Goal: Task Accomplishment & Management: Manage account settings

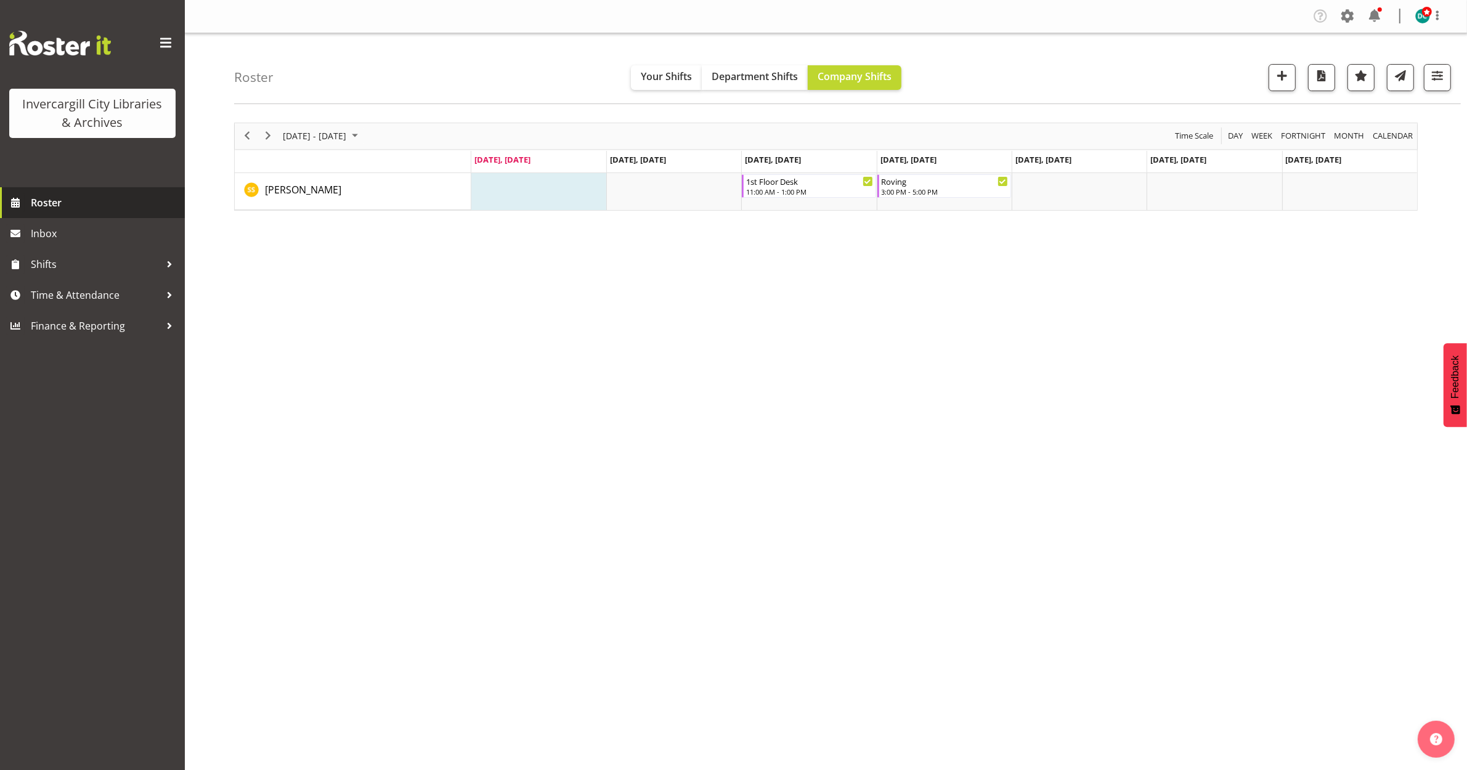
click at [51, 205] on span "Roster" at bounding box center [105, 202] width 148 height 18
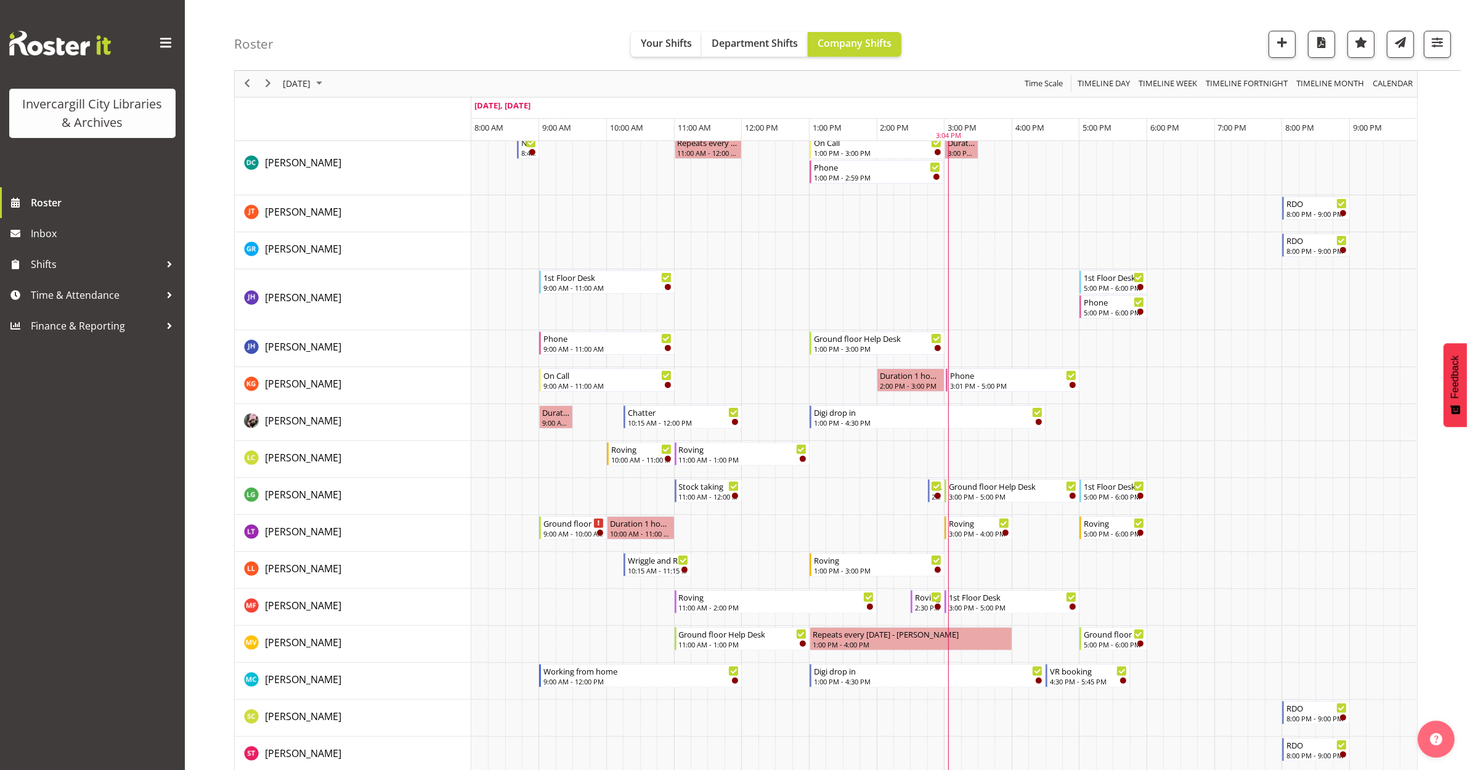
scroll to position [308, 0]
click at [65, 288] on span "Time & Attendance" at bounding box center [95, 295] width 129 height 18
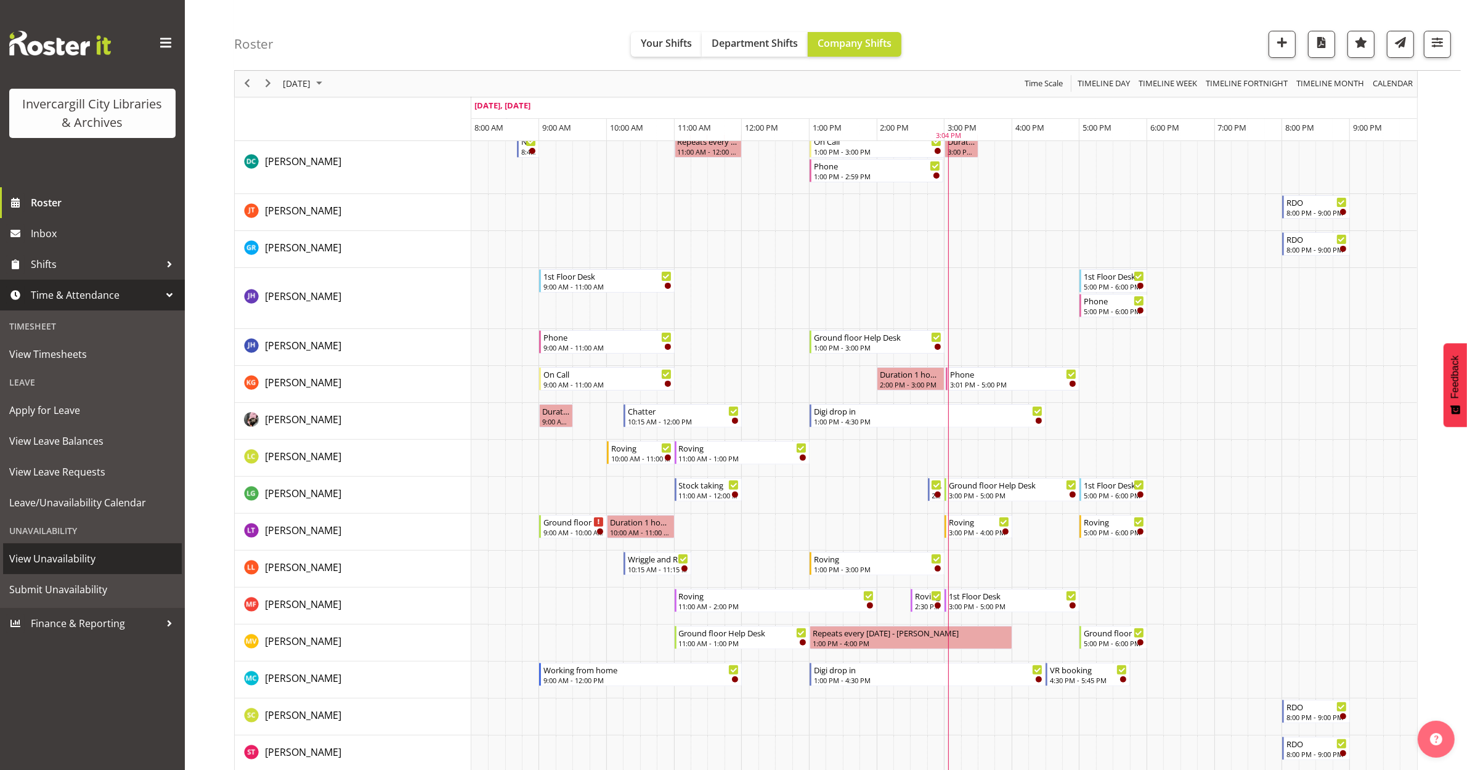
click at [49, 549] on span "View Unavailability" at bounding box center [92, 558] width 166 height 18
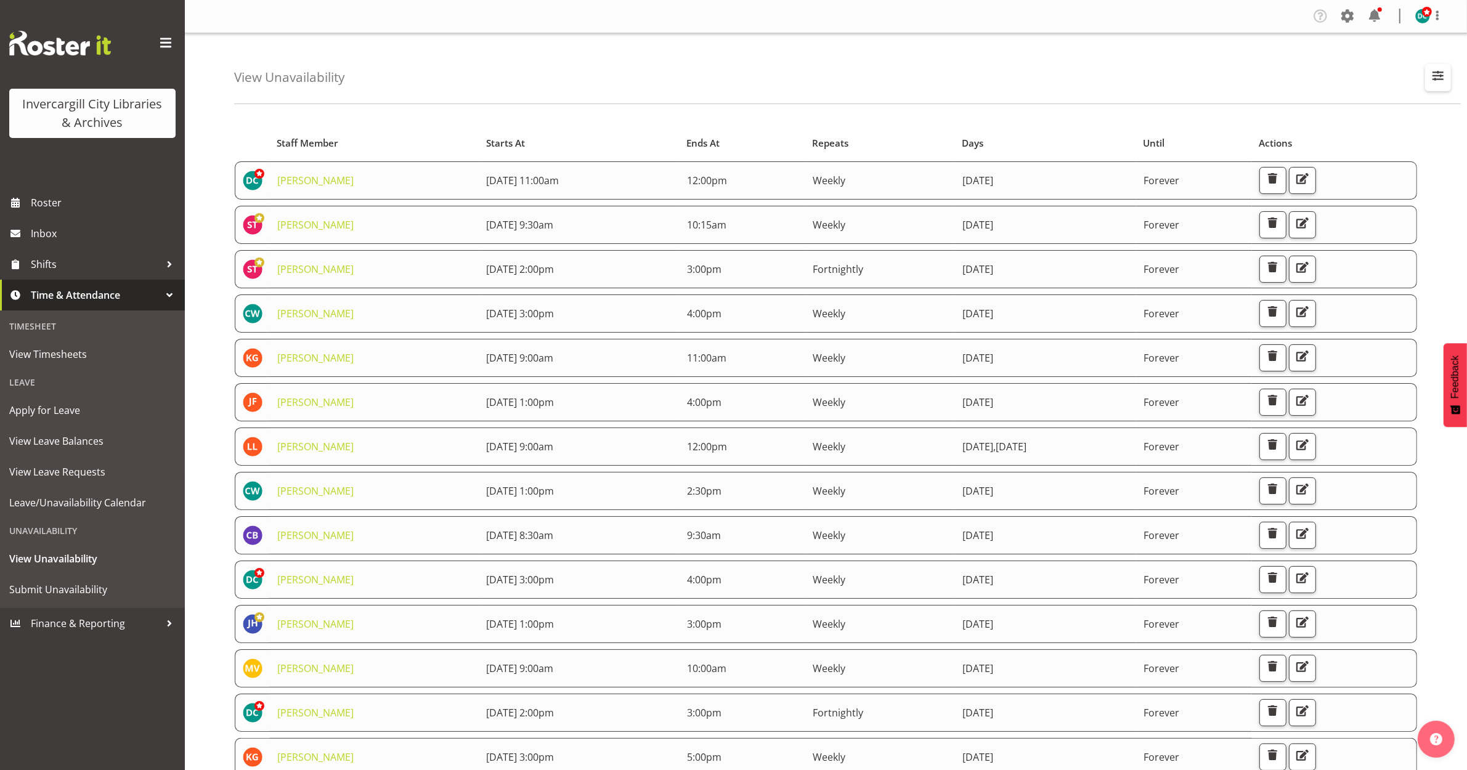
click at [1441, 69] on span "button" at bounding box center [1438, 76] width 16 height 16
click at [1340, 136] on input "text" at bounding box center [1358, 134] width 165 height 25
click at [1072, 62] on div "View Unavailability Search Search for a particular employee Showing current una…" at bounding box center [847, 68] width 1226 height 71
click at [1439, 77] on span "button" at bounding box center [1438, 76] width 16 height 16
click at [1364, 139] on input "text" at bounding box center [1358, 134] width 165 height 25
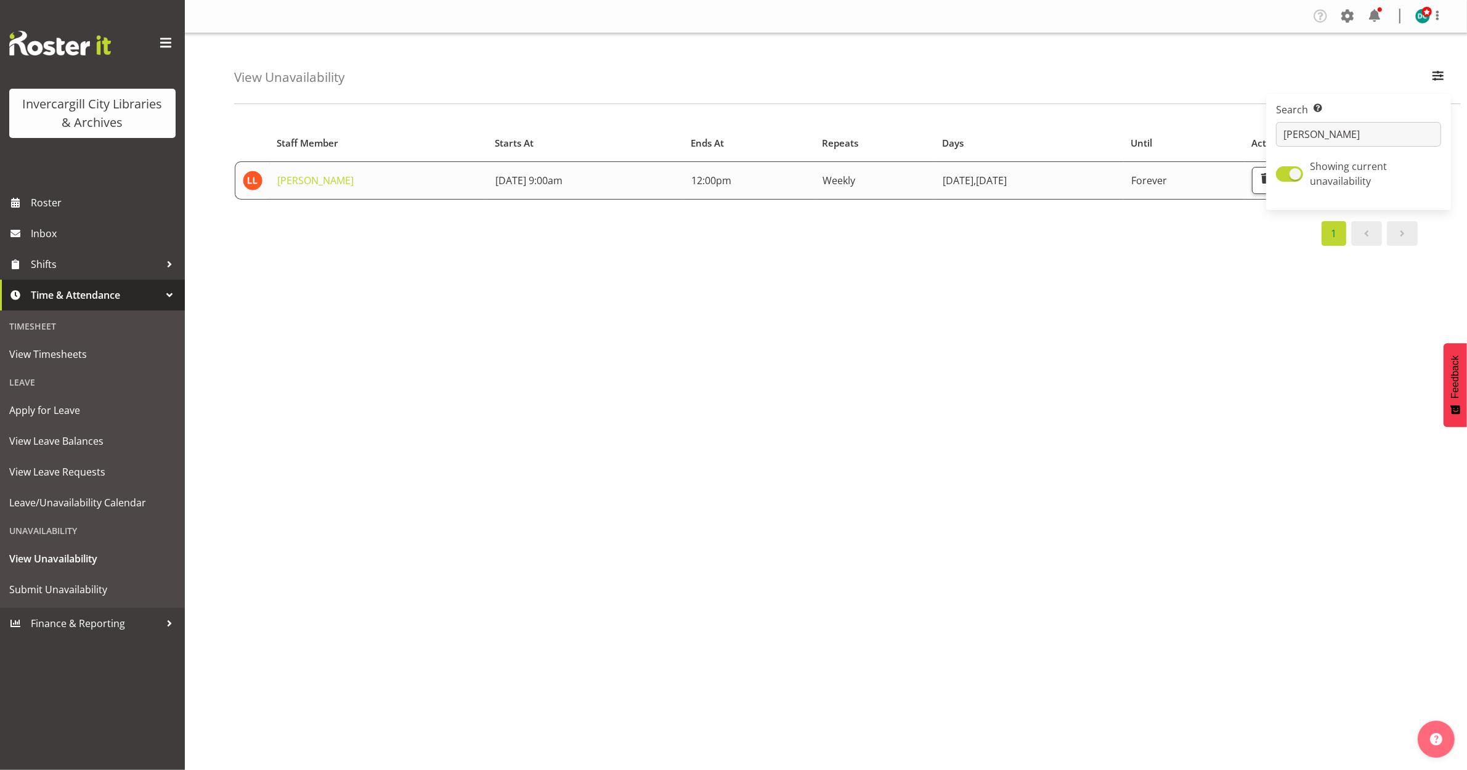
click at [1113, 434] on div "Starts At Staff Member Starts At Ends At Repeats Days Until Actions Lynette Loc…" at bounding box center [850, 359] width 1233 height 493
click at [321, 182] on link "[PERSON_NAME]" at bounding box center [315, 181] width 76 height 14
click at [1433, 68] on span "button" at bounding box center [1438, 76] width 16 height 16
click at [1297, 139] on input "lyn" at bounding box center [1358, 134] width 165 height 25
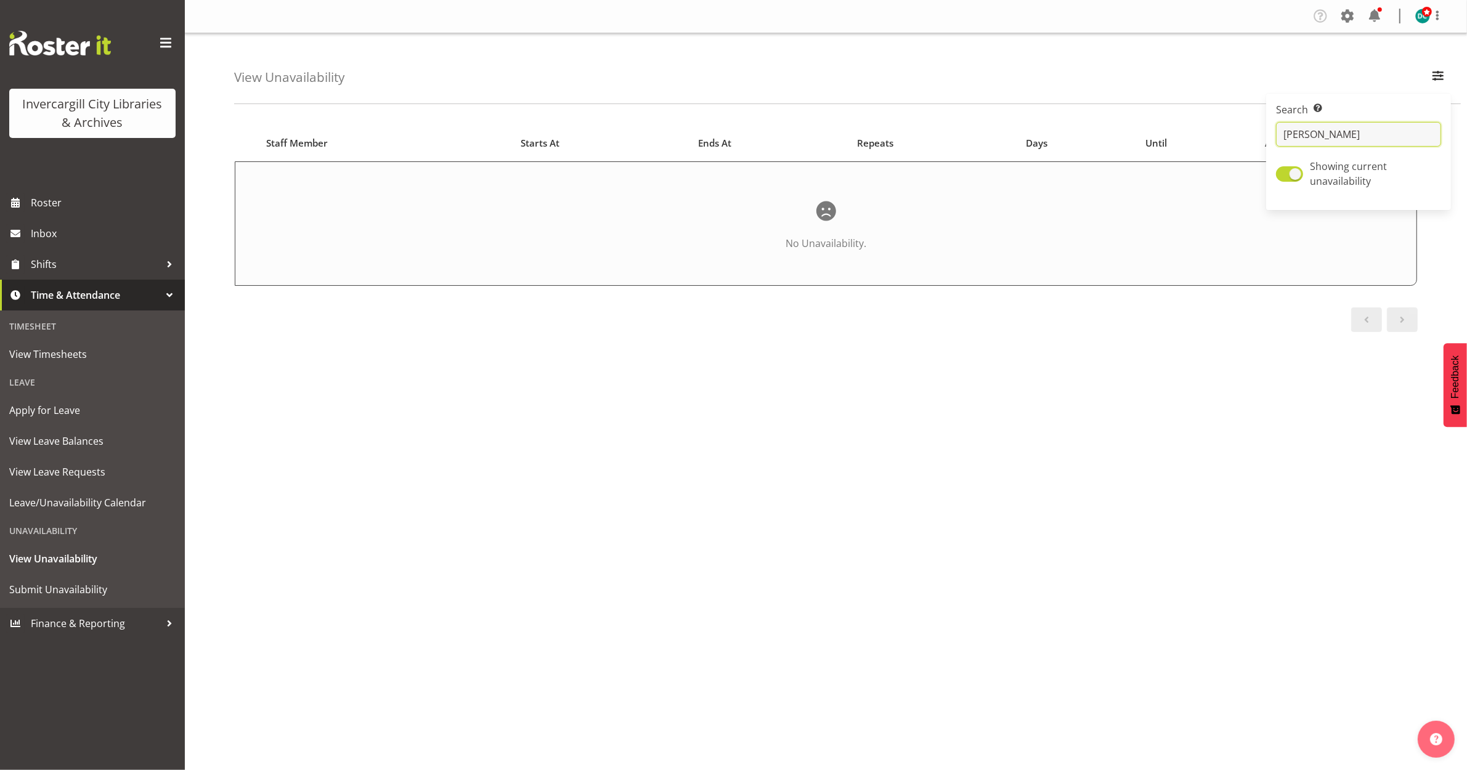
type input "lynd"
click at [850, 419] on div "Starts At Staff Member Starts At Ends At Repeats Days Until Actions No Unavaila…" at bounding box center [850, 359] width 1233 height 493
click at [1438, 68] on span "button" at bounding box center [1438, 76] width 16 height 16
click at [1297, 167] on span at bounding box center [1289, 173] width 27 height 15
click at [1284, 170] on input "Showing current unavailability" at bounding box center [1280, 174] width 8 height 8
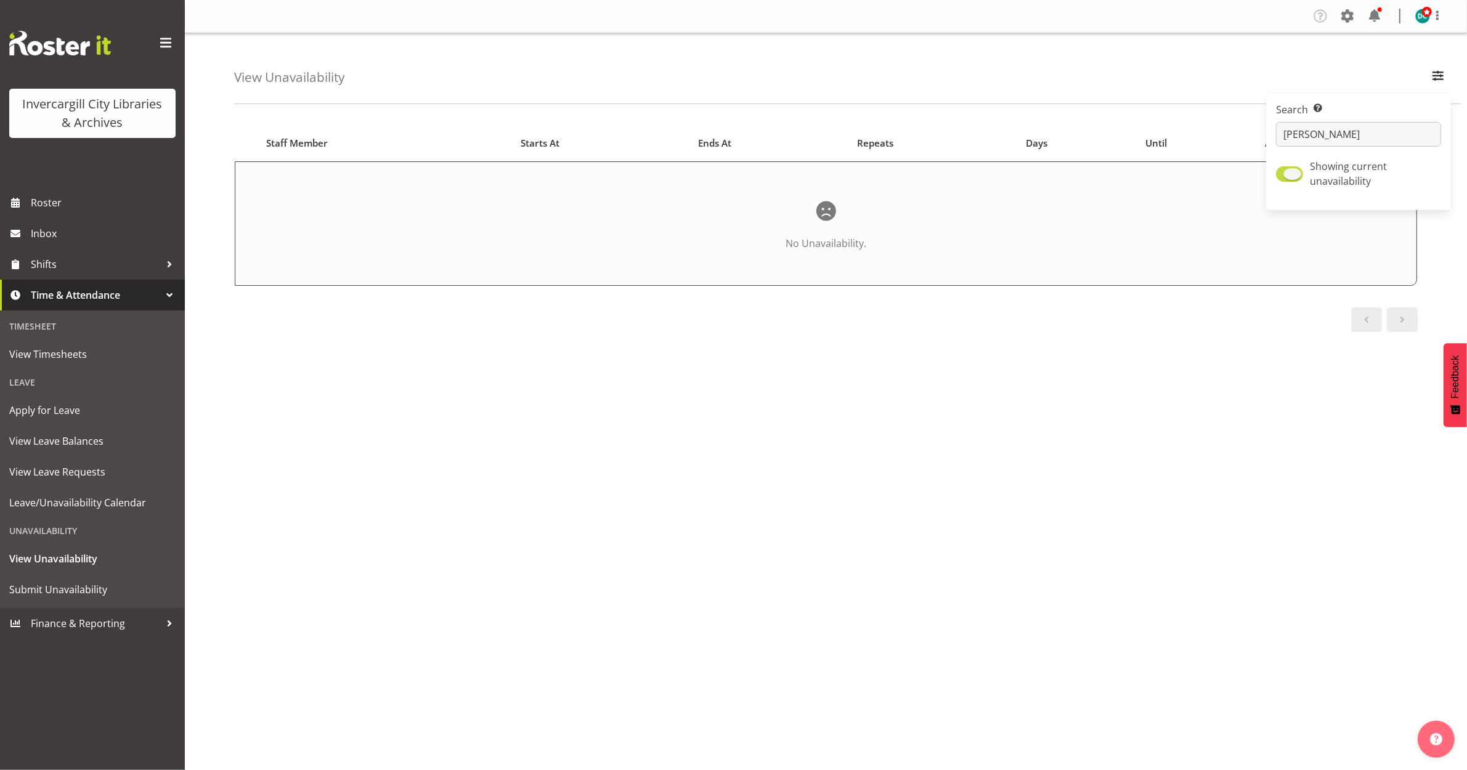
checkbox input "false"
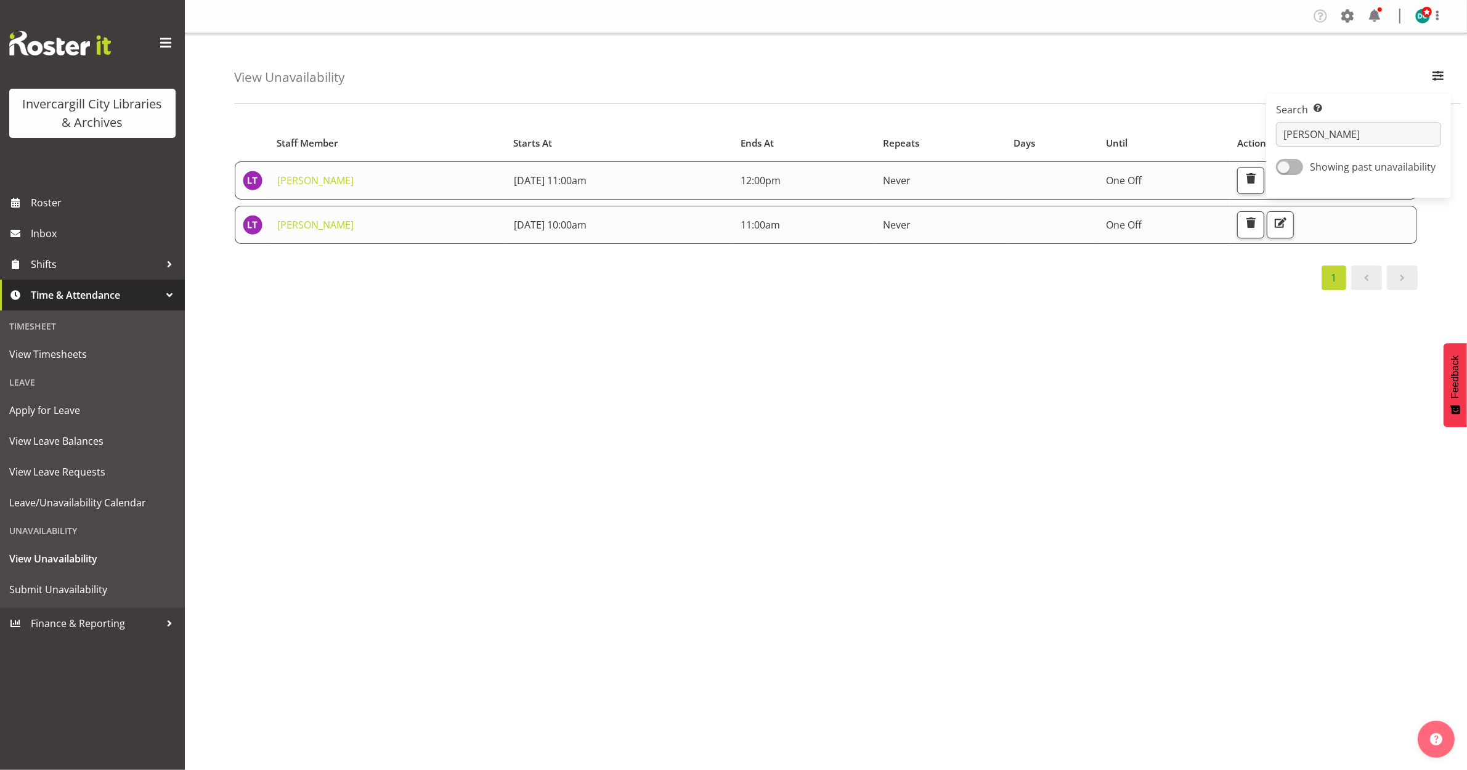
click at [900, 390] on div "Starts At Staff Member Starts At Ends At Repeats Days Until Actions Lyndsay Tau…" at bounding box center [850, 359] width 1233 height 493
click at [1288, 226] on span "button" at bounding box center [1280, 223] width 16 height 16
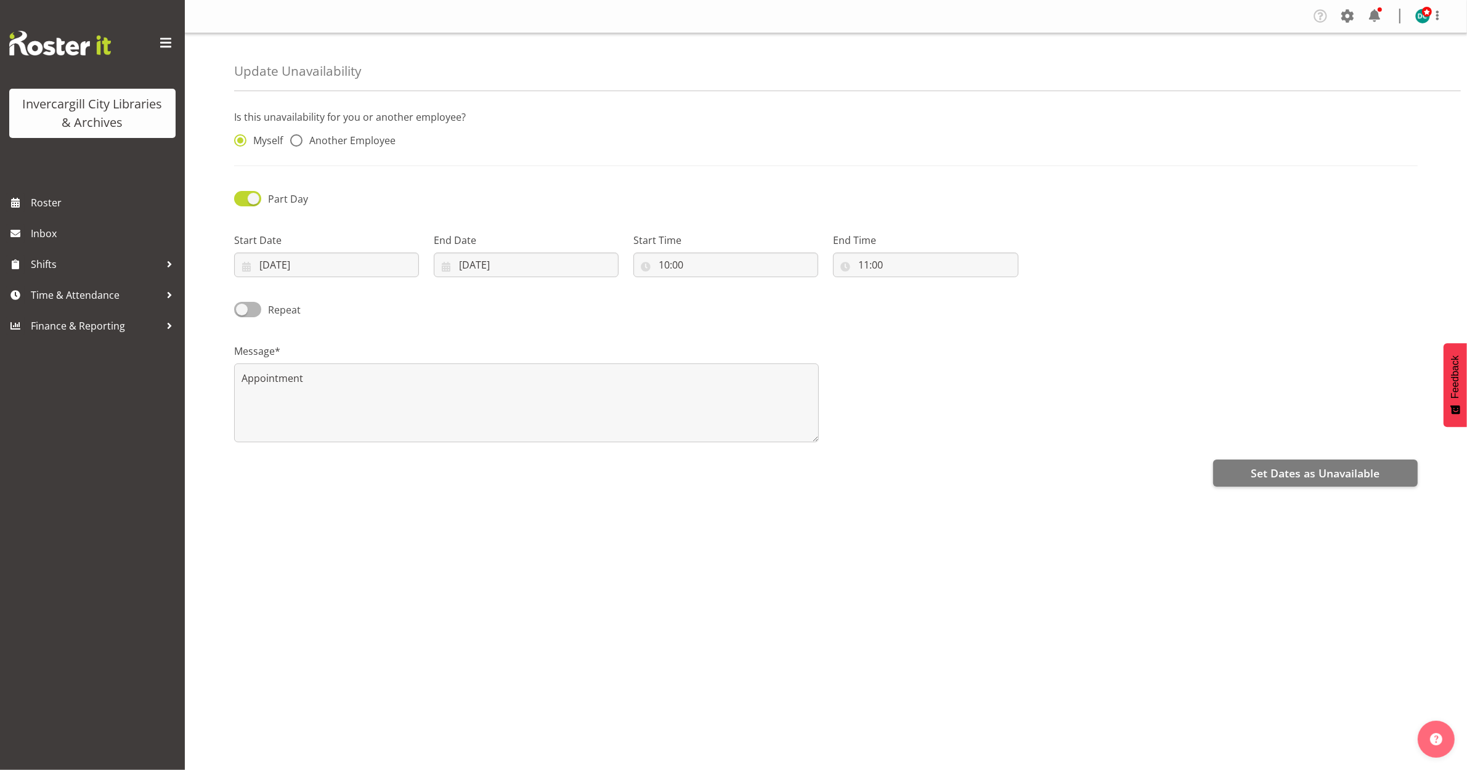
radio input "false"
radio input "true"
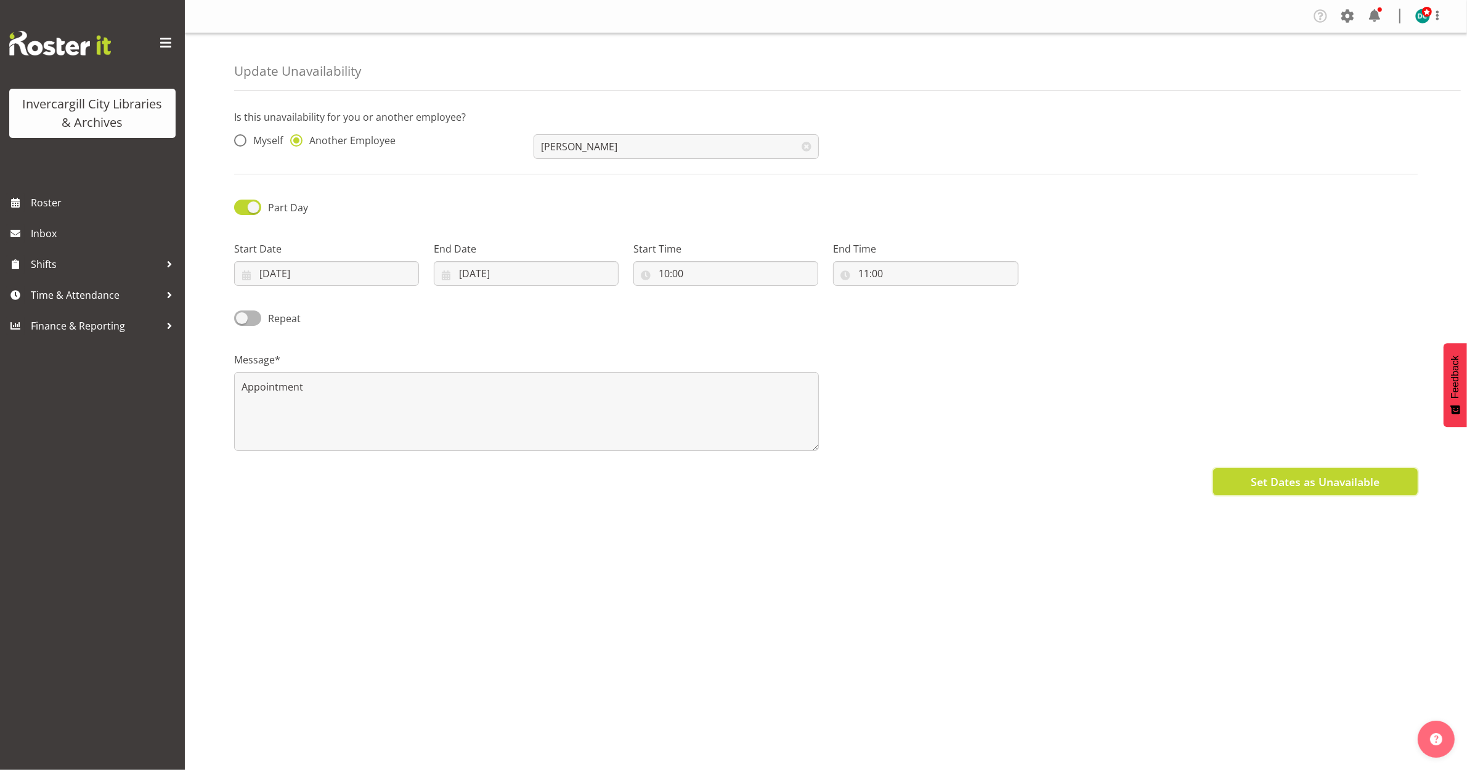
click at [1310, 490] on span "Set Dates as Unavailable" at bounding box center [1314, 482] width 129 height 16
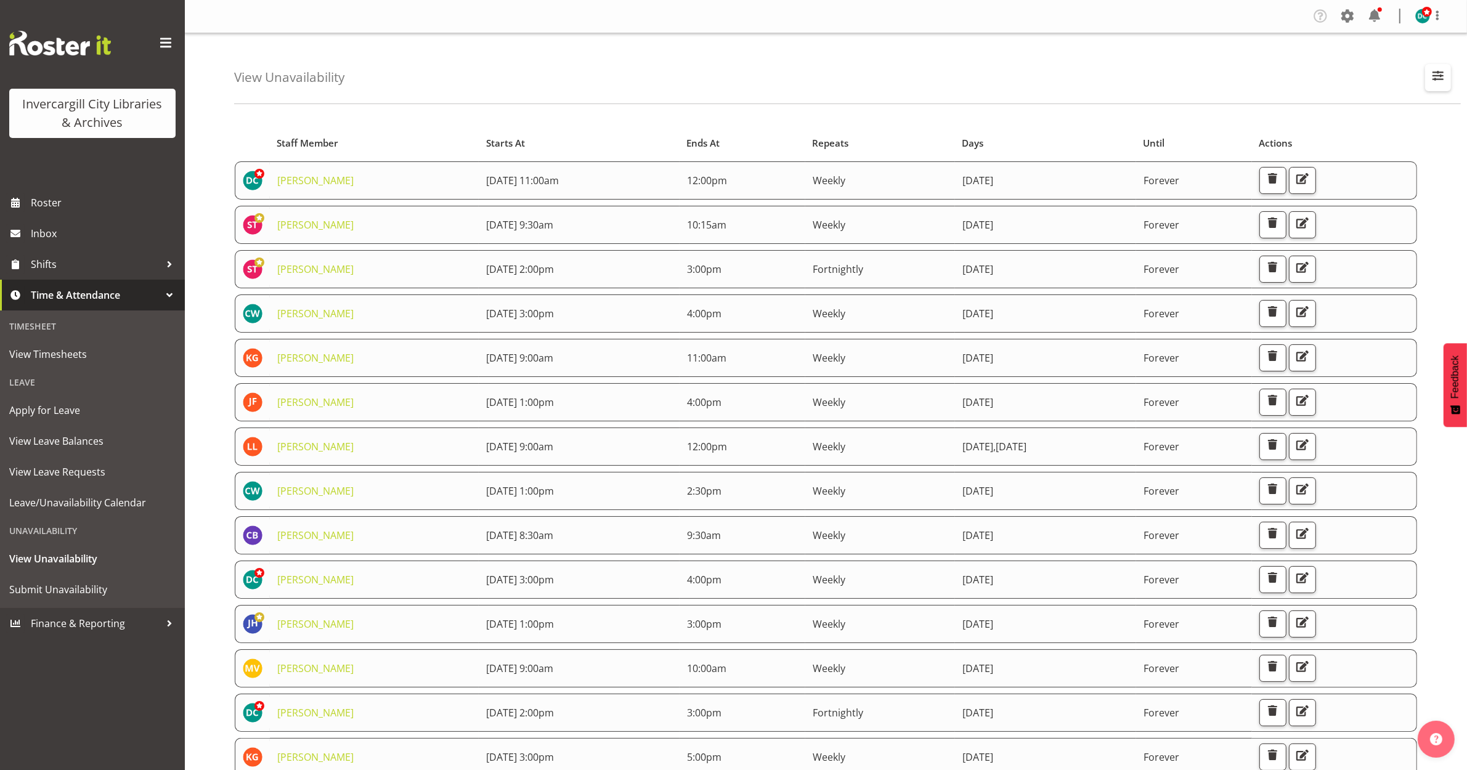
click at [1433, 82] on span "button" at bounding box center [1438, 76] width 16 height 16
click at [1303, 134] on input "text" at bounding box center [1358, 134] width 165 height 25
click at [1015, 78] on div "View Unavailability Search Search for a particular employee Showing current una…" at bounding box center [847, 68] width 1226 height 71
click at [42, 323] on div "Timesheet" at bounding box center [92, 326] width 179 height 25
click at [53, 349] on span "View Timesheets" at bounding box center [92, 354] width 166 height 18
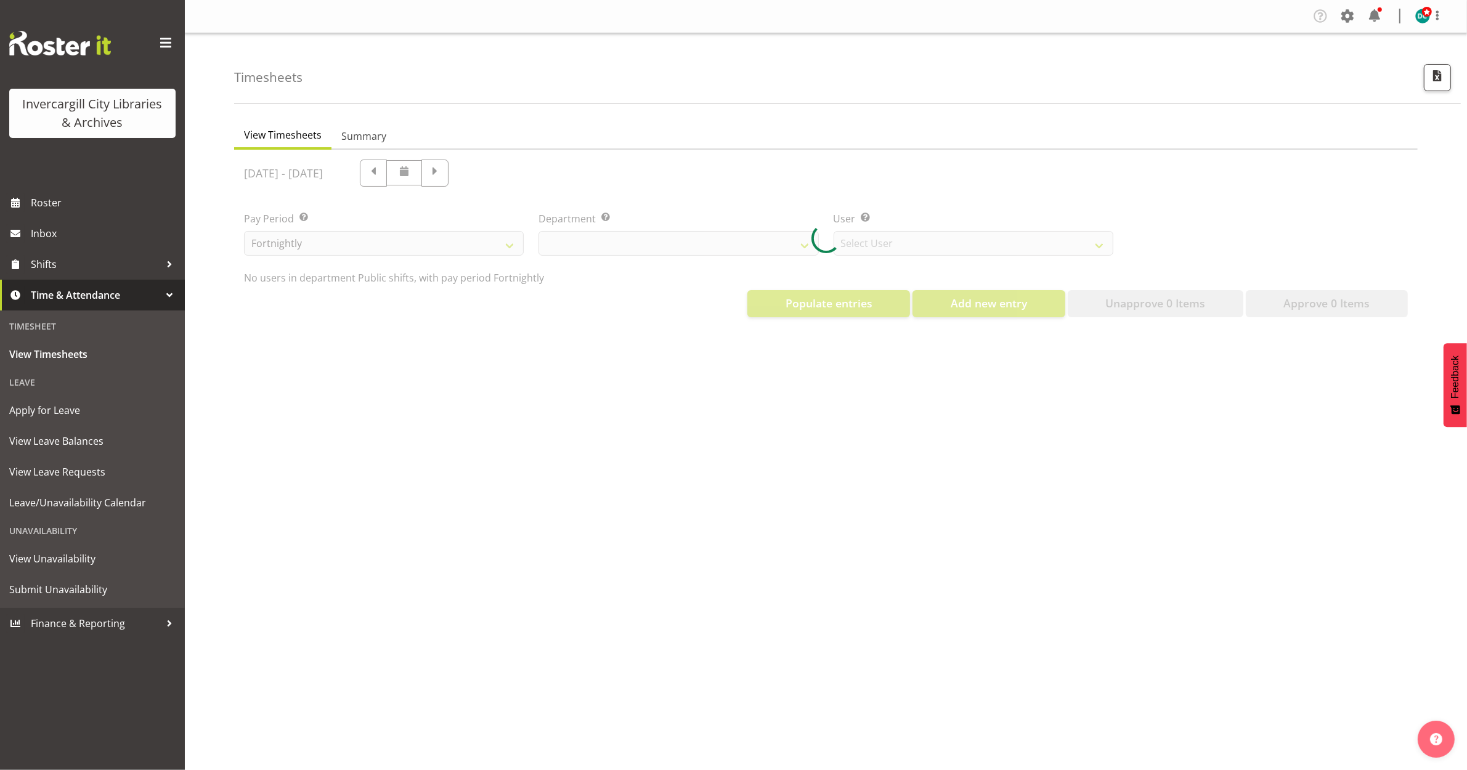
select select "921"
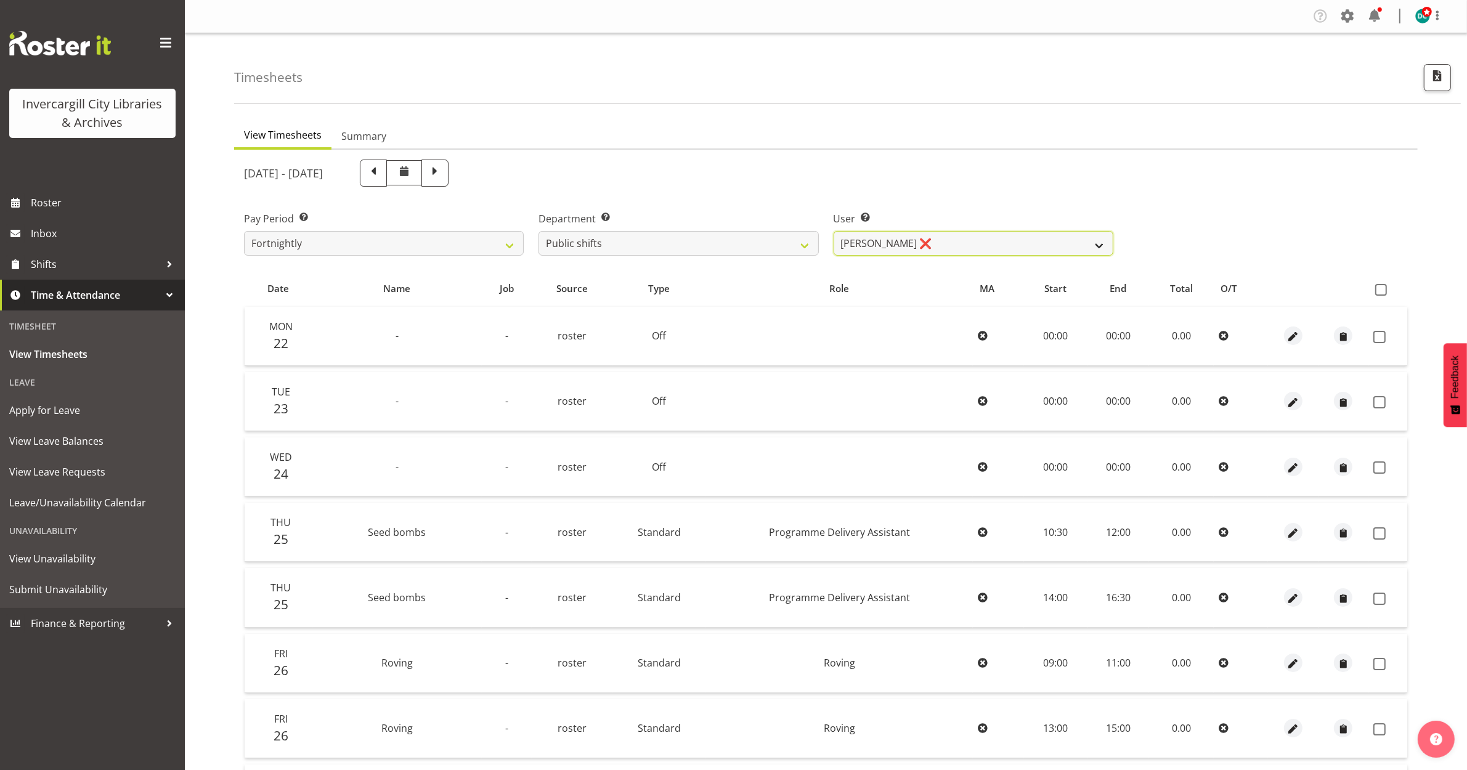
click at [1098, 243] on select "[PERSON_NAME] ❌ [PERSON_NAME] ❌ [PERSON_NAME] ❌ [PERSON_NAME] ❌ Desk View ❌ [PE…" at bounding box center [973, 243] width 280 height 25
click at [1098, 242] on select "Aurora Catu ❌ Catherine Wilson ❌ Chamique Mamolo ❌ Chris Broad ❌ Desk View ❌ Do…" at bounding box center [973, 243] width 280 height 25
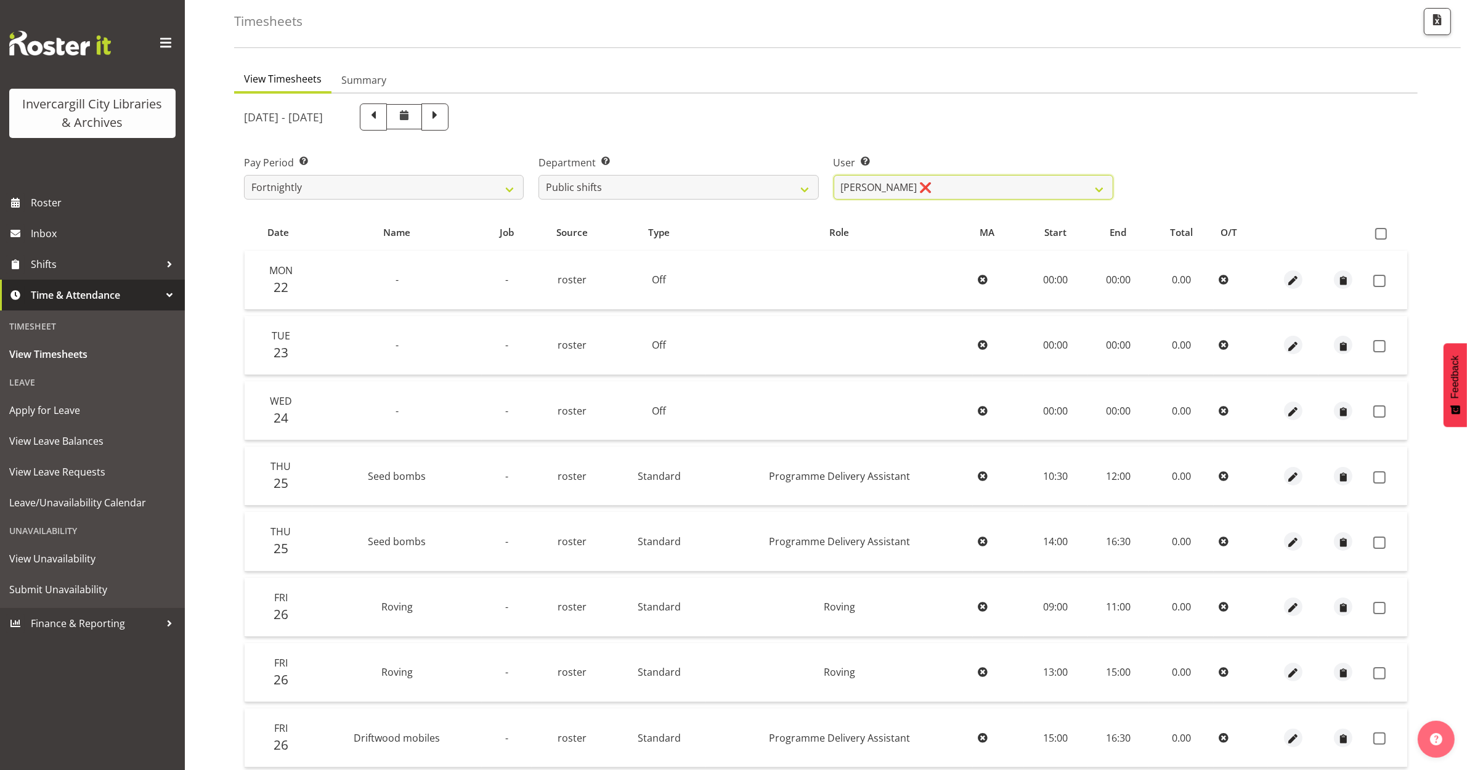
scroll to position [55, 0]
click at [906, 186] on select "Aurora Catu ❌ Catherine Wilson ❌ Chamique Mamolo ❌ Chris Broad ❌ Desk View ❌ Do…" at bounding box center [973, 188] width 280 height 25
select select "11657"
click at [833, 176] on select "Aurora Catu ❌ Catherine Wilson ❌ Chamique Mamolo ❌ Chris Broad ❌ Desk View ❌ Do…" at bounding box center [973, 188] width 280 height 25
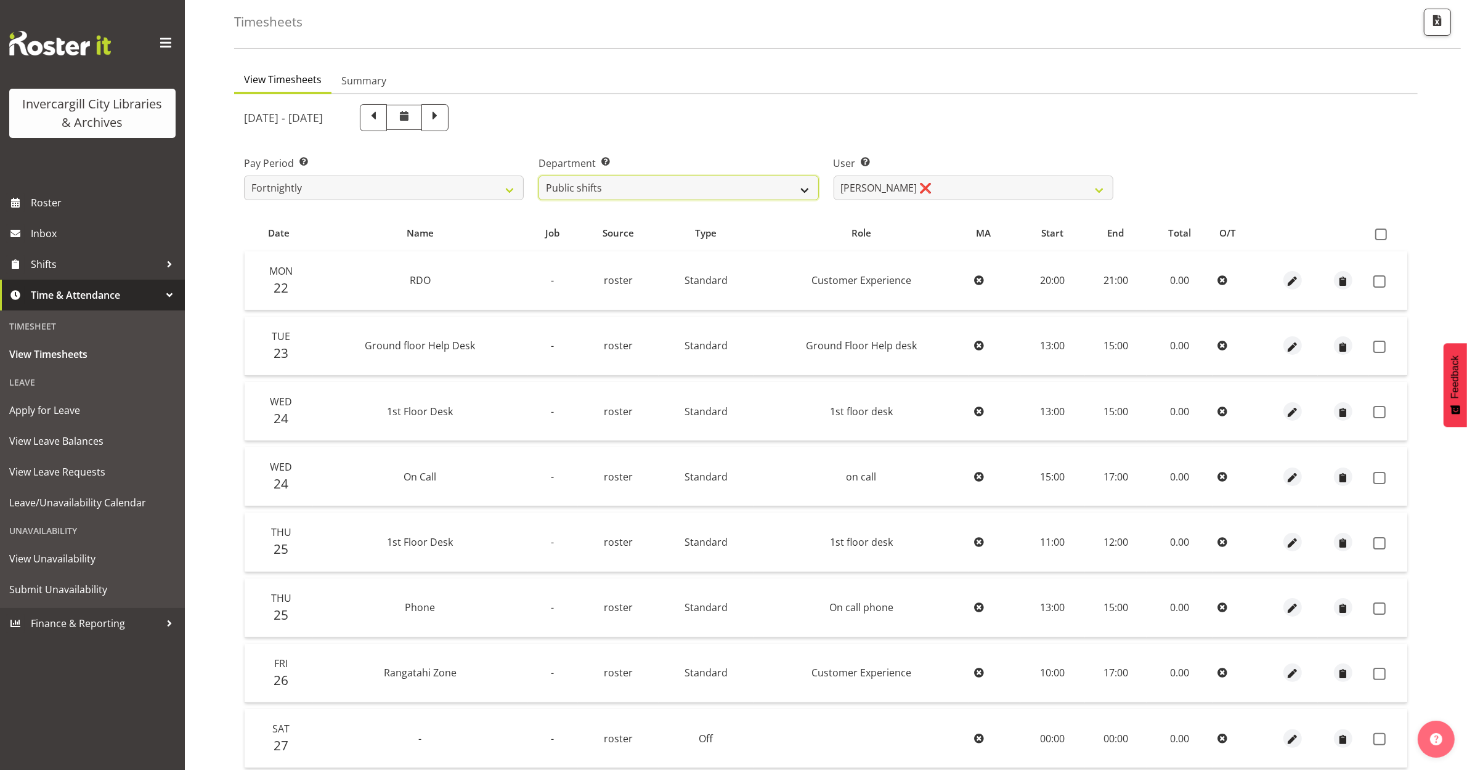
click at [805, 185] on select "Off Desk Public shifts" at bounding box center [678, 188] width 280 height 25
select select "920"
click at [538, 176] on select "Off Desk Public shifts" at bounding box center [678, 188] width 280 height 25
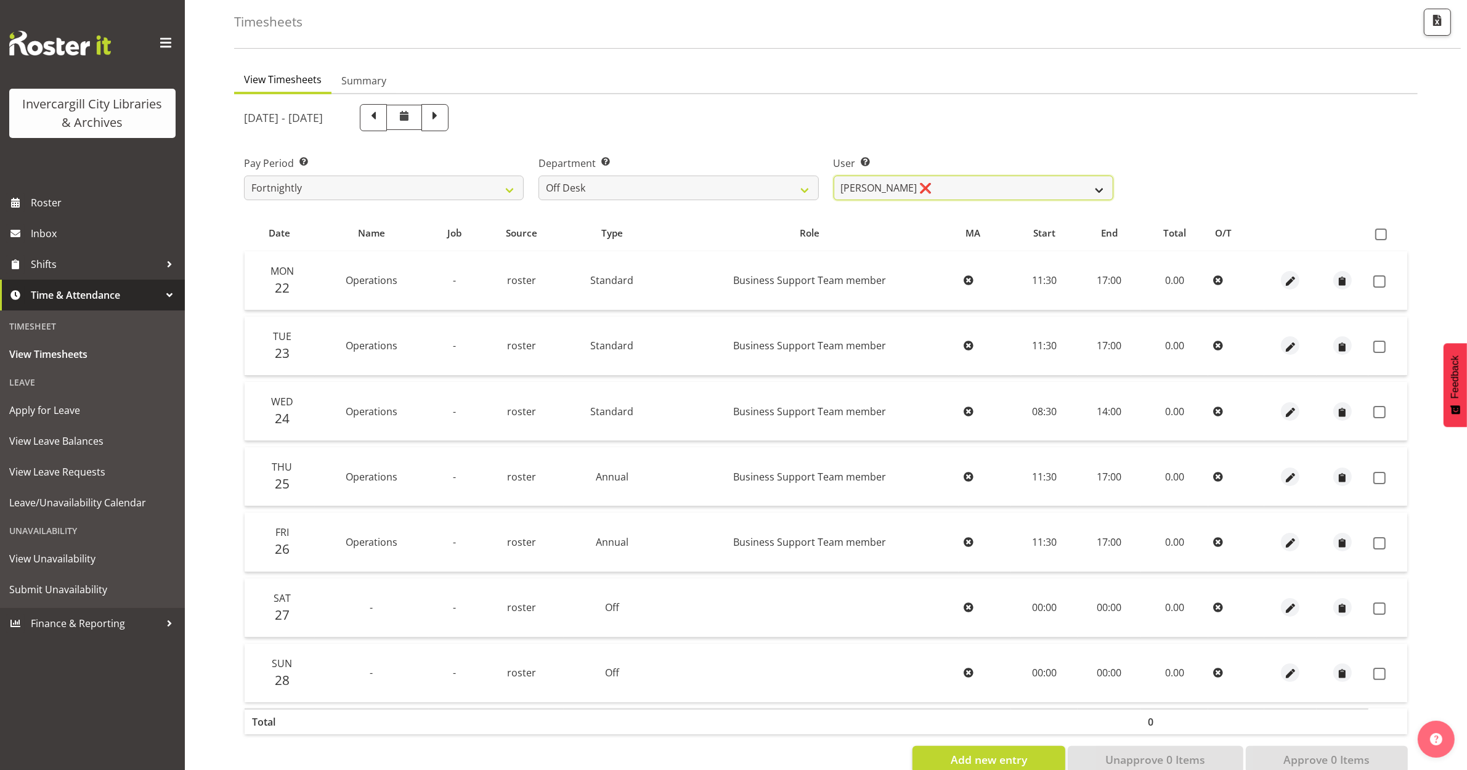
click at [1100, 189] on select "Cindy Mulrooney ❌ Debra Robinson ❌ Michelle Argyle ❌ Rosie Stather ❌" at bounding box center [973, 188] width 280 height 25
select select "11682"
click at [833, 176] on select "Cindy Mulrooney ❌ Debra Robinson ❌ Michelle Argyle ❌ Rosie Stather ❌" at bounding box center [973, 188] width 280 height 25
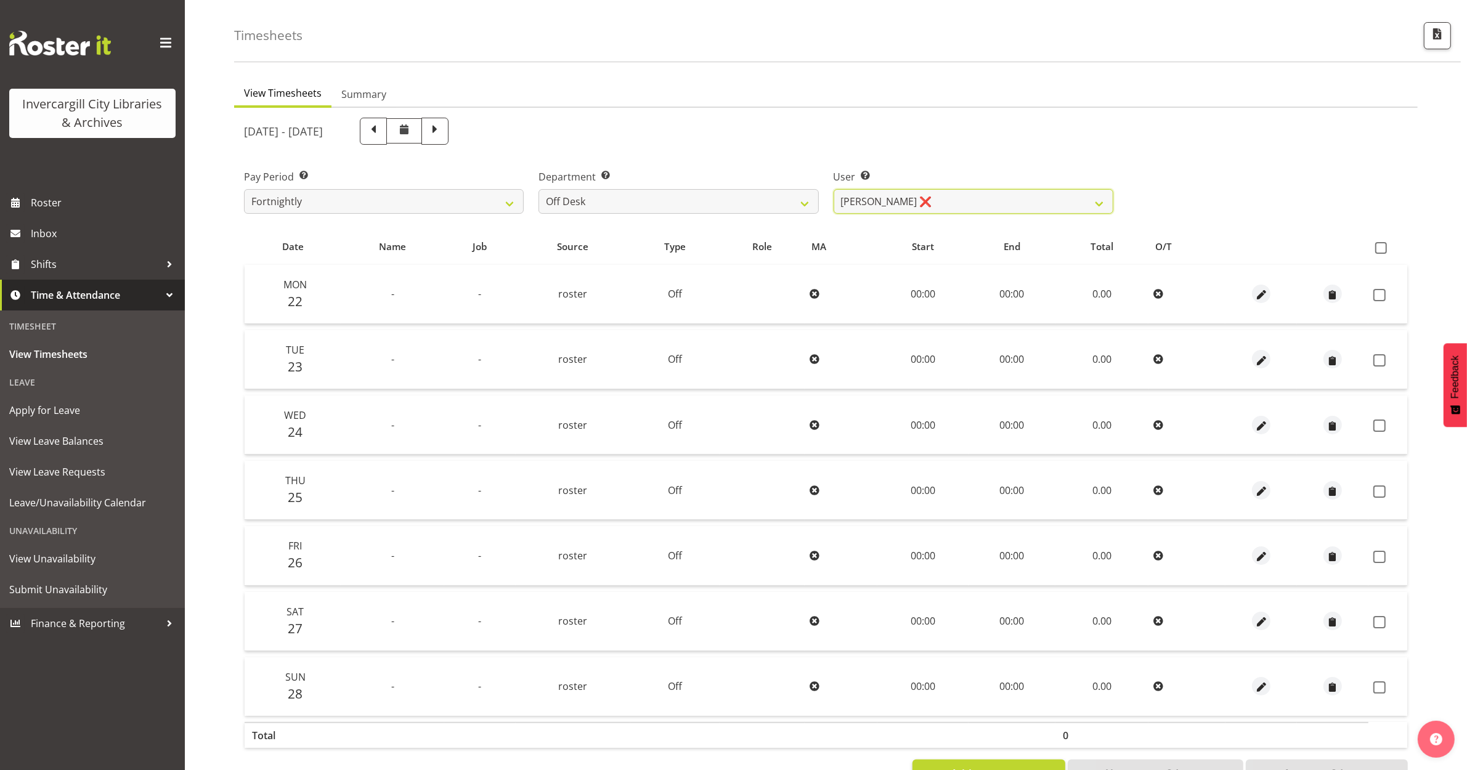
scroll to position [0, 0]
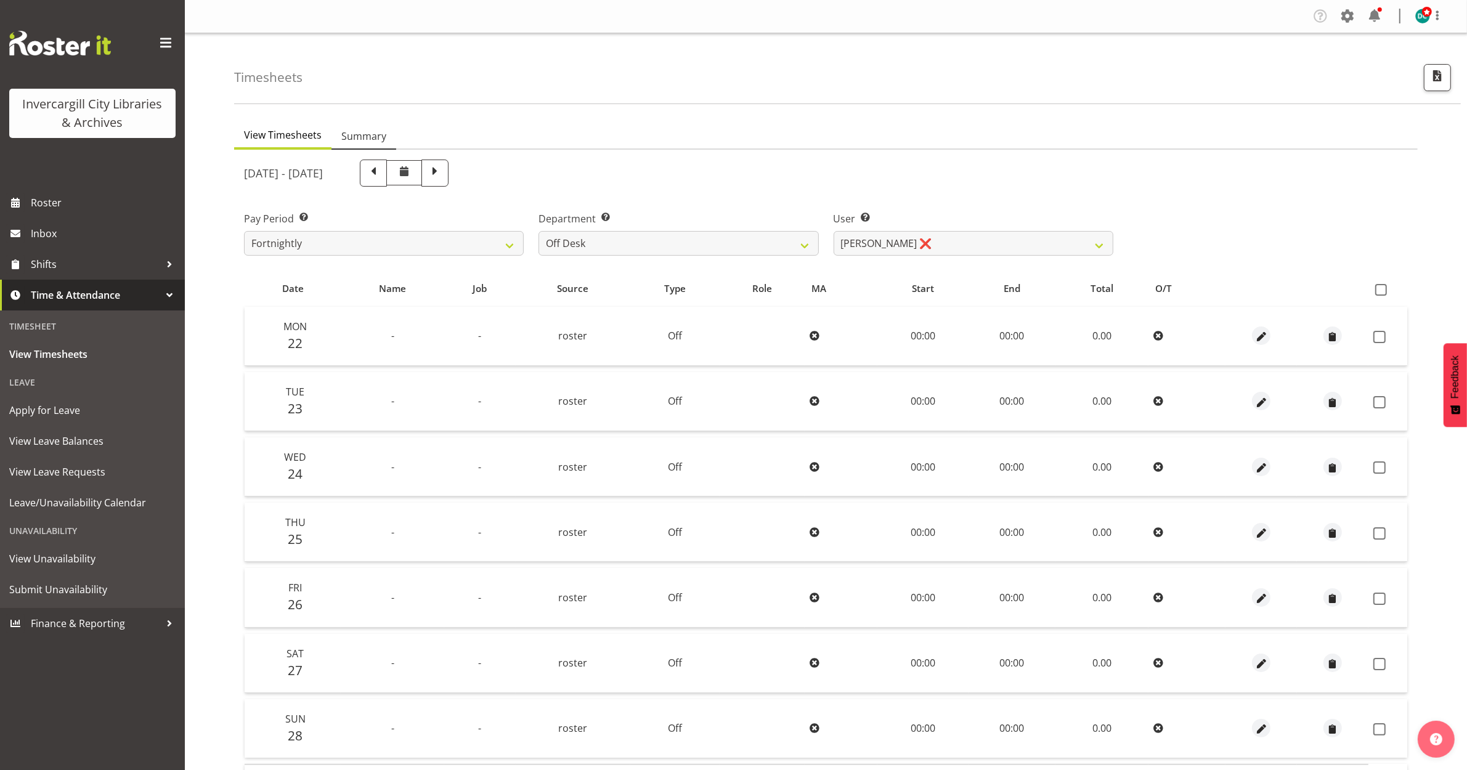
click at [363, 130] on span "Summary" at bounding box center [363, 136] width 45 height 15
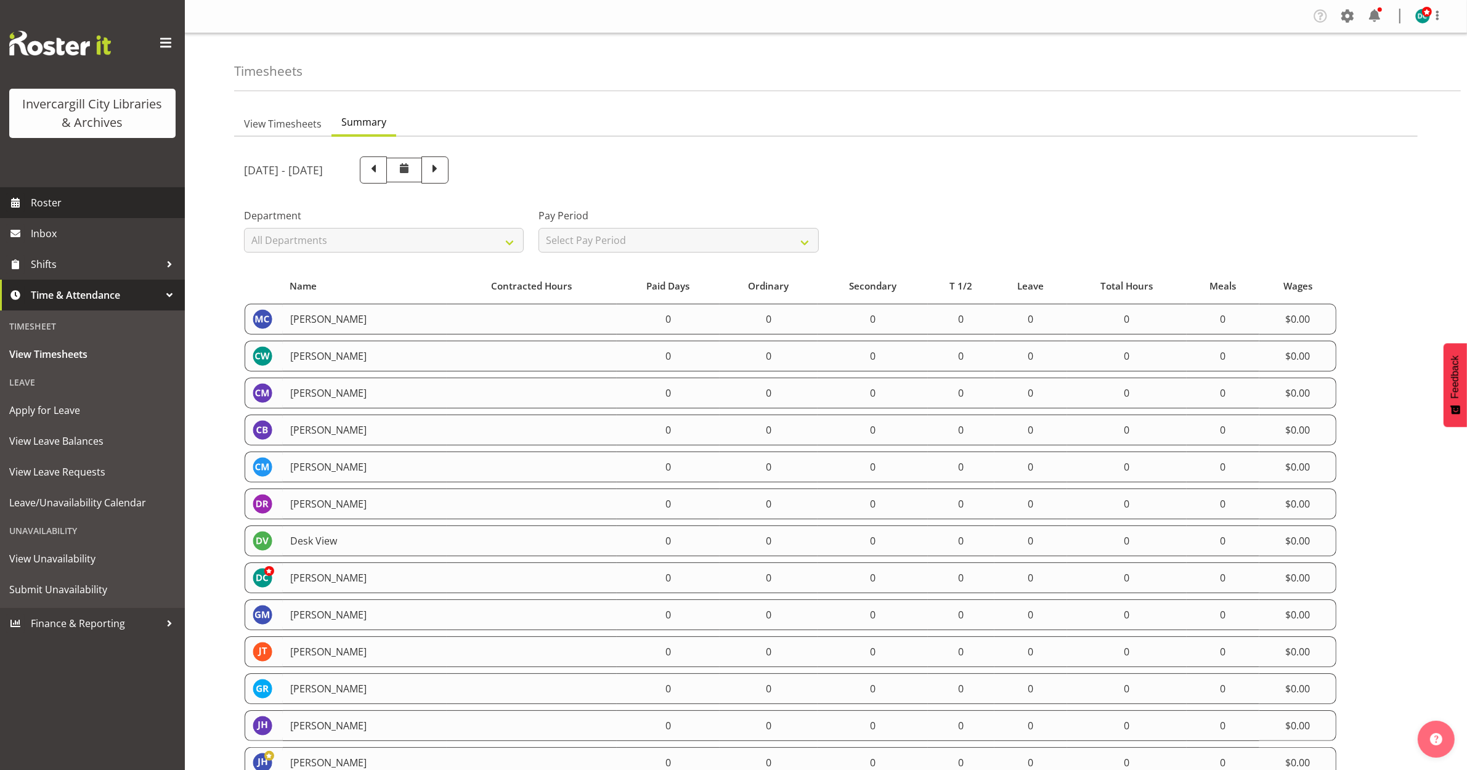
click at [67, 202] on span "Roster" at bounding box center [105, 202] width 148 height 18
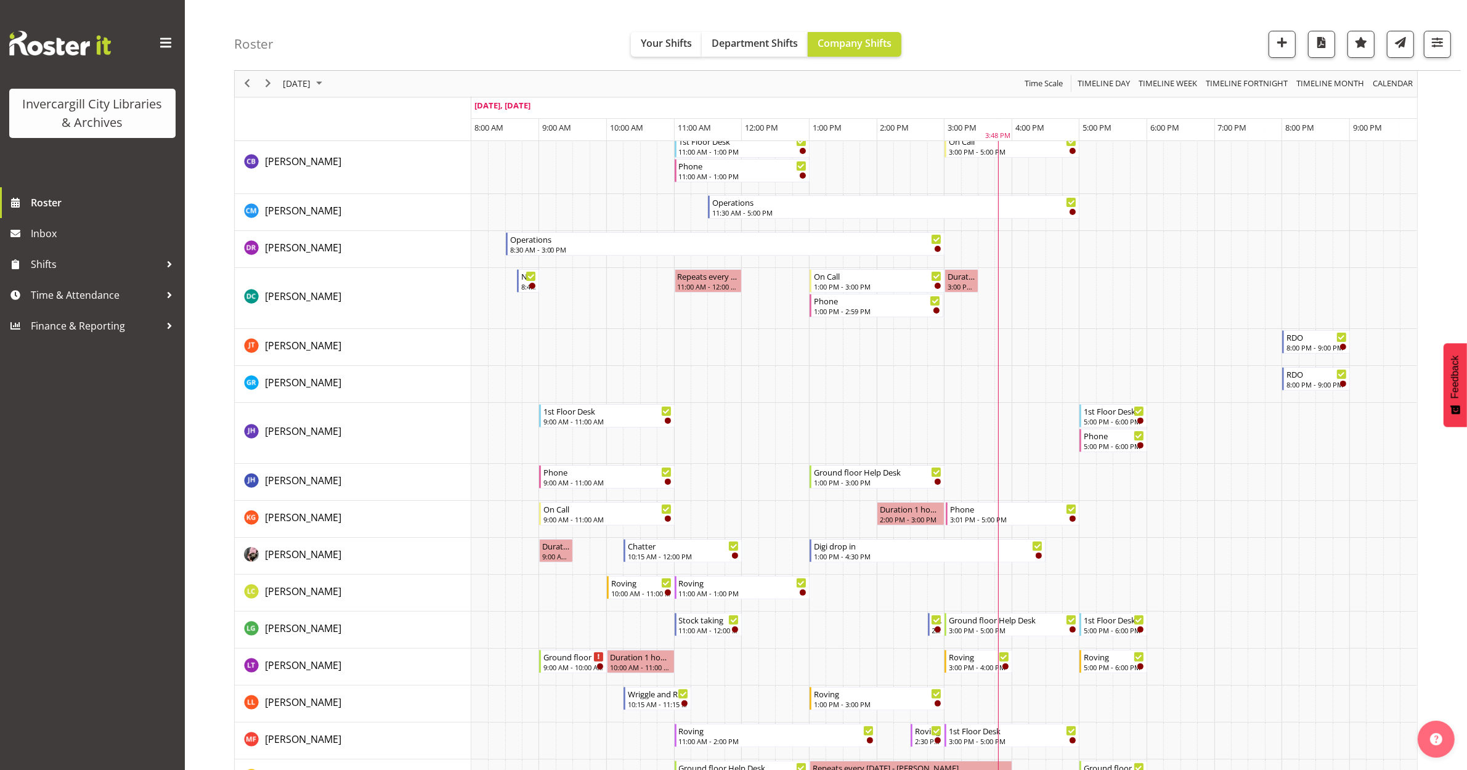
scroll to position [308, 0]
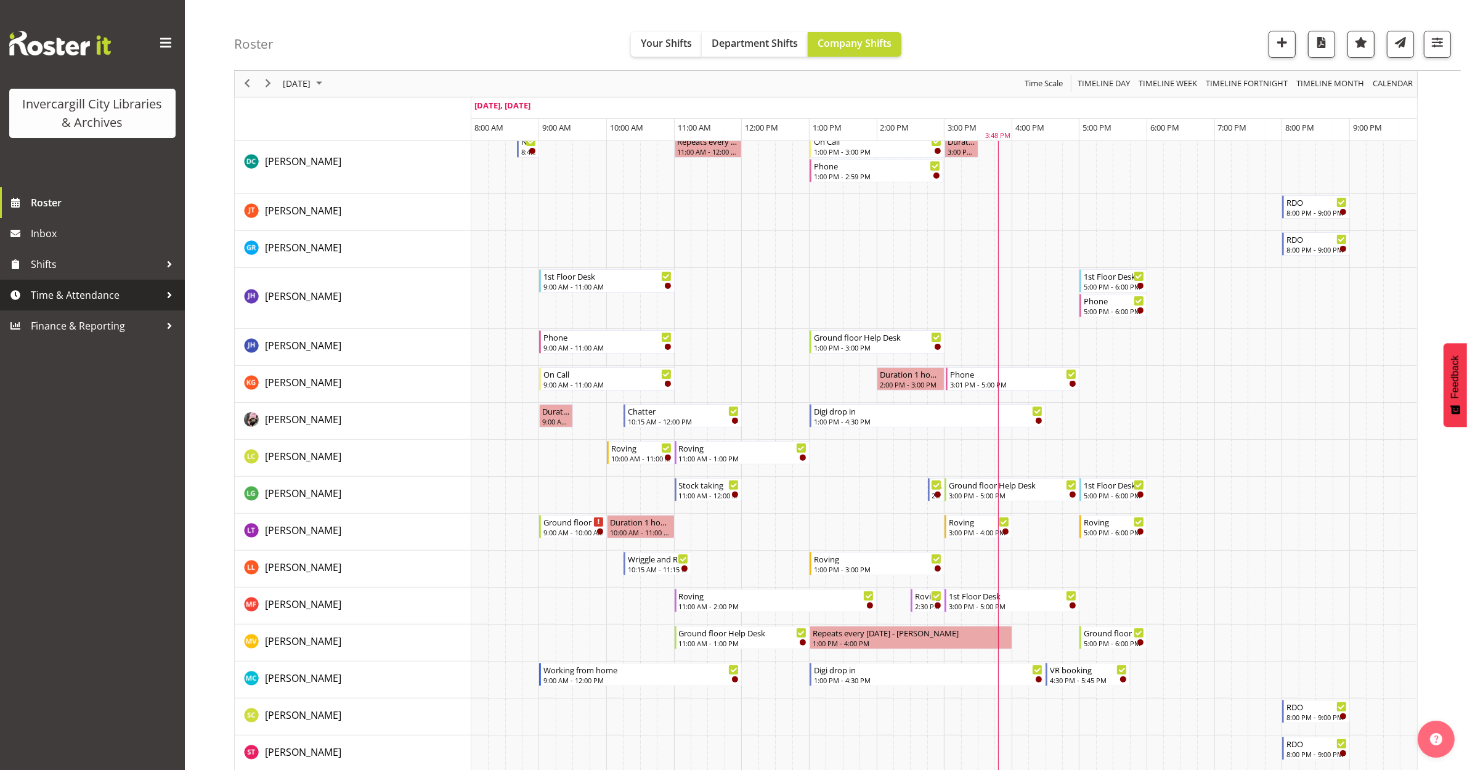
click at [84, 296] on span "Time & Attendance" at bounding box center [95, 295] width 129 height 18
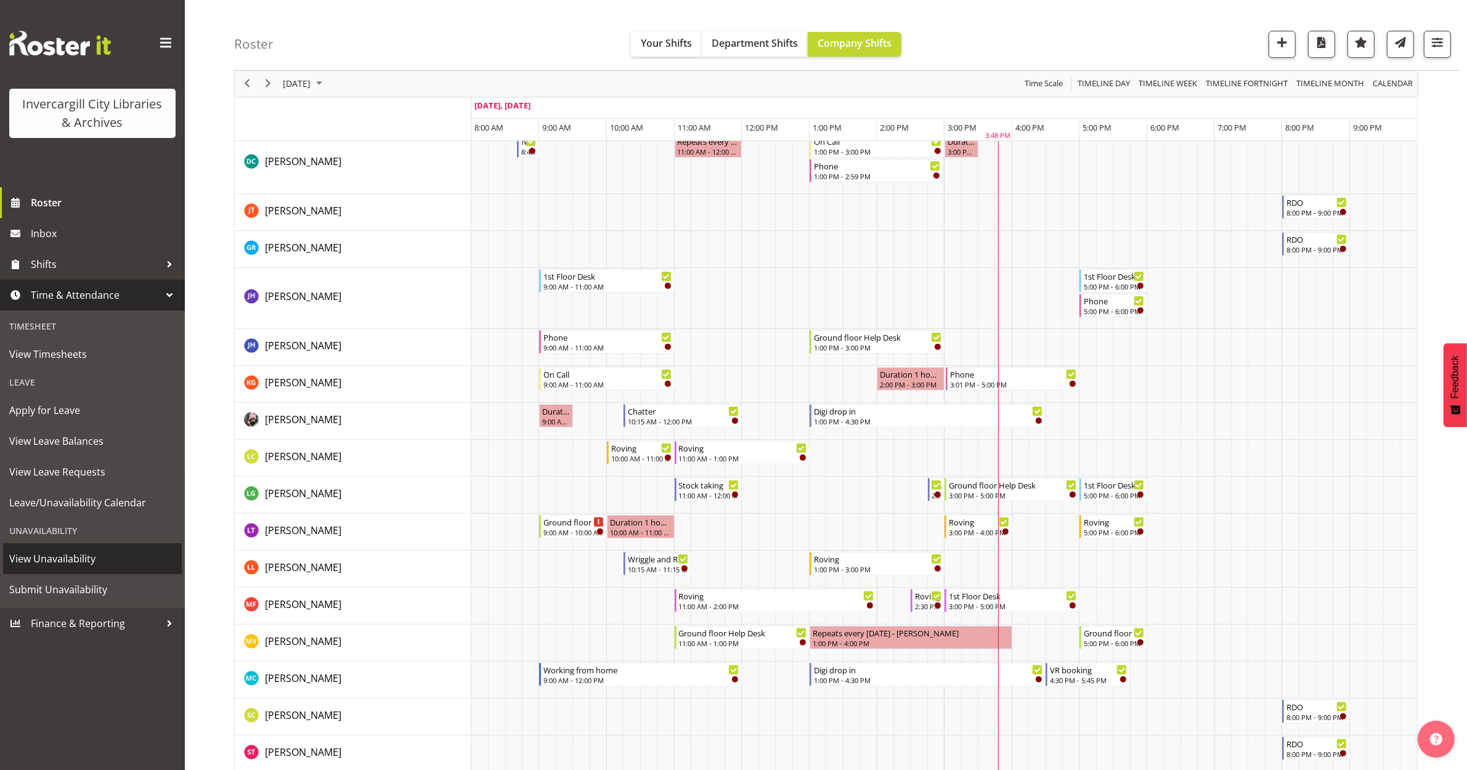
click at [57, 562] on span "View Unavailability" at bounding box center [92, 558] width 166 height 18
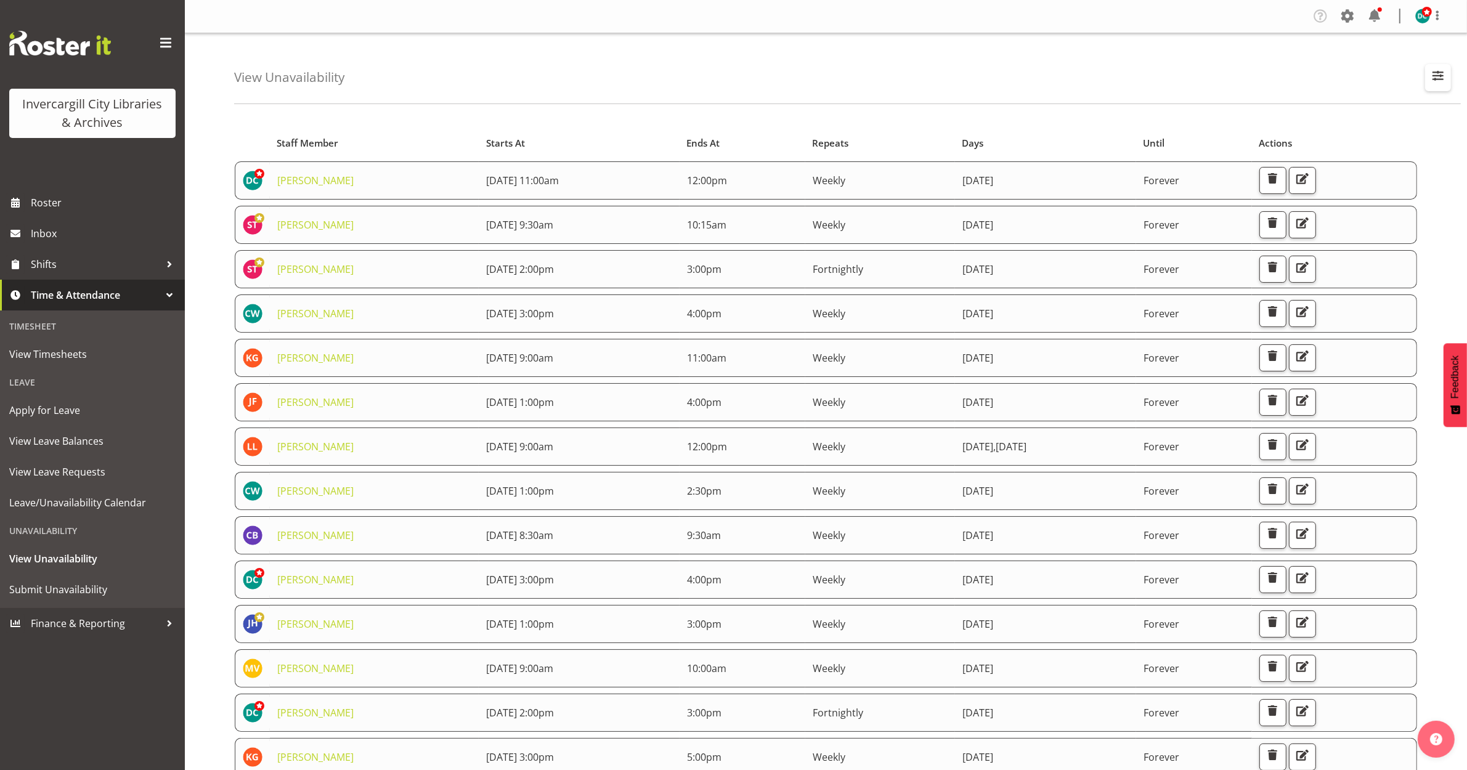
click at [1431, 78] on span "button" at bounding box center [1438, 76] width 16 height 16
click at [1315, 137] on input "text" at bounding box center [1358, 134] width 165 height 25
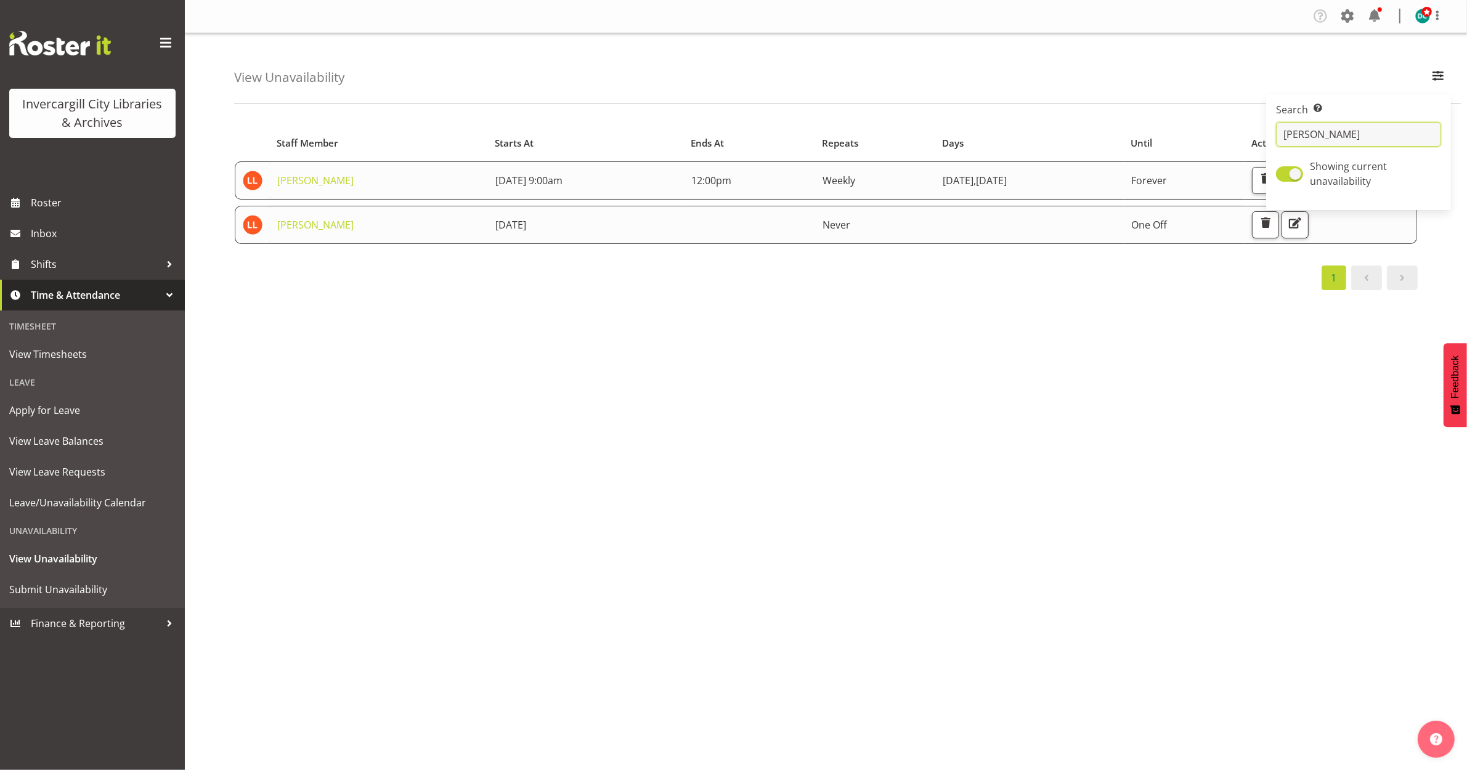
type input "lyn"
click at [918, 442] on div "Starts At Staff Member Starts At Ends At Repeats Days Until Actions Lynette Loc…" at bounding box center [850, 359] width 1233 height 493
click at [1439, 76] on span "button" at bounding box center [1438, 76] width 16 height 16
click at [1302, 171] on span at bounding box center [1289, 173] width 27 height 15
click at [1284, 171] on input "Showing current unavailability" at bounding box center [1280, 174] width 8 height 8
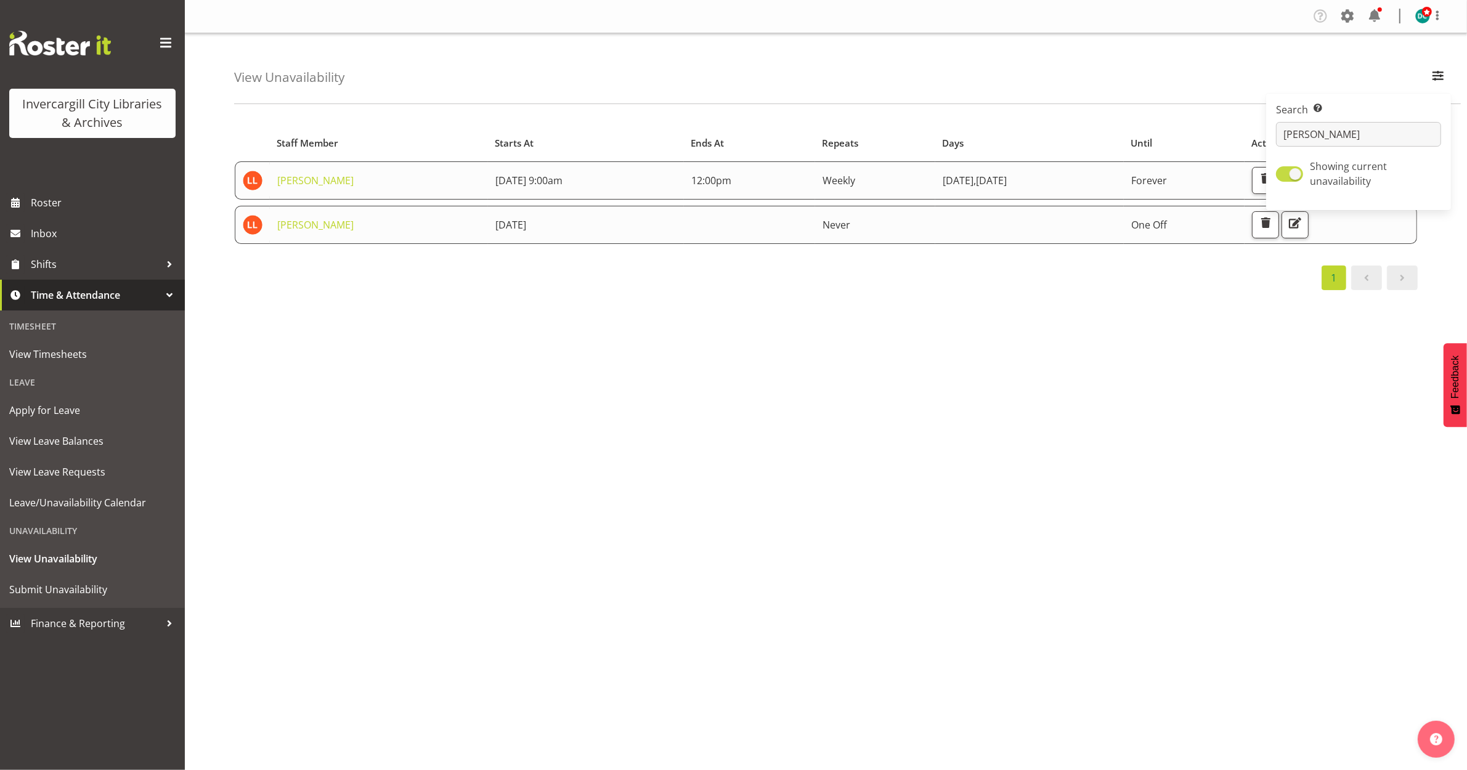
checkbox input "false"
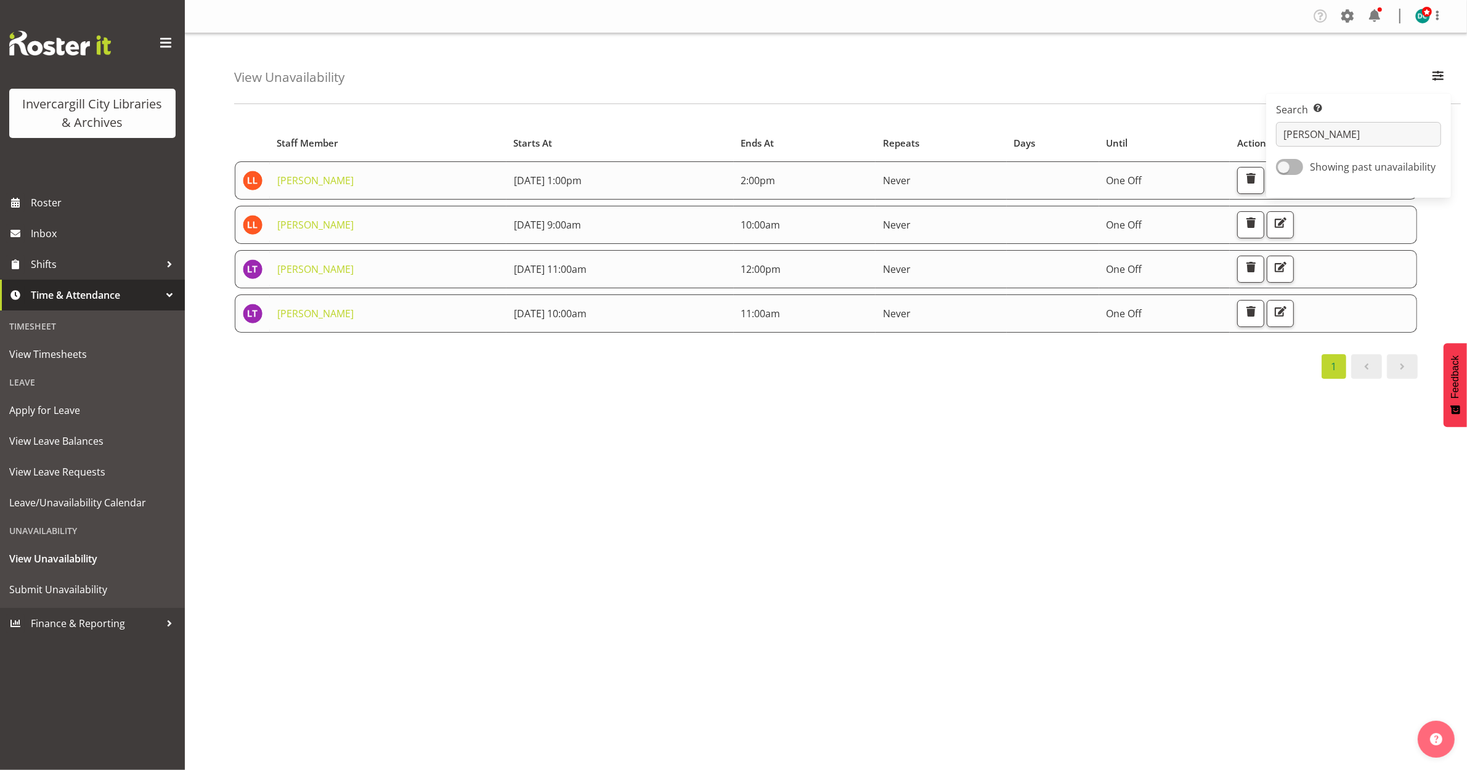
drag, startPoint x: 830, startPoint y: 447, endPoint x: 838, endPoint y: 439, distance: 11.3
click at [832, 447] on div "Starts At Staff Member Starts At Ends At Repeats Days Until Actions Lynette Loc…" at bounding box center [850, 359] width 1233 height 493
click at [1288, 306] on span "button" at bounding box center [1280, 312] width 16 height 16
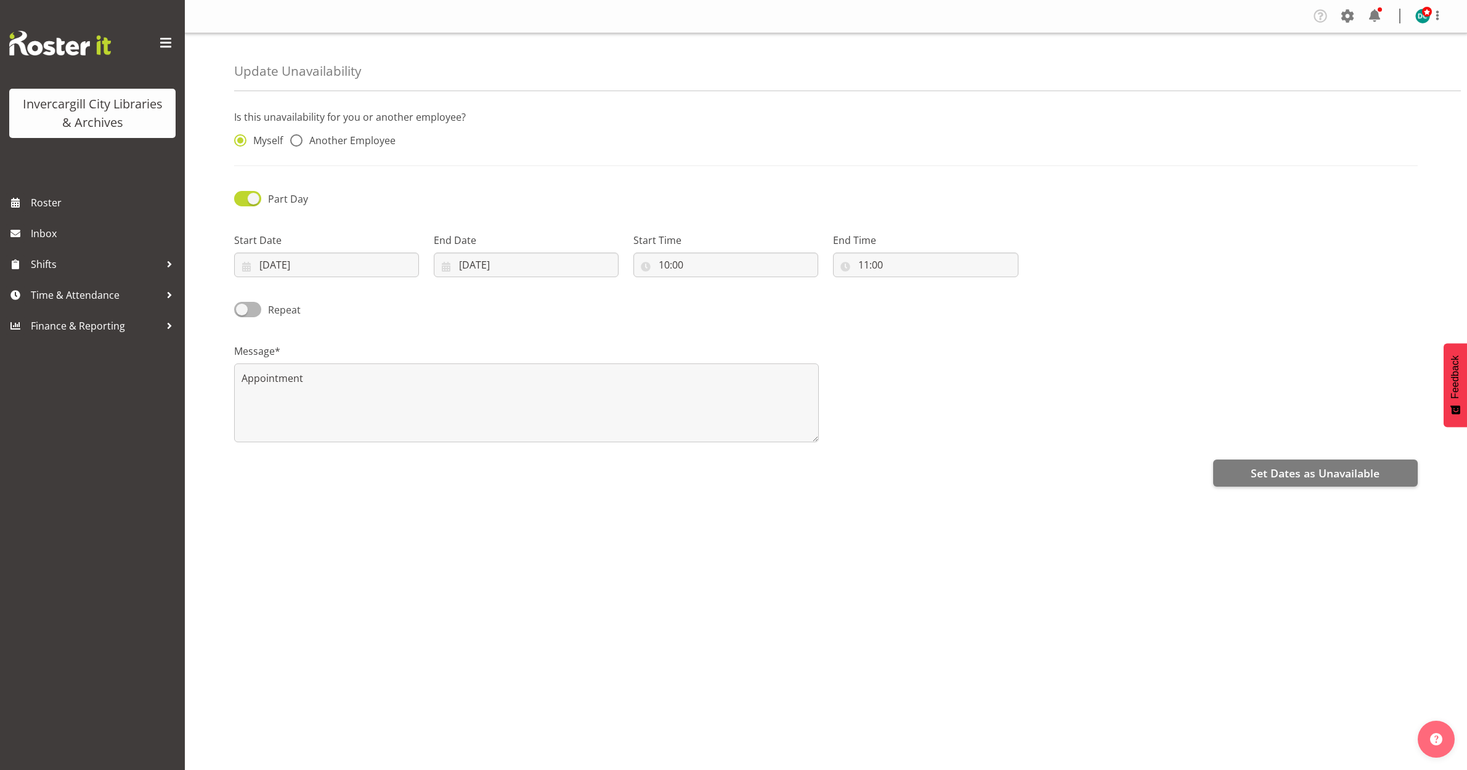
select select "8"
select select "2025"
radio input "false"
radio input "true"
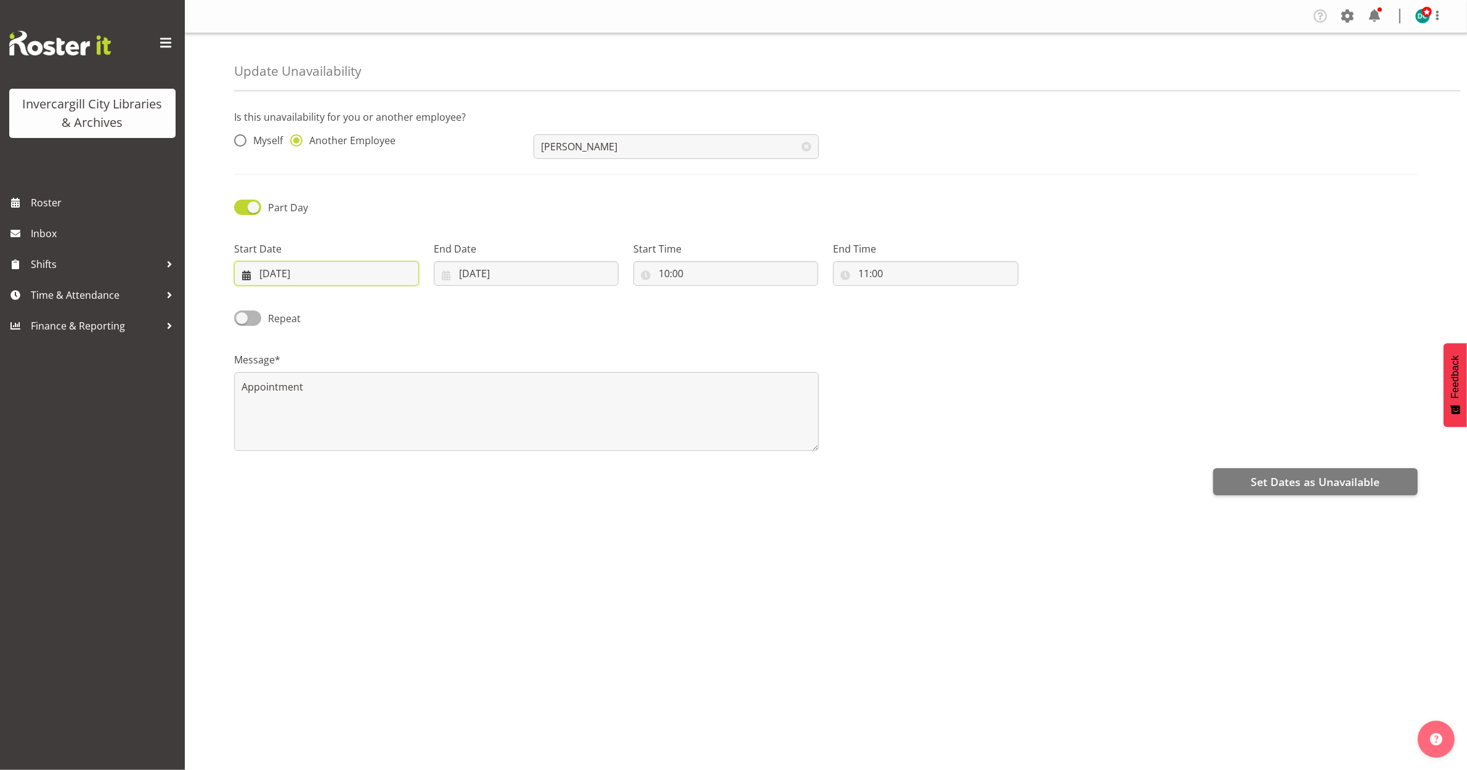
click at [310, 272] on input "29/09/2025" at bounding box center [326, 273] width 185 height 25
click at [311, 466] on span "30" at bounding box center [309, 466] width 10 height 12
type input "30/09/2025"
click at [473, 278] on input "29/09/2025" at bounding box center [526, 273] width 185 height 25
drag, startPoint x: 508, startPoint y: 463, endPoint x: 500, endPoint y: 463, distance: 8.6
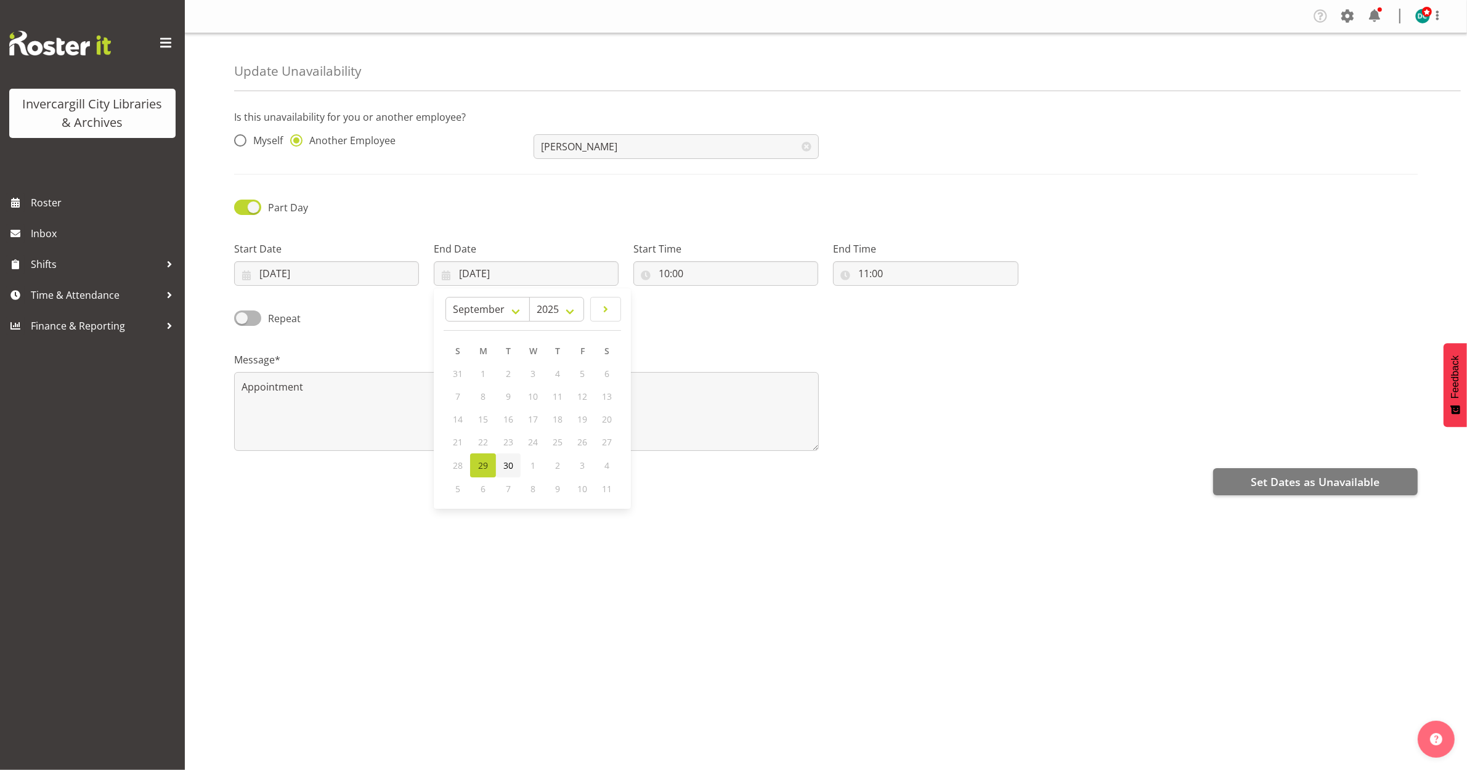
click at [507, 463] on span "30" at bounding box center [508, 466] width 10 height 12
type input "30/09/2025"
click at [558, 530] on div "Is this unavailability for you or another employee? Myself Another Employee Lyn…" at bounding box center [850, 346] width 1233 height 493
click at [1283, 479] on span "Set Dates as Unavailable" at bounding box center [1314, 482] width 129 height 16
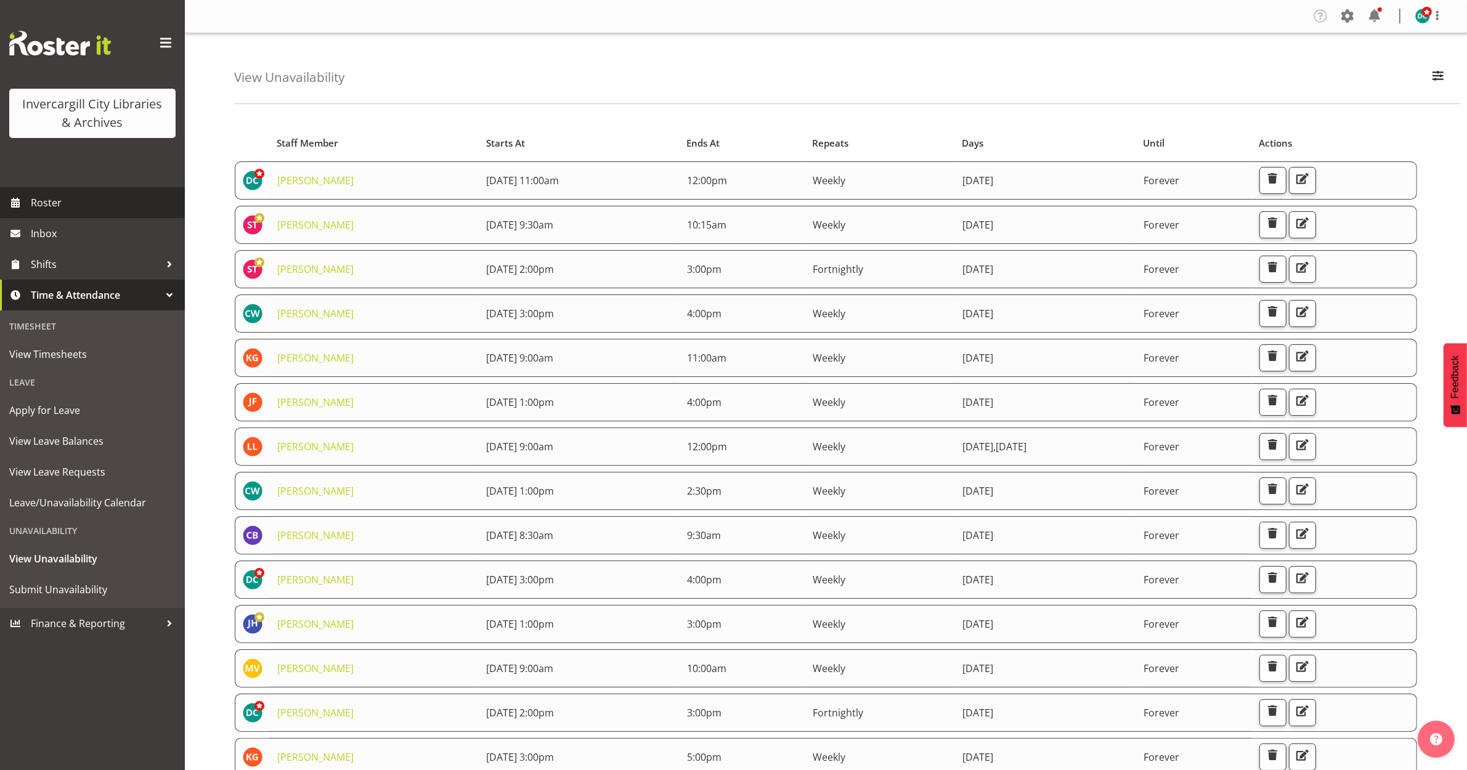
click at [68, 208] on span "Roster" at bounding box center [105, 202] width 148 height 18
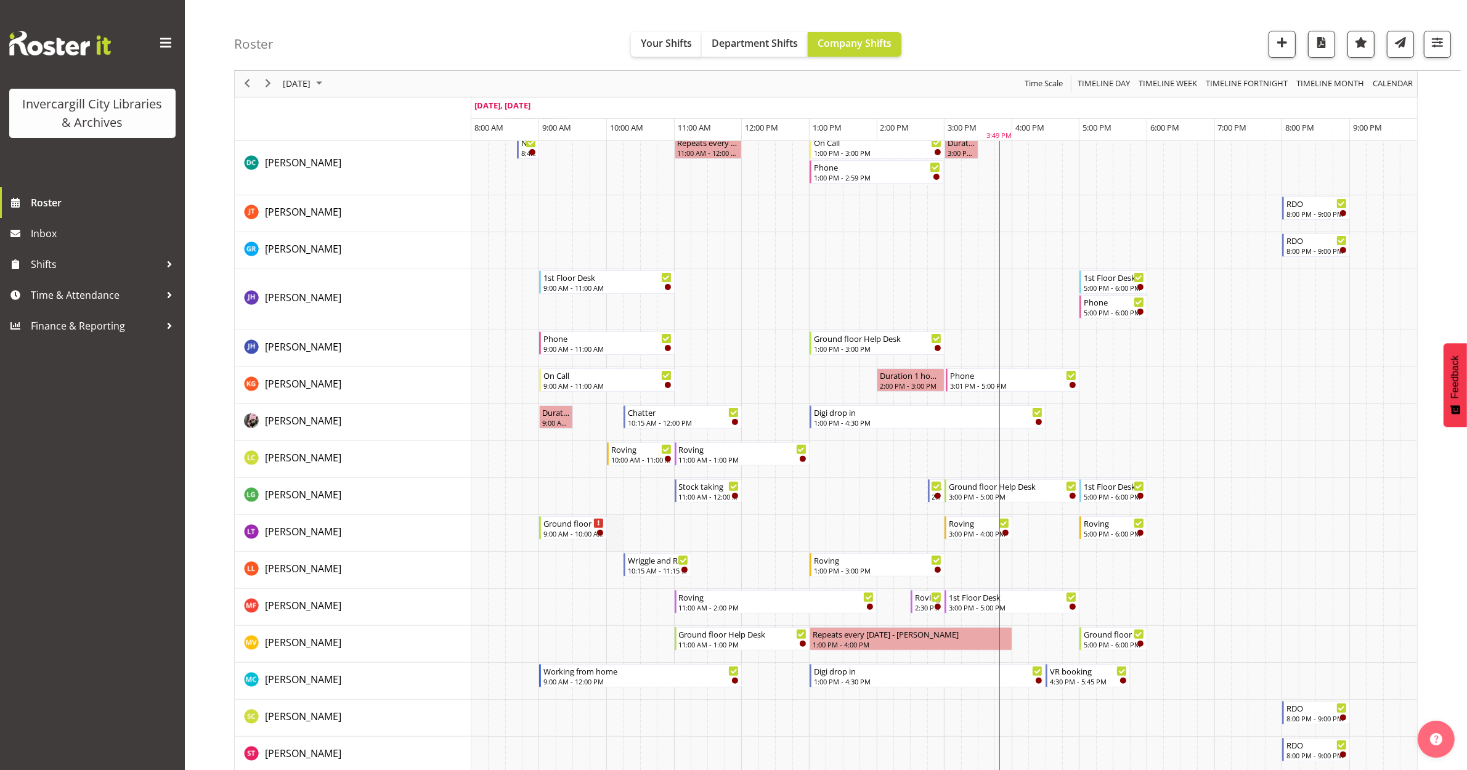
scroll to position [308, 0]
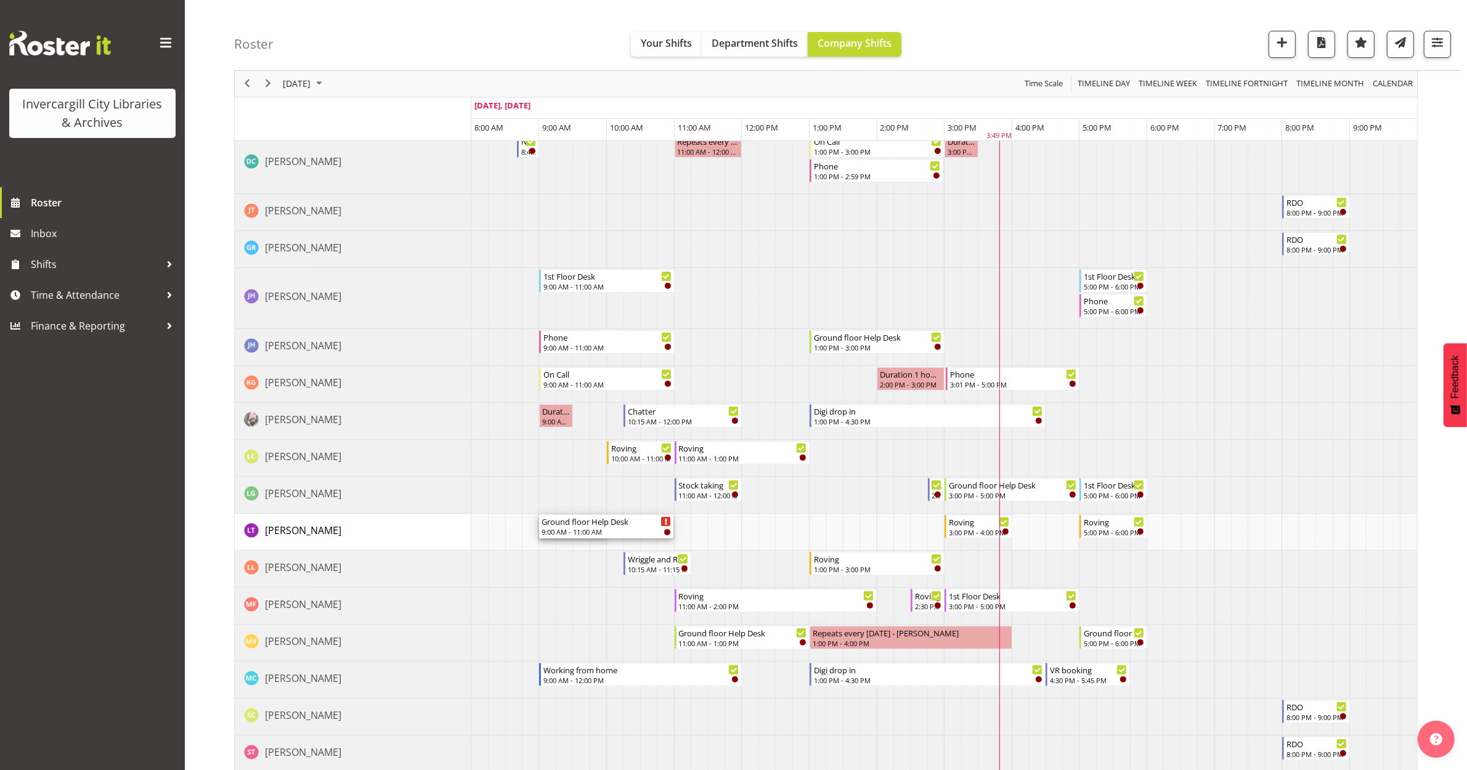
drag, startPoint x: 604, startPoint y: 527, endPoint x: 667, endPoint y: 537, distance: 63.0
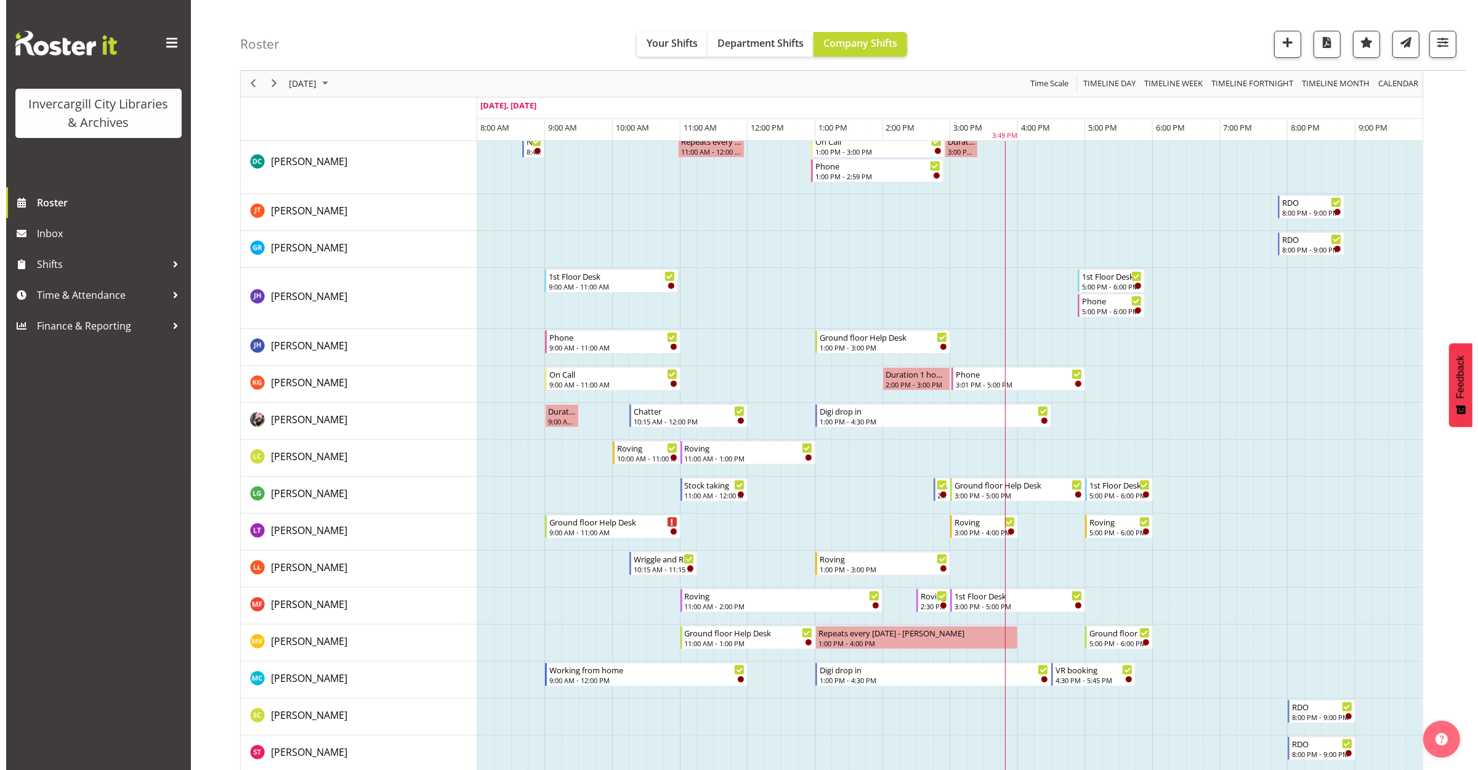
scroll to position [0, 0]
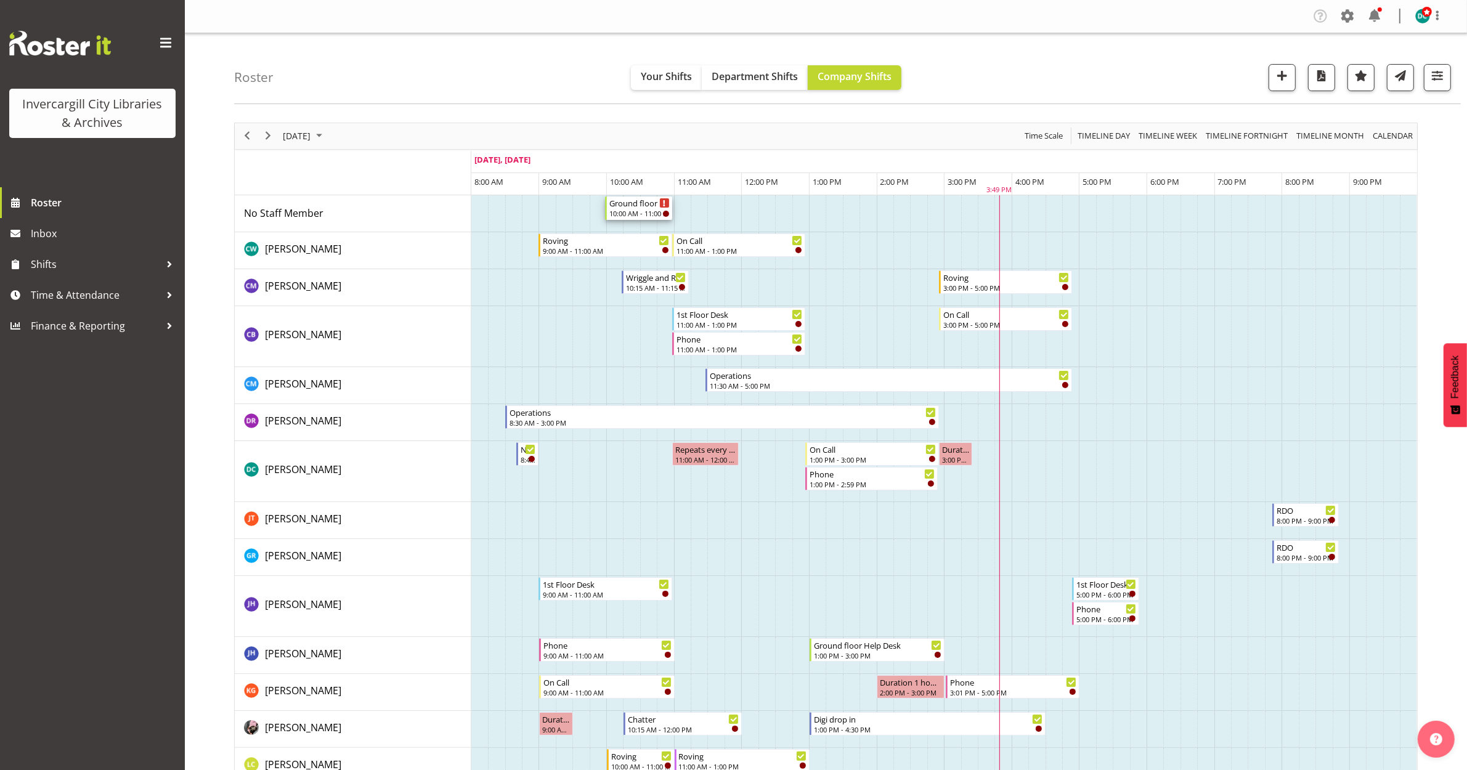
click at [625, 213] on div "10:00 AM - 11:00 AM" at bounding box center [639, 213] width 60 height 10
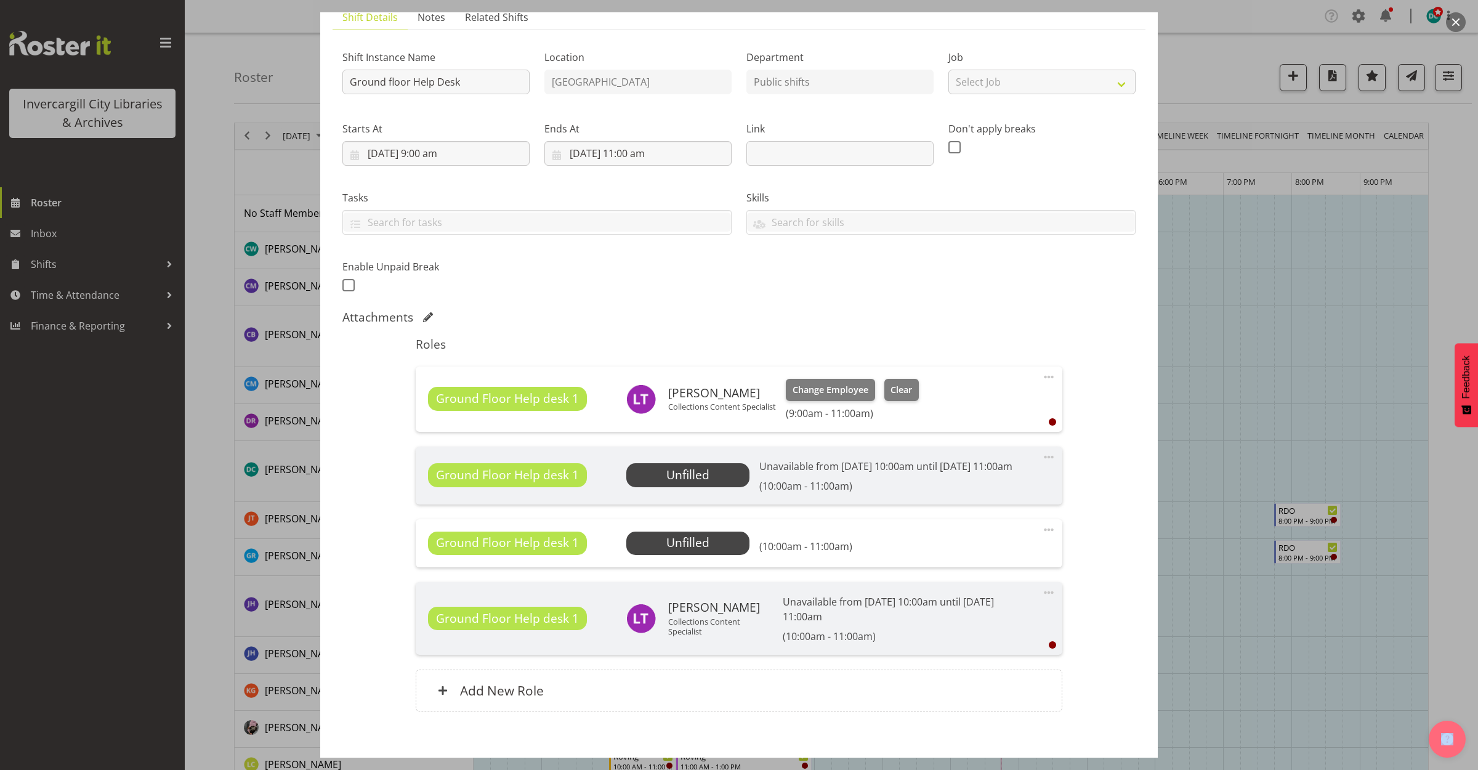
scroll to position [173, 0]
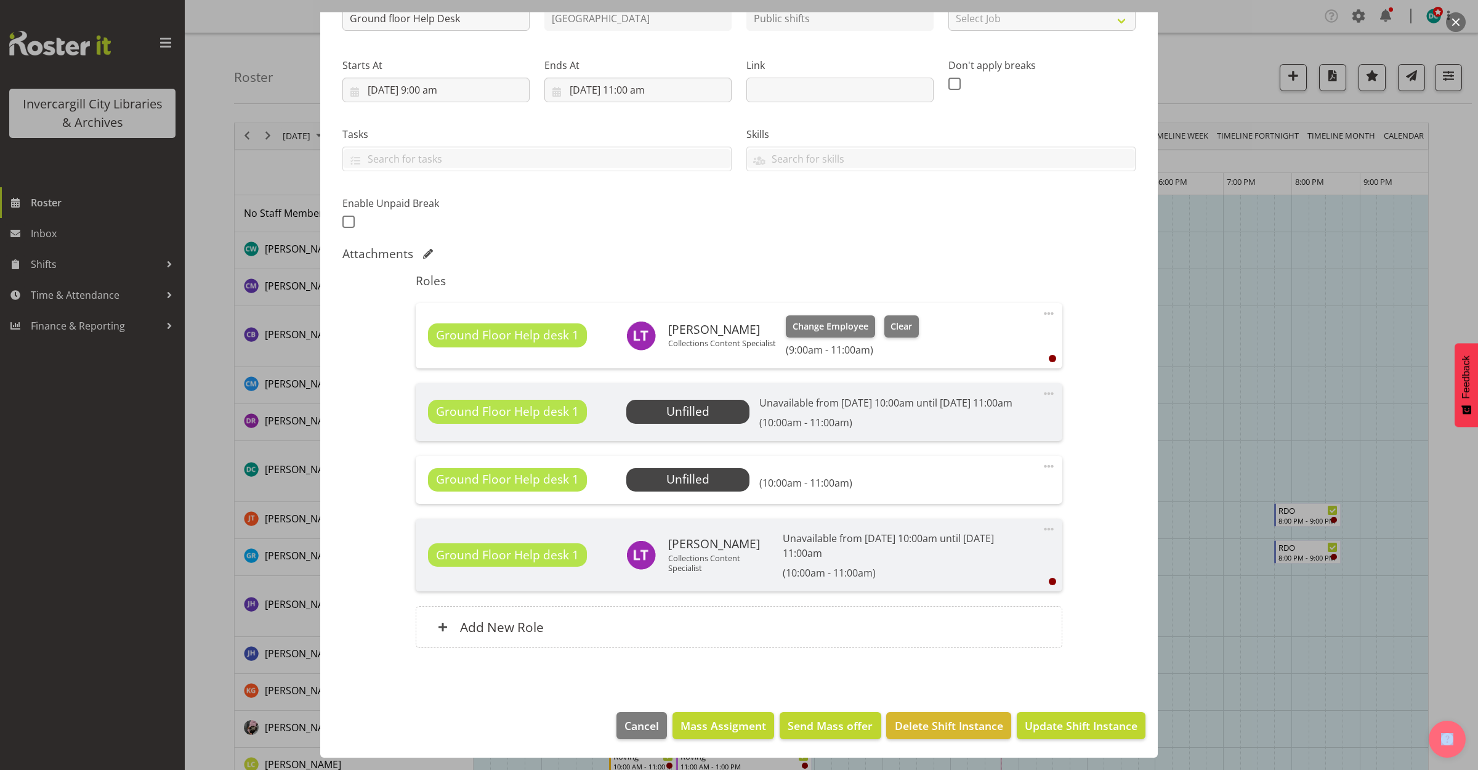
click at [1042, 466] on span at bounding box center [1049, 466] width 15 height 15
click at [950, 533] on link "Delete" at bounding box center [997, 538] width 118 height 22
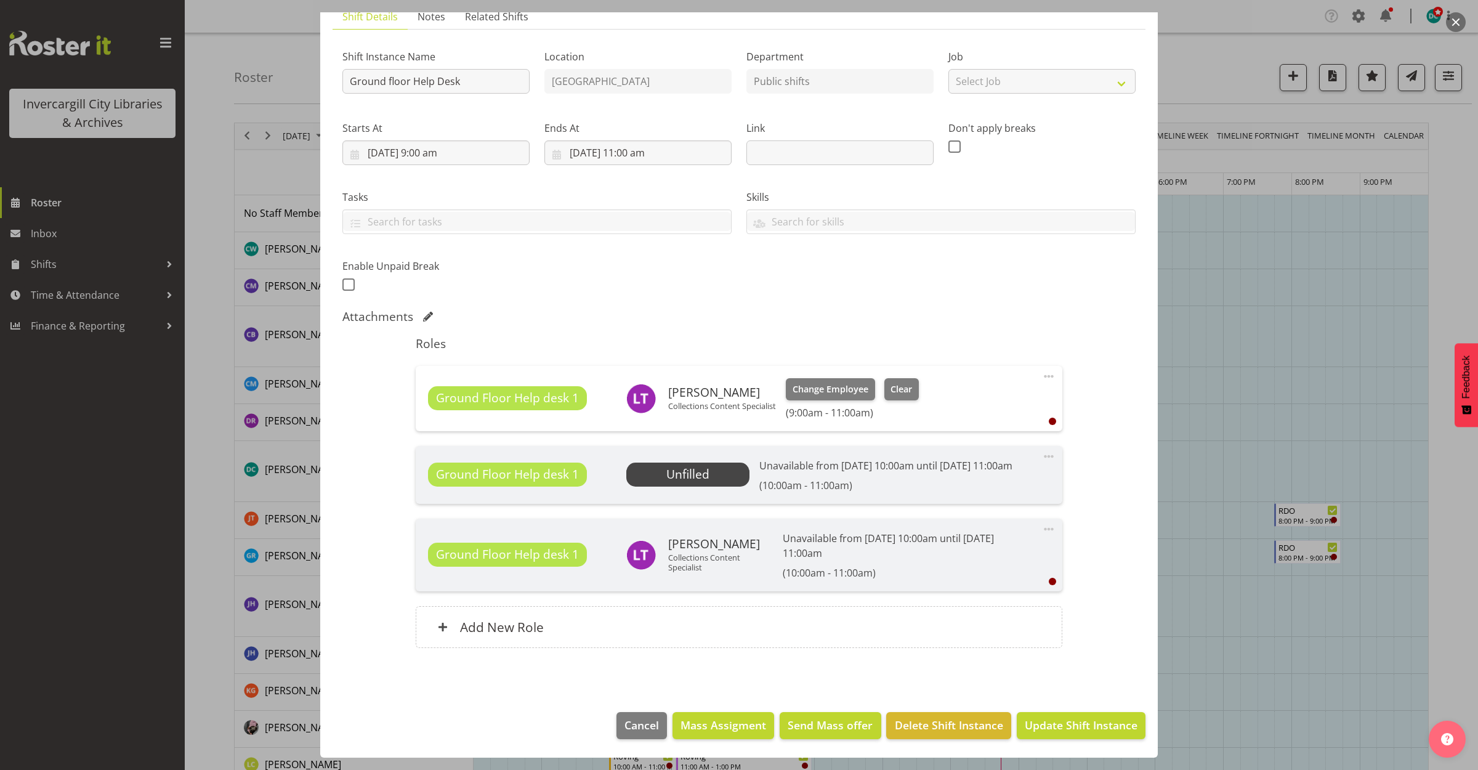
scroll to position [110, 0]
click at [884, 655] on div "Roles Ground Floor Help desk 1 [PERSON_NAME] Tautari Collections Content Specia…" at bounding box center [738, 496] width 661 height 334
click at [1066, 718] on span "Update Shift Instance" at bounding box center [1081, 725] width 113 height 16
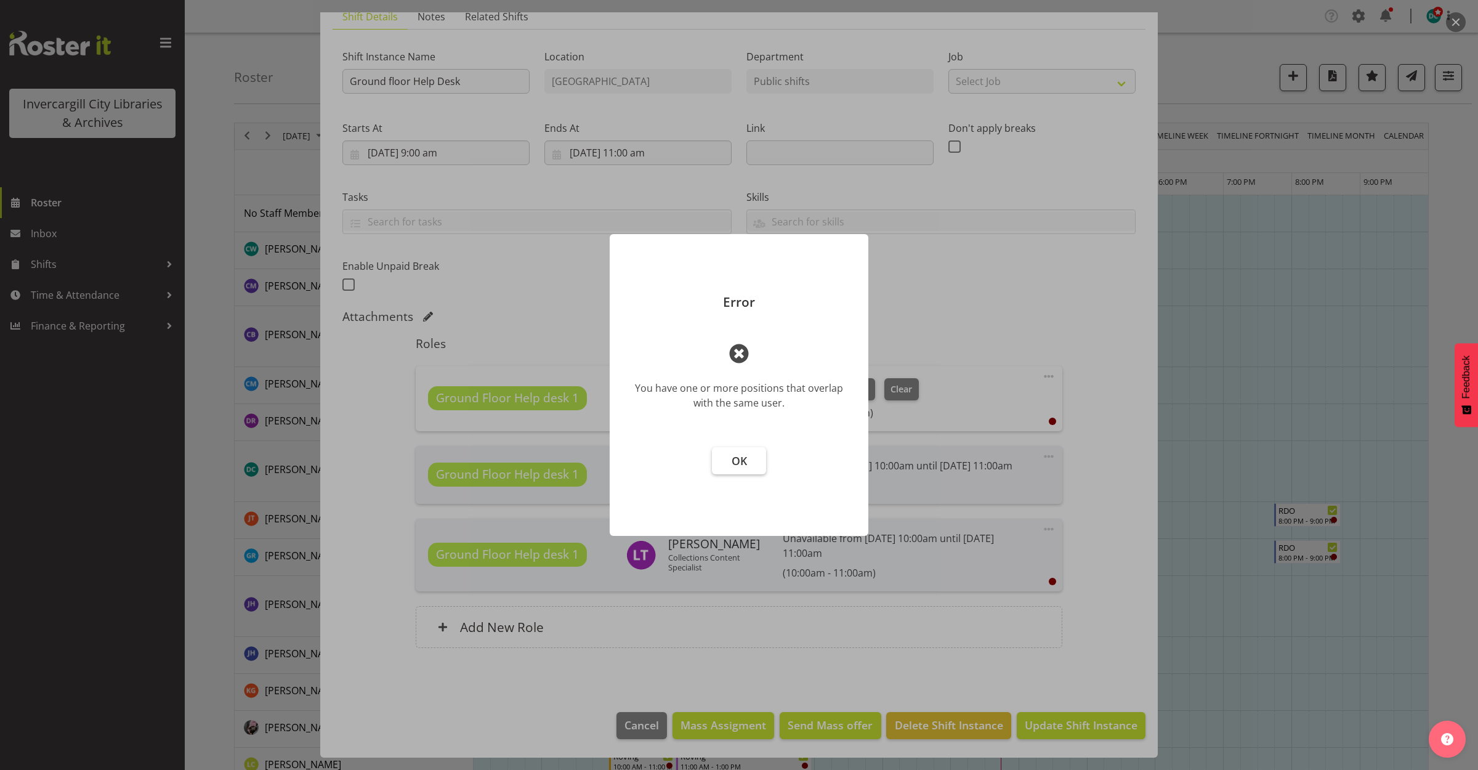
click at [722, 460] on button "OK" at bounding box center [739, 460] width 54 height 27
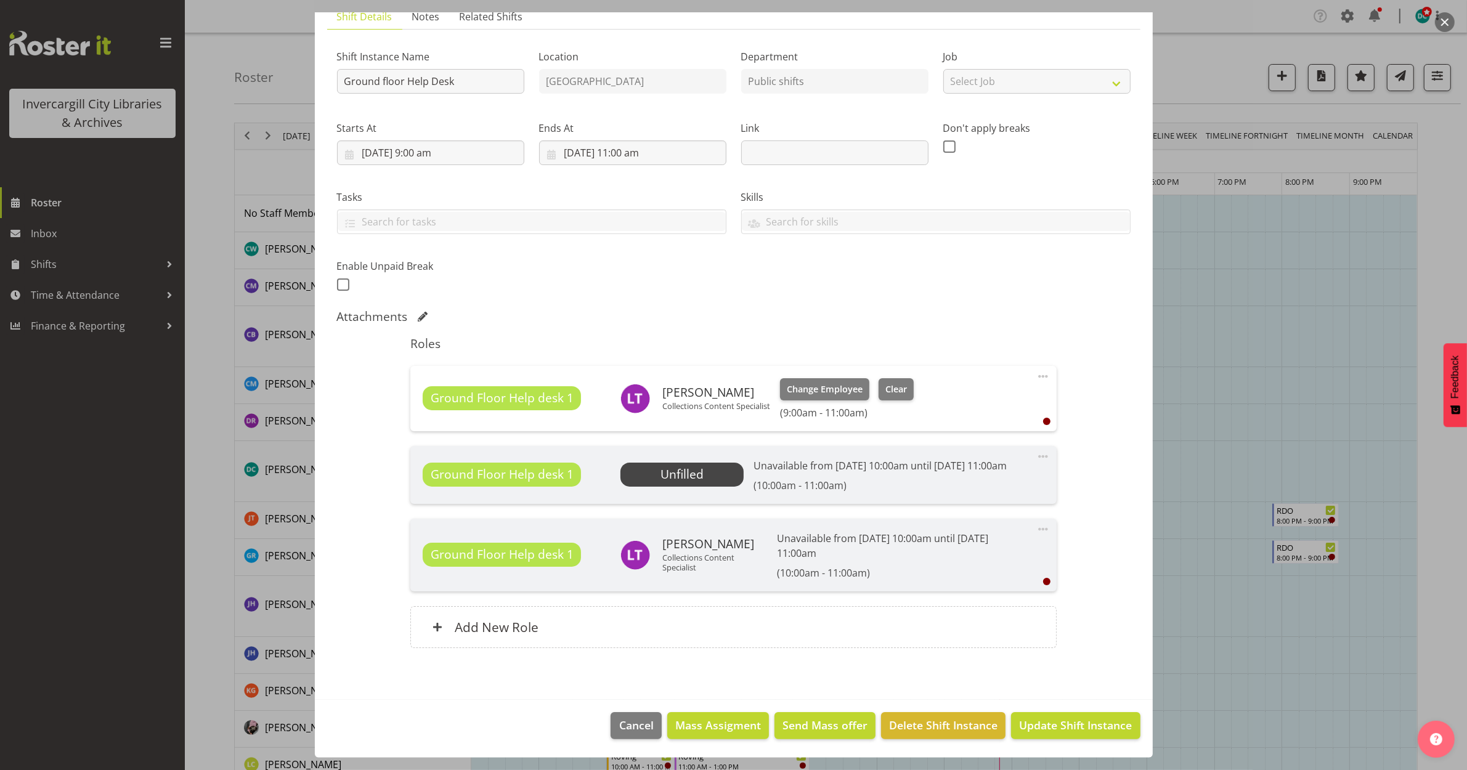
click at [1035, 369] on span at bounding box center [1042, 376] width 15 height 15
click at [981, 394] on link "Edit" at bounding box center [991, 403] width 118 height 22
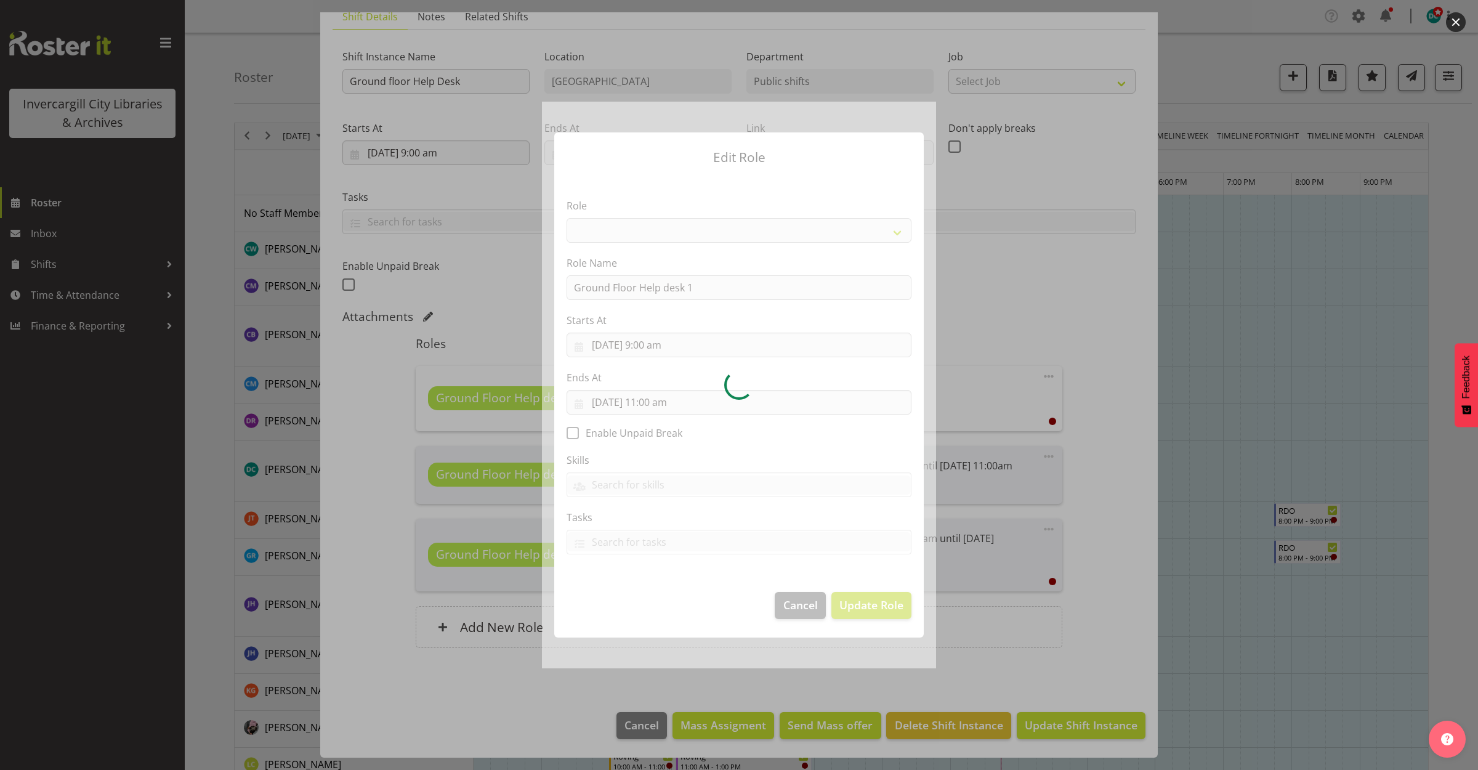
select select "1546"
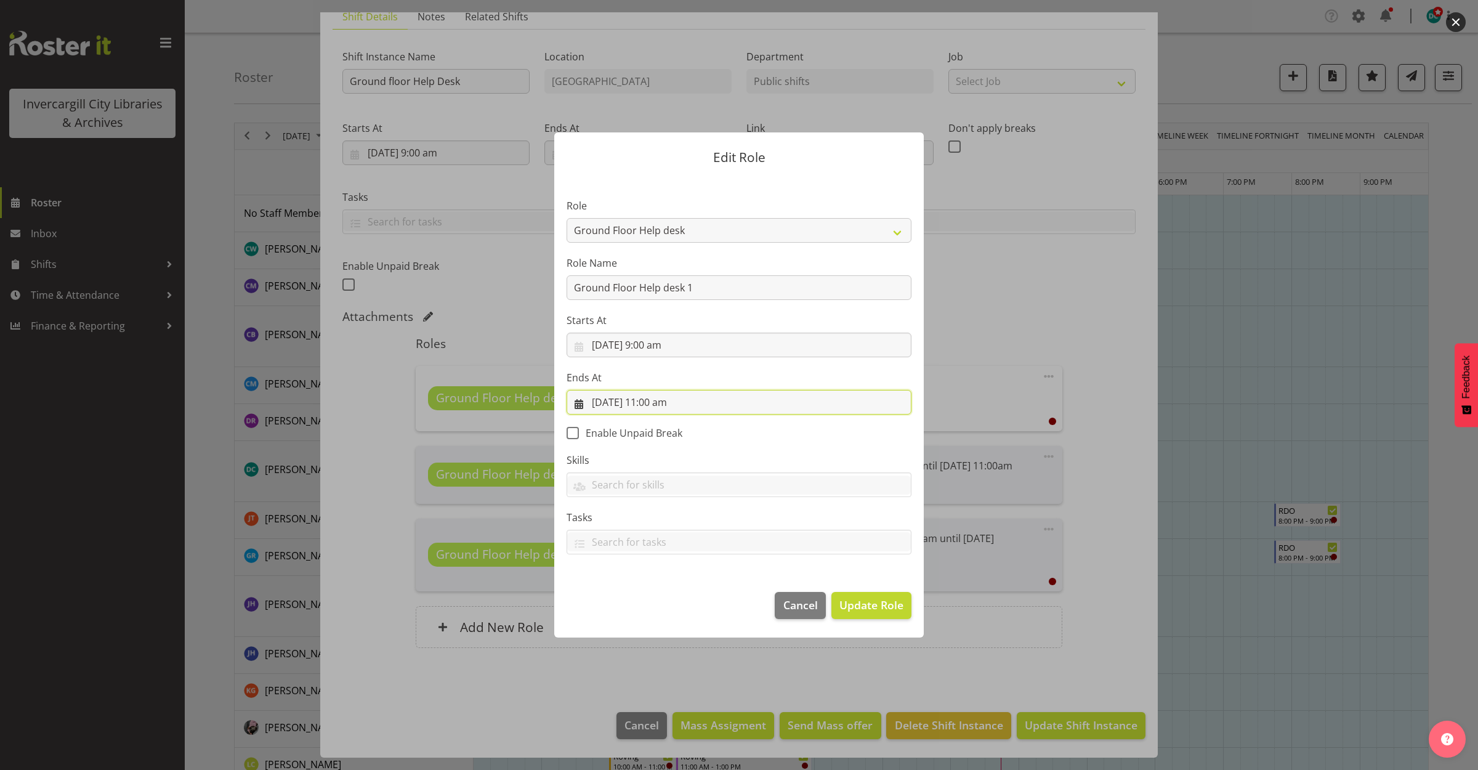
click at [657, 399] on input "29/09/2025, 11:00 am" at bounding box center [739, 402] width 345 height 25
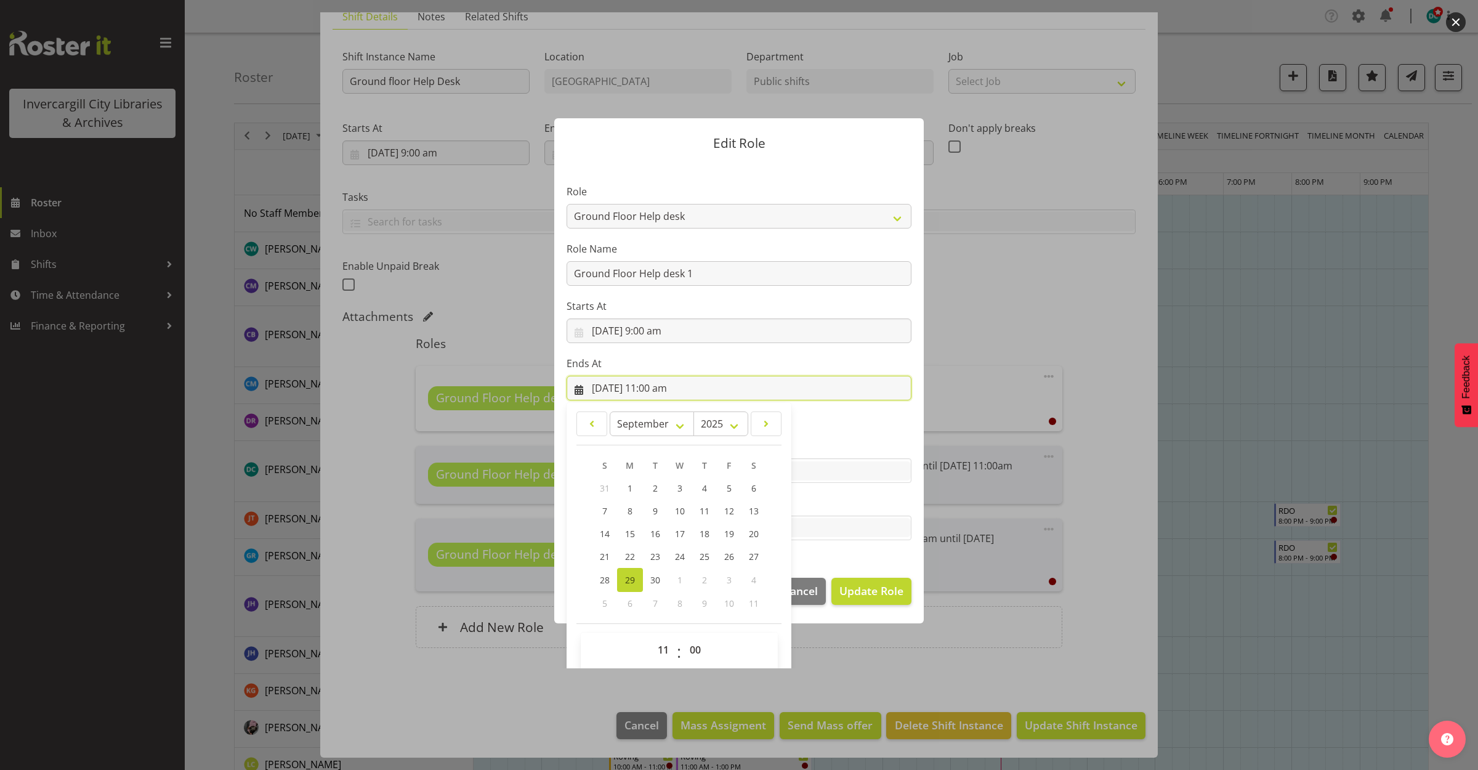
scroll to position [28, 0]
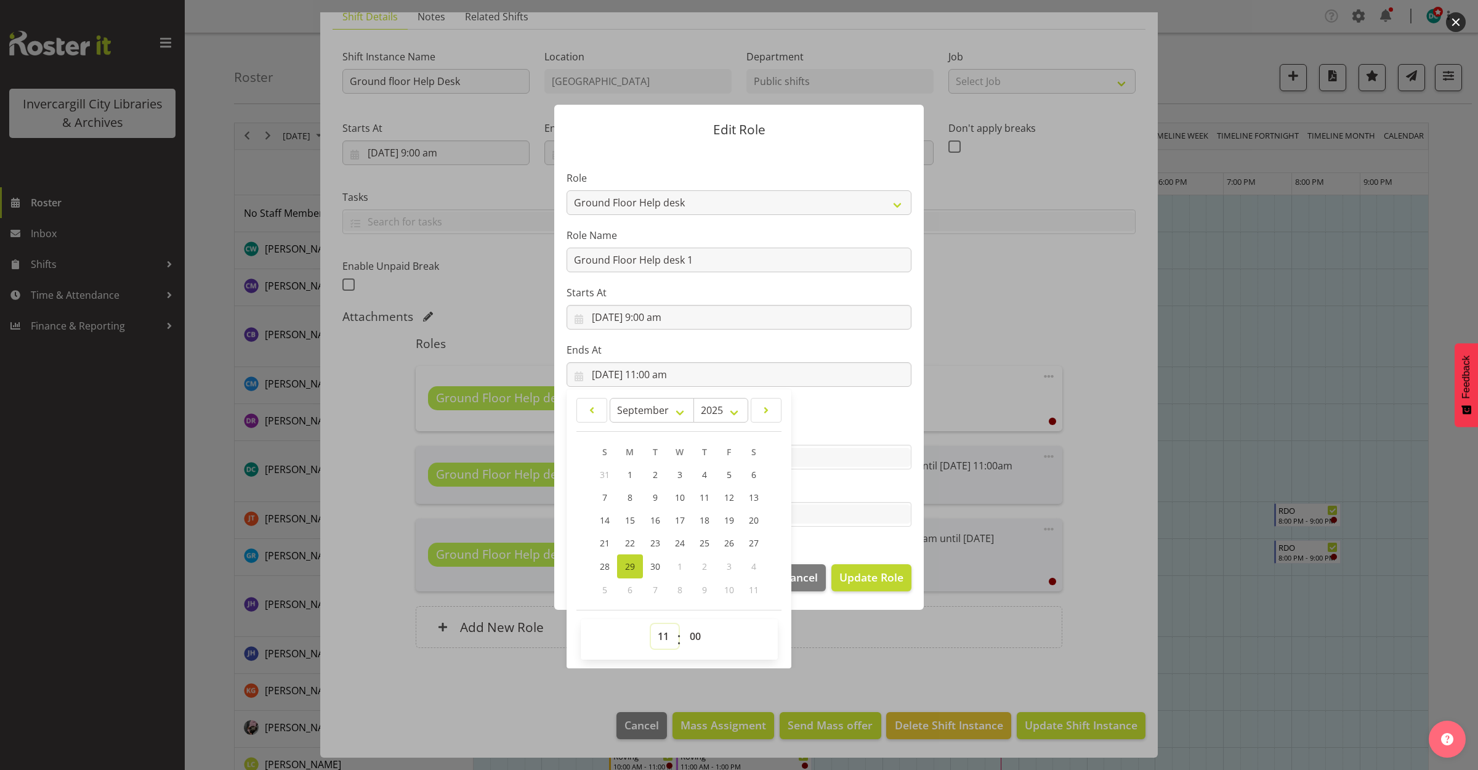
click at [656, 634] on select "00 01 02 03 04 05 06 07 08 09 10 11 12 13 14 15 16 17 18 19 20 21 22 23" at bounding box center [665, 636] width 28 height 25
select select "10"
click at [651, 624] on select "00 01 02 03 04 05 06 07 08 09 10 11 12 13 14 15 16 17 18 19 20 21 22 23" at bounding box center [665, 636] width 28 height 25
type input "29/09/2025, 10:00 am"
drag, startPoint x: 922, startPoint y: 641, endPoint x: 912, endPoint y: 639, distance: 9.4
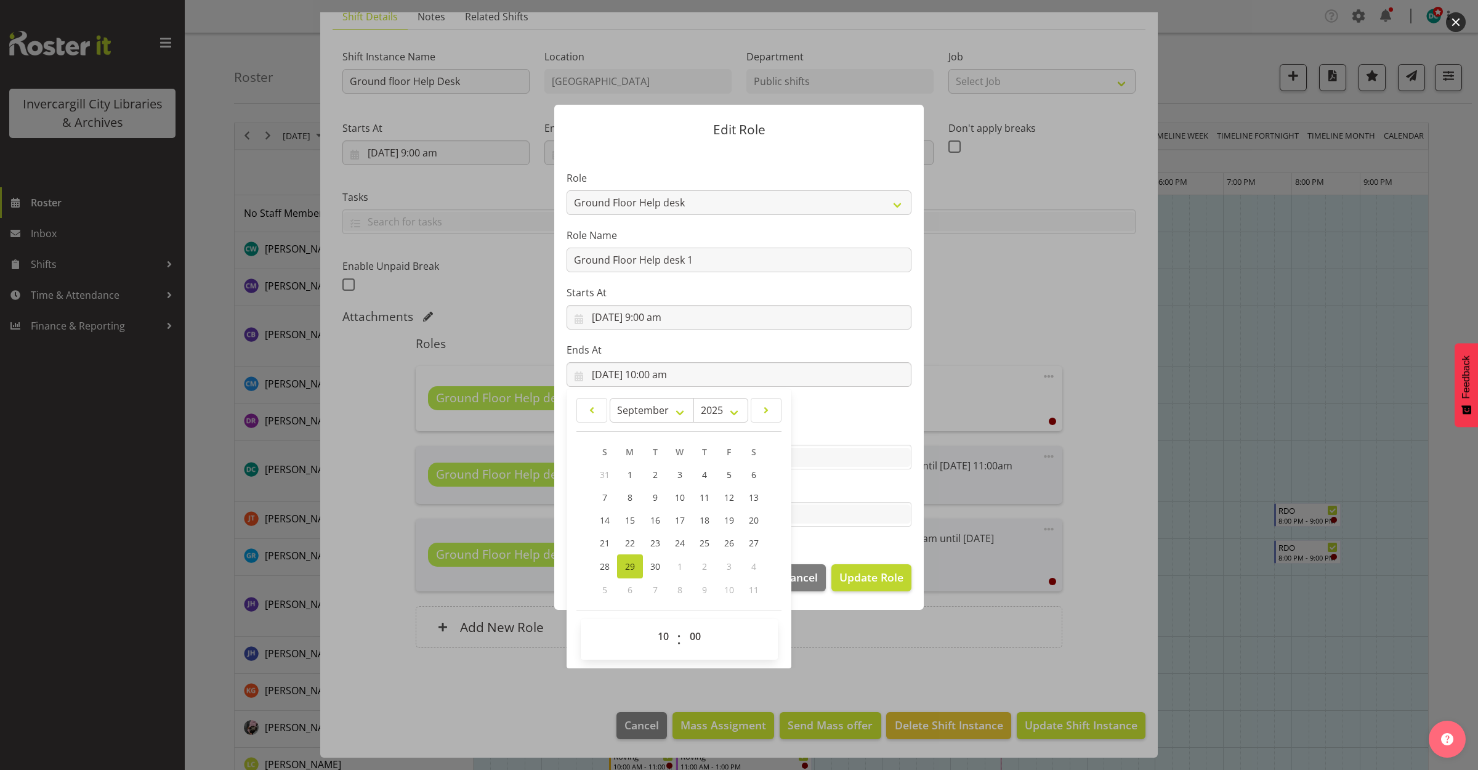
click at [920, 641] on div "Edit Role Role 1st floor desk AQ operator Business Support Team member Casual C…" at bounding box center [739, 385] width 591 height 566
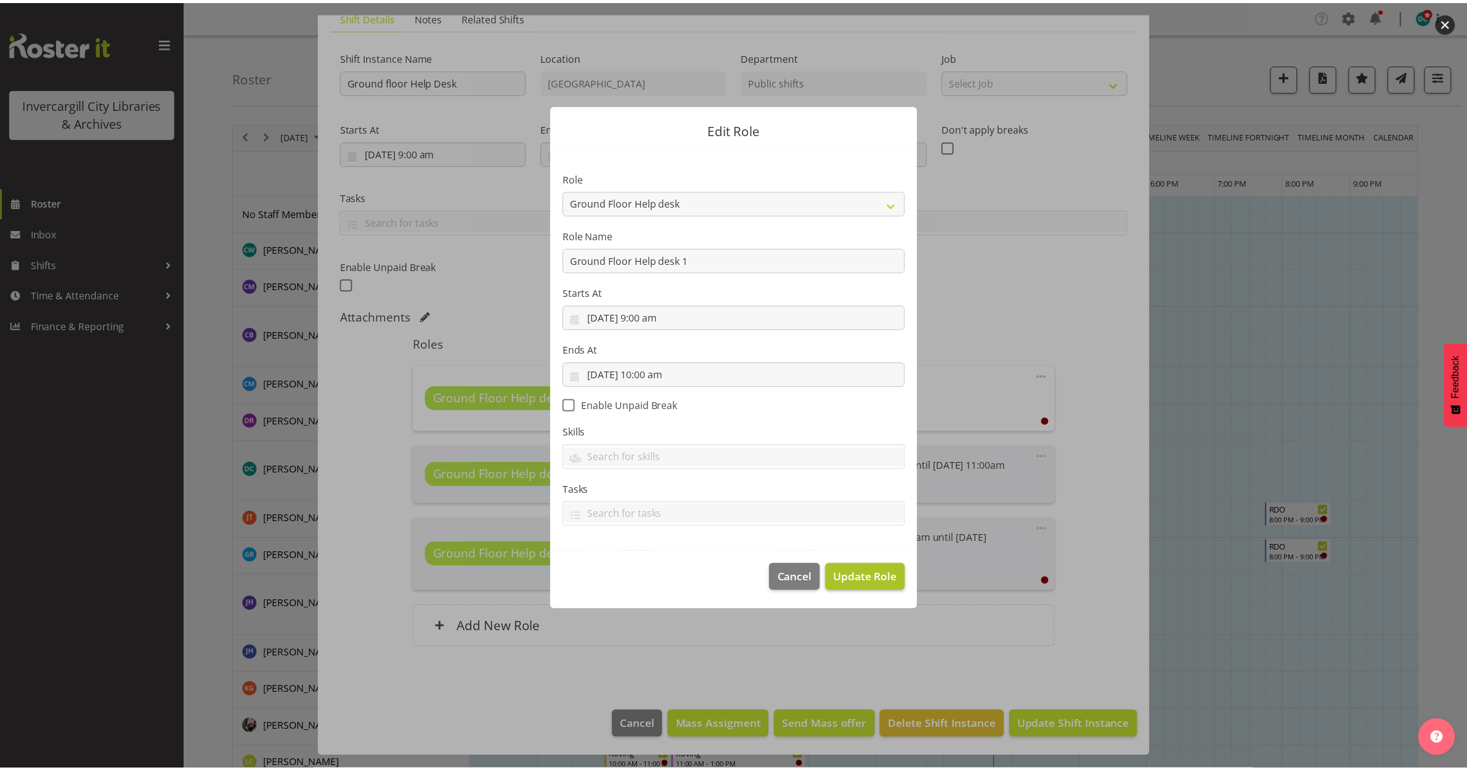
scroll to position [0, 0]
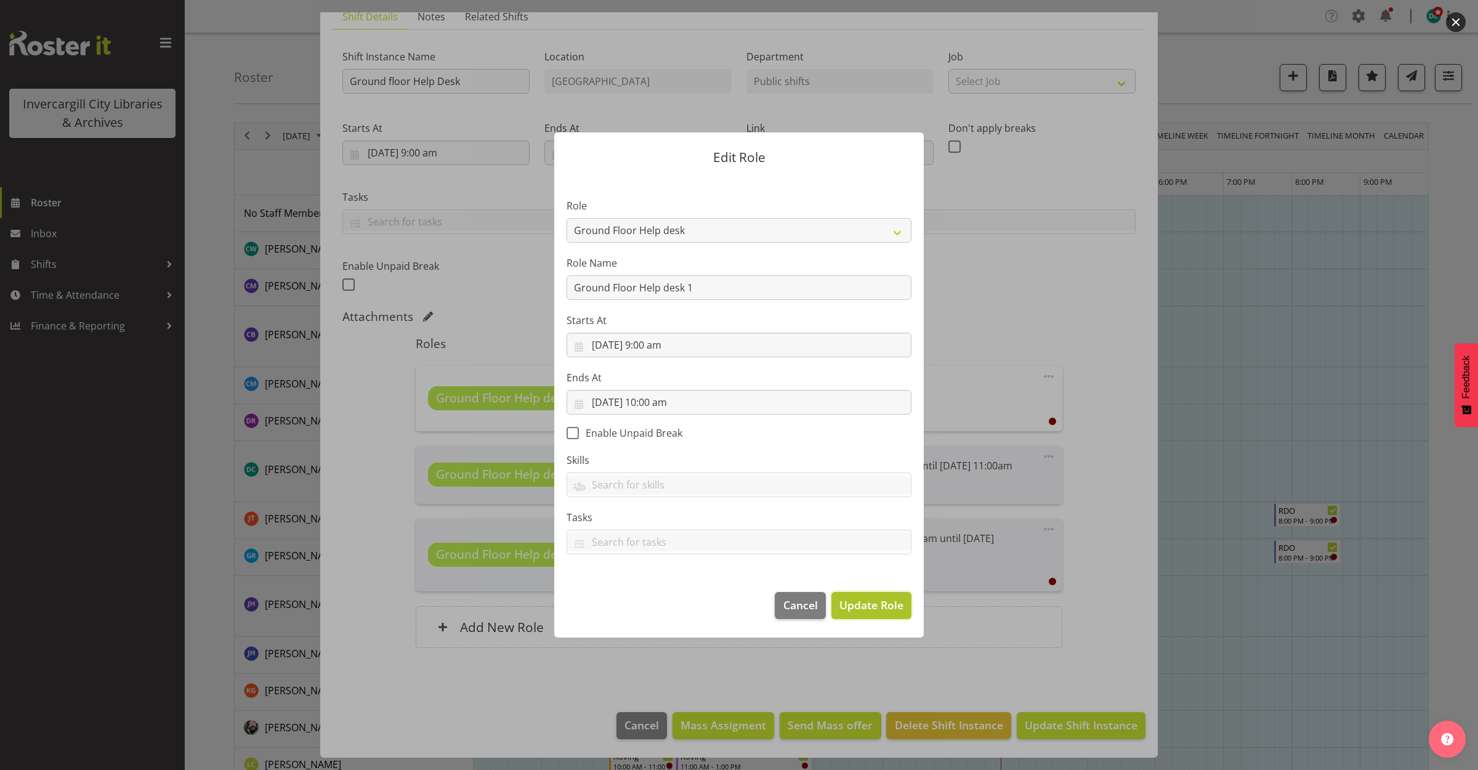
click at [864, 592] on button "Update Role" at bounding box center [872, 605] width 80 height 27
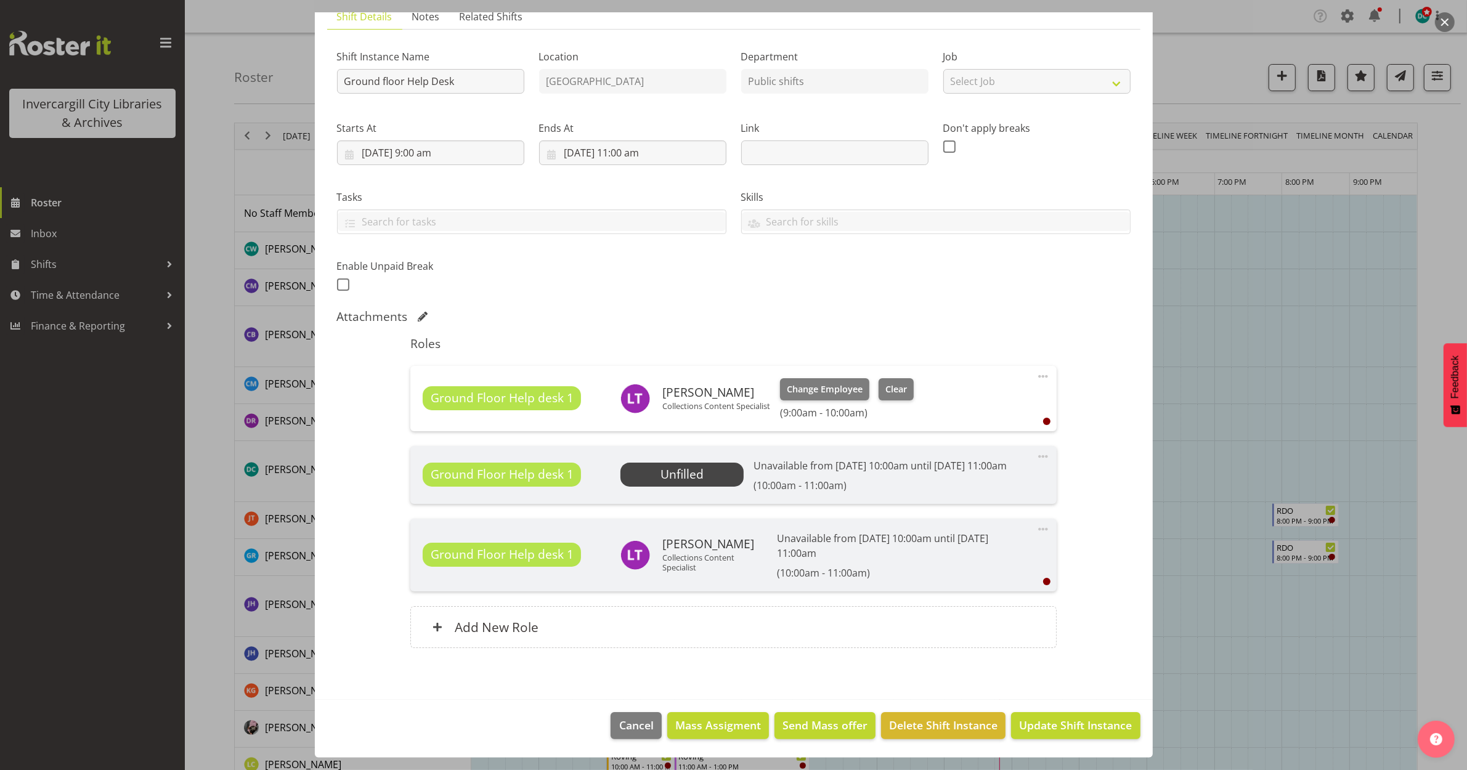
click at [861, 596] on div "Roles Ground Floor Help desk 1 Lyndsay Tautari Collections Content Specialist C…" at bounding box center [733, 496] width 661 height 334
click at [1038, 724] on span "Update Shift Instance" at bounding box center [1075, 725] width 113 height 16
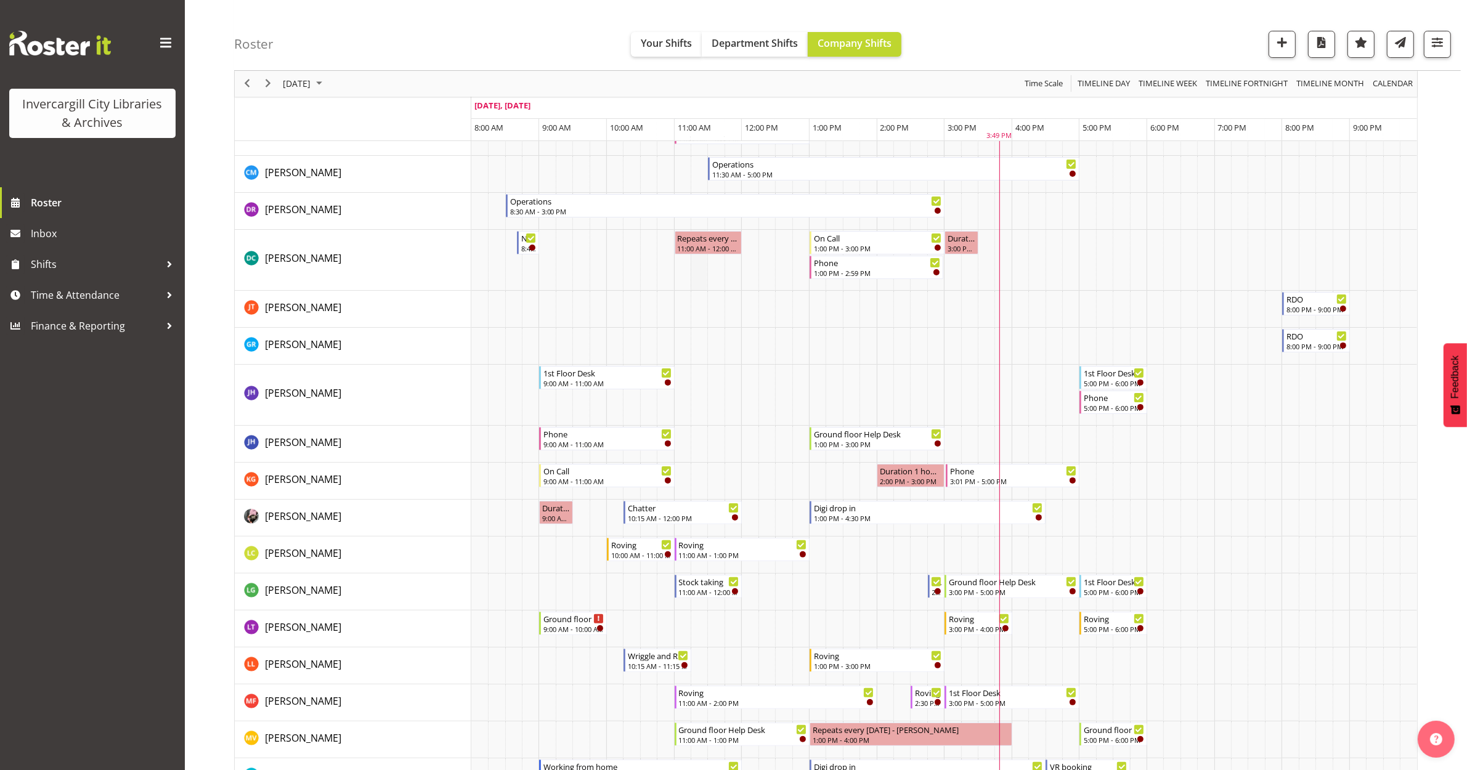
scroll to position [231, 0]
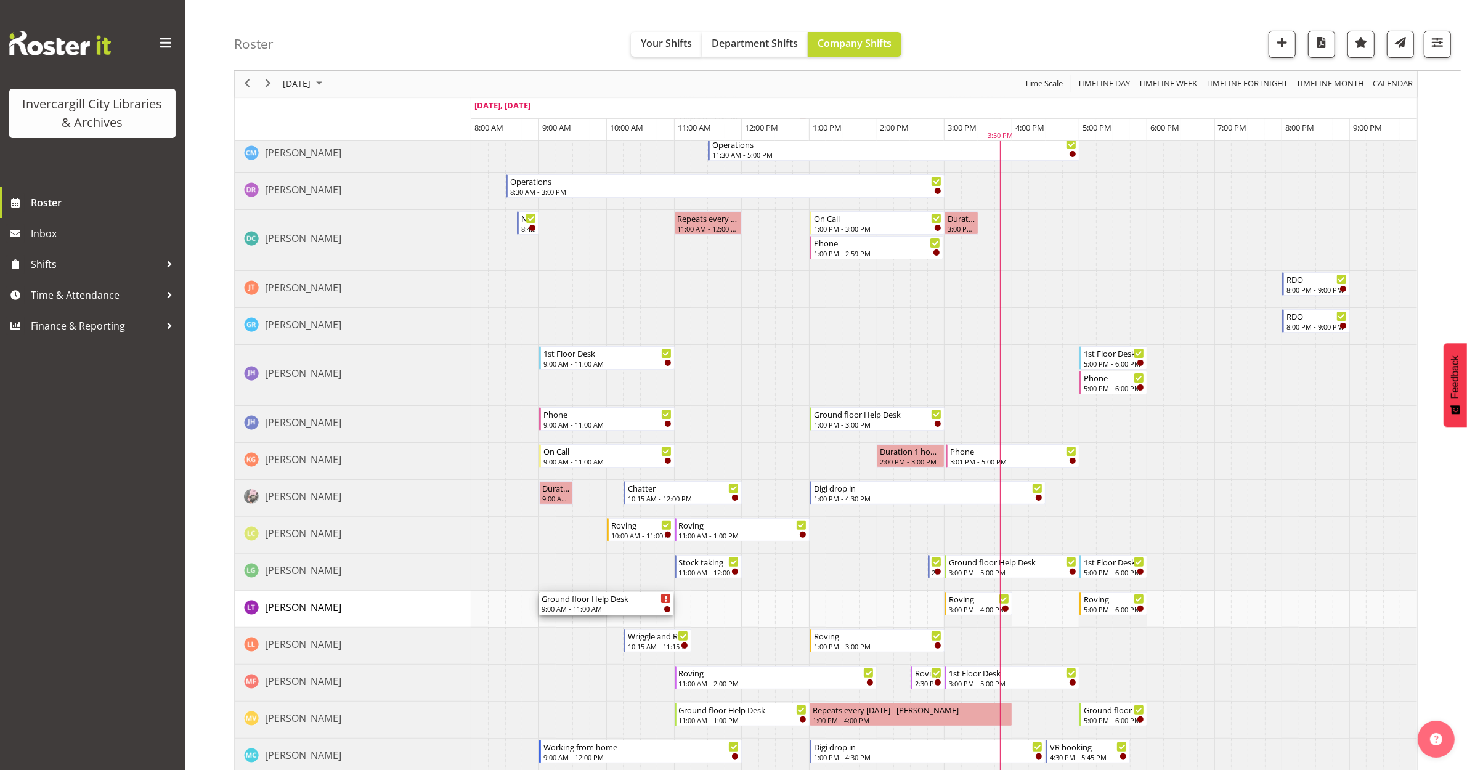
drag, startPoint x: 604, startPoint y: 604, endPoint x: 667, endPoint y: 607, distance: 62.9
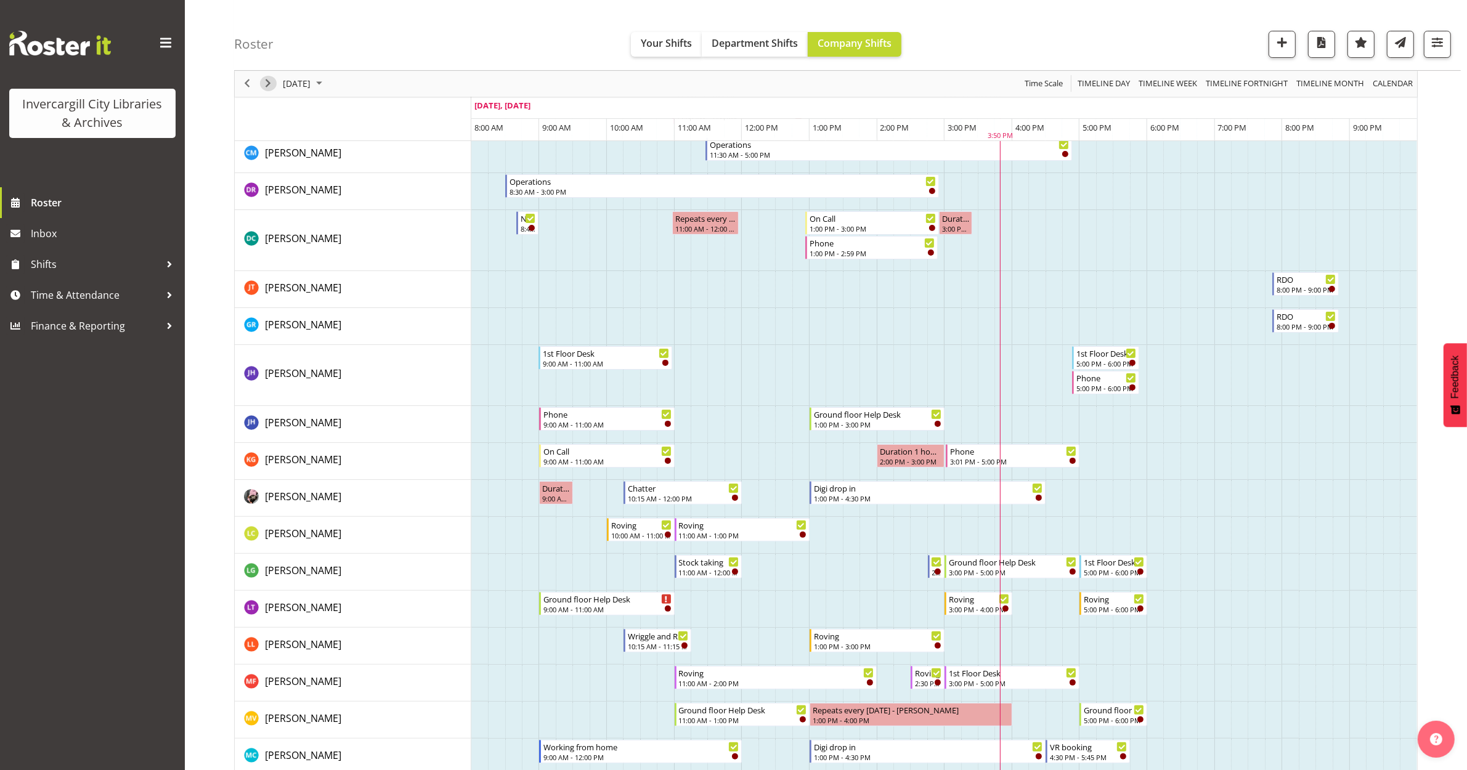
click at [263, 85] on span "Next" at bounding box center [268, 83] width 15 height 15
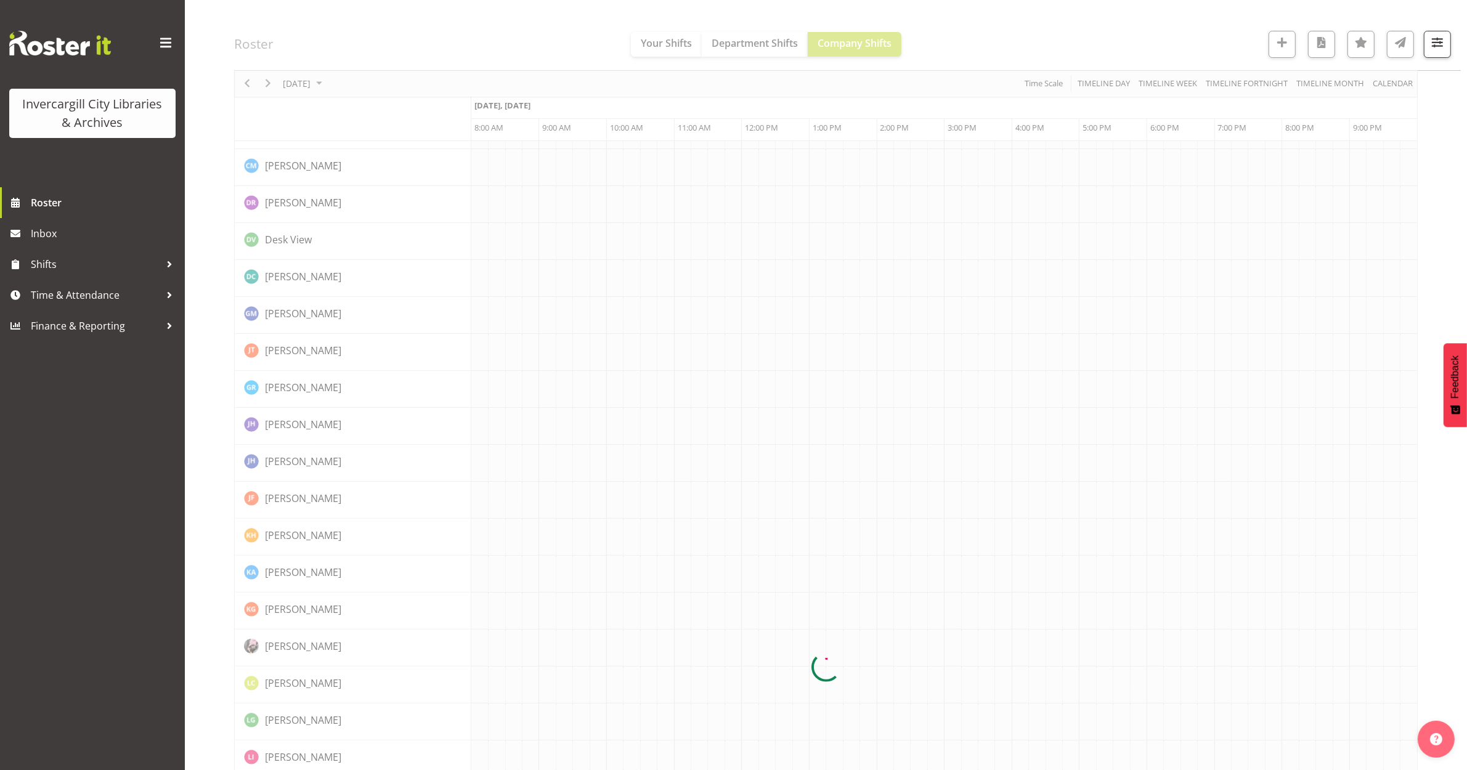
scroll to position [0, 0]
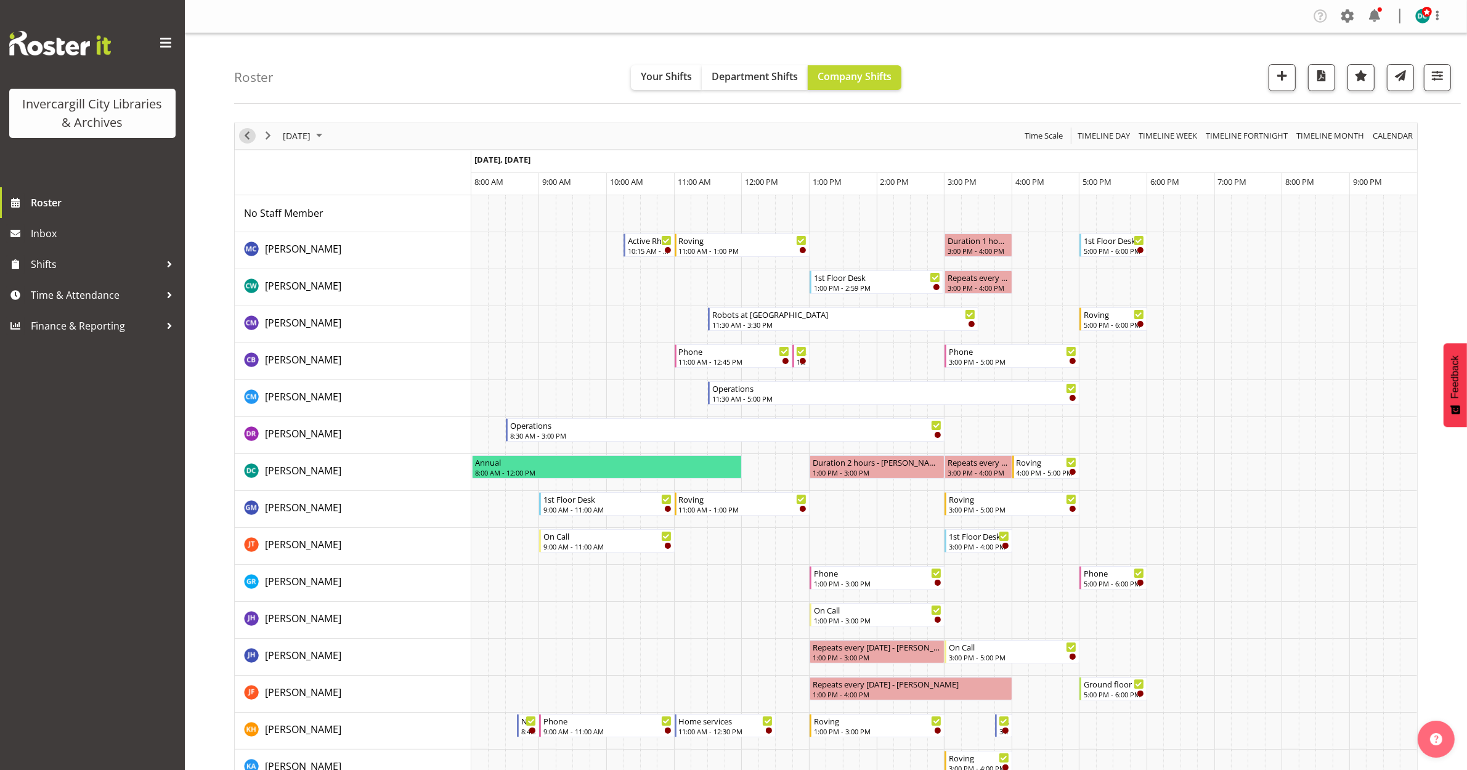
click at [248, 136] on span "Previous" at bounding box center [247, 135] width 15 height 15
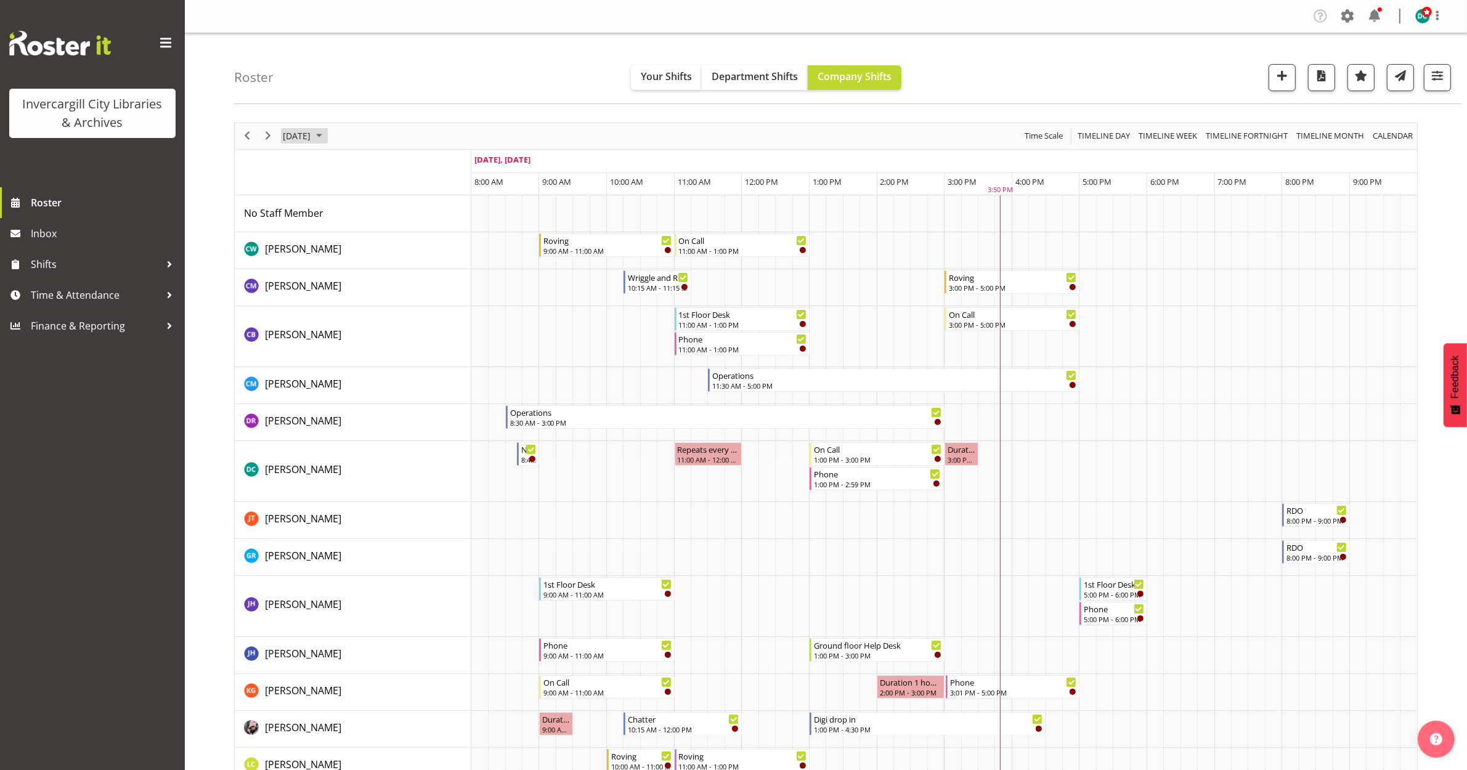
click at [312, 139] on span "September 29, 2025" at bounding box center [297, 135] width 30 height 15
click at [438, 62] on div "Roster Your Shifts Department Shifts Company Shifts All Locations Clear Bluff L…" at bounding box center [847, 68] width 1226 height 71
drag, startPoint x: 1166, startPoint y: 137, endPoint x: 1046, endPoint y: 131, distance: 120.3
click at [1166, 136] on span "Timeline Week" at bounding box center [1167, 135] width 61 height 15
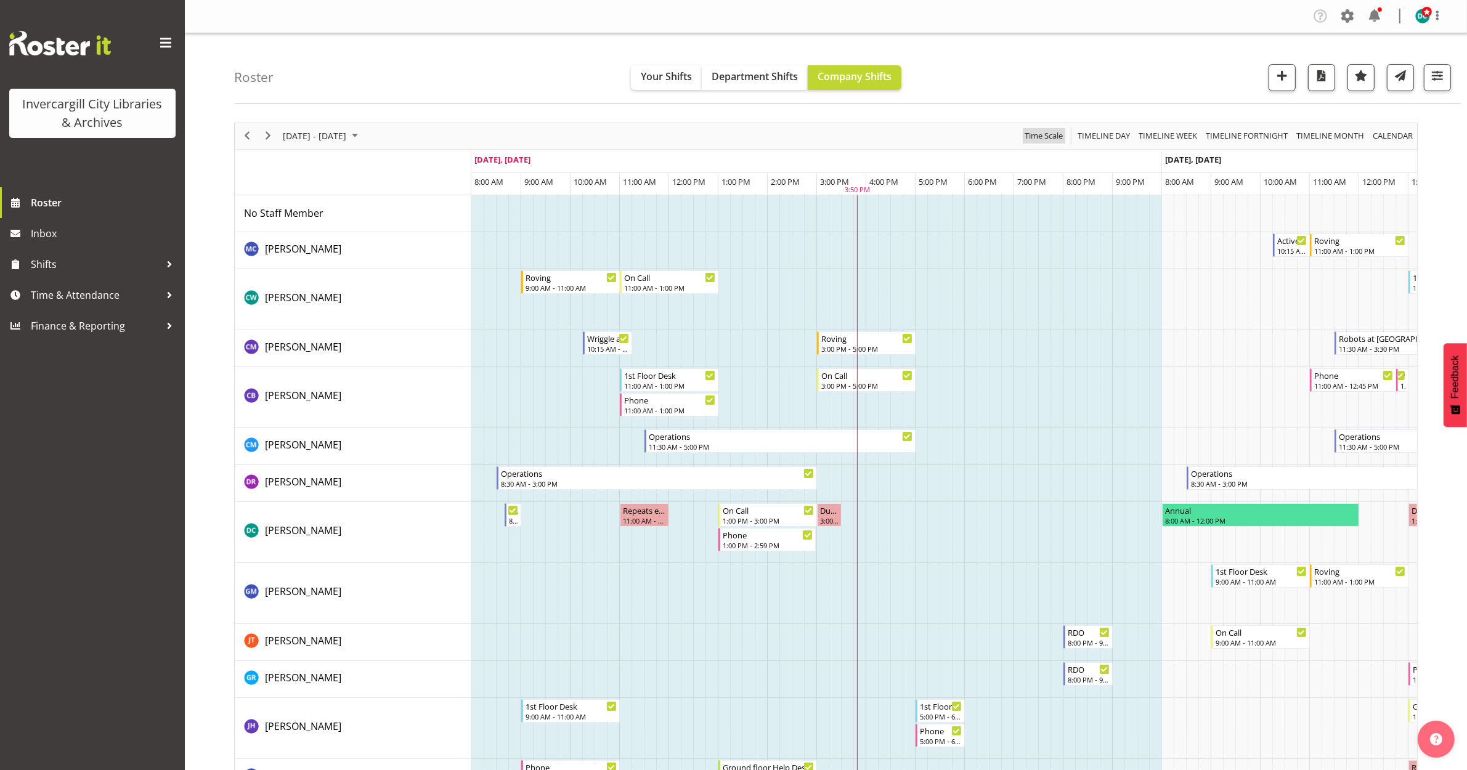
drag, startPoint x: 1042, startPoint y: 142, endPoint x: 1054, endPoint y: 143, distance: 11.8
click at [1042, 140] on span "Time Scale" at bounding box center [1043, 135] width 41 height 15
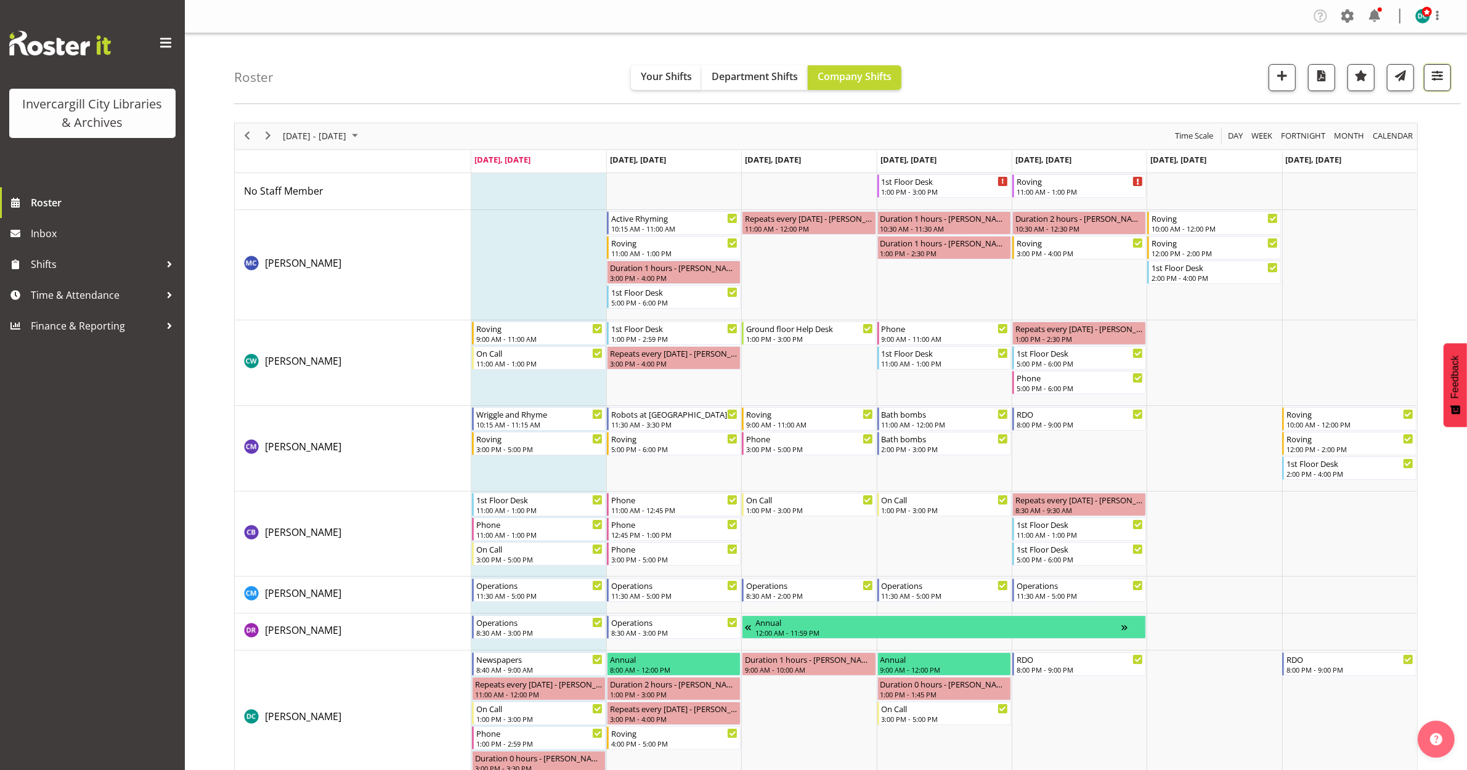
click at [1436, 74] on span "button" at bounding box center [1437, 76] width 16 height 16
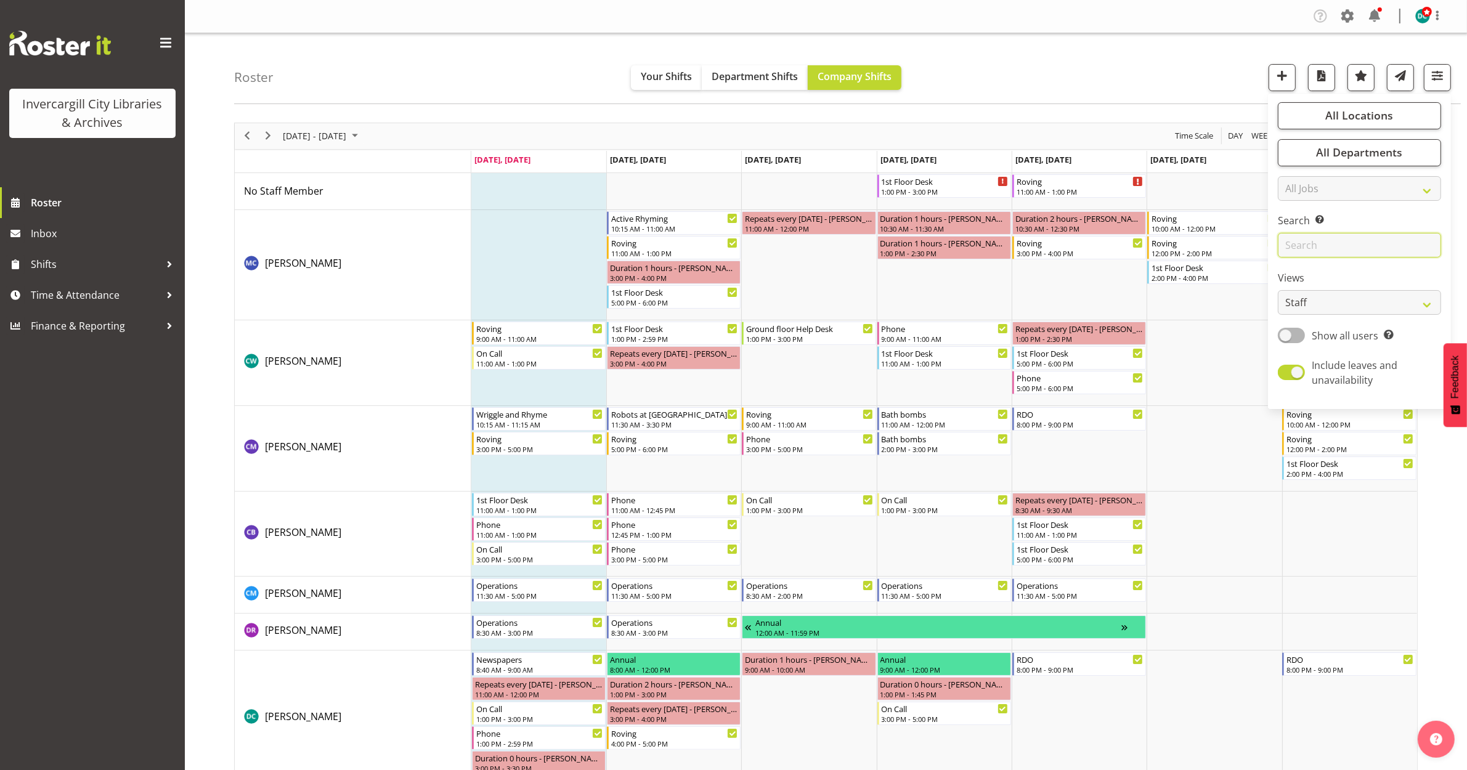
click at [1340, 248] on input "text" at bounding box center [1359, 245] width 163 height 25
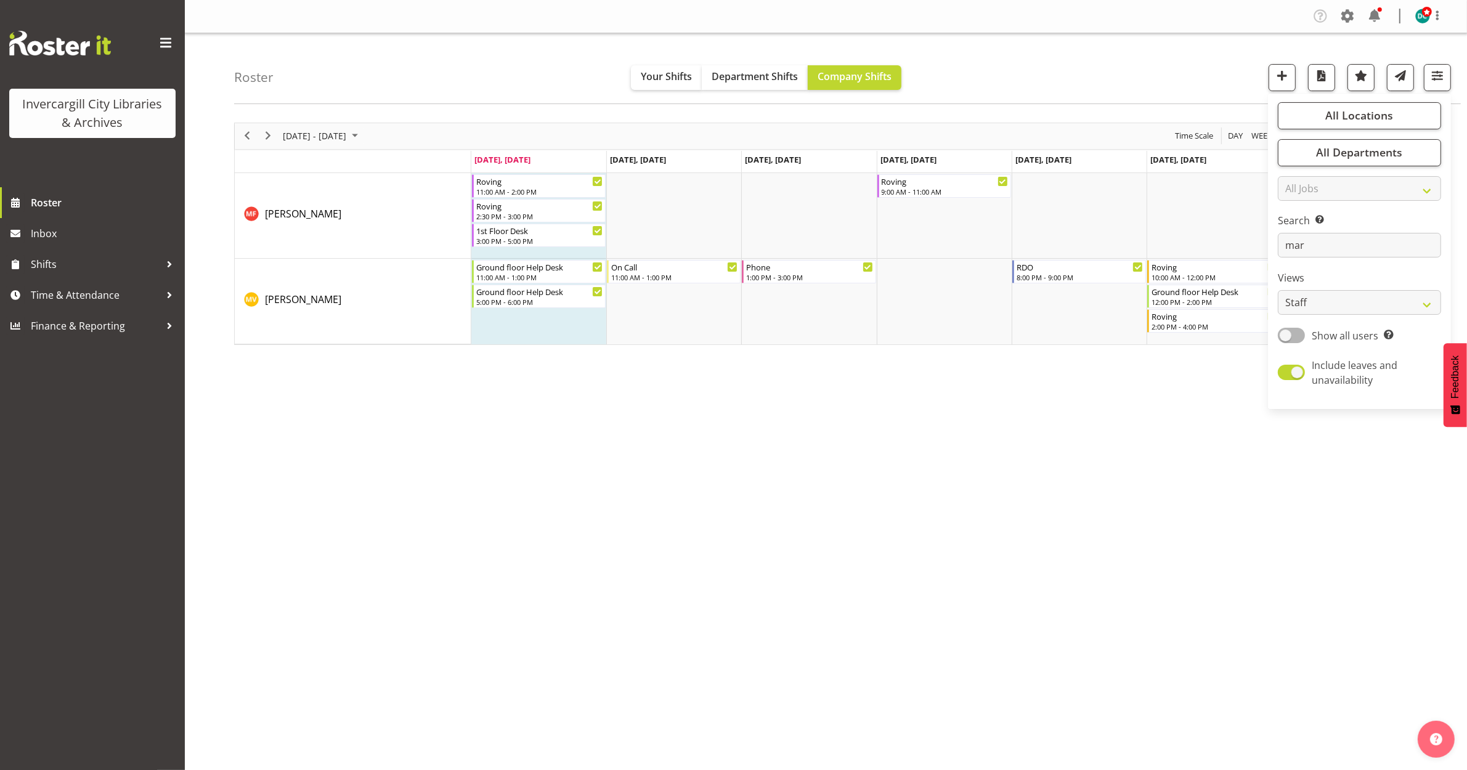
click at [962, 471] on div "Sep 29 - Oct 05, 2025 Today Day Week Fortnight Month calendar Month Agenda Time…" at bounding box center [850, 359] width 1233 height 493
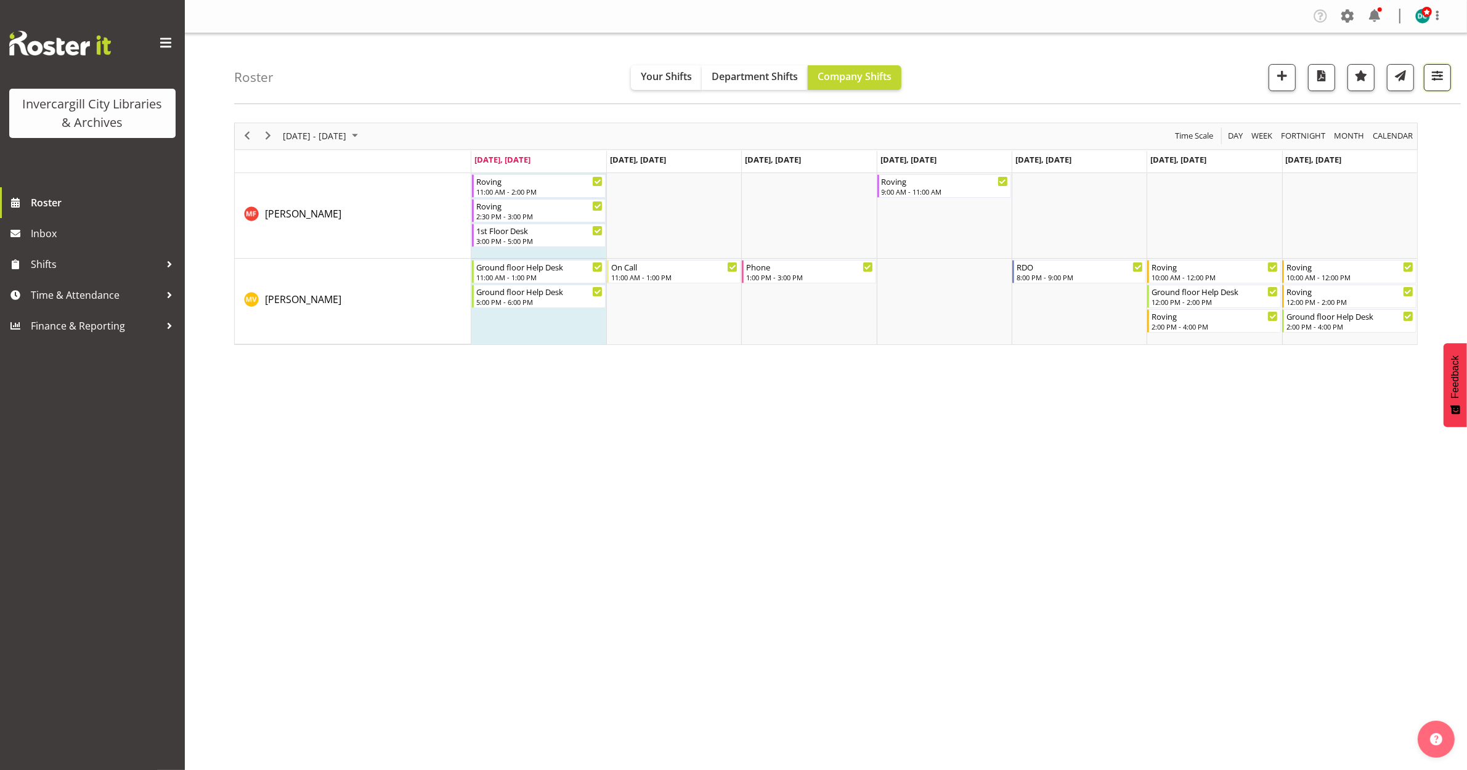
click at [1440, 83] on span "button" at bounding box center [1437, 76] width 16 height 16
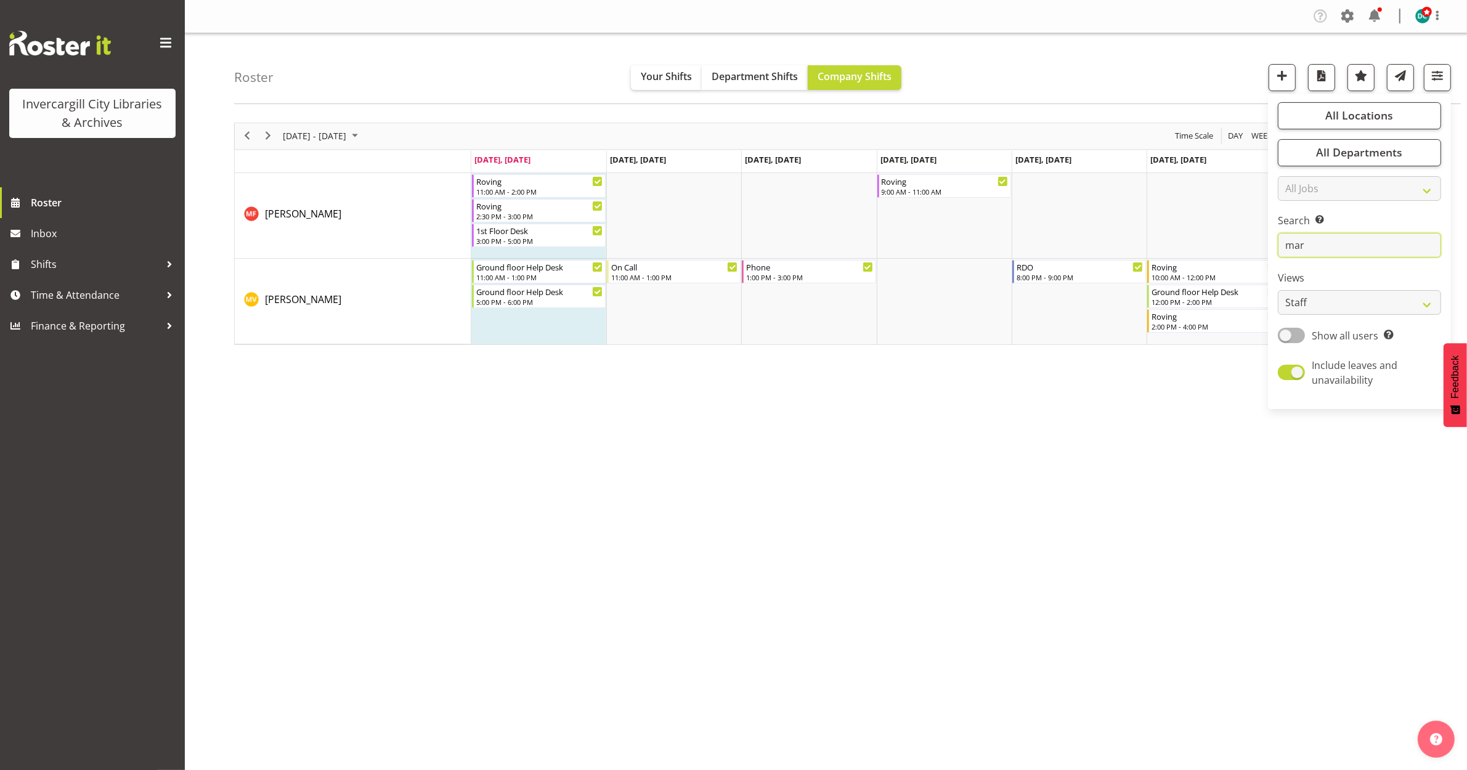
click at [1343, 242] on input "mar" at bounding box center [1359, 245] width 163 height 25
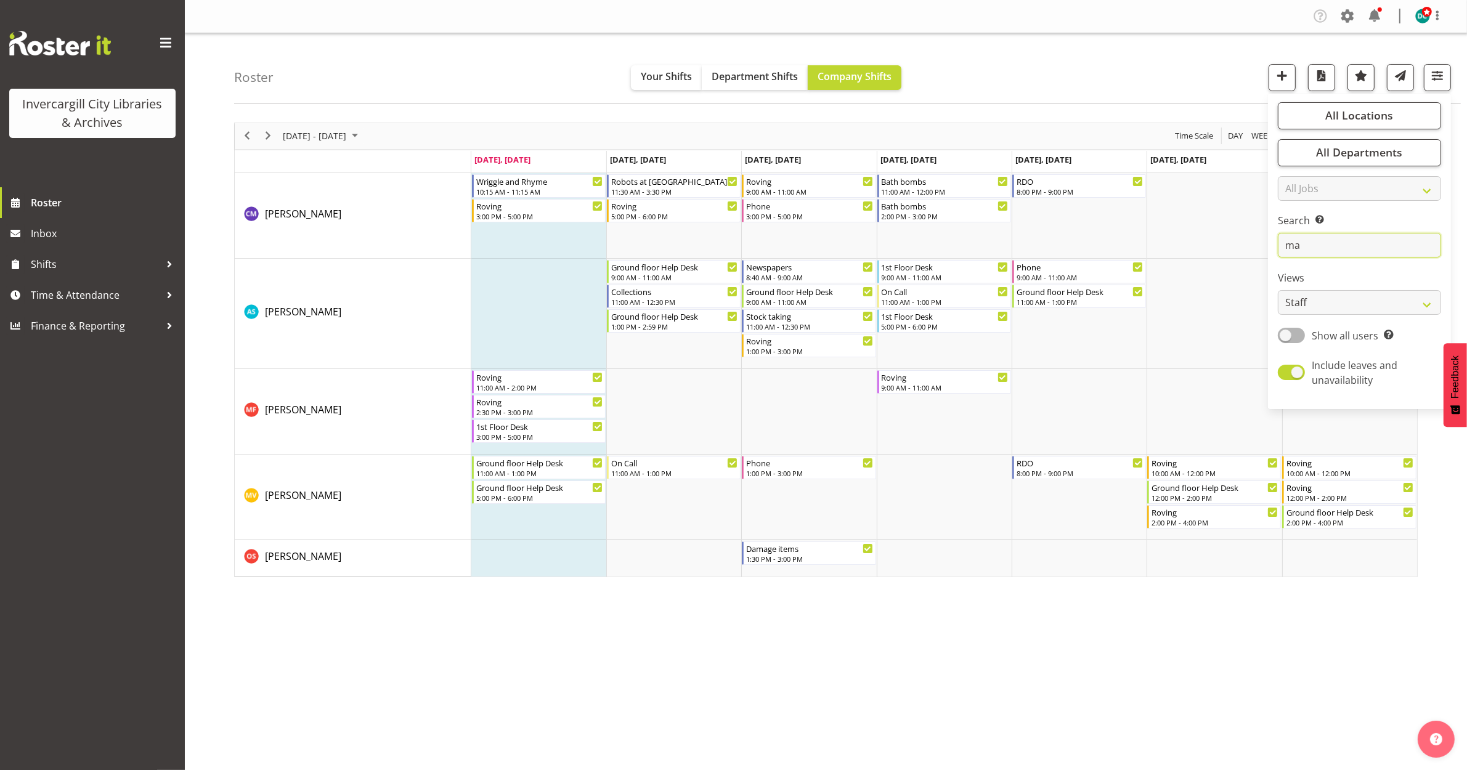
type input "m"
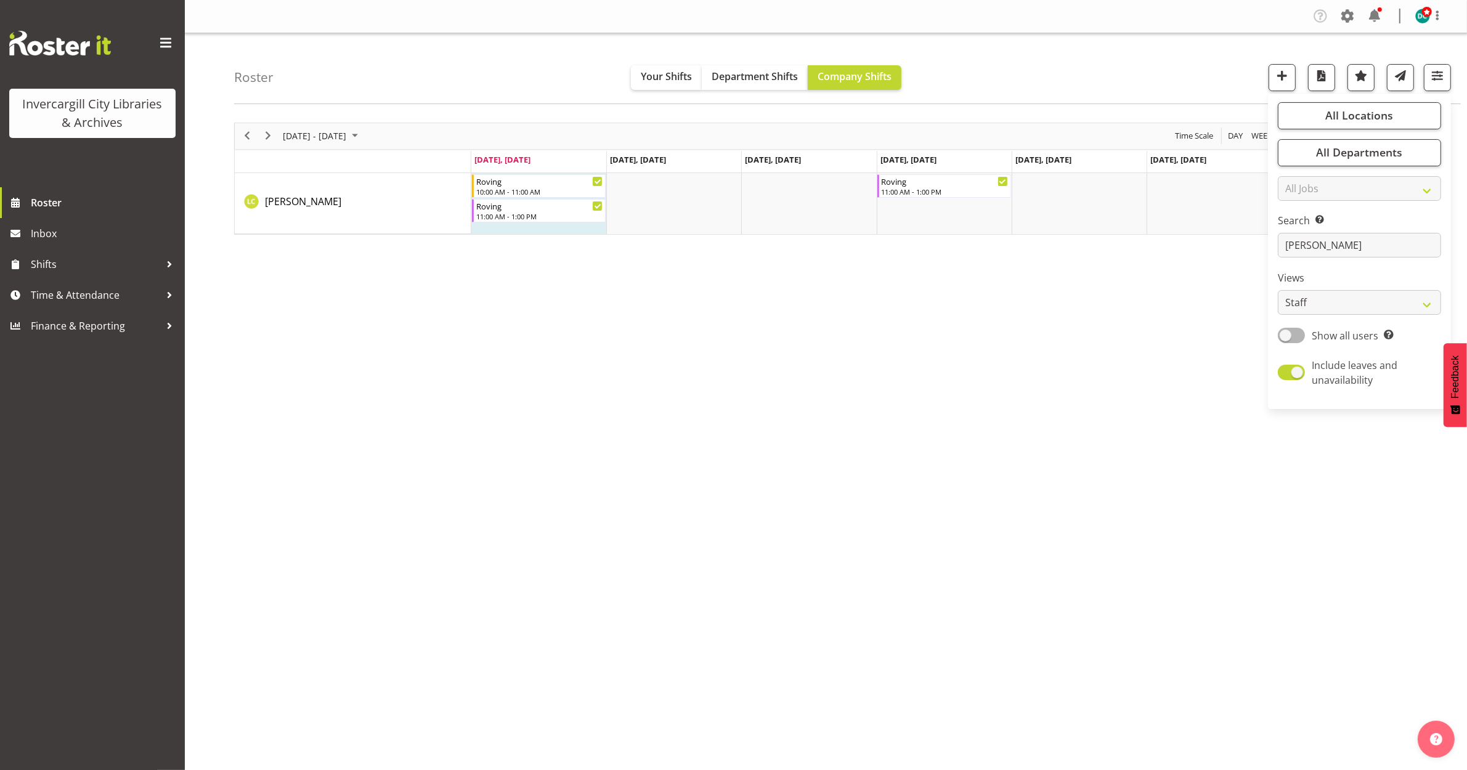
click at [639, 456] on div "Sep 29 - Oct 05, 2025 Today Day Week Fortnight Month calendar Month Agenda Time…" at bounding box center [850, 359] width 1233 height 493
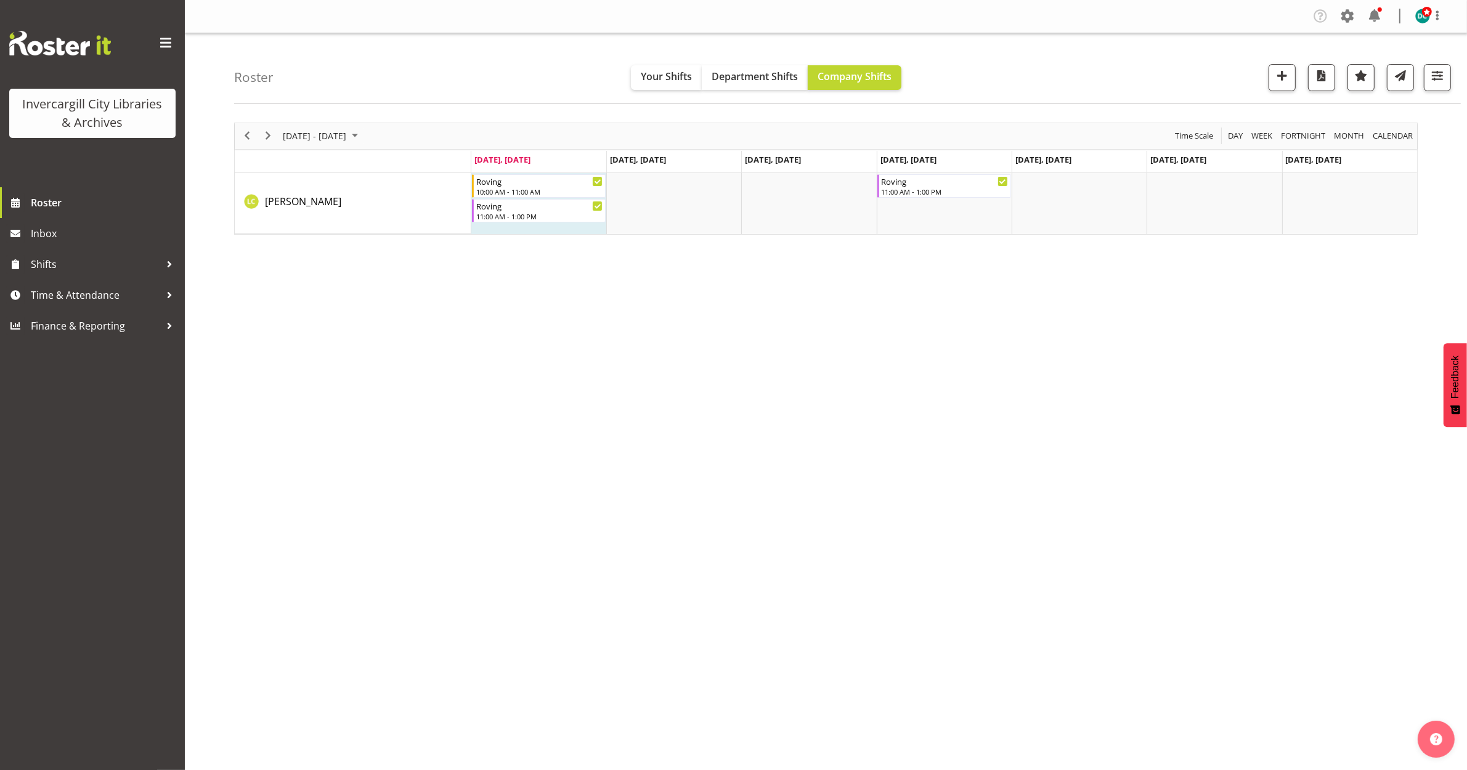
click at [818, 460] on div "Sep 29 - Oct 05, 2025 Today Day Week Fortnight Month calendar Month Agenda Time…" at bounding box center [850, 359] width 1233 height 493
click at [1445, 81] on span "button" at bounding box center [1437, 76] width 16 height 16
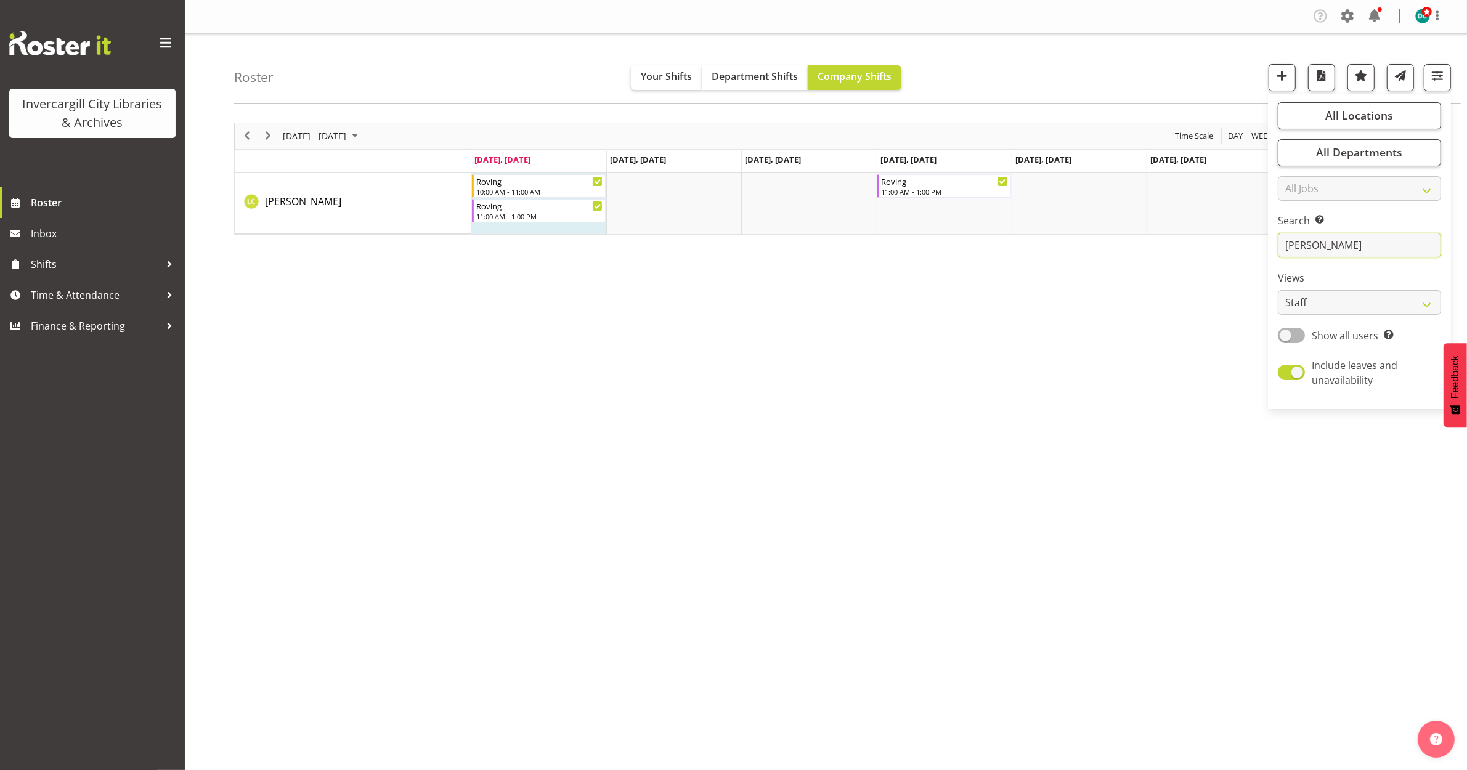
click at [1353, 245] on input "linda" at bounding box center [1359, 245] width 163 height 25
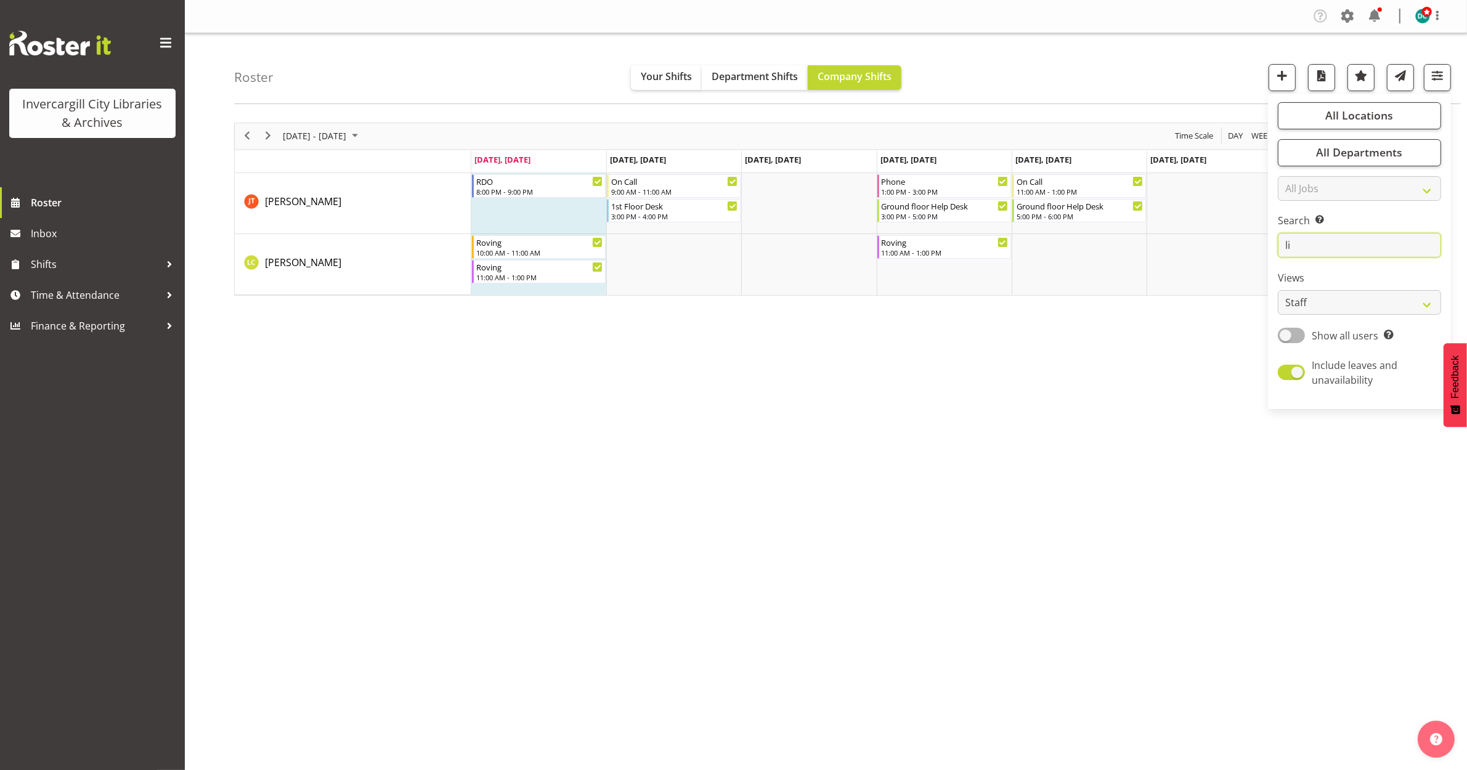
type input "l"
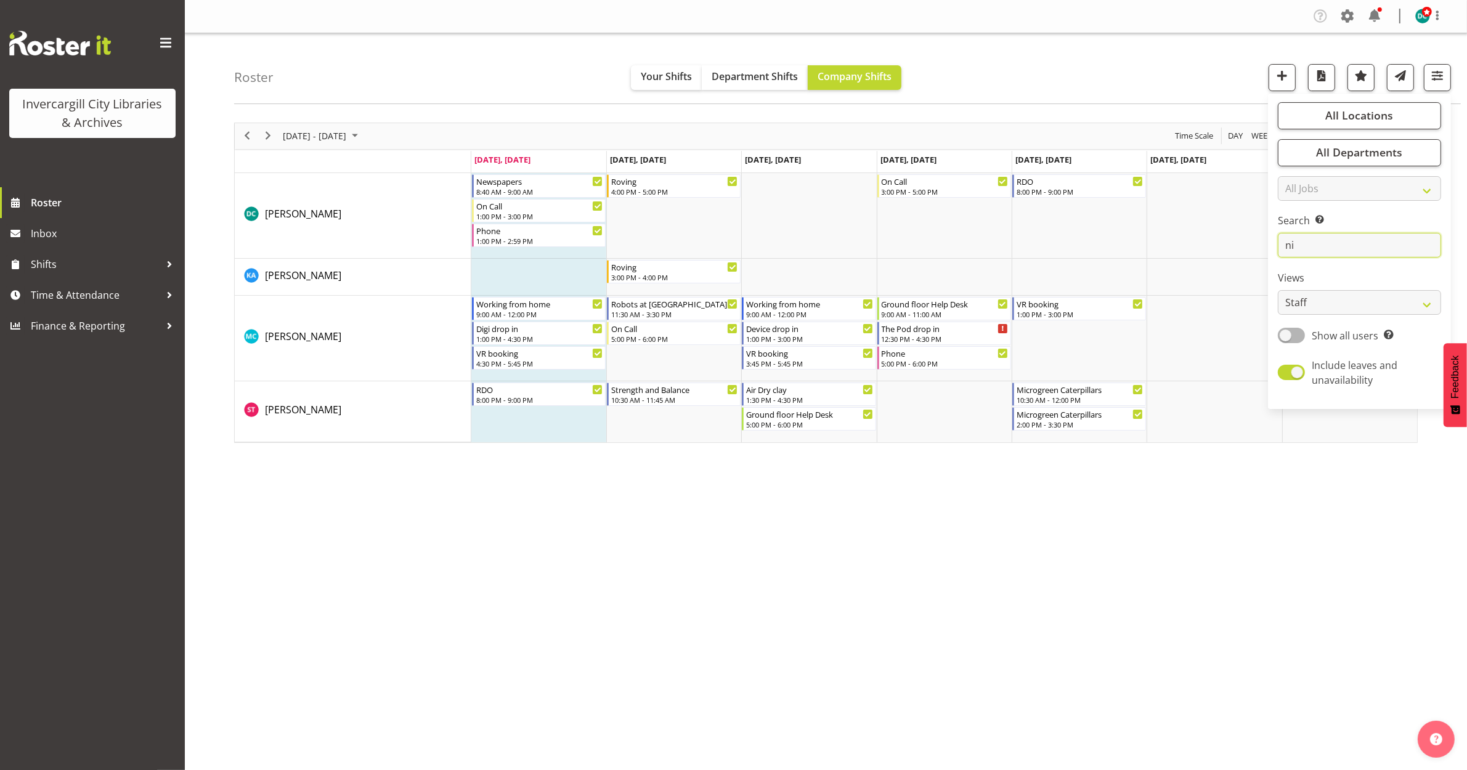
type input "n"
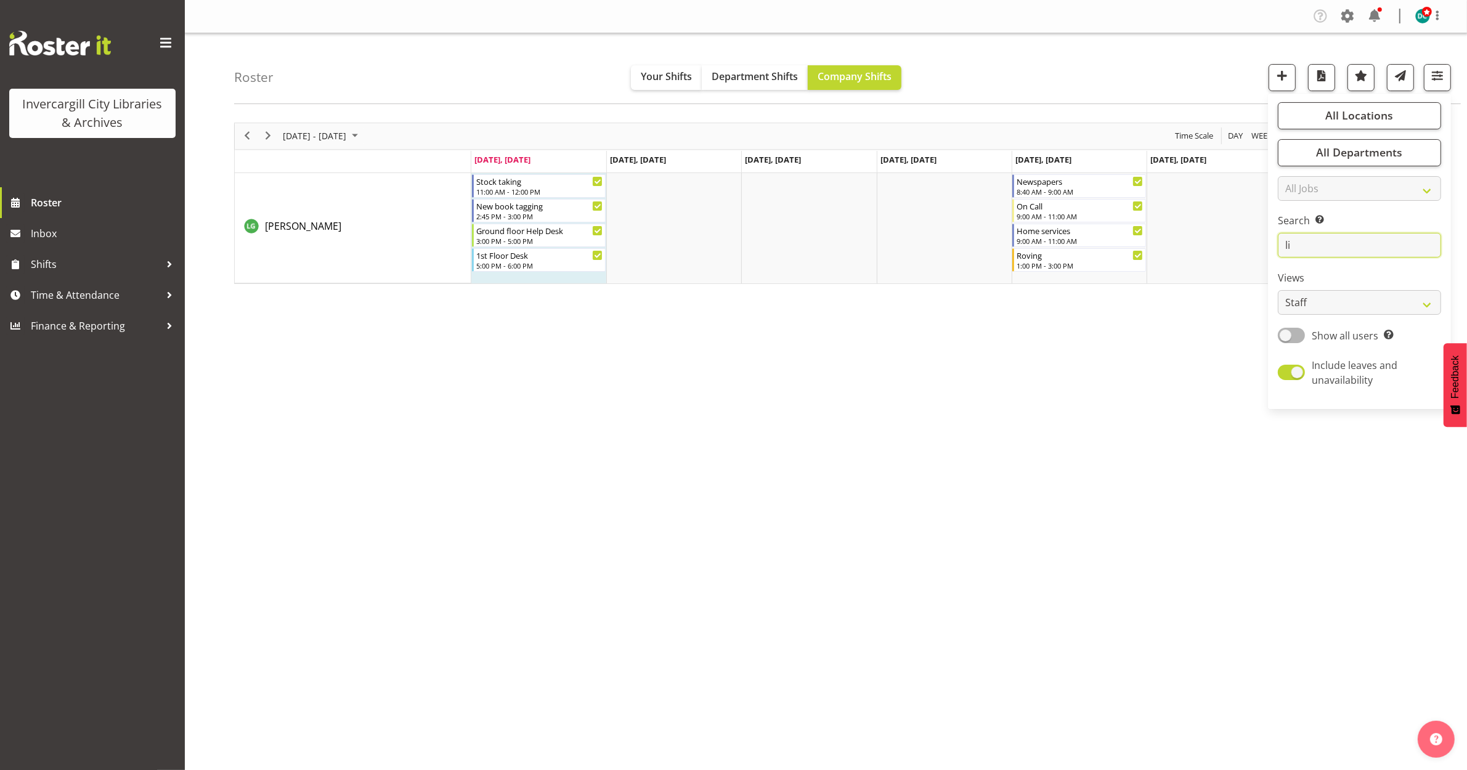
type input "l"
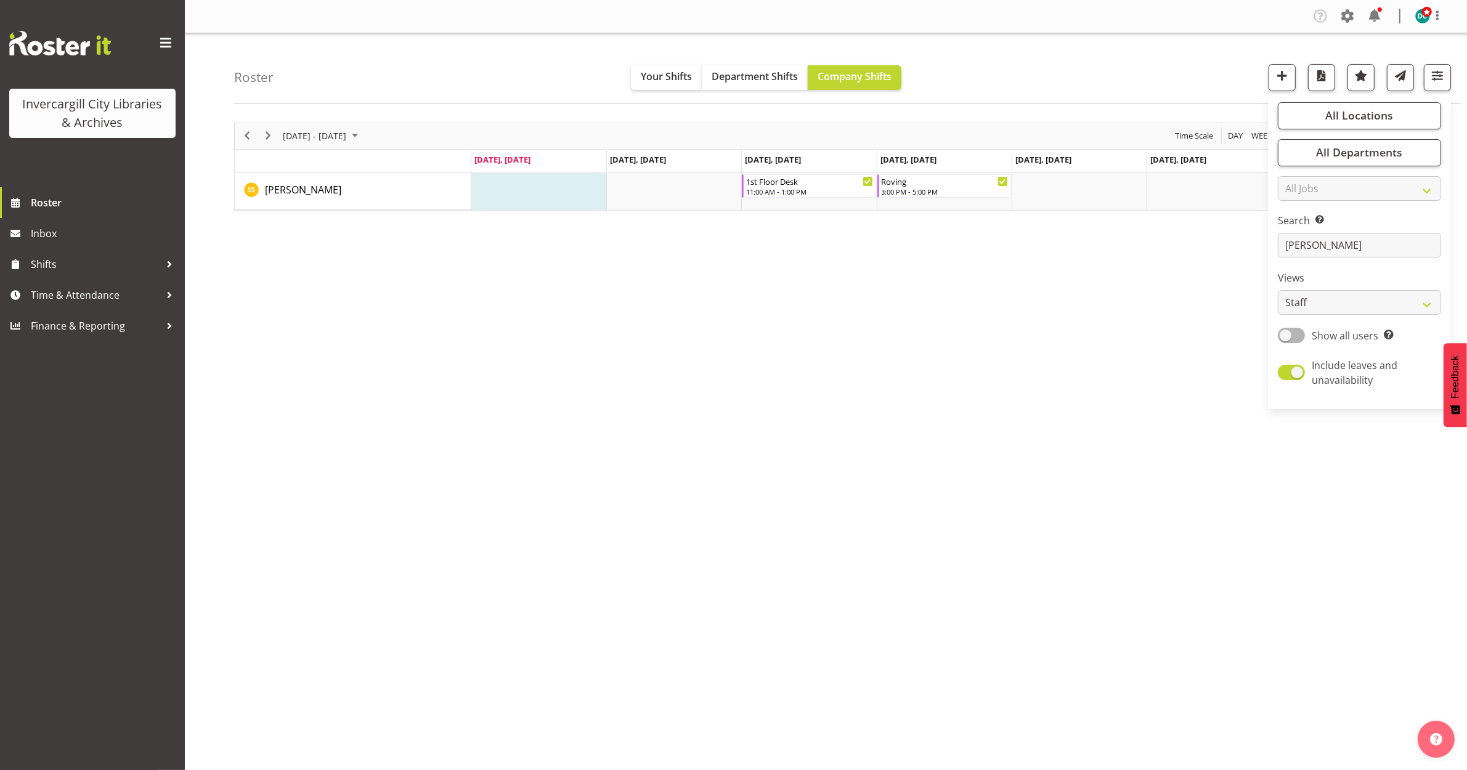
click at [910, 471] on div "Sep 29 - Oct 05, 2025 Today Day Week Fortnight Month calendar Month Agenda Time…" at bounding box center [850, 359] width 1233 height 493
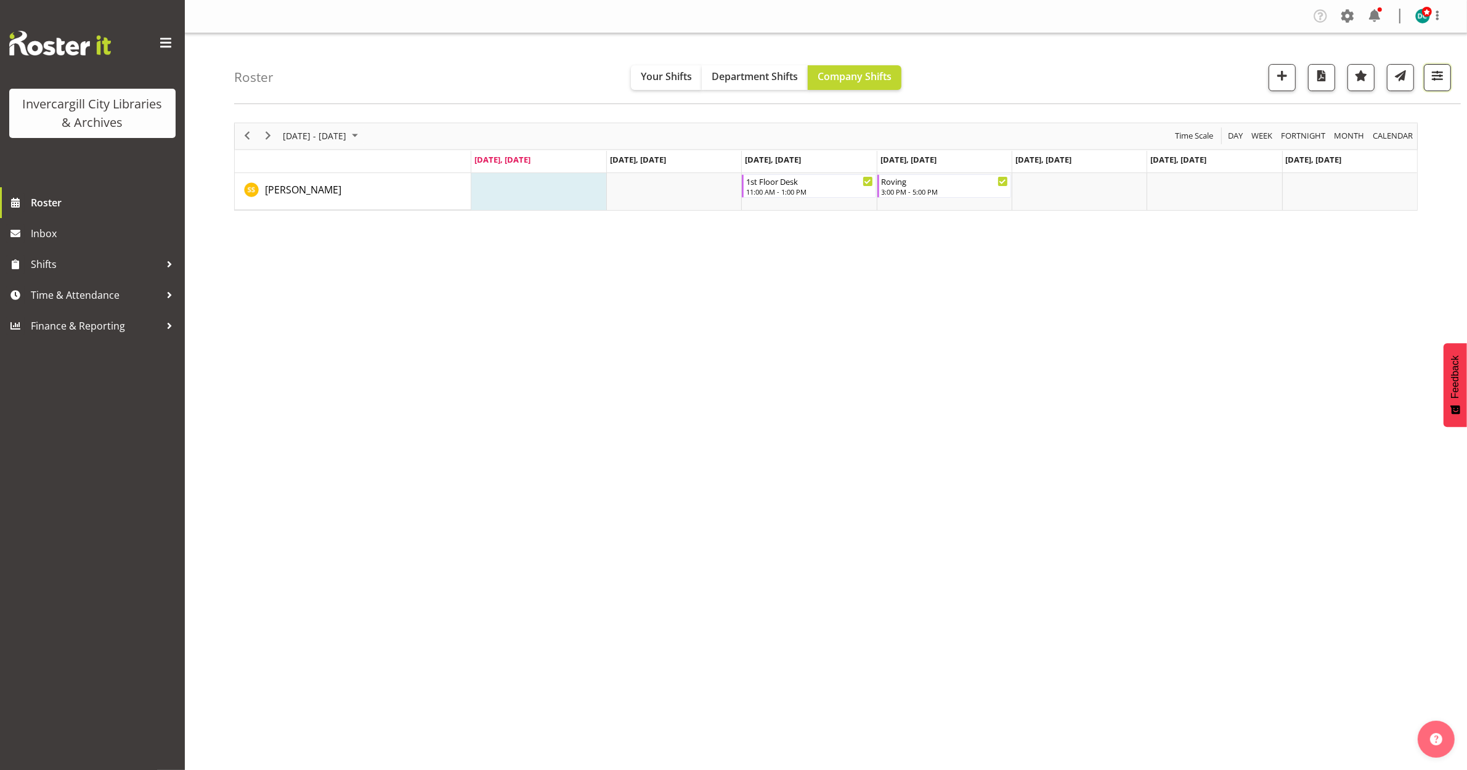
click at [1440, 78] on span "button" at bounding box center [1437, 76] width 16 height 16
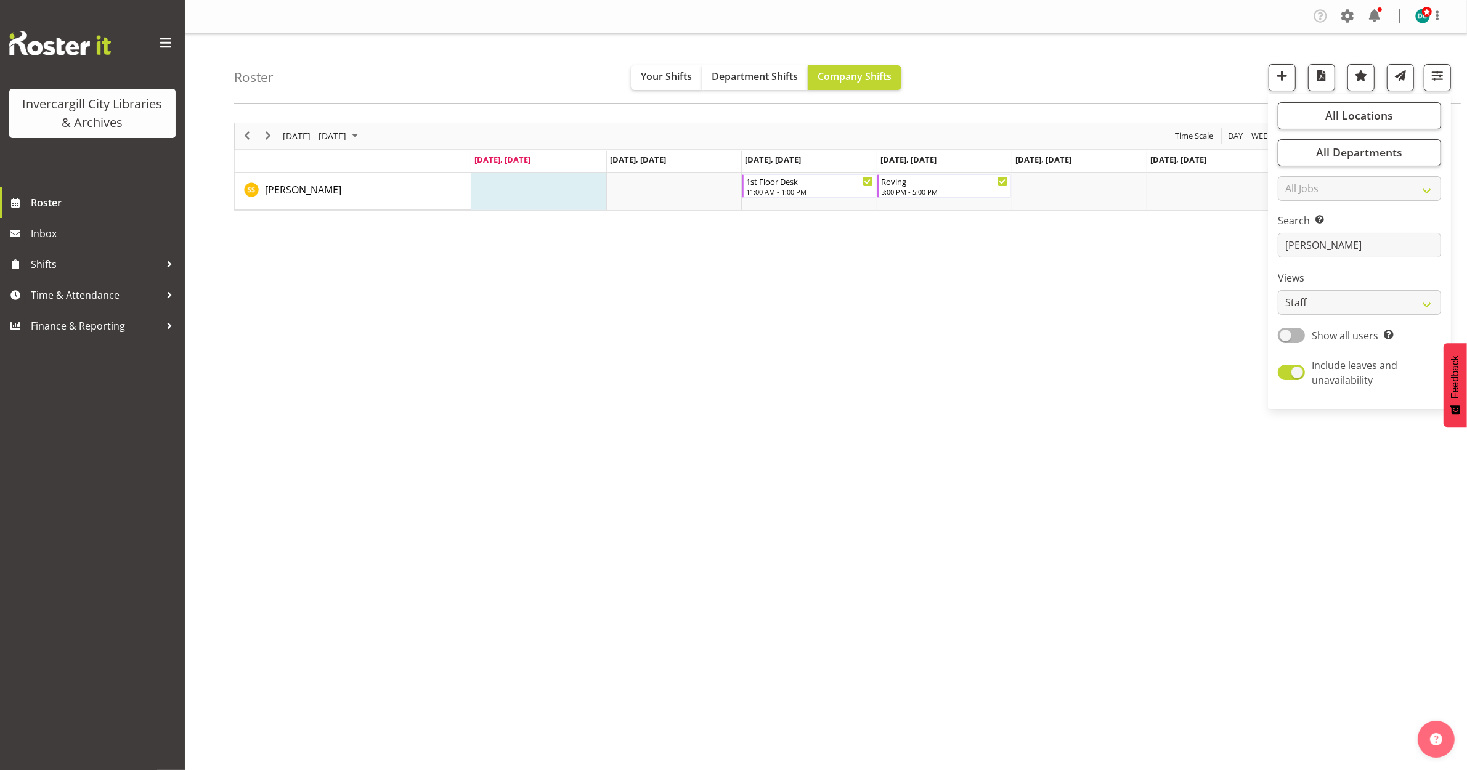
click at [1092, 352] on div "Sep 29 - Oct 05, 2025 Today Day Week Fortnight Month calendar Month Agenda Time…" at bounding box center [850, 359] width 1233 height 493
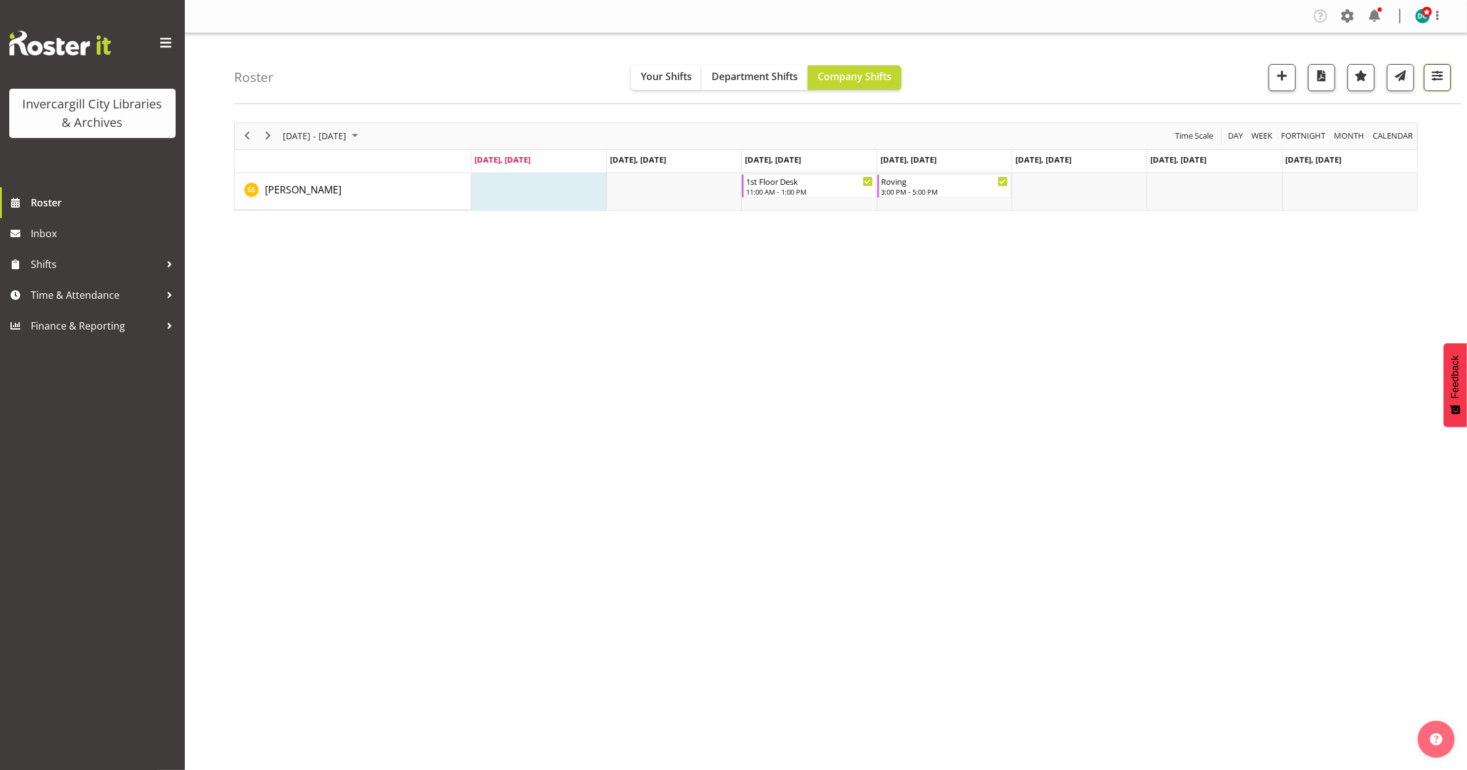
drag, startPoint x: 1443, startPoint y: 63, endPoint x: 1443, endPoint y: 70, distance: 6.2
click at [1443, 68] on button "button" at bounding box center [1437, 77] width 27 height 27
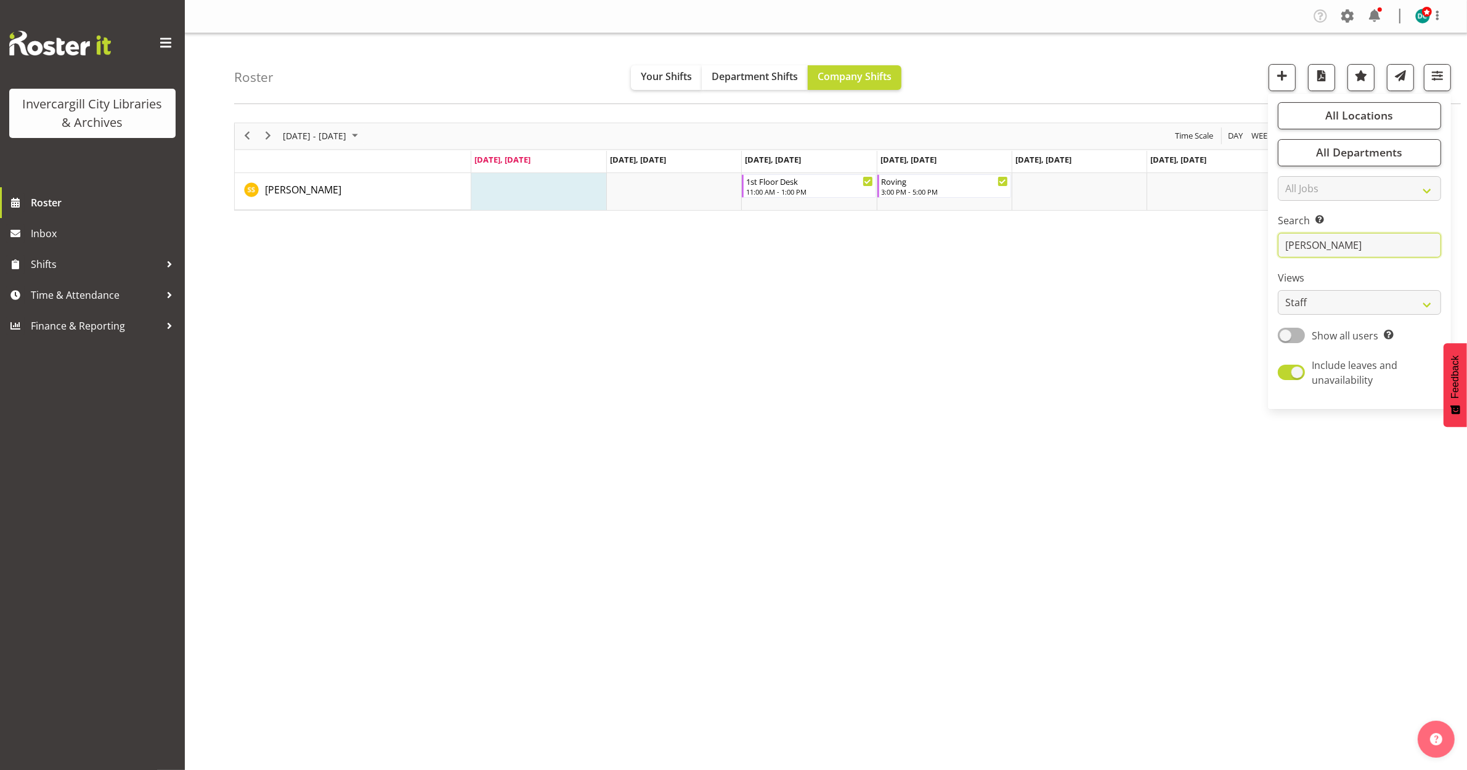
drag, startPoint x: 1346, startPoint y: 245, endPoint x: 1037, endPoint y: 322, distance: 318.5
click at [1044, 322] on div "Roster Your Shifts Department Shifts Company Shifts All Locations Clear Bluff L…" at bounding box center [826, 319] width 1282 height 573
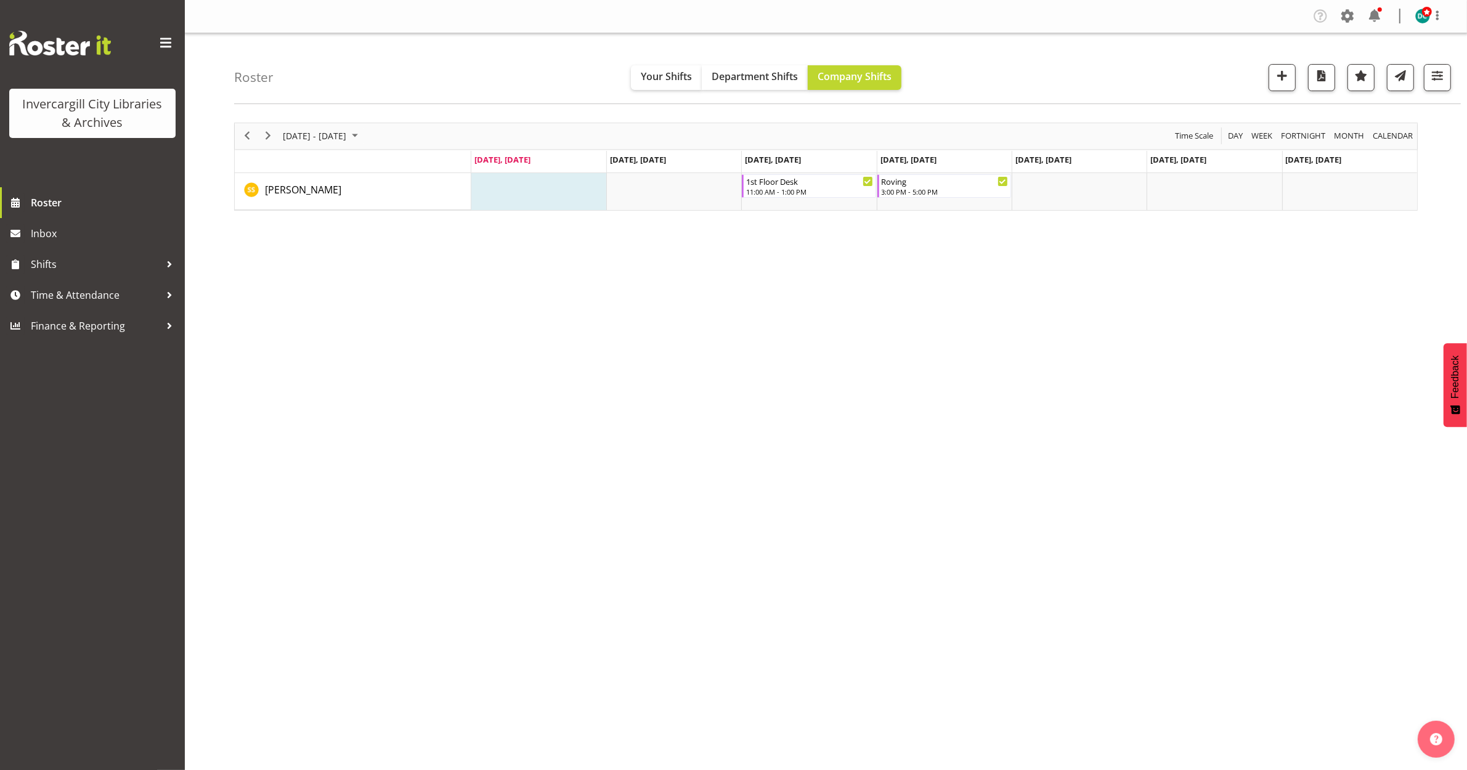
click at [872, 473] on div "Sep 29 - Oct 05, 2025 Today Day Week Fortnight Month calendar Month Agenda Time…" at bounding box center [850, 359] width 1233 height 493
click at [1427, 79] on button "button" at bounding box center [1437, 77] width 27 height 27
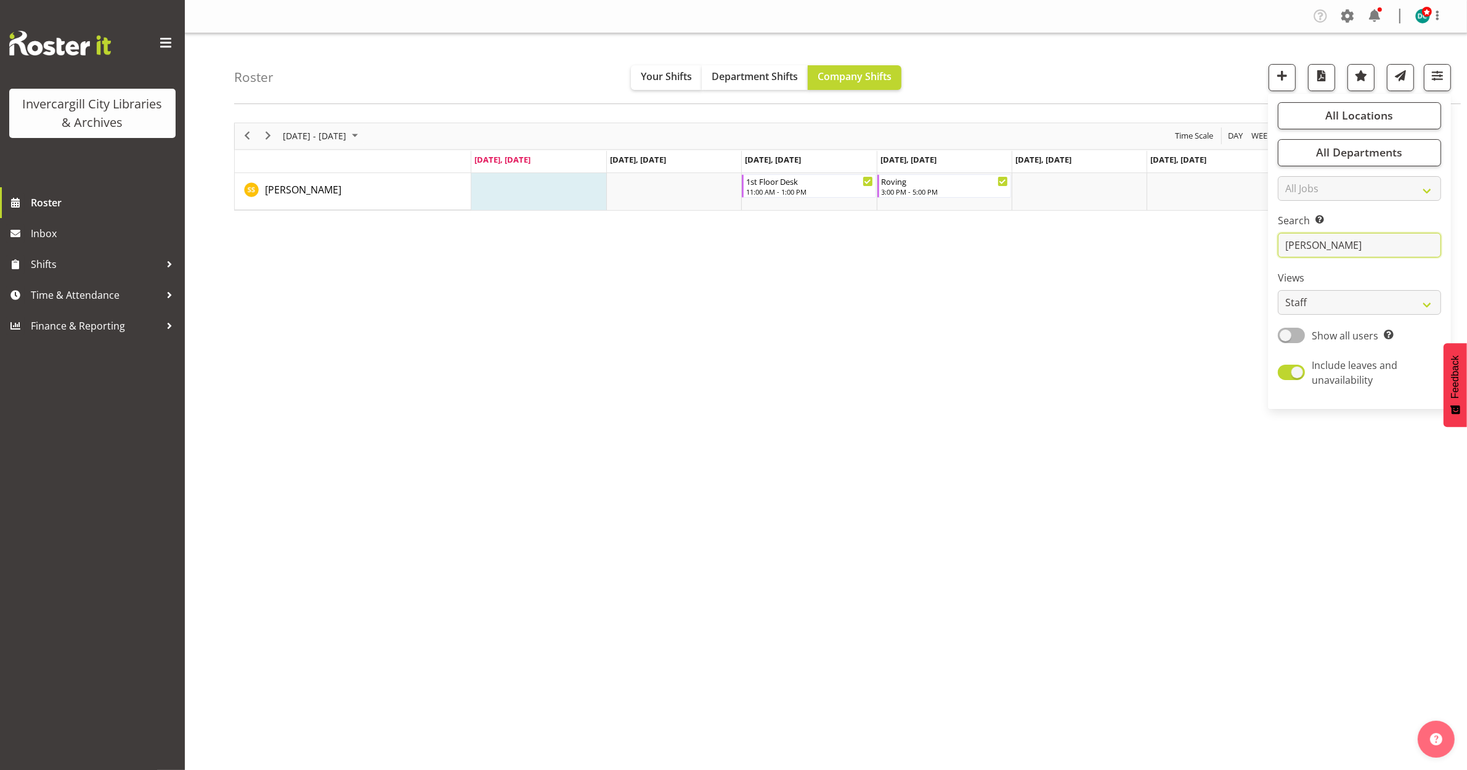
click at [1328, 244] on input "sara" at bounding box center [1359, 245] width 163 height 25
type input "s"
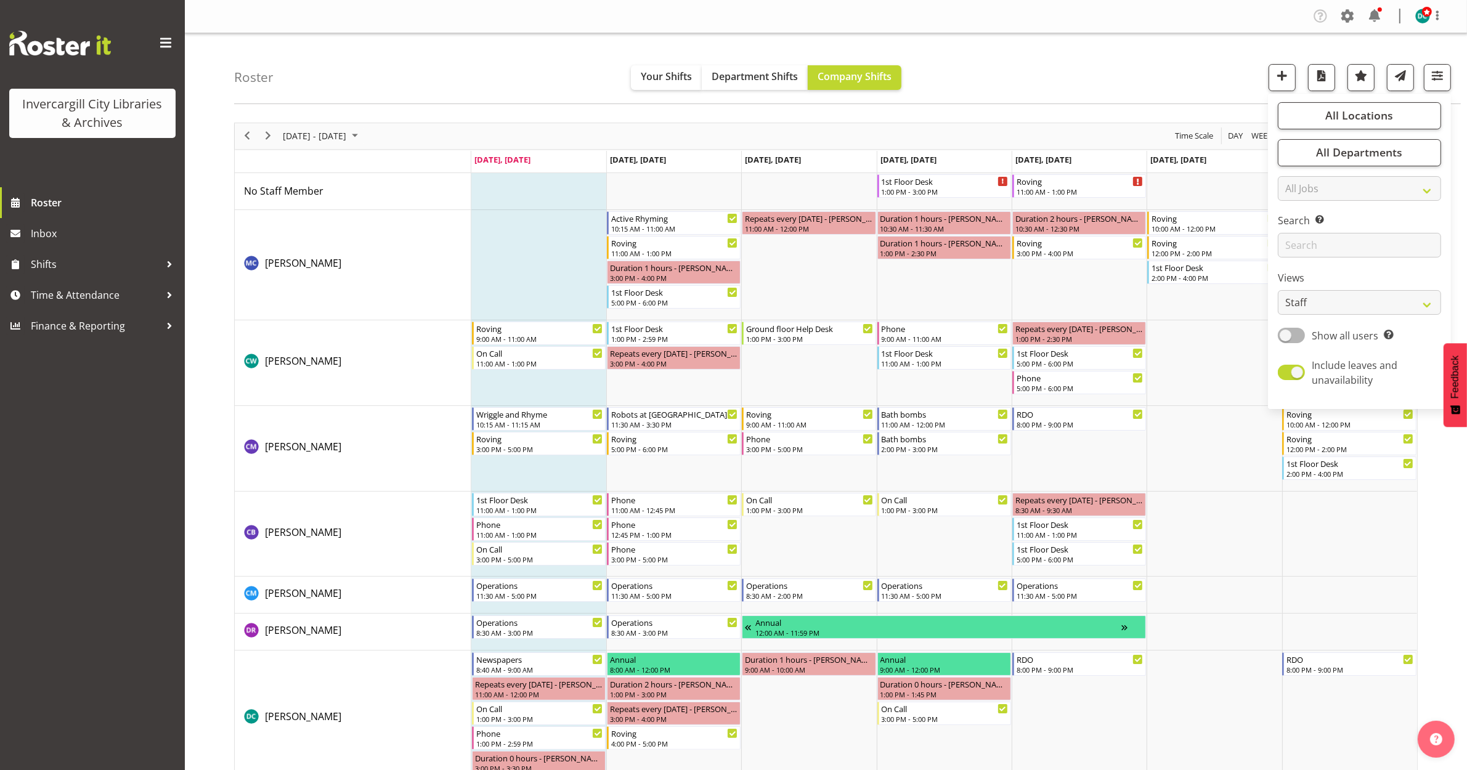
click at [1020, 86] on div "Roster Your Shifts Department Shifts Company Shifts All Locations Clear Bluff L…" at bounding box center [847, 68] width 1226 height 71
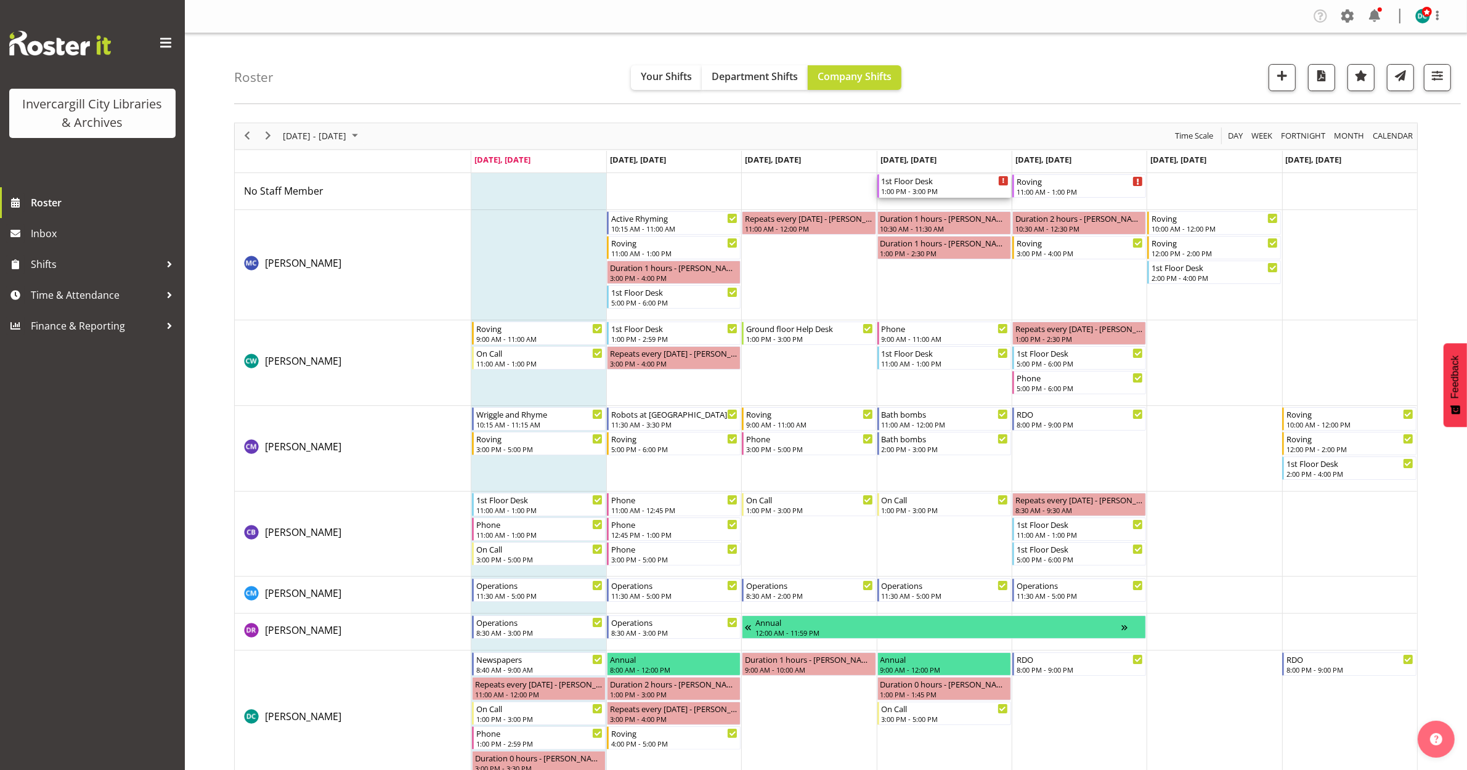
click at [925, 191] on div "1:00 PM - 3:00 PM" at bounding box center [944, 191] width 127 height 10
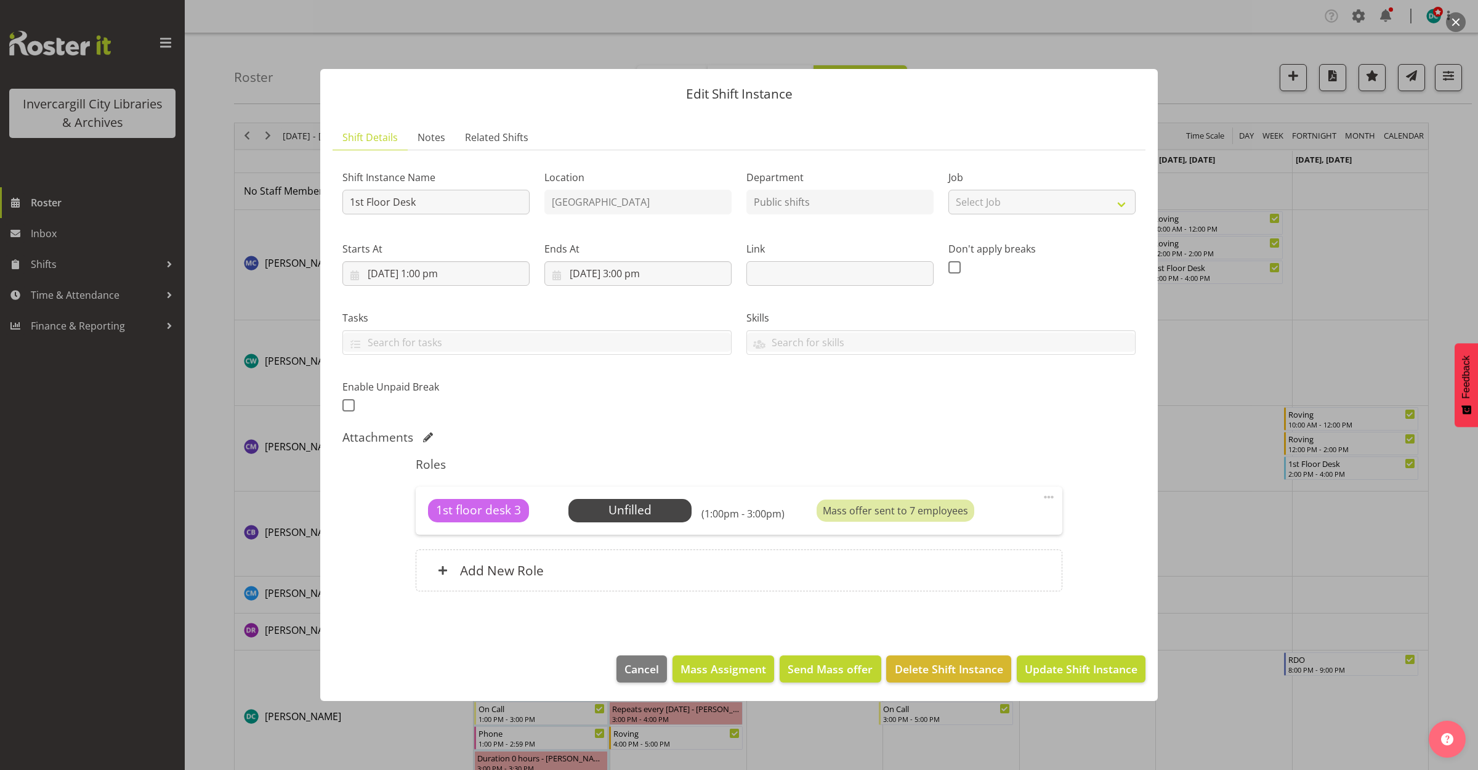
click at [1234, 74] on div at bounding box center [739, 385] width 1478 height 770
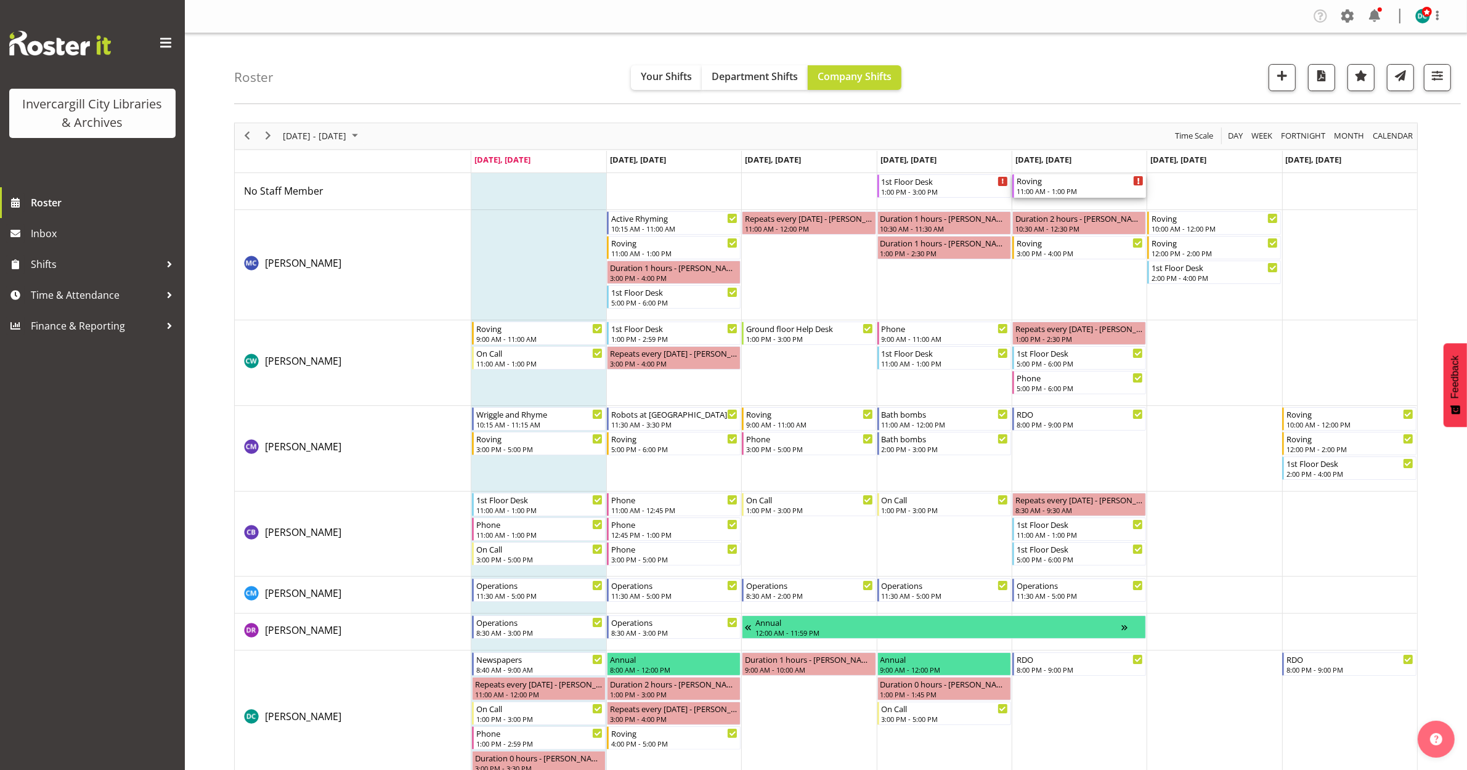
click at [1061, 184] on div "Roving" at bounding box center [1079, 180] width 127 height 12
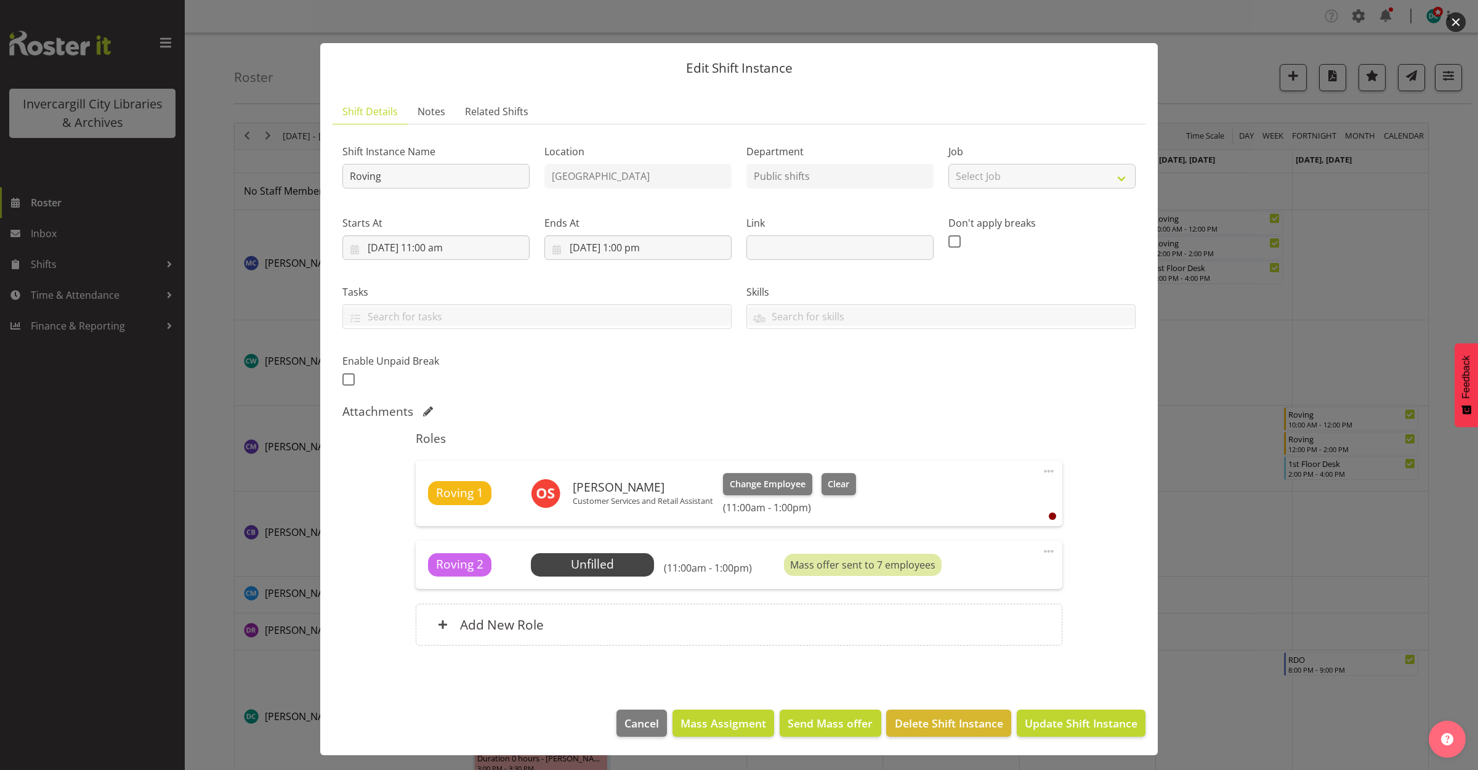
click at [1460, 25] on button "button" at bounding box center [1456, 22] width 20 height 20
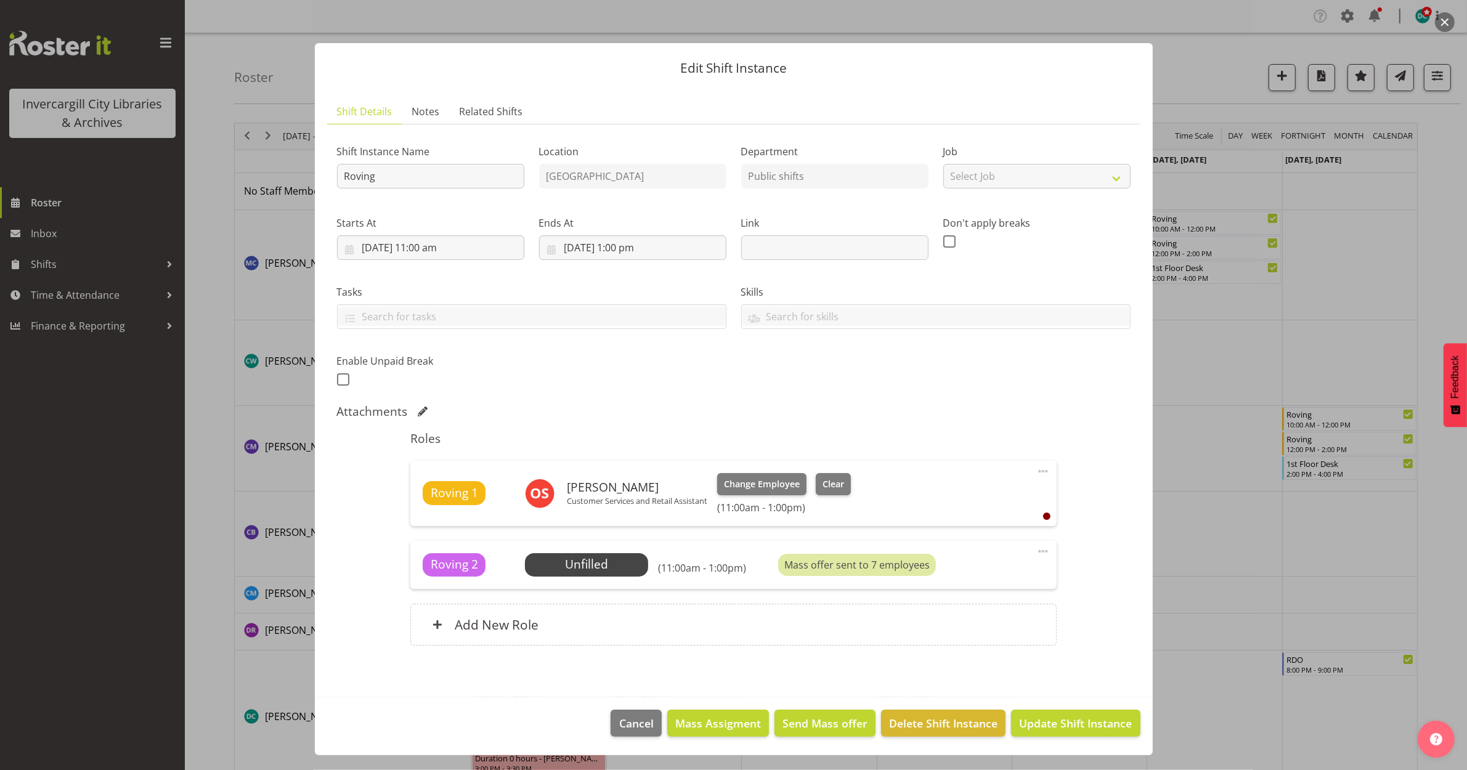
click at [1196, 72] on div at bounding box center [733, 385] width 1467 height 770
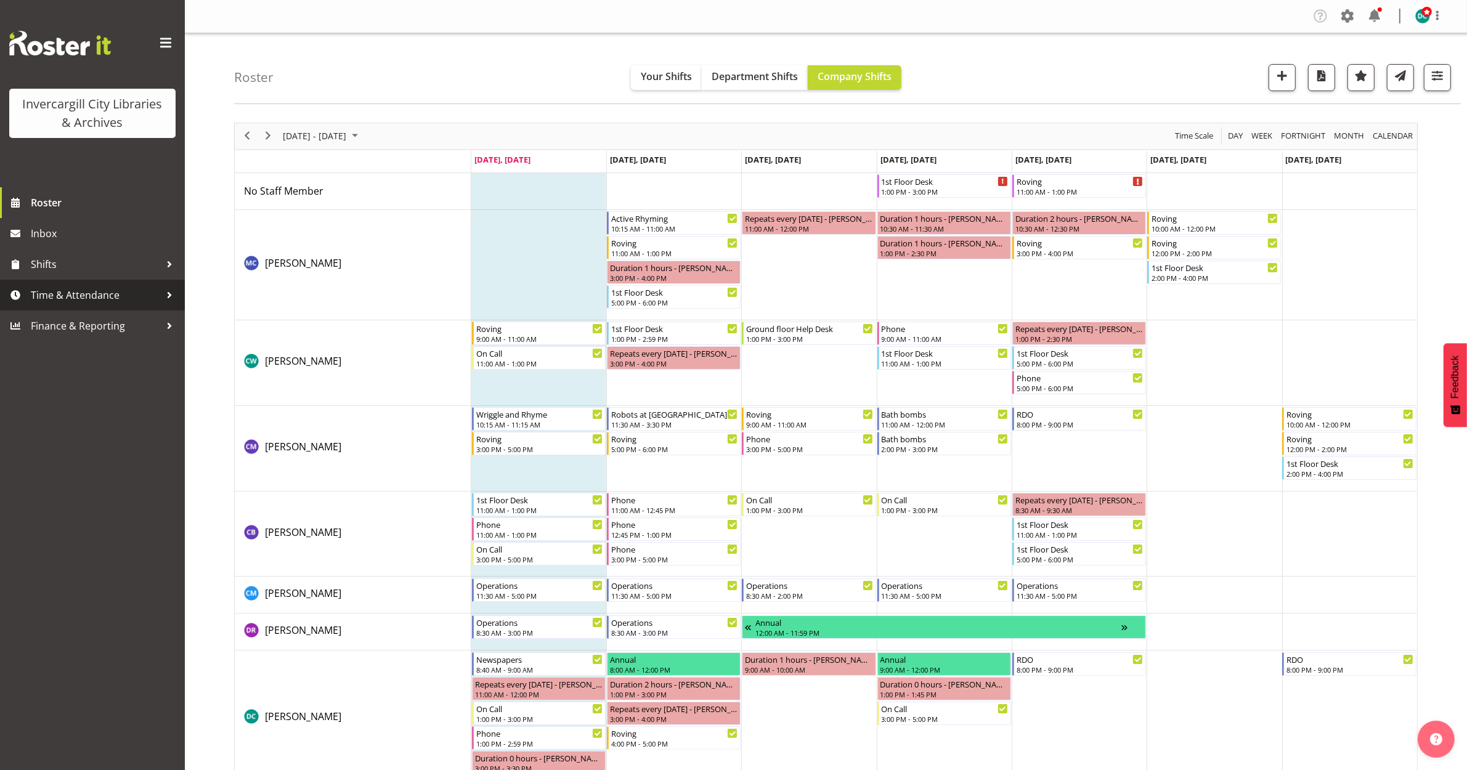
click at [89, 299] on span "Time & Attendance" at bounding box center [95, 295] width 129 height 18
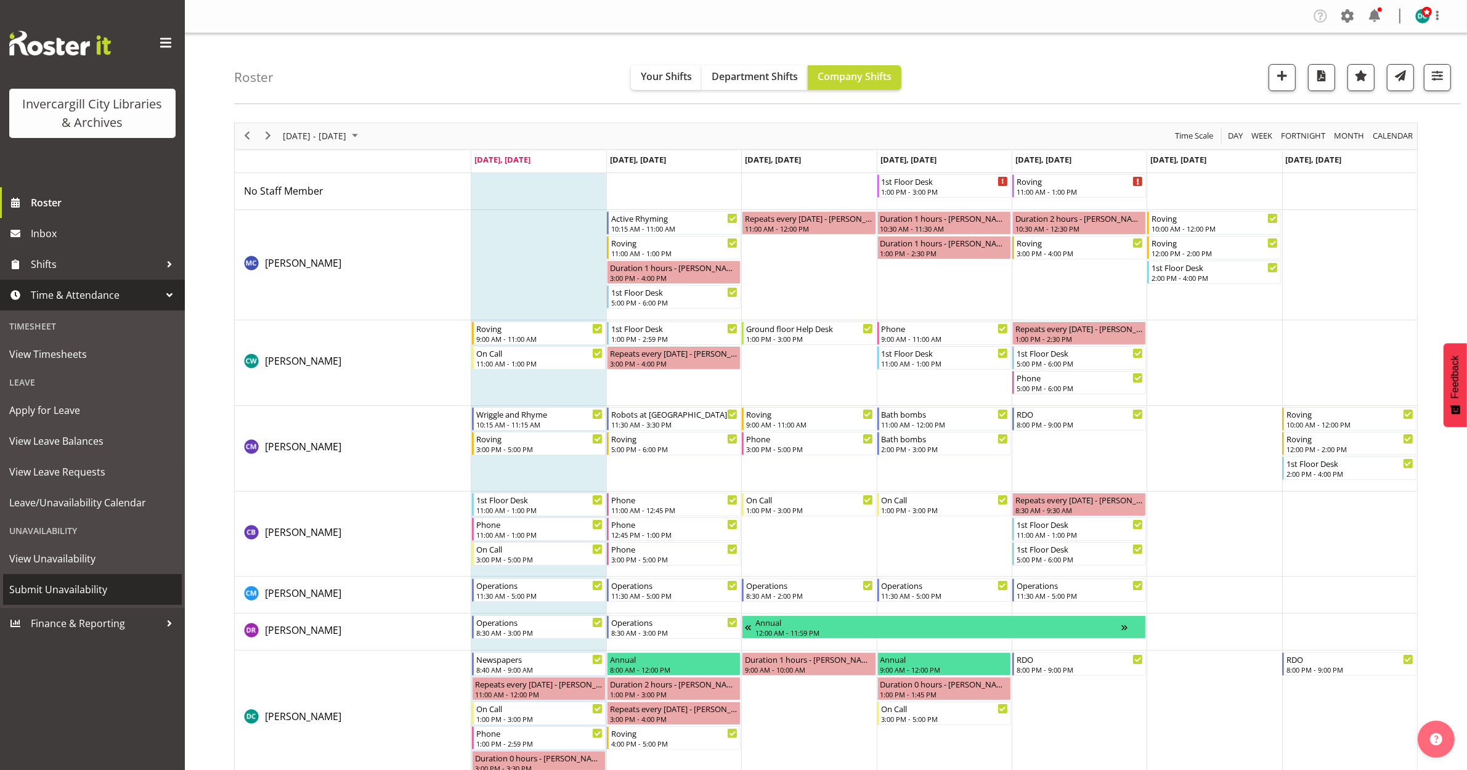
click at [51, 584] on span "Submit Unavailability" at bounding box center [92, 589] width 166 height 18
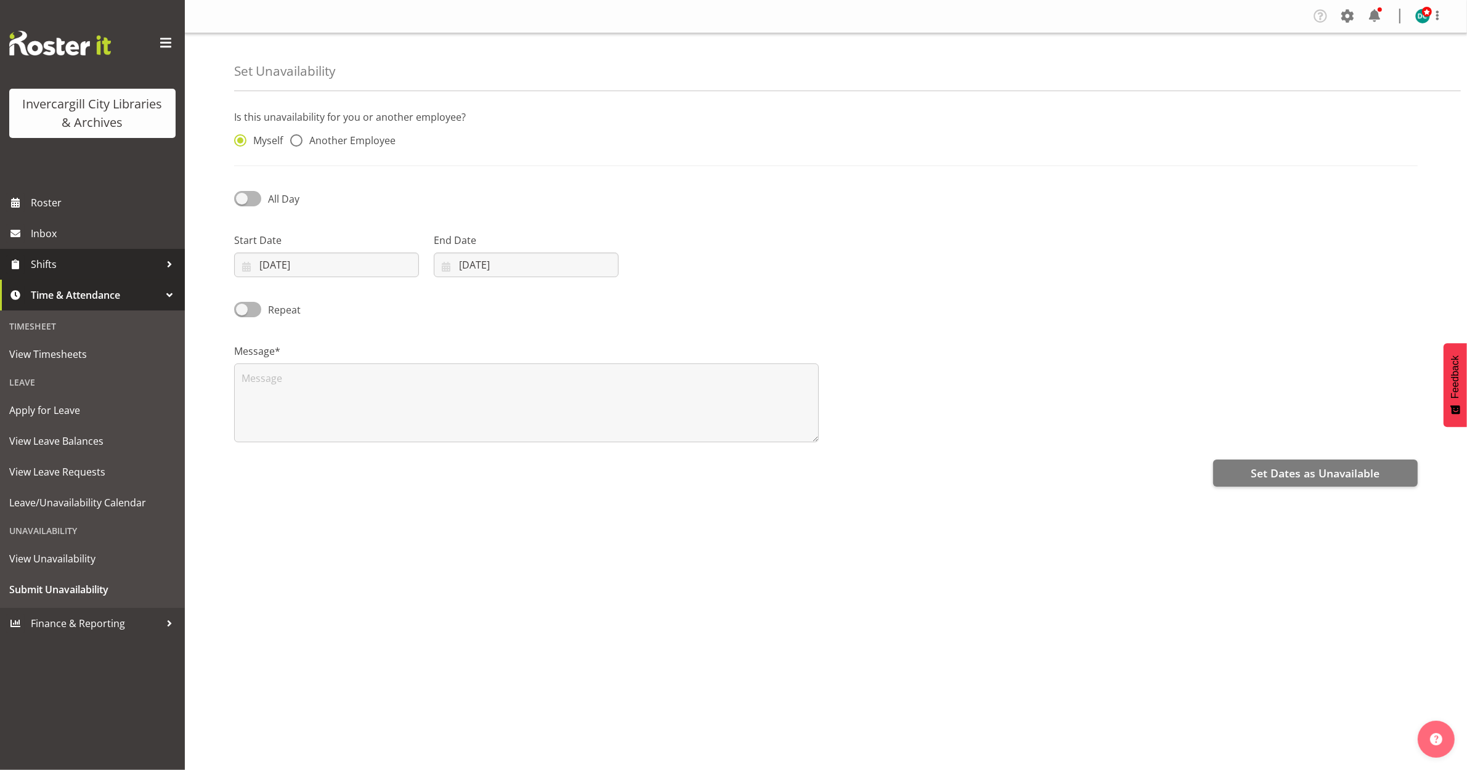
click at [67, 264] on span "Shifts" at bounding box center [95, 264] width 129 height 18
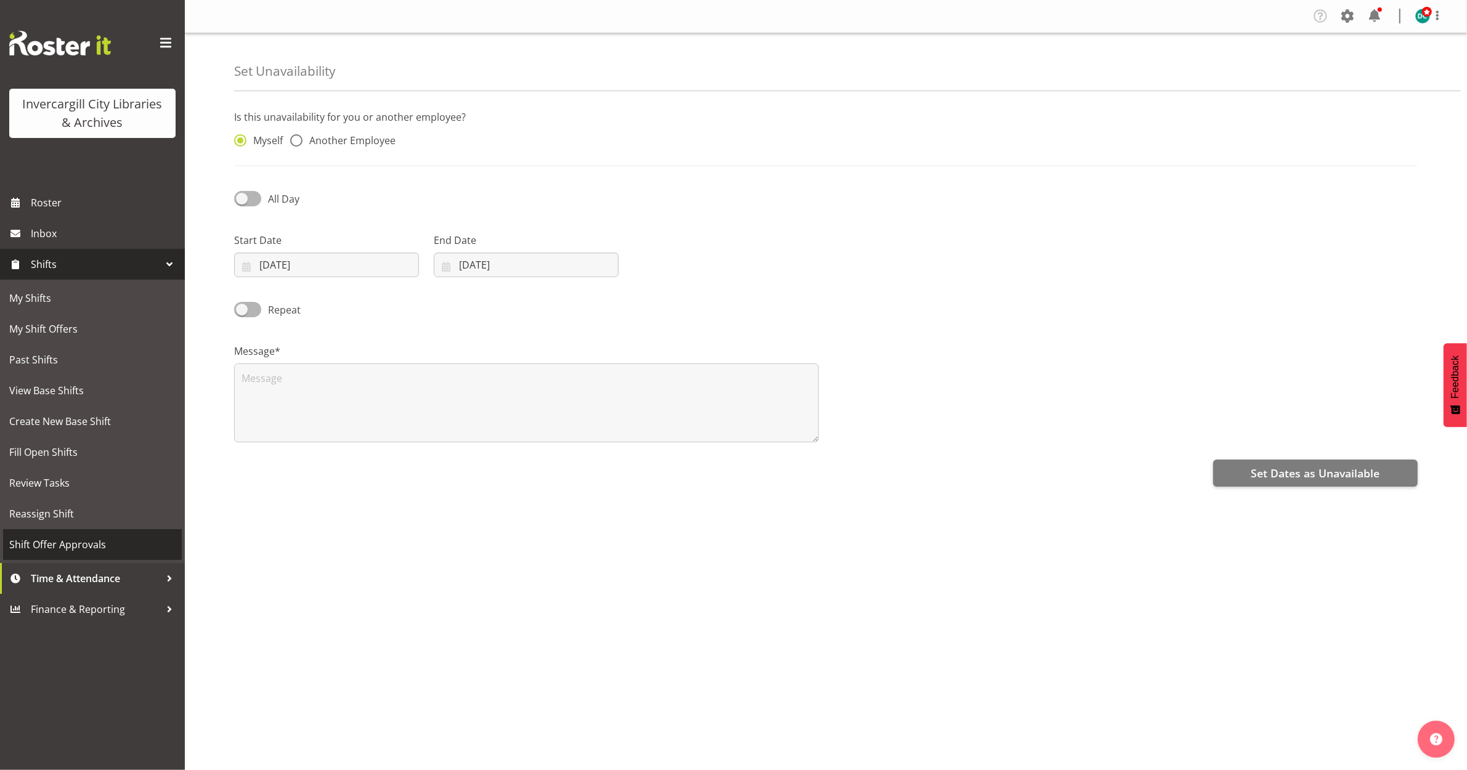
click at [49, 544] on span "Shift Offer Approvals" at bounding box center [92, 544] width 166 height 18
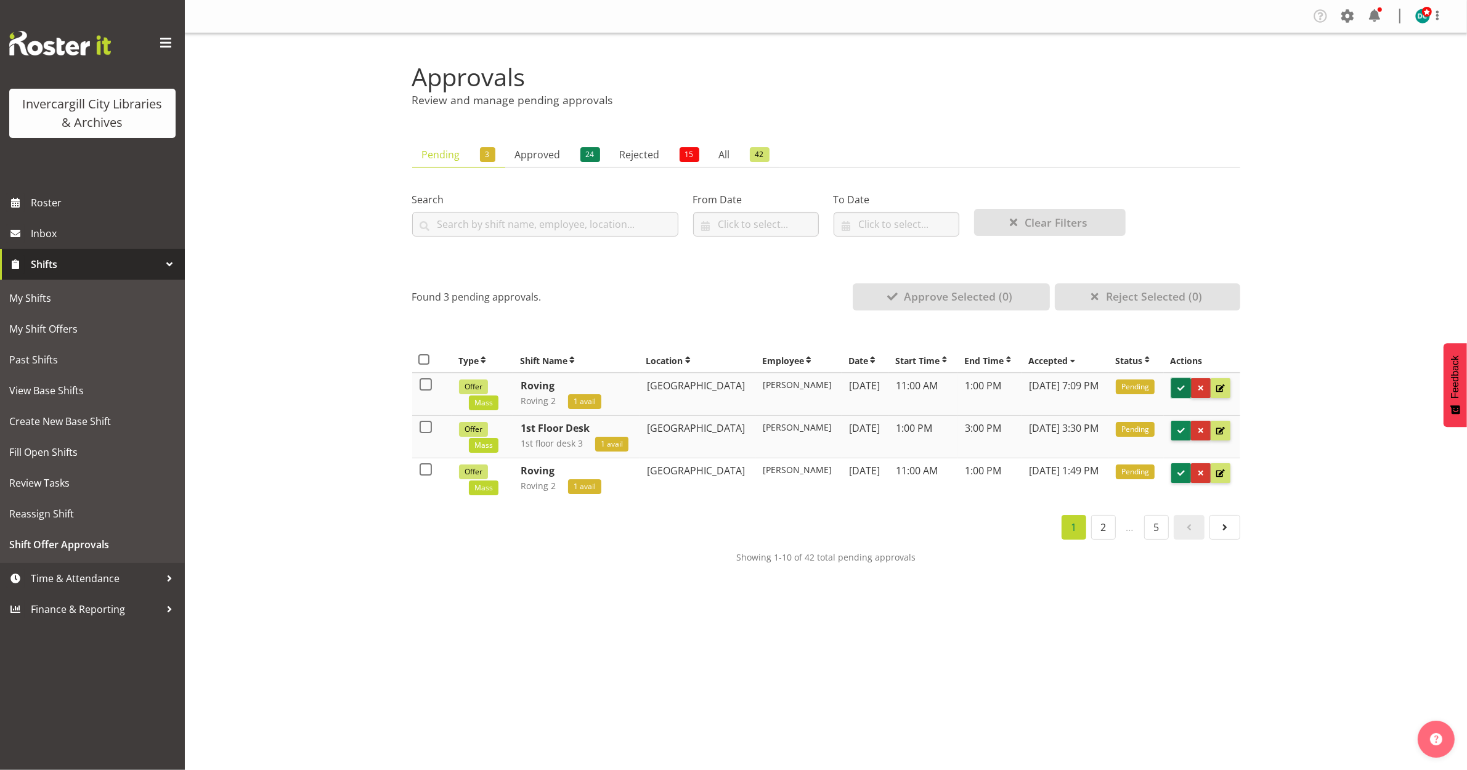
click at [1178, 383] on span at bounding box center [1181, 389] width 12 height 12
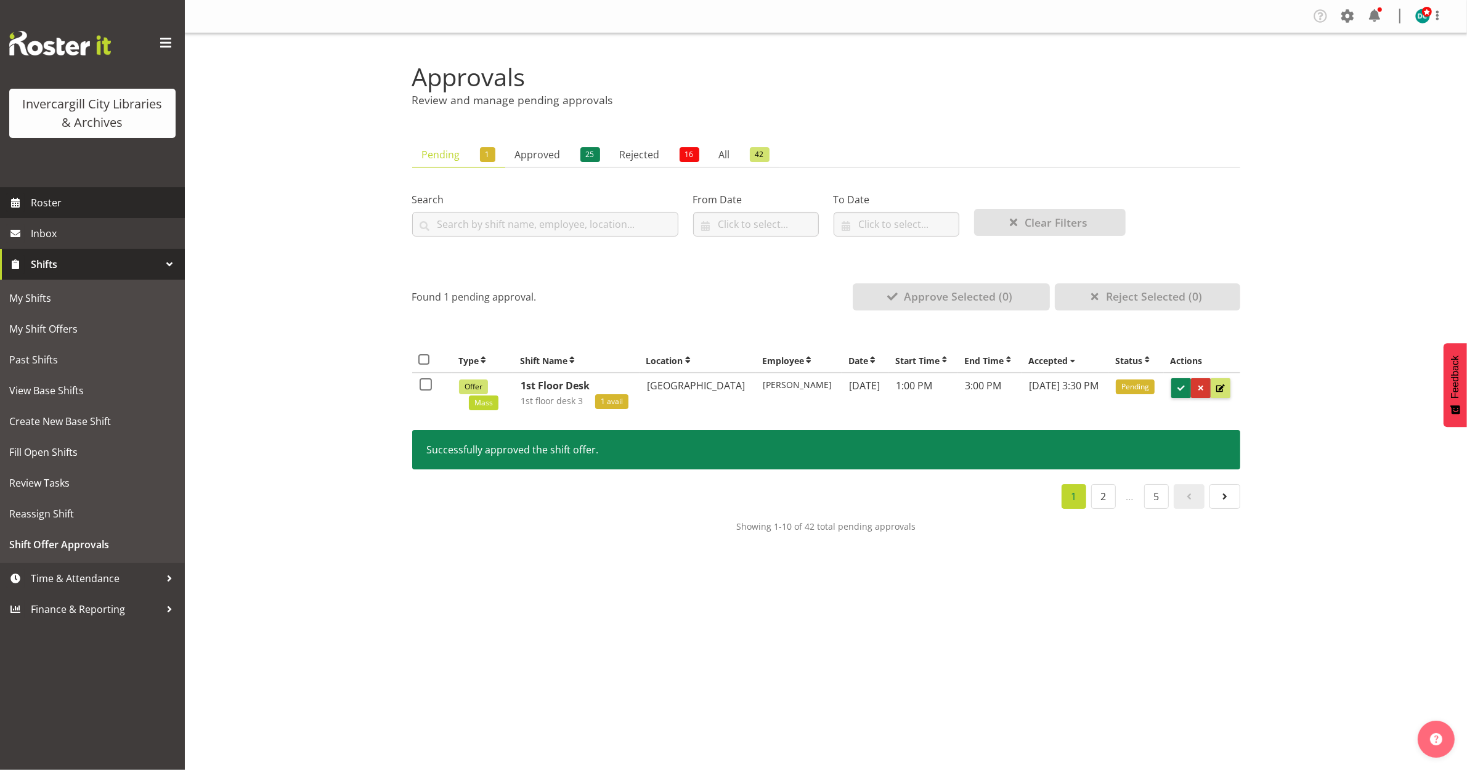
click at [77, 201] on span "Roster" at bounding box center [105, 202] width 148 height 18
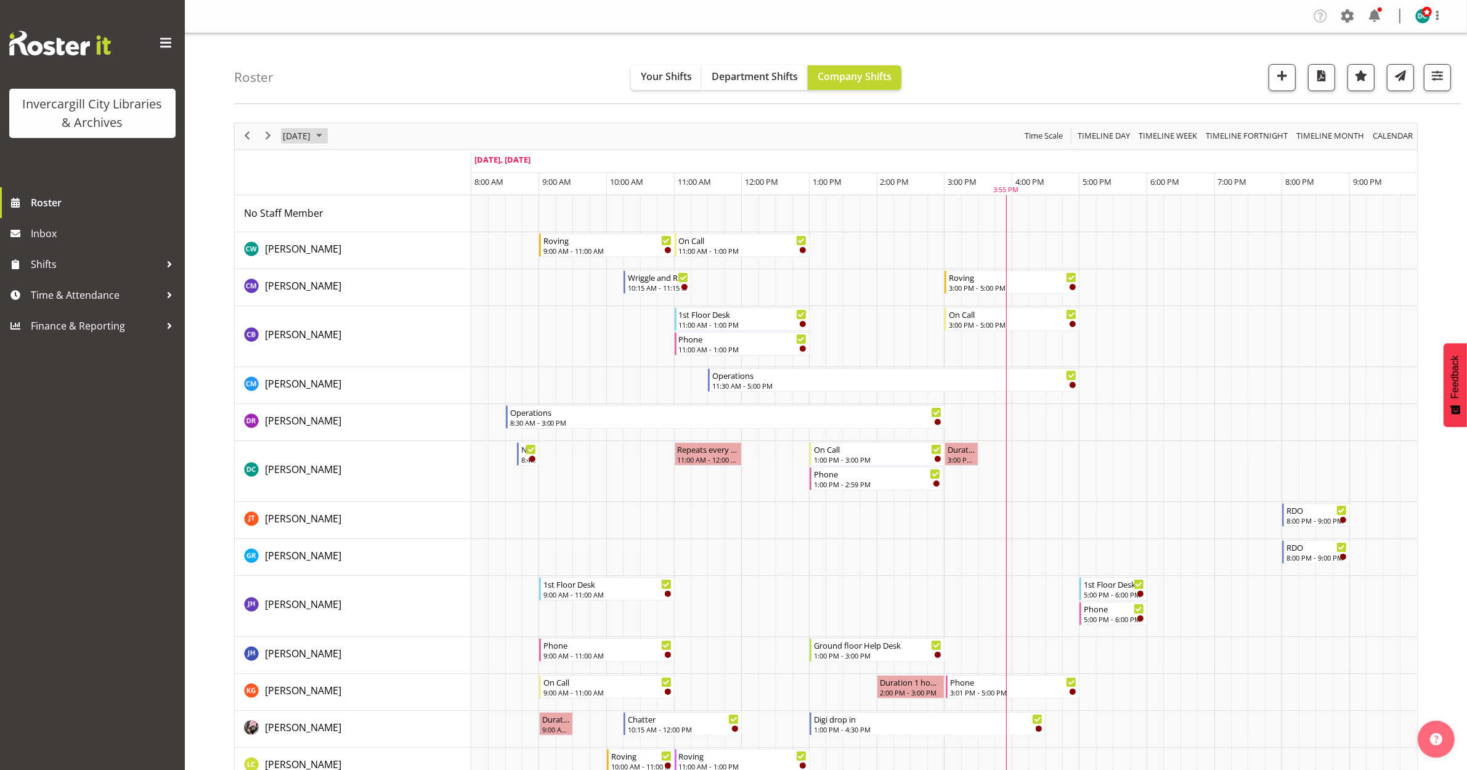
click at [312, 140] on span "September 29, 2025" at bounding box center [297, 135] width 30 height 15
click at [415, 164] on span "next month" at bounding box center [413, 167] width 22 height 22
click at [296, 254] on span "9" at bounding box center [295, 251] width 18 height 18
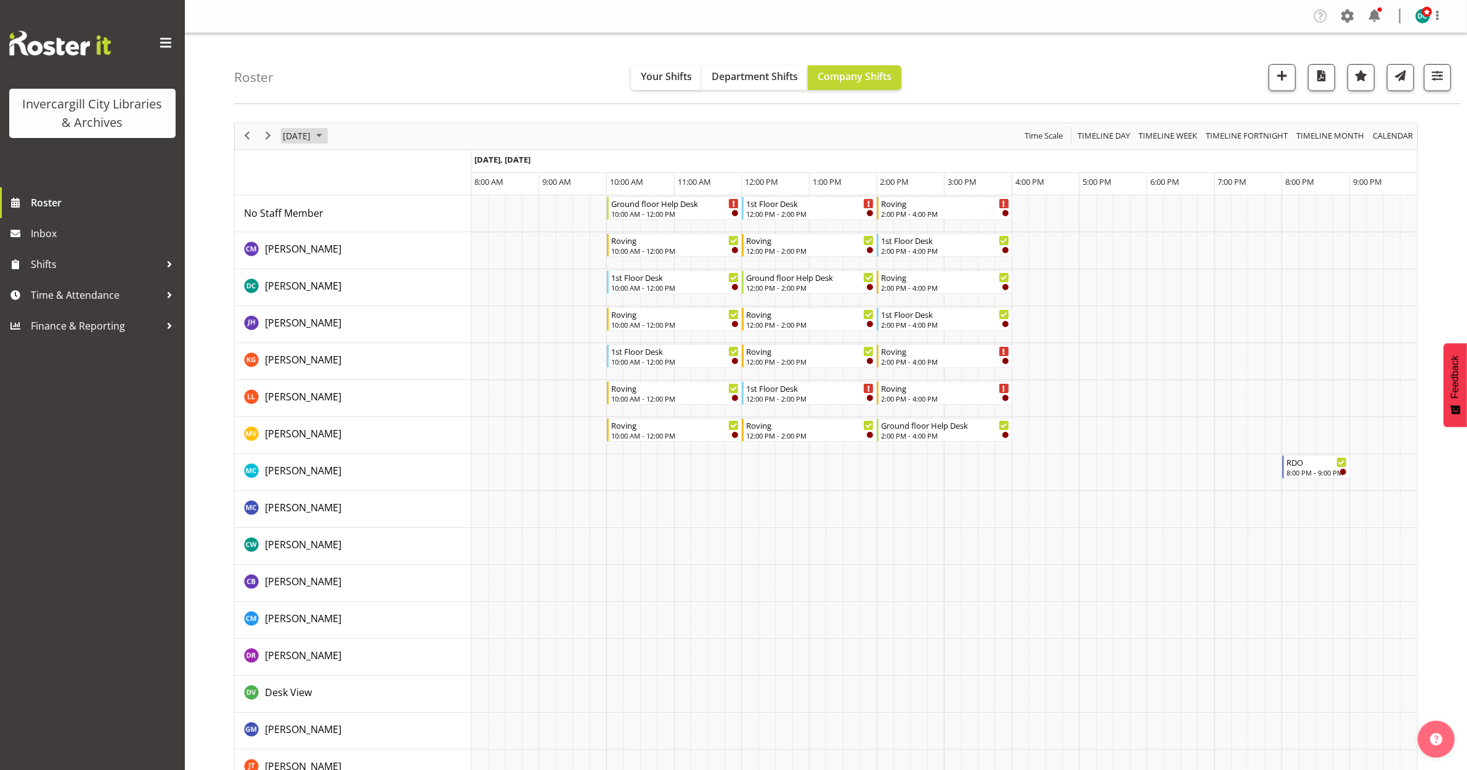
click at [312, 140] on span "November 9, 2025" at bounding box center [297, 135] width 30 height 15
click at [388, 167] on span "previous month" at bounding box center [390, 167] width 22 height 22
click at [376, 232] on span "9" at bounding box center [374, 230] width 18 height 18
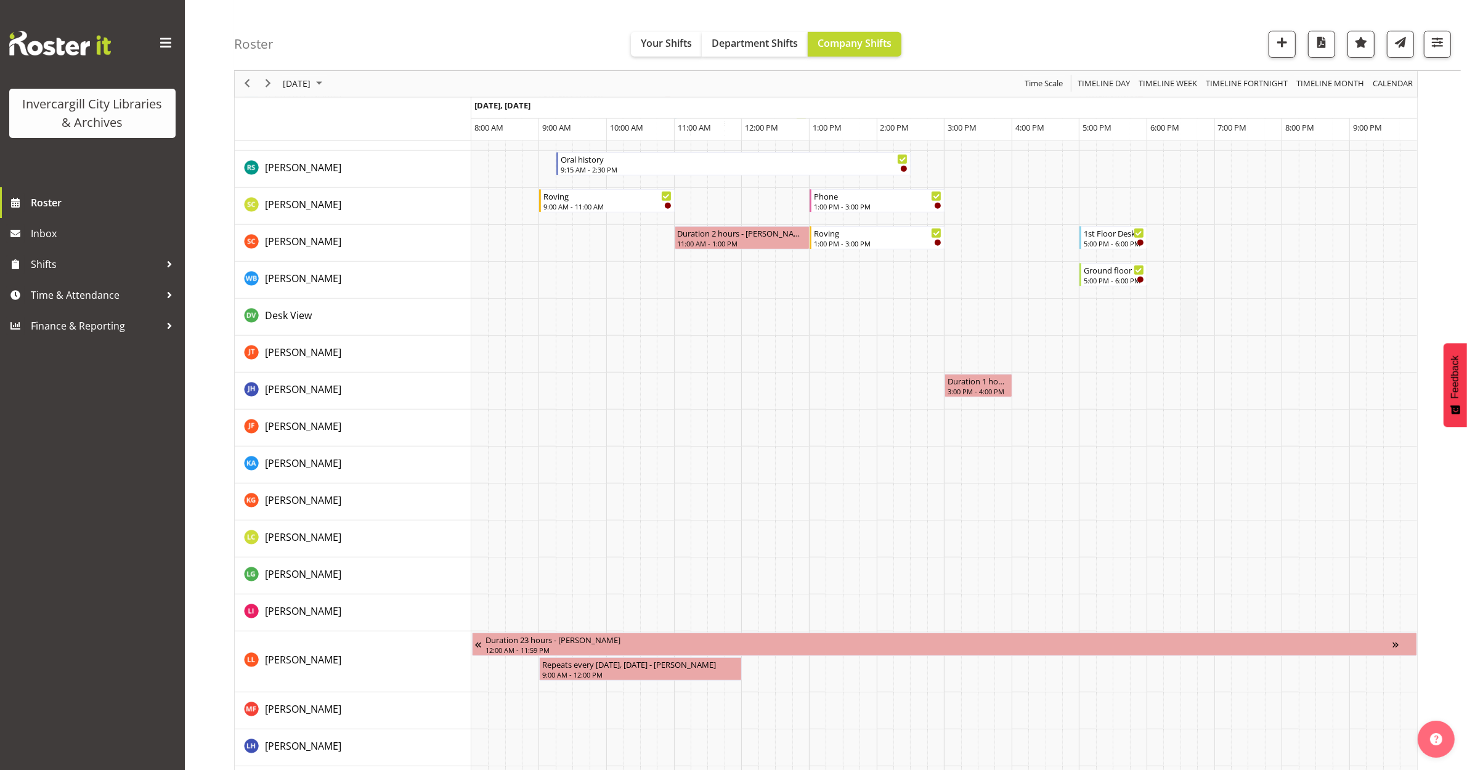
scroll to position [847, 0]
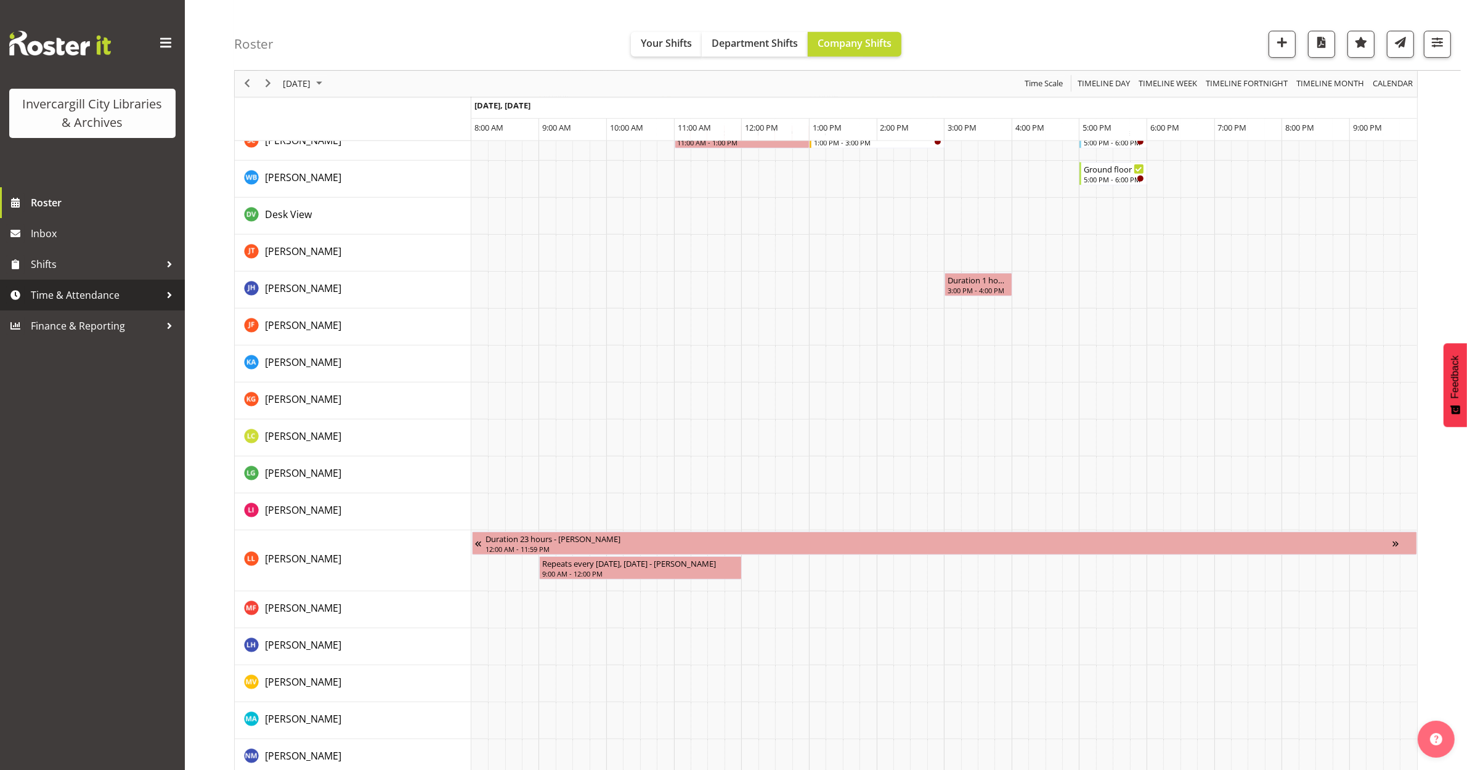
click at [59, 294] on span "Time & Attendance" at bounding box center [95, 295] width 129 height 18
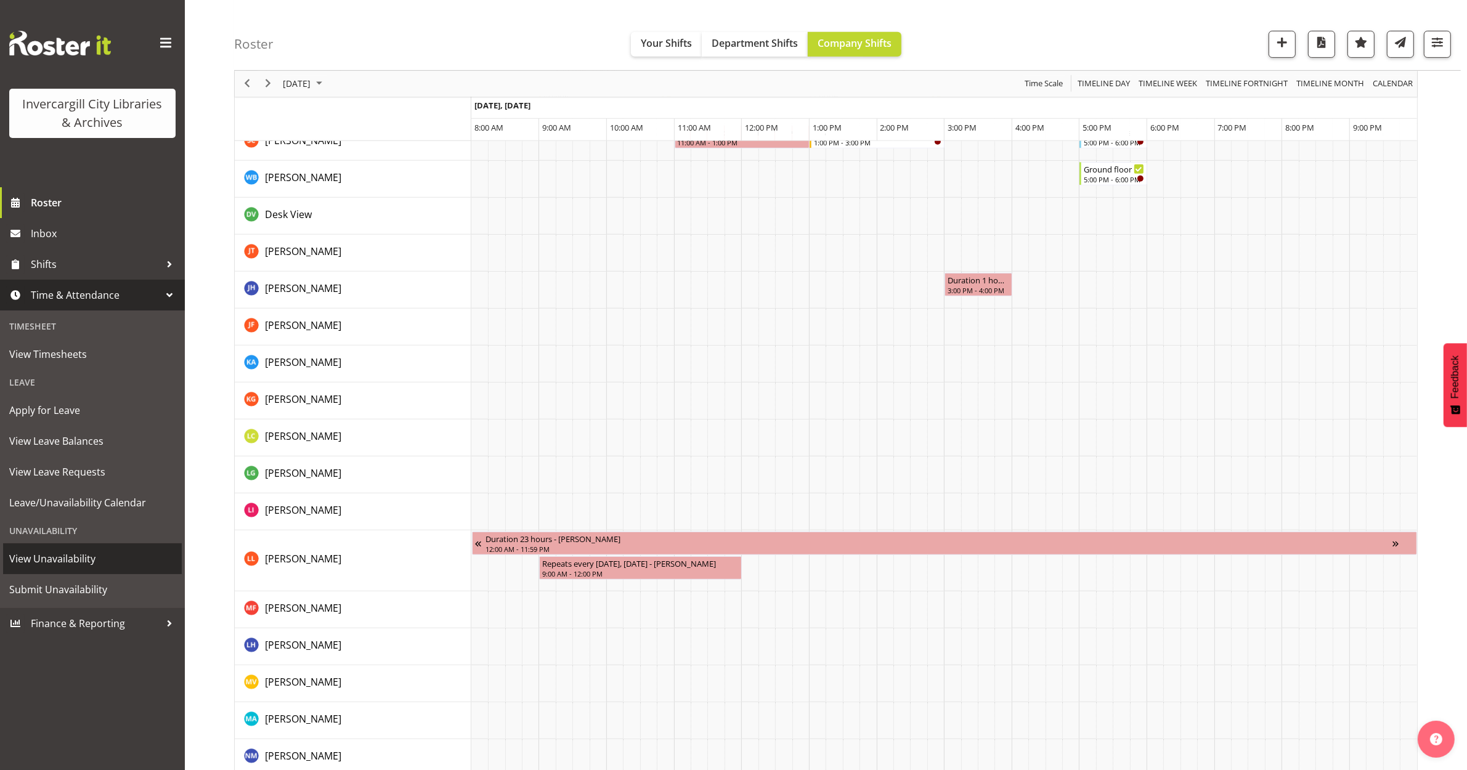
click at [47, 555] on span "View Unavailability" at bounding box center [92, 558] width 166 height 18
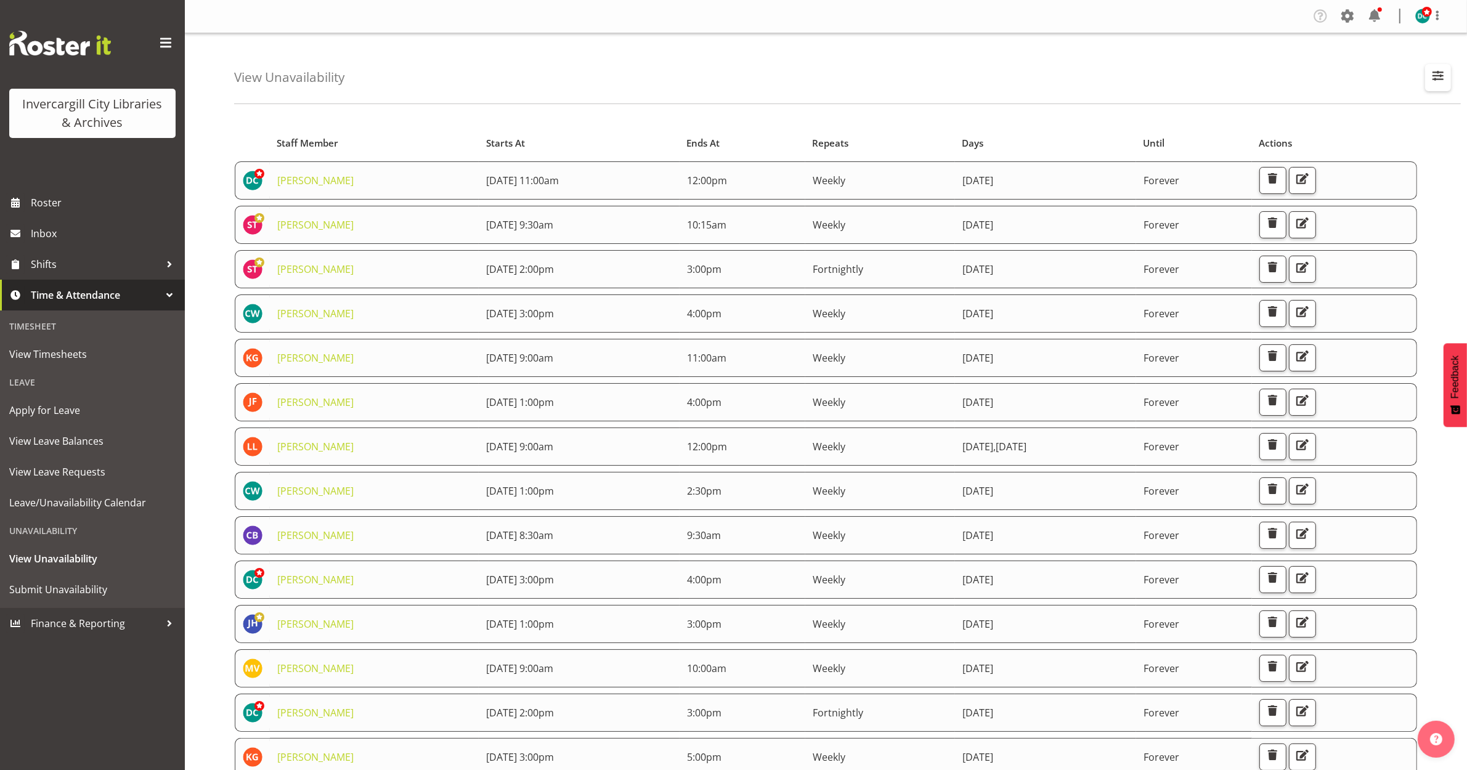
click at [1435, 81] on span "button" at bounding box center [1438, 76] width 16 height 16
click at [1307, 140] on input "text" at bounding box center [1358, 134] width 165 height 25
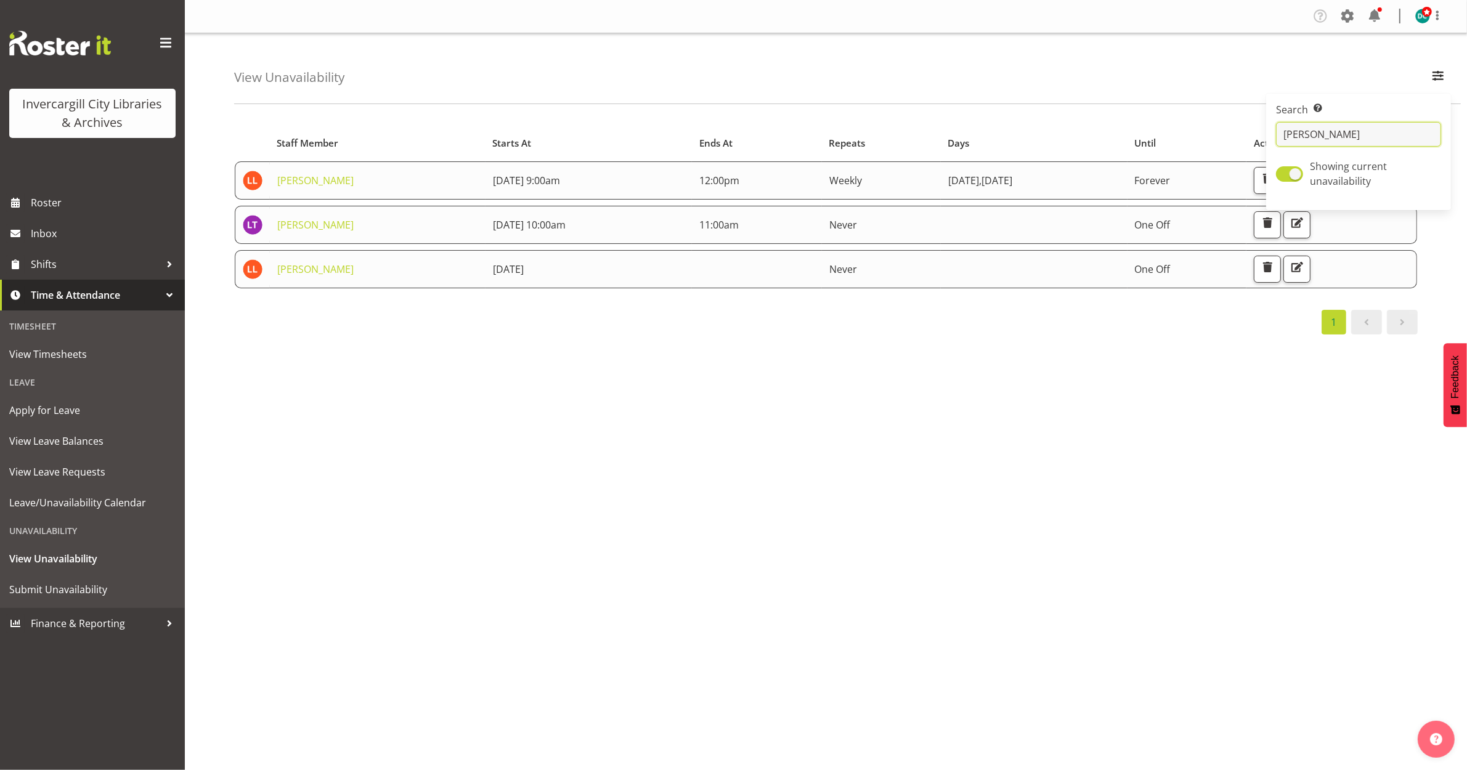
type input "lyn"
click at [679, 424] on div "Starts At Staff Member Starts At Ends At Repeats Days Until Actions Lynette Loc…" at bounding box center [850, 359] width 1233 height 493
click at [1305, 267] on span "button" at bounding box center [1297, 267] width 16 height 16
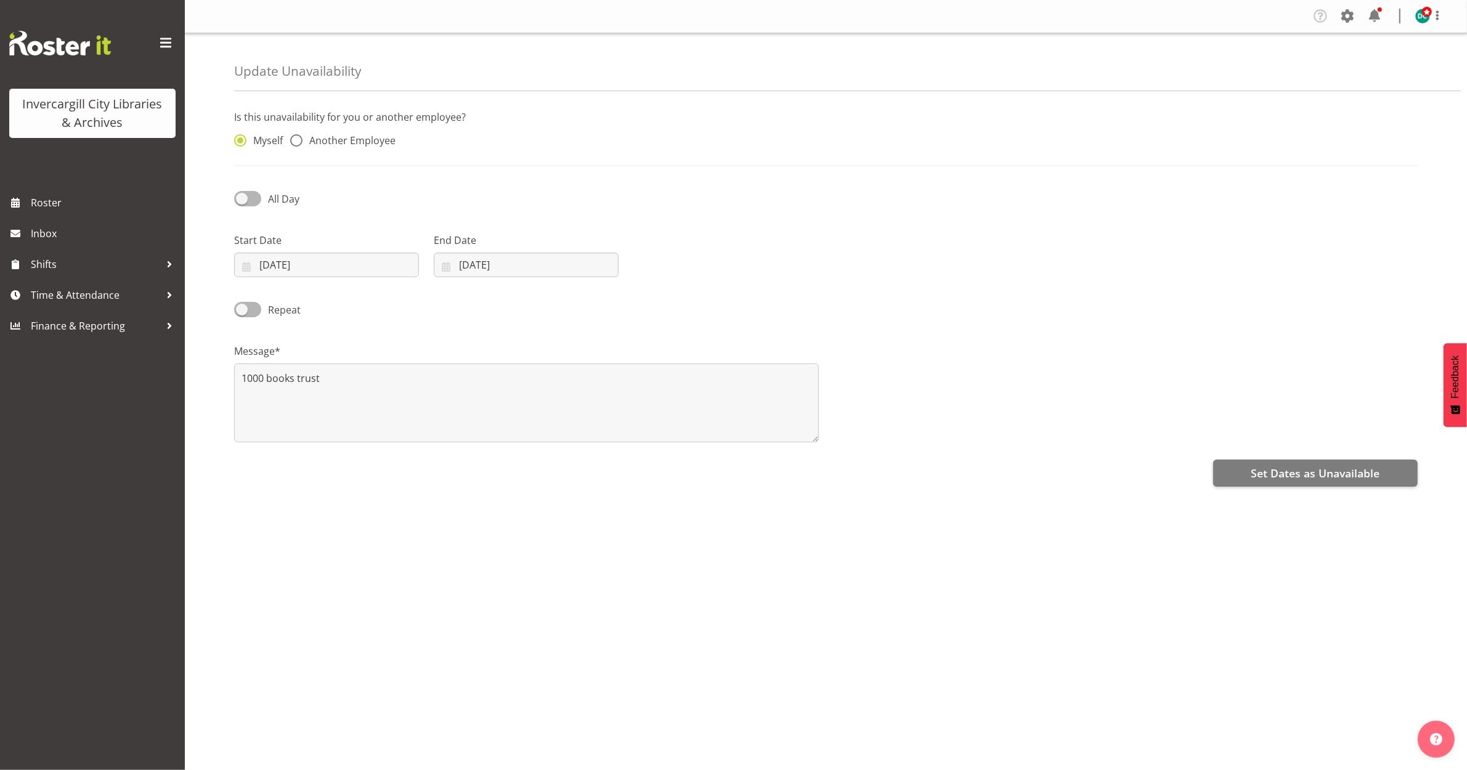
radio input "false"
radio input "true"
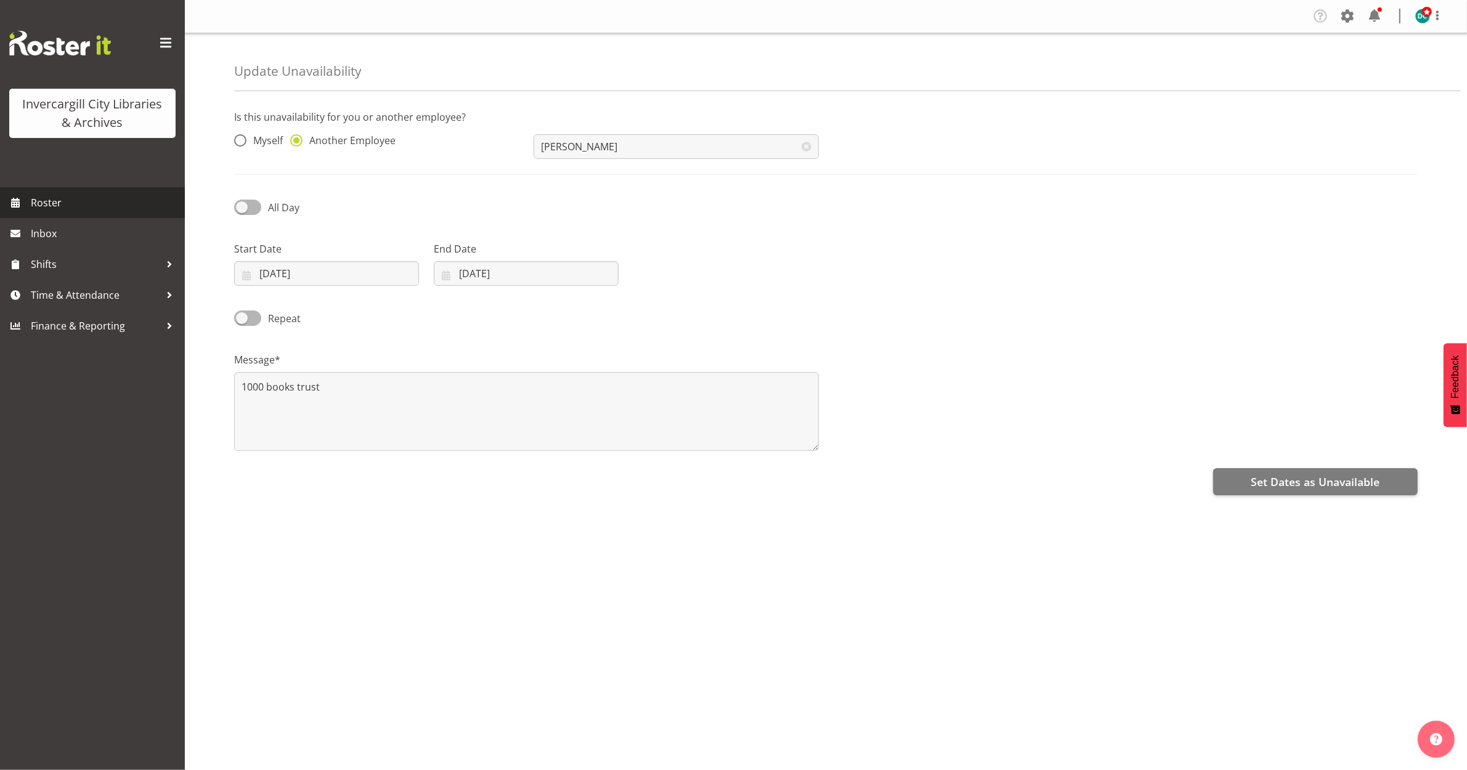
click at [59, 200] on span "Roster" at bounding box center [105, 202] width 148 height 18
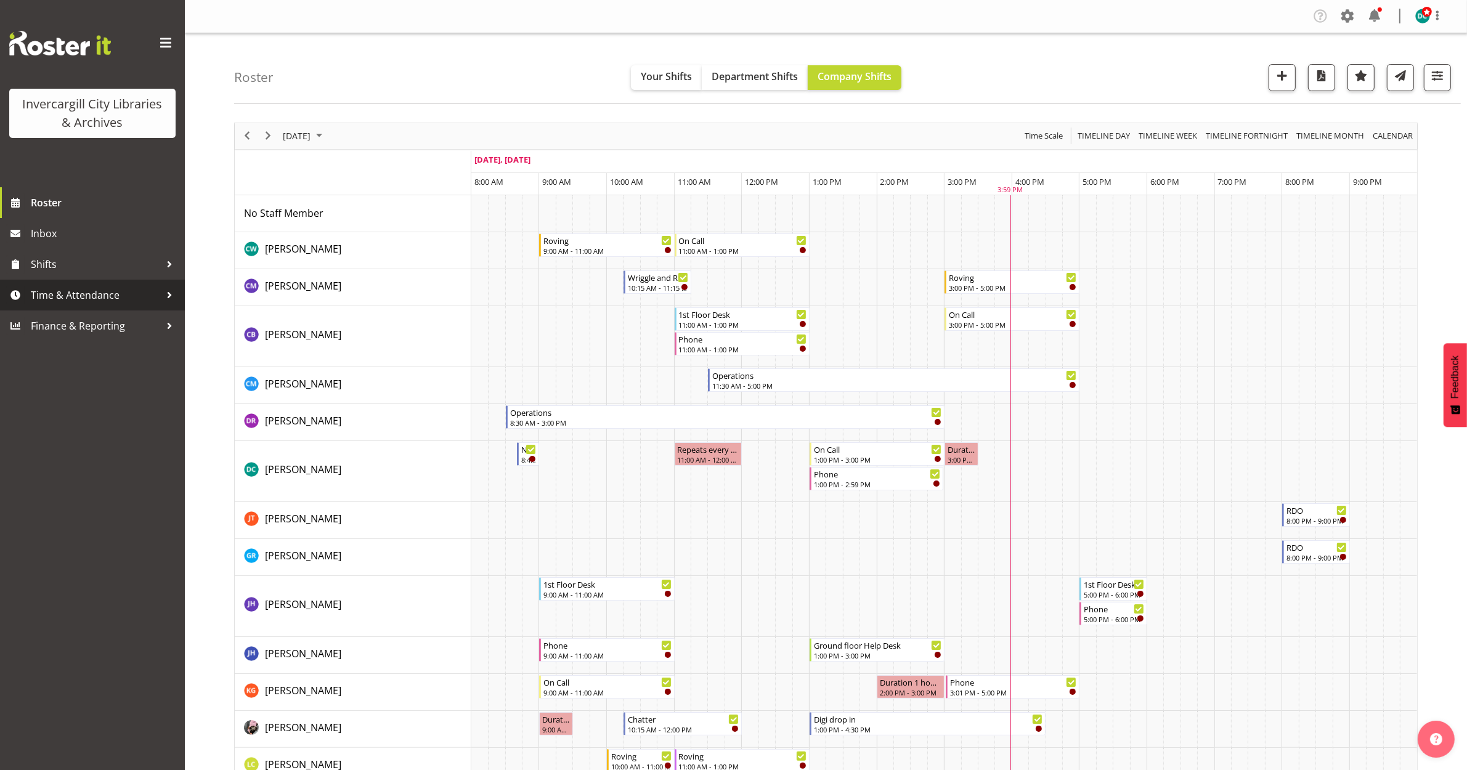
click at [93, 293] on span "Time & Attendance" at bounding box center [95, 295] width 129 height 18
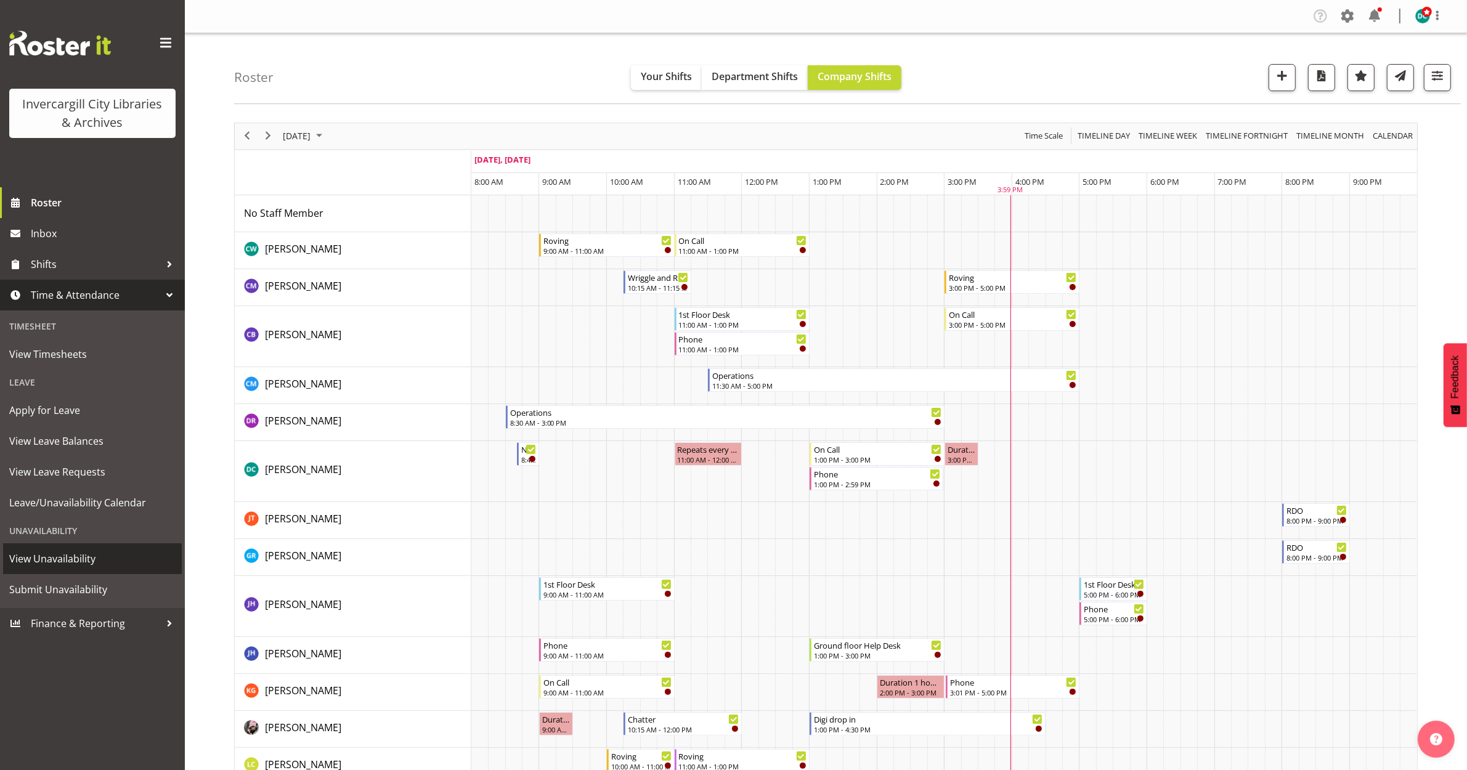
click at [80, 562] on span "View Unavailability" at bounding box center [92, 558] width 166 height 18
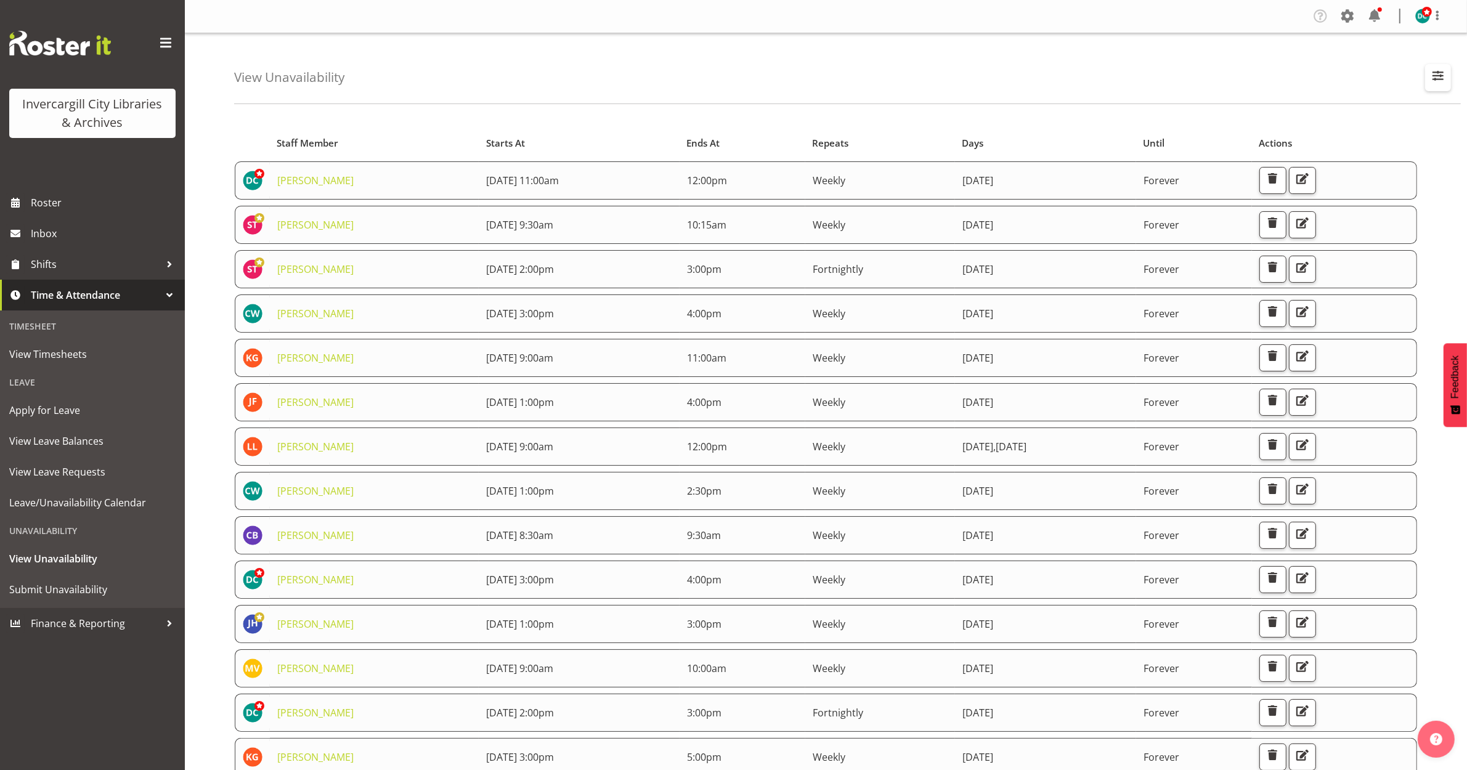
click at [1433, 81] on span "button" at bounding box center [1438, 76] width 16 height 16
click at [1356, 140] on input "text" at bounding box center [1358, 134] width 165 height 25
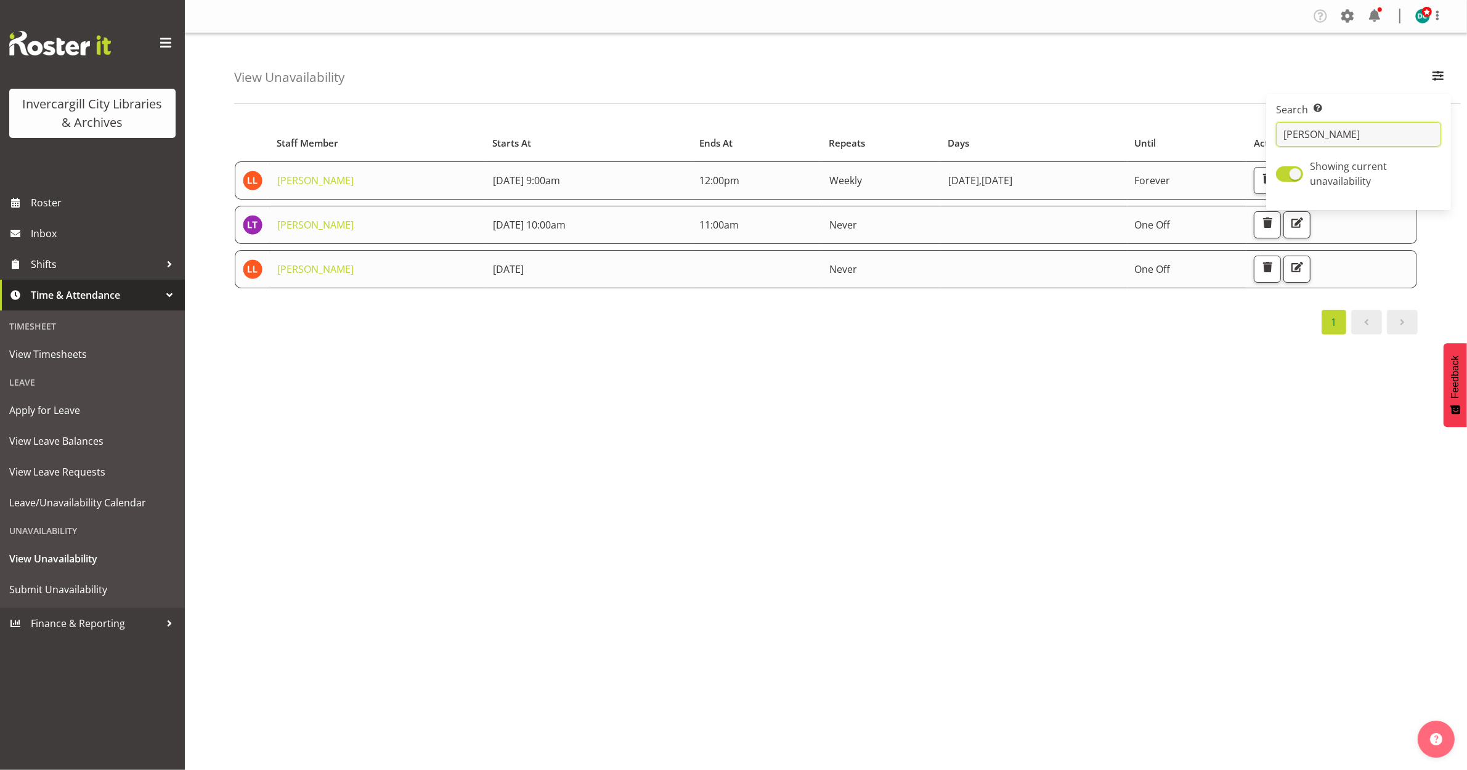
type input "[PERSON_NAME]"
drag, startPoint x: 792, startPoint y: 481, endPoint x: 787, endPoint y: 468, distance: 13.8
click at [792, 471] on div "Starts At Staff Member Starts At Ends At Repeats Days Until Actions [PERSON_NAM…" at bounding box center [850, 359] width 1233 height 493
click at [1275, 260] on span "button" at bounding box center [1267, 267] width 16 height 16
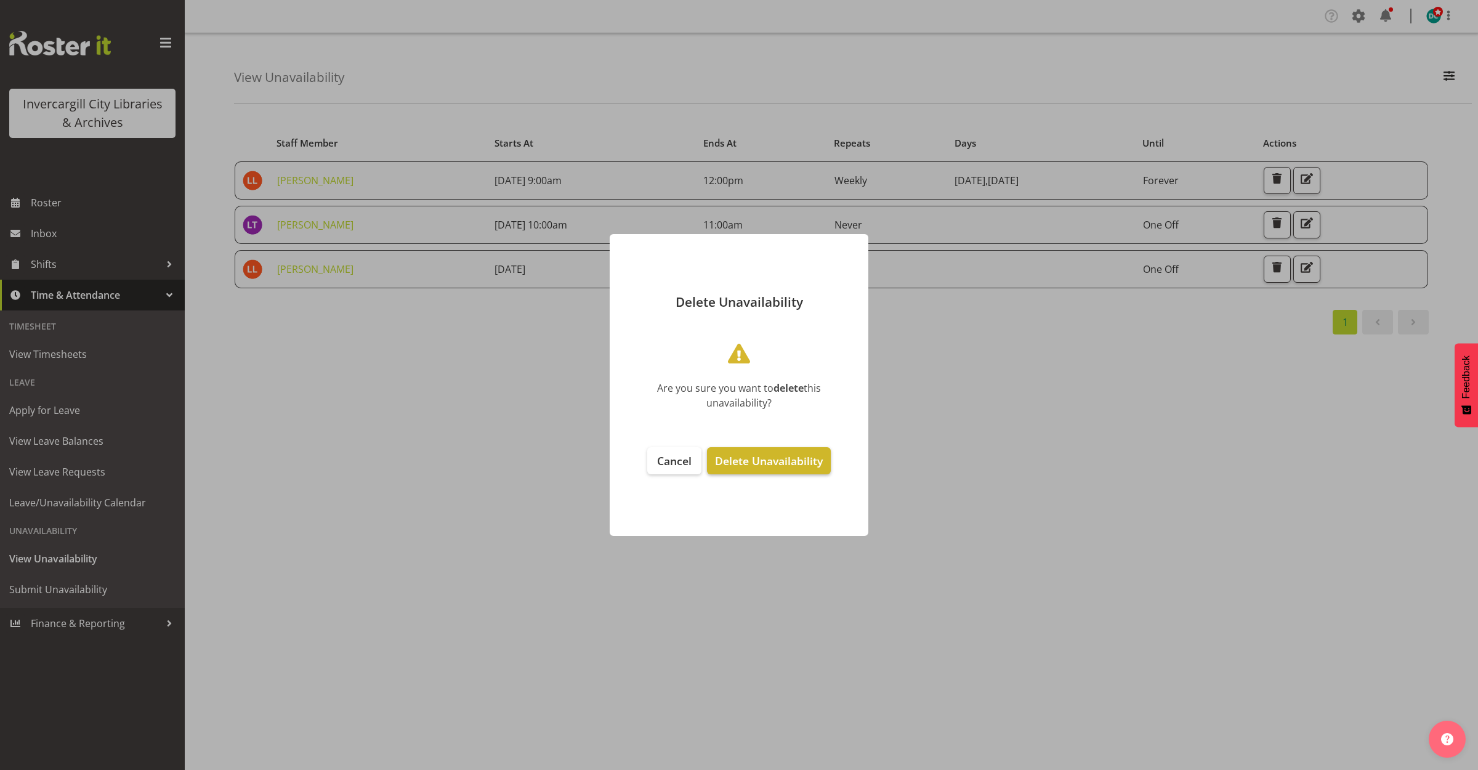
click at [762, 454] on span "Delete Unavailability" at bounding box center [769, 460] width 108 height 15
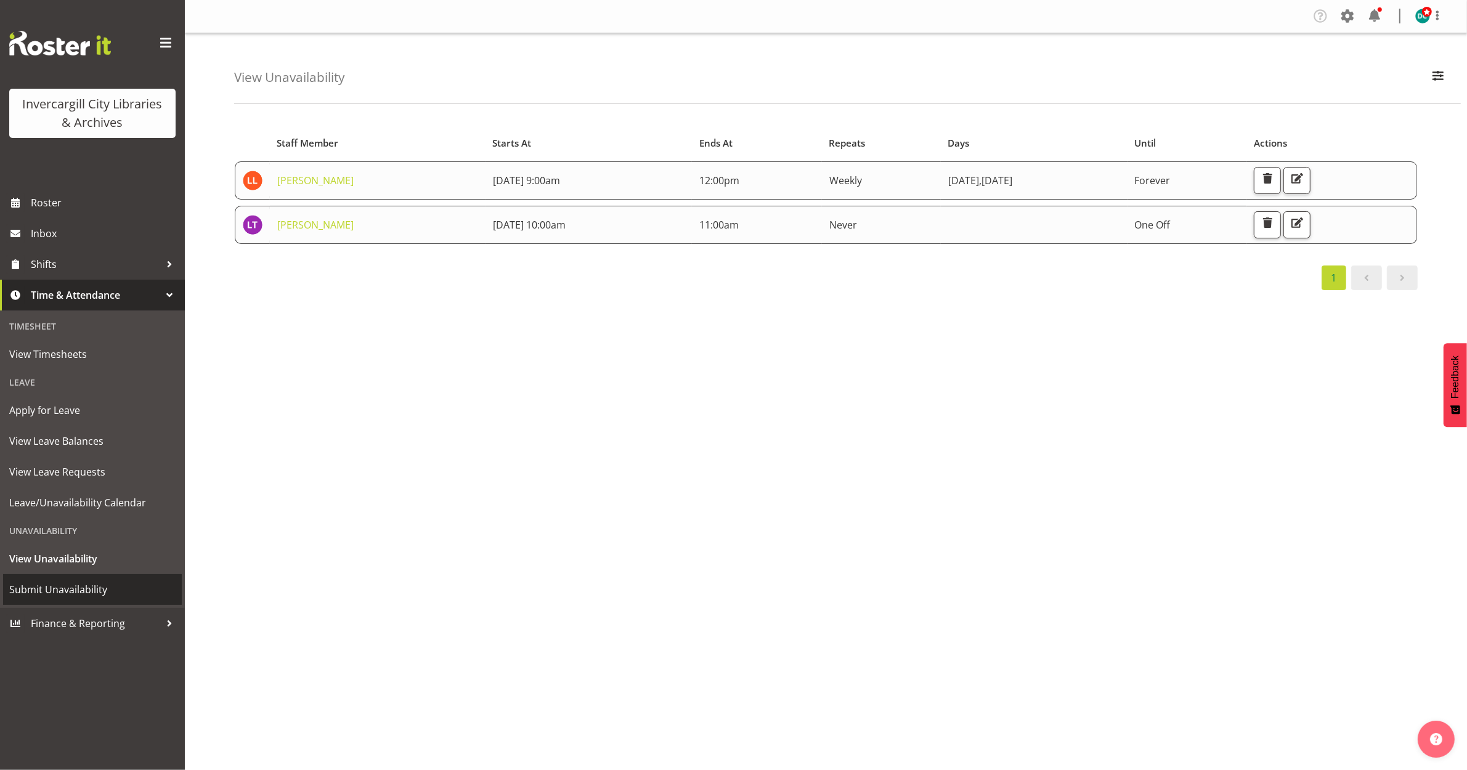
click at [51, 585] on span "Submit Unavailability" at bounding box center [92, 589] width 166 height 18
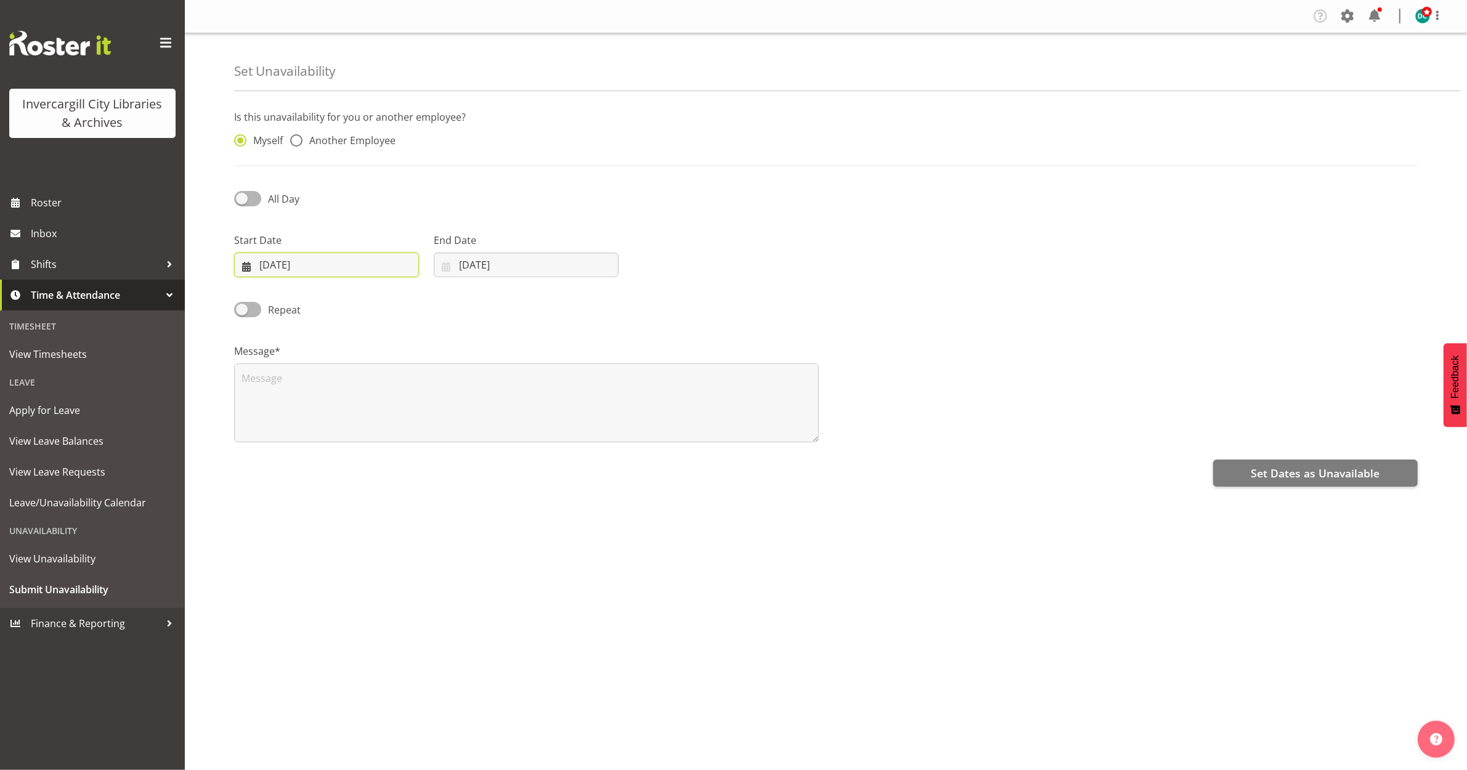
click at [294, 265] on input "29/09/2025" at bounding box center [326, 265] width 185 height 25
click at [236, 200] on span at bounding box center [247, 198] width 27 height 15
click at [236, 200] on input "All Day" at bounding box center [238, 199] width 8 height 8
checkbox input "true"
click at [290, 259] on input "29/09/2025" at bounding box center [326, 265] width 185 height 25
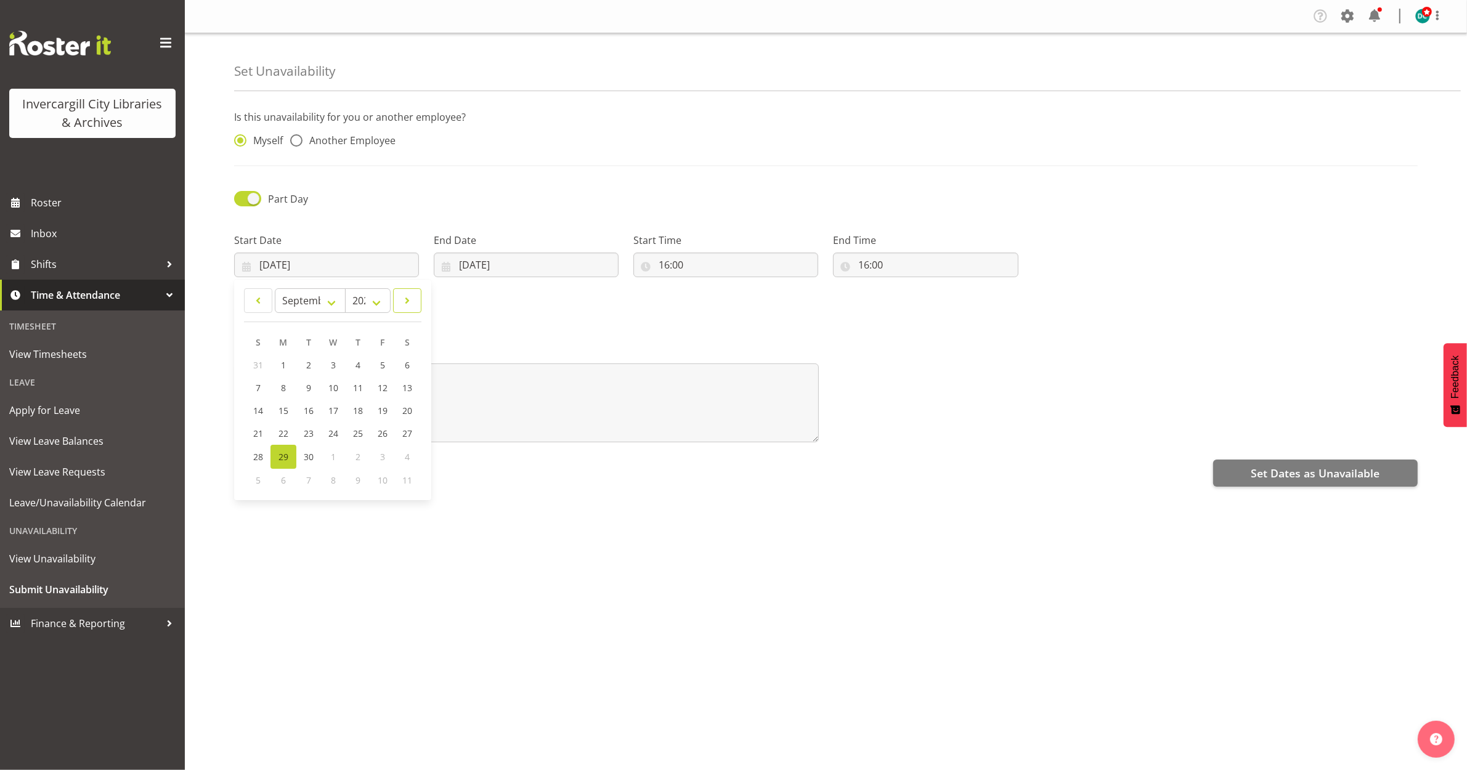
click at [402, 301] on span at bounding box center [407, 300] width 12 height 15
select select "9"
click at [357, 393] on span "9" at bounding box center [357, 389] width 5 height 12
type input "09/10/2025"
click at [498, 266] on input "29/09/2025" at bounding box center [526, 265] width 185 height 25
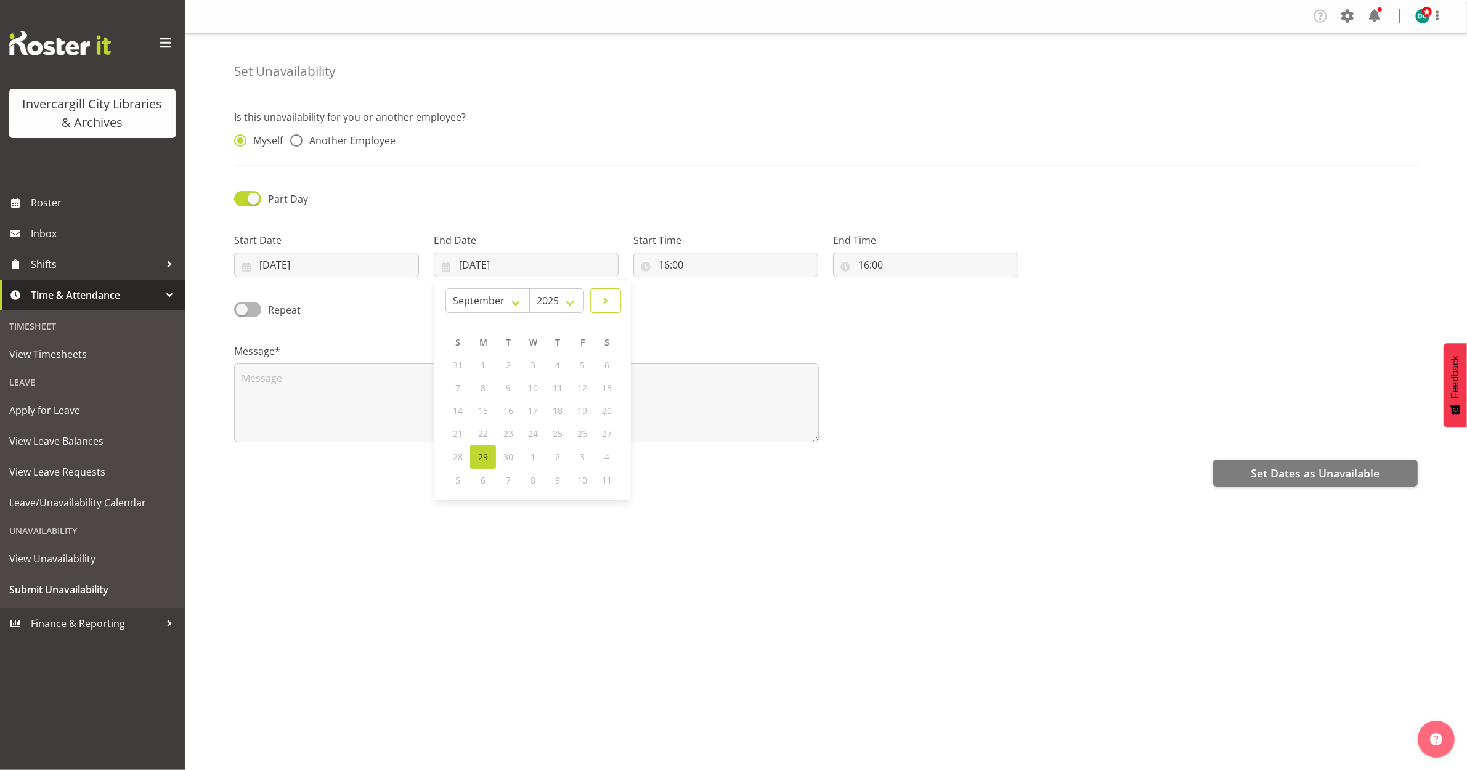
click at [598, 301] on span at bounding box center [605, 300] width 15 height 15
select select "9"
click at [556, 390] on span "9" at bounding box center [557, 389] width 5 height 12
type input "[DATE]"
click at [696, 268] on input "16:00" at bounding box center [725, 265] width 185 height 25
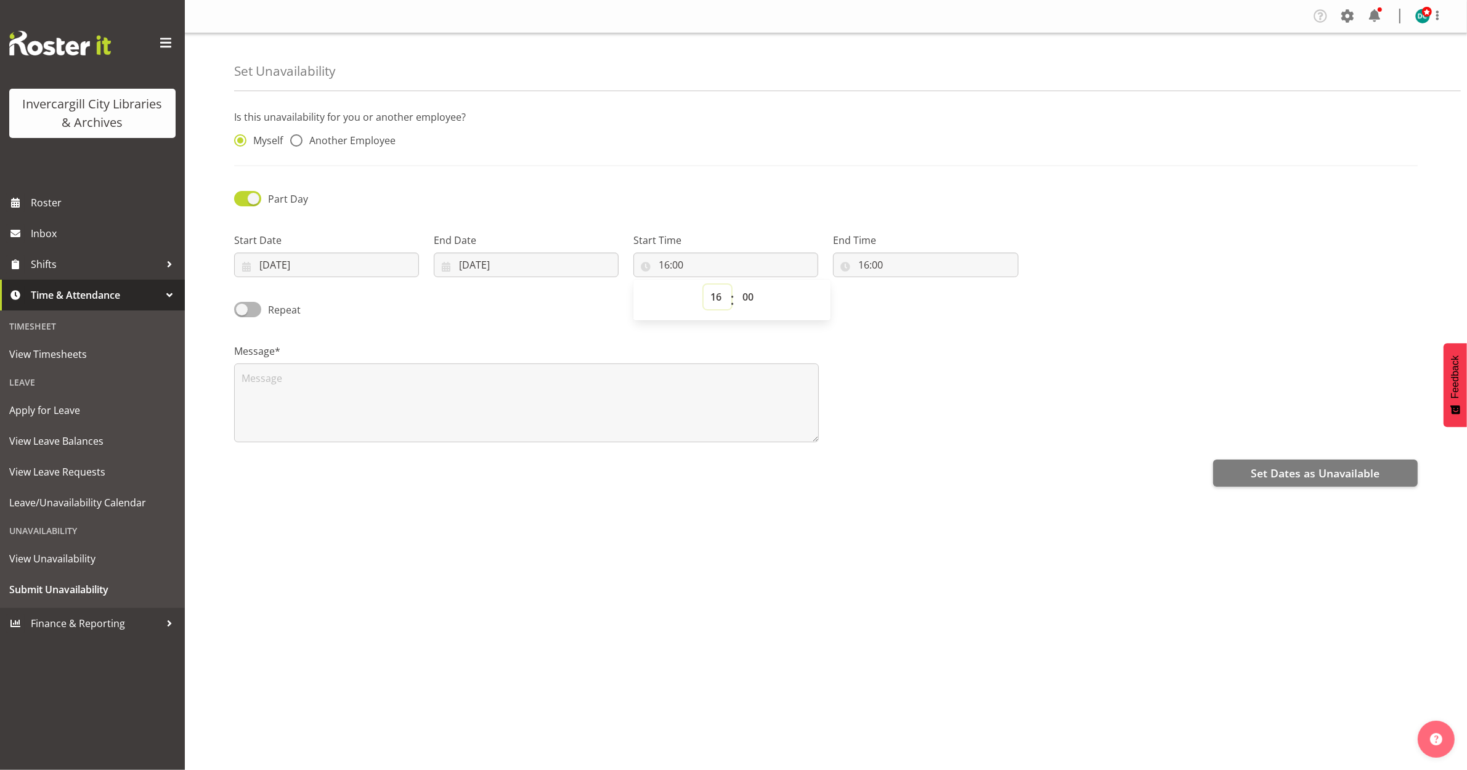
click at [718, 296] on select "00 01 02 03 04 05 06 07 08 09 10 11 12 13 14 15 16 17 18 19 20 21 22 23" at bounding box center [717, 297] width 28 height 25
select select "15"
click at [703, 285] on select "00 01 02 03 04 05 06 07 08 09 10 11 12 13 14 15 16 17 18 19 20 21 22 23" at bounding box center [717, 297] width 28 height 25
type input "15:00"
drag, startPoint x: 670, startPoint y: 614, endPoint x: 655, endPoint y: 596, distance: 22.7
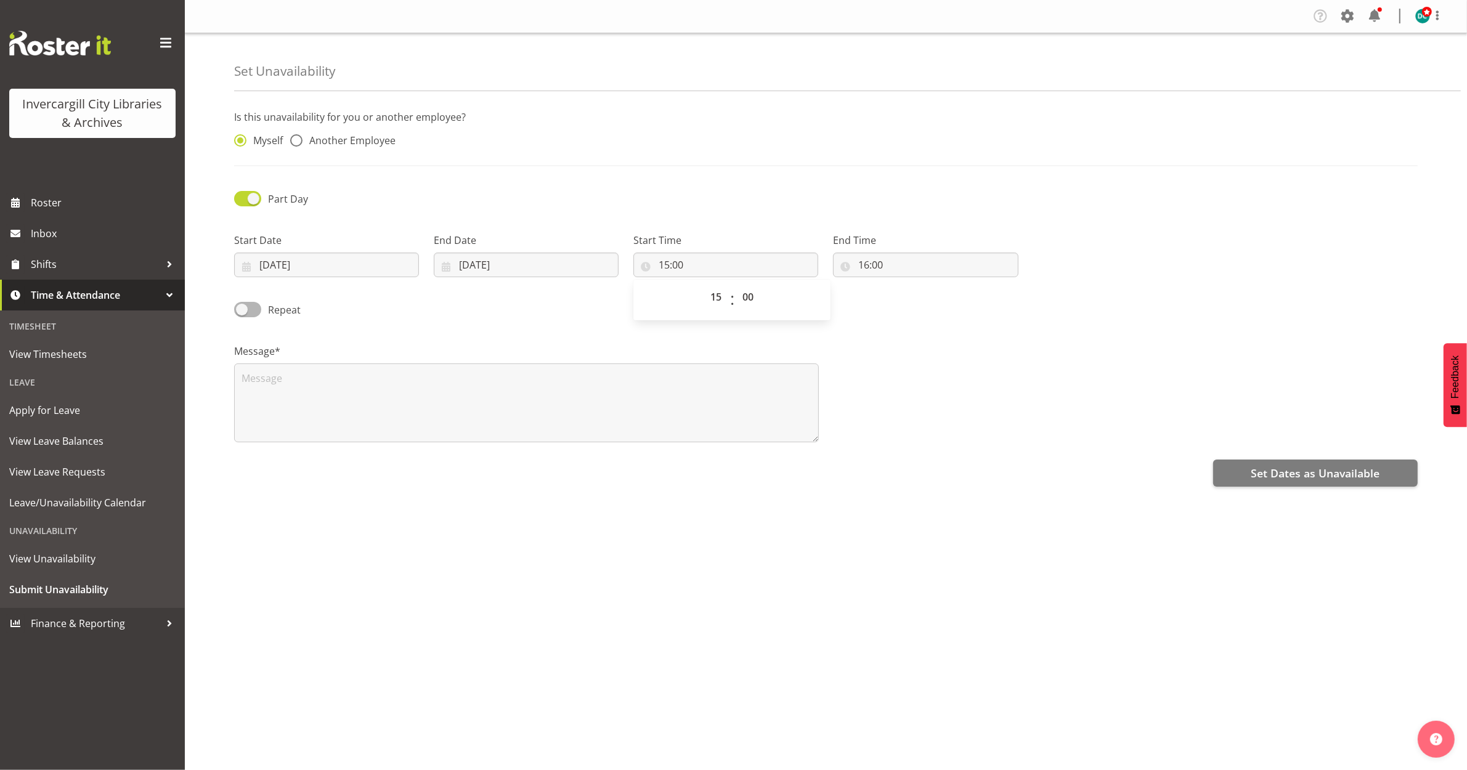
click at [662, 604] on div "Company Settings Roles & Skills Tasks Jobs Employees Locations & Departments Ac…" at bounding box center [826, 385] width 1282 height 770
click at [367, 392] on textarea at bounding box center [526, 402] width 585 height 79
type textarea "1000 books before school"
click at [385, 509] on div "Is this unavailability for you or another employee? Myself Another Employee Par…" at bounding box center [850, 346] width 1233 height 493
click at [1291, 471] on span "Set Dates as Unavailable" at bounding box center [1314, 473] width 129 height 16
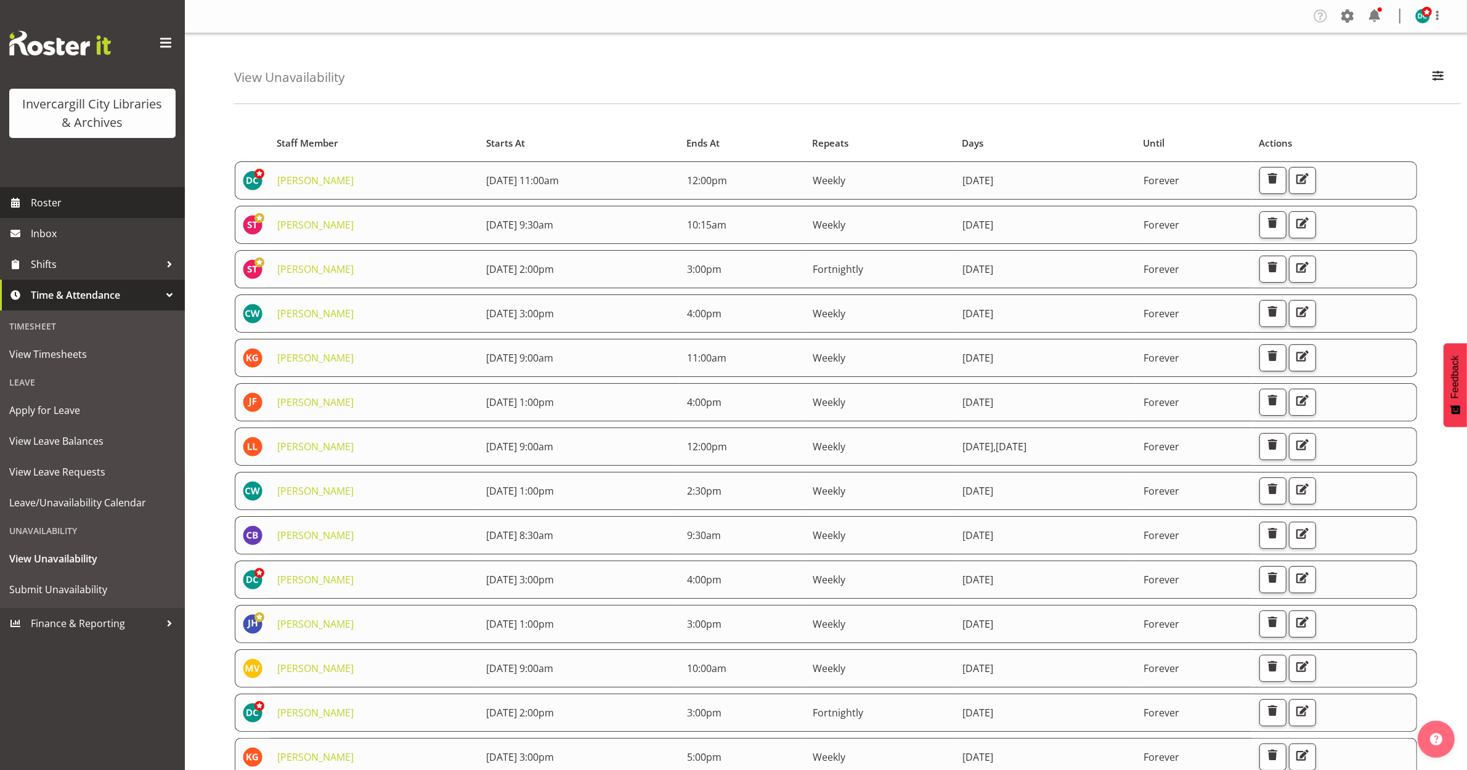
click at [54, 197] on span "Roster" at bounding box center [105, 202] width 148 height 18
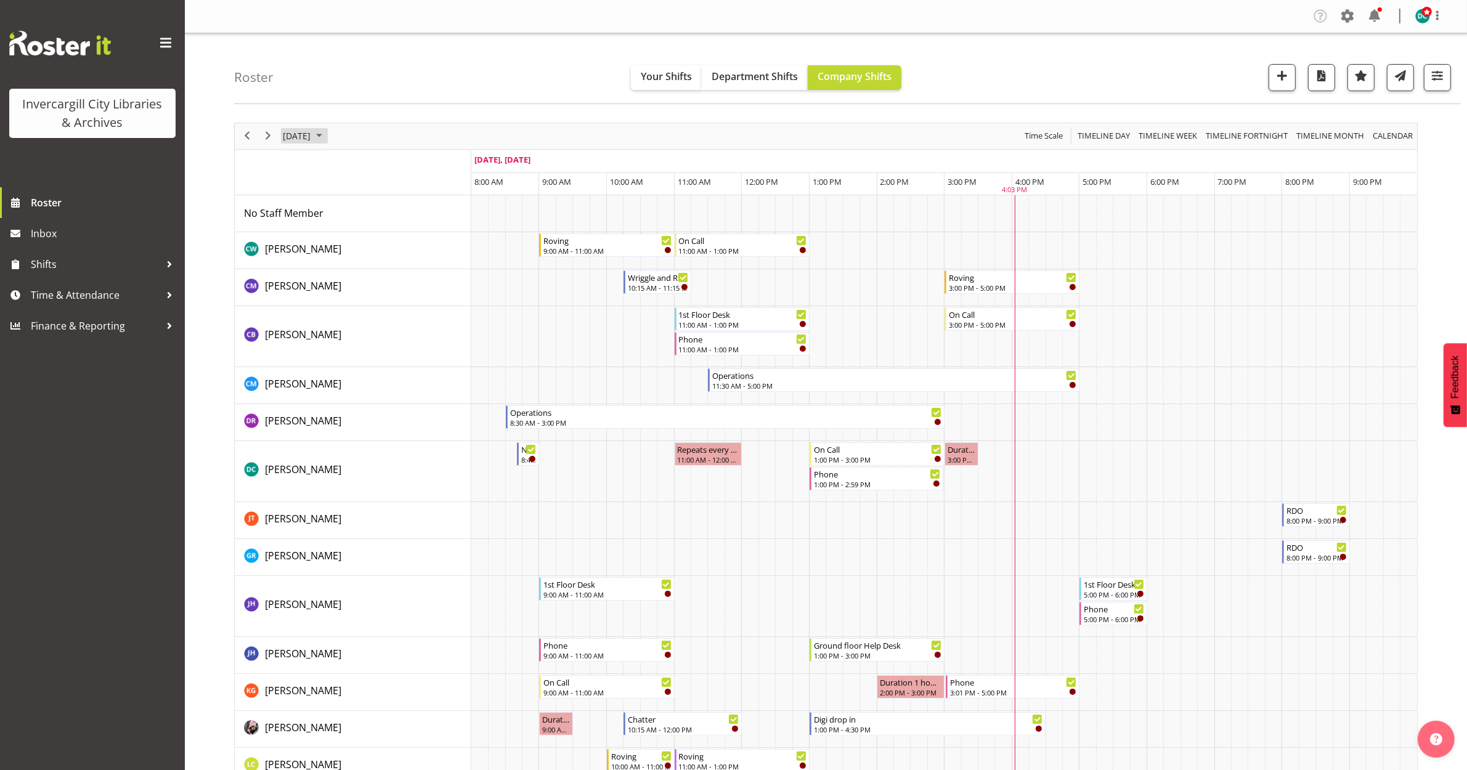
click at [312, 132] on span "September 29, 2025" at bounding box center [297, 135] width 30 height 15
click at [413, 162] on span "next month" at bounding box center [413, 167] width 22 height 22
click at [376, 240] on td "9" at bounding box center [374, 230] width 20 height 21
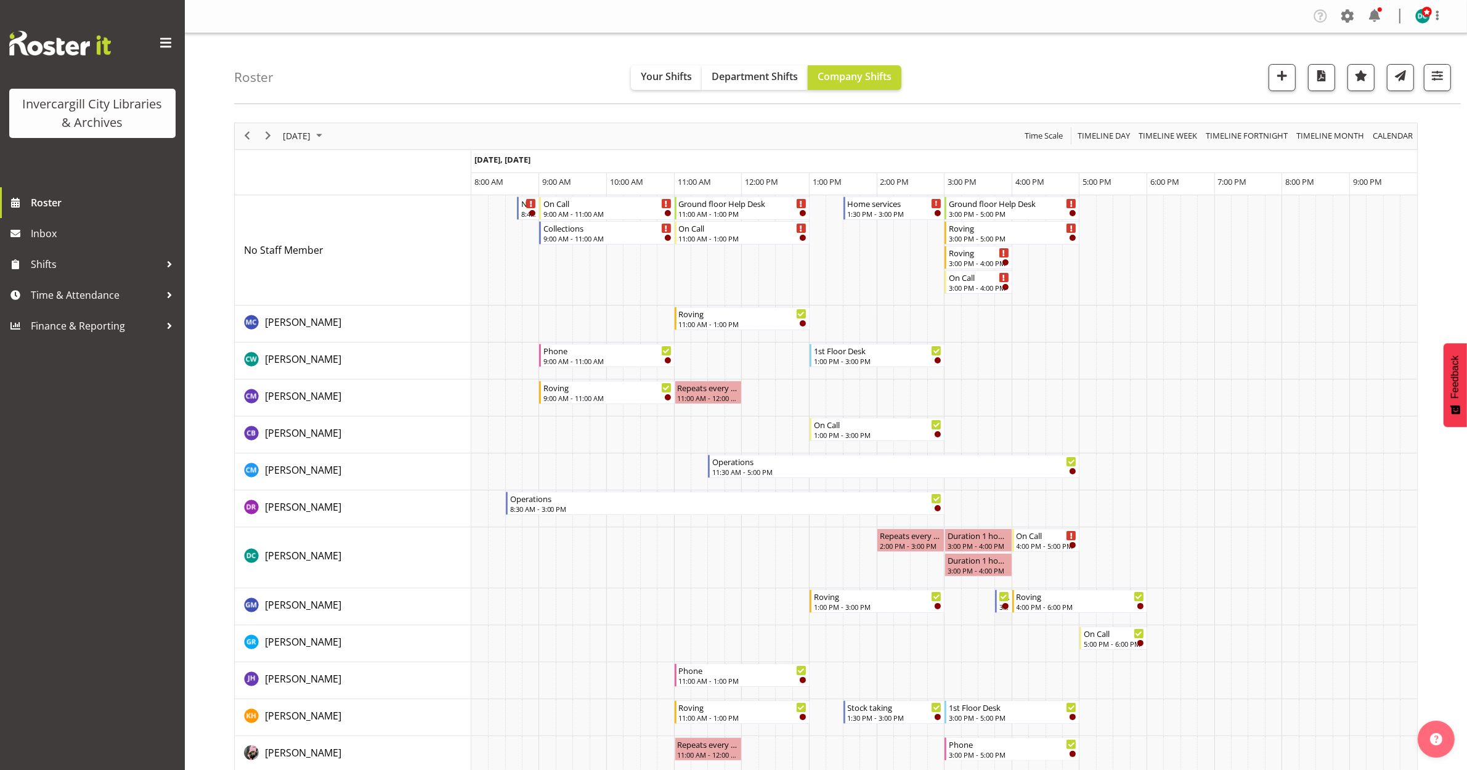
scroll to position [77, 0]
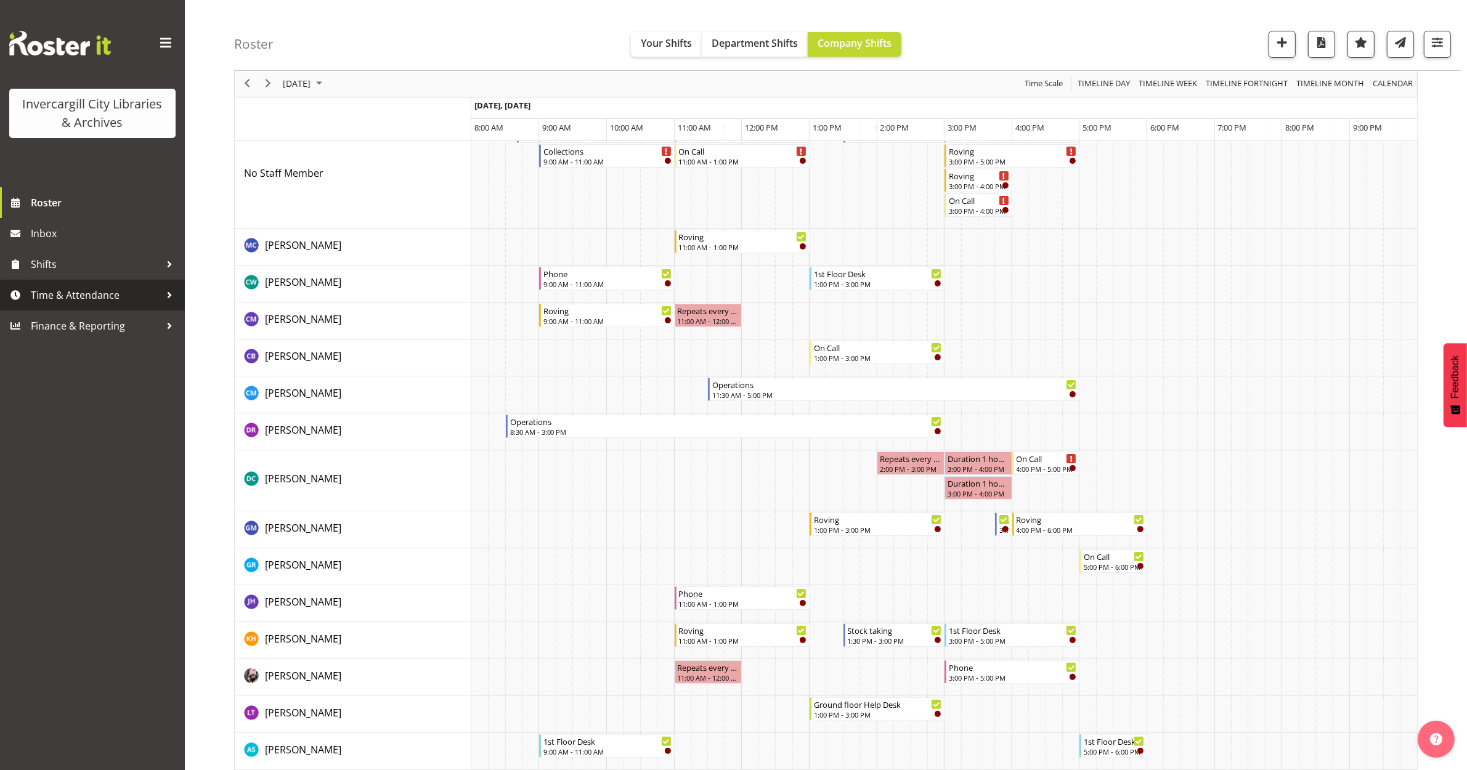
click at [57, 299] on span "Time & Attendance" at bounding box center [95, 295] width 129 height 18
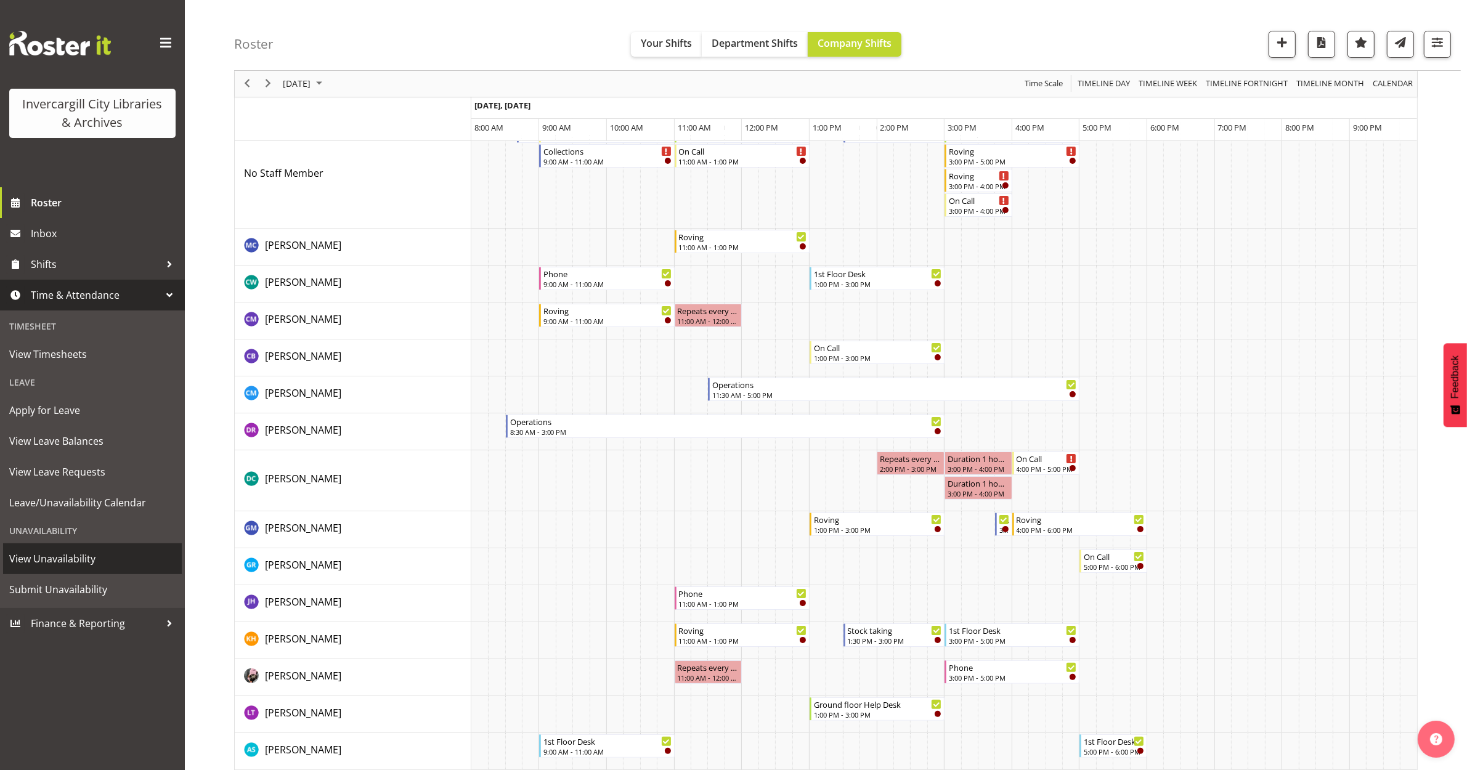
click at [60, 564] on span "View Unavailability" at bounding box center [92, 558] width 166 height 18
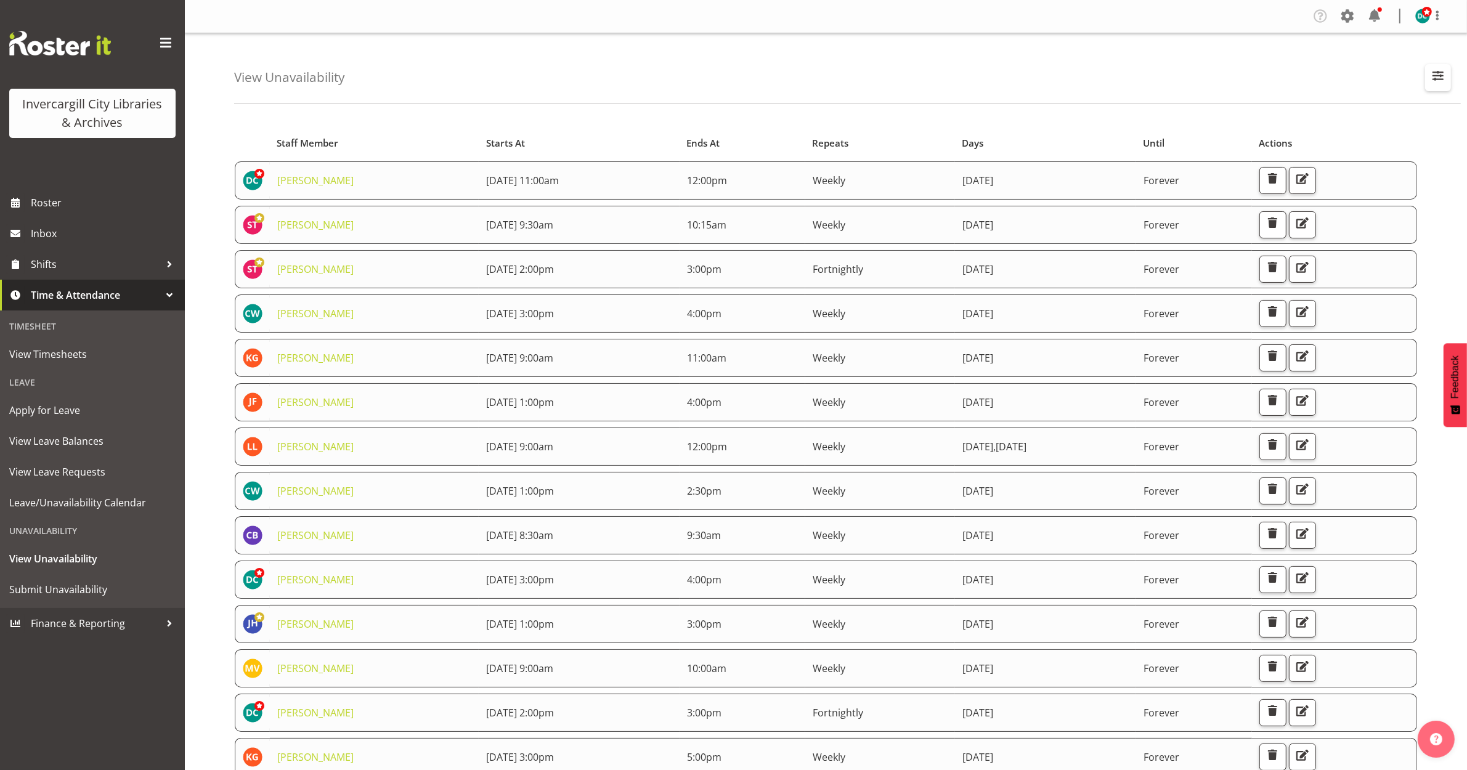
click at [1439, 79] on span "button" at bounding box center [1438, 76] width 16 height 16
click at [1337, 139] on input "text" at bounding box center [1358, 134] width 165 height 25
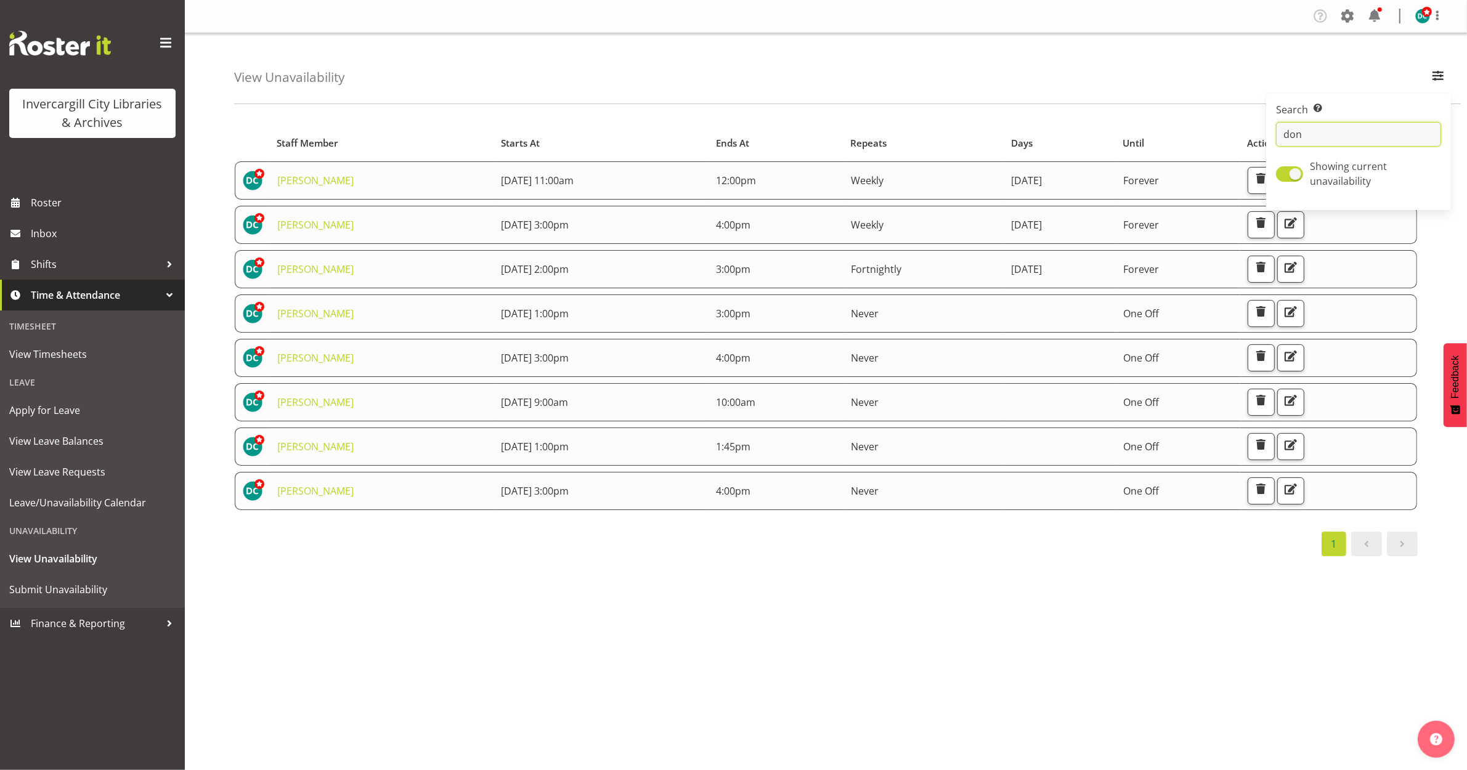
type input "[PERSON_NAME]"
click at [1304, 490] on button "button" at bounding box center [1290, 490] width 27 height 27
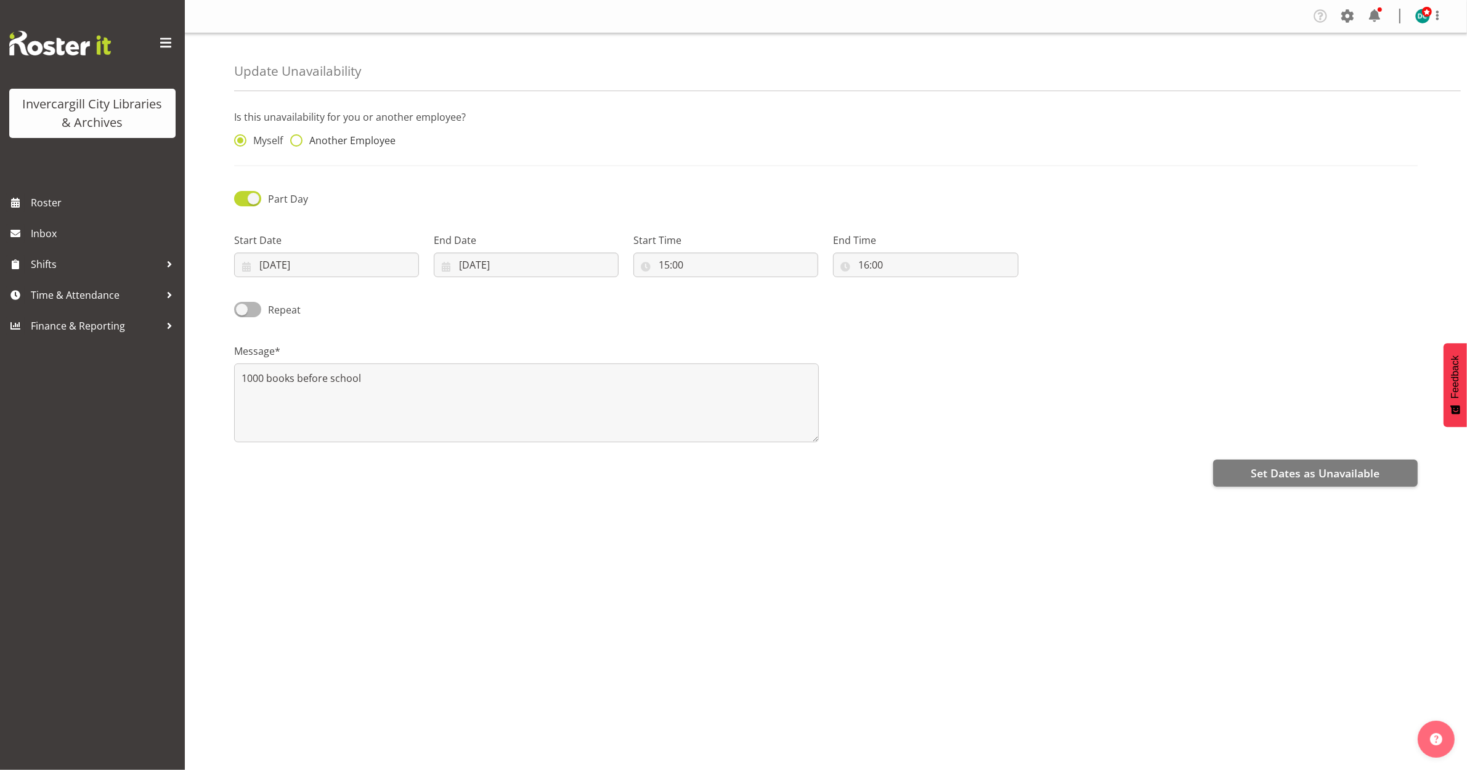
click at [299, 137] on span at bounding box center [296, 140] width 12 height 12
click at [298, 137] on input "Another Employee" at bounding box center [294, 141] width 8 height 8
radio input "true"
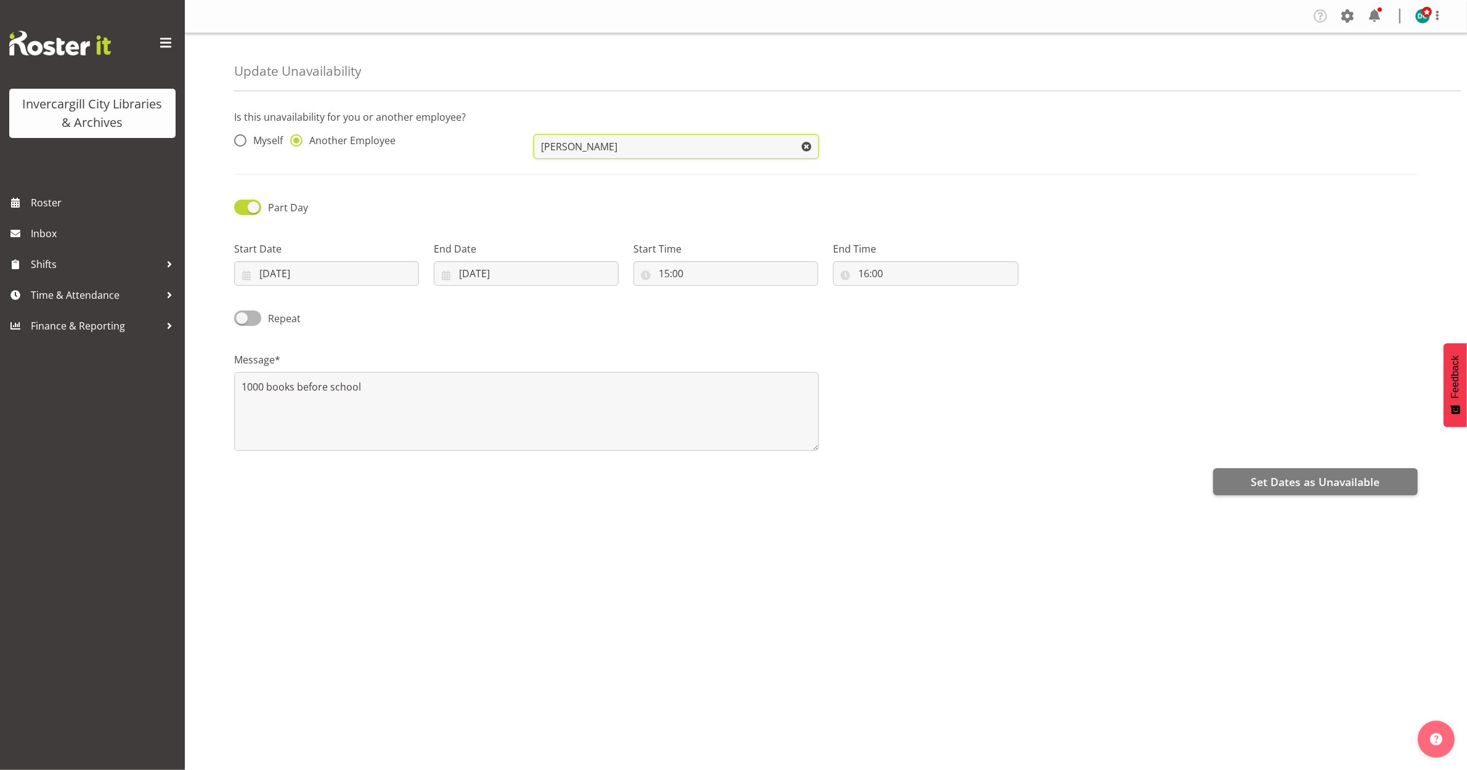
click at [583, 153] on input "[PERSON_NAME]" at bounding box center [675, 146] width 285 height 25
click at [805, 145] on span at bounding box center [806, 146] width 25 height 25
click at [588, 201] on span "[PERSON_NAME]" at bounding box center [581, 204] width 76 height 14
type input "[PERSON_NAME]"
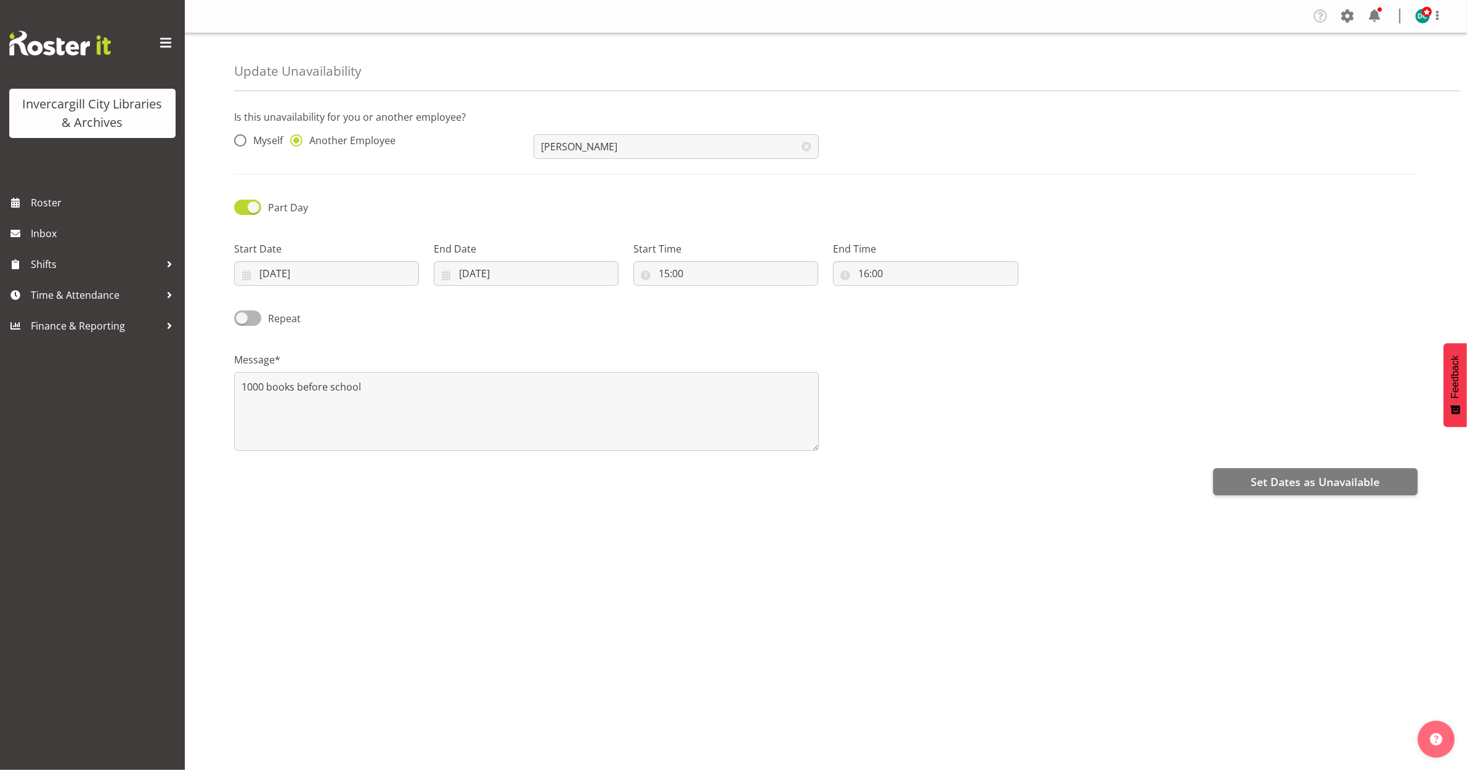
click at [1011, 550] on div "Is this unavailability for you or another employee? Myself Another Employee [PE…" at bounding box center [850, 346] width 1233 height 493
click at [1355, 476] on span "Set Dates as Unavailable" at bounding box center [1314, 482] width 129 height 16
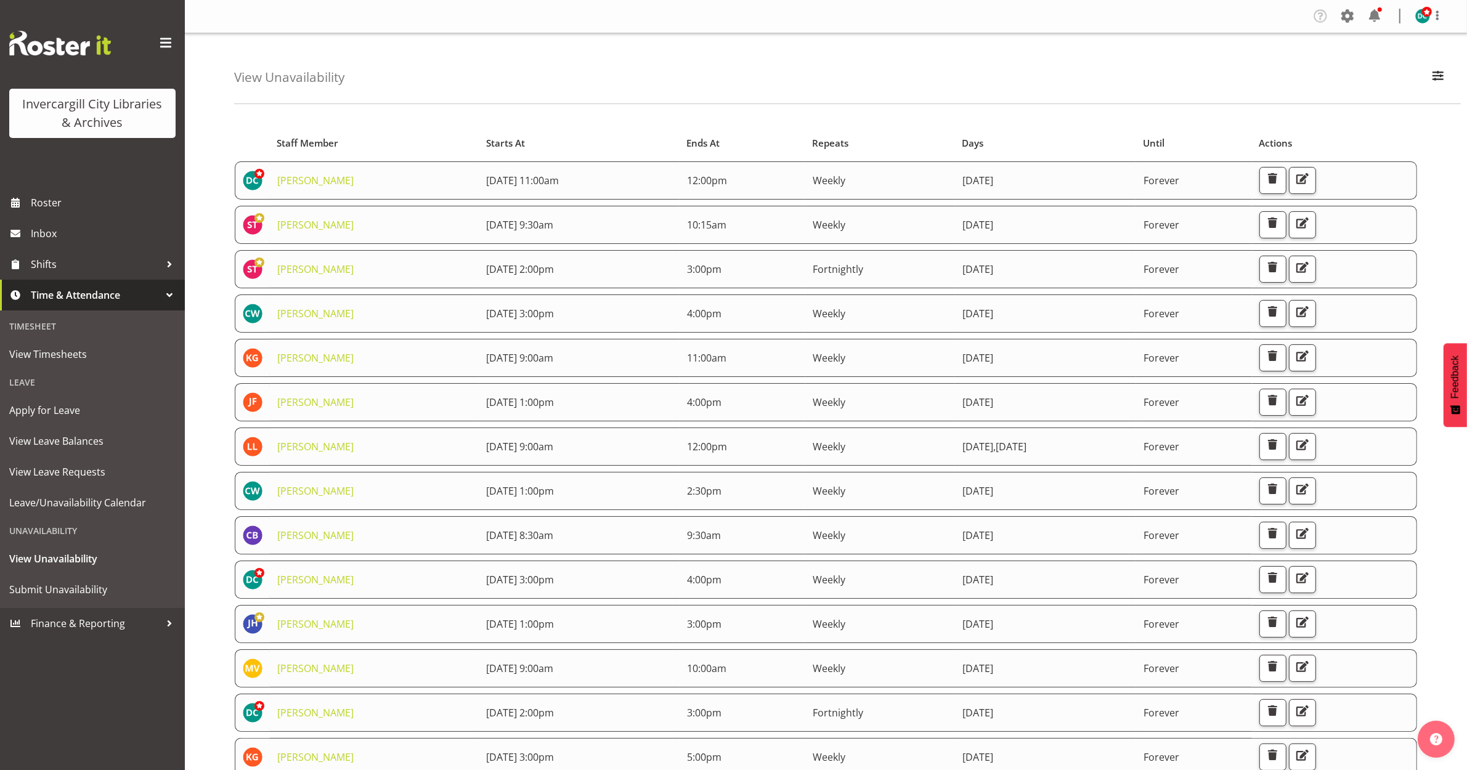
click at [588, 116] on div "Starts At Staff Member Starts At Ends At Repeats Days Until Actions [PERSON_NAM…" at bounding box center [850, 605] width 1233 height 984
click at [62, 191] on link "Roster" at bounding box center [92, 202] width 185 height 31
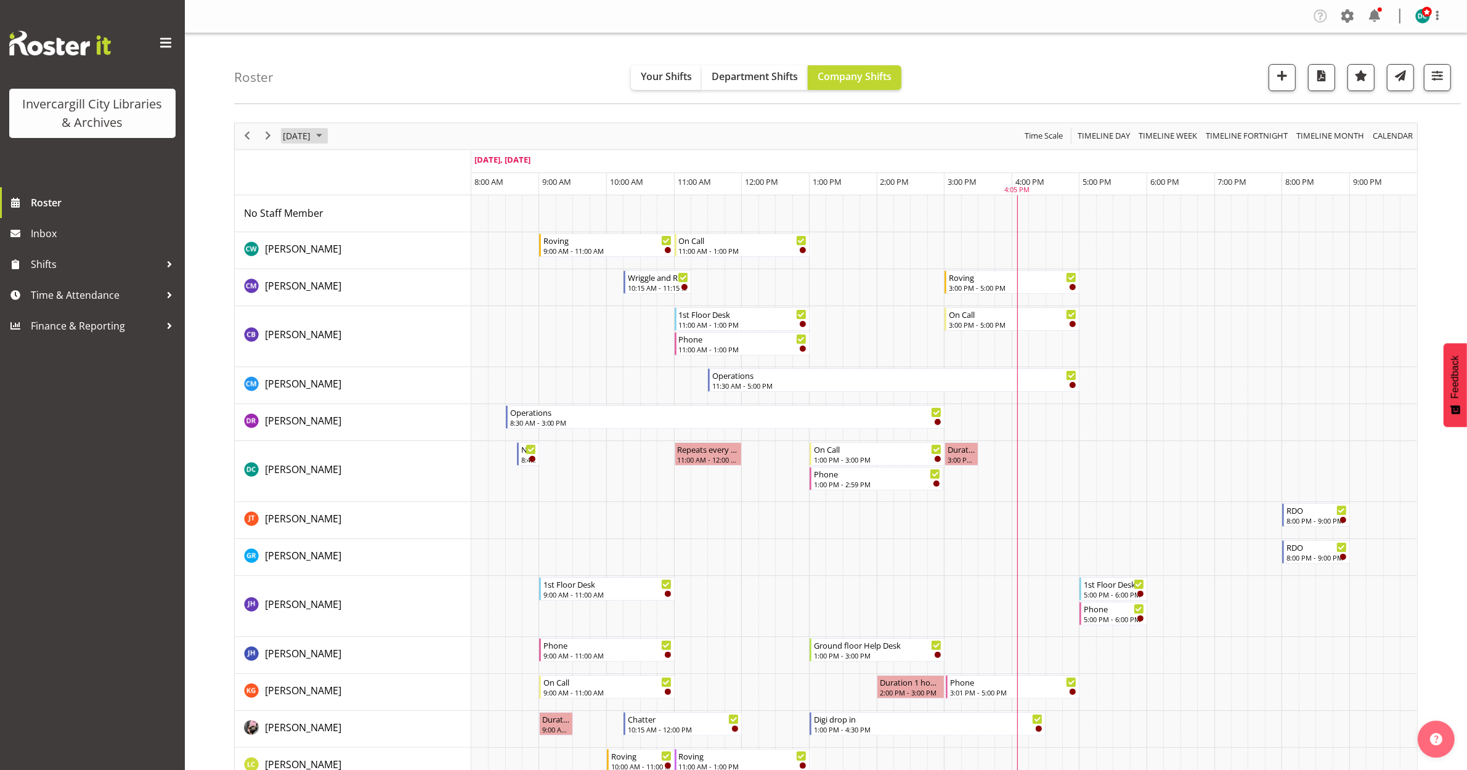
click at [312, 143] on span "[DATE]" at bounding box center [297, 135] width 30 height 15
click at [411, 164] on span "next month" at bounding box center [413, 167] width 22 height 22
click at [374, 236] on span "9" at bounding box center [374, 230] width 18 height 18
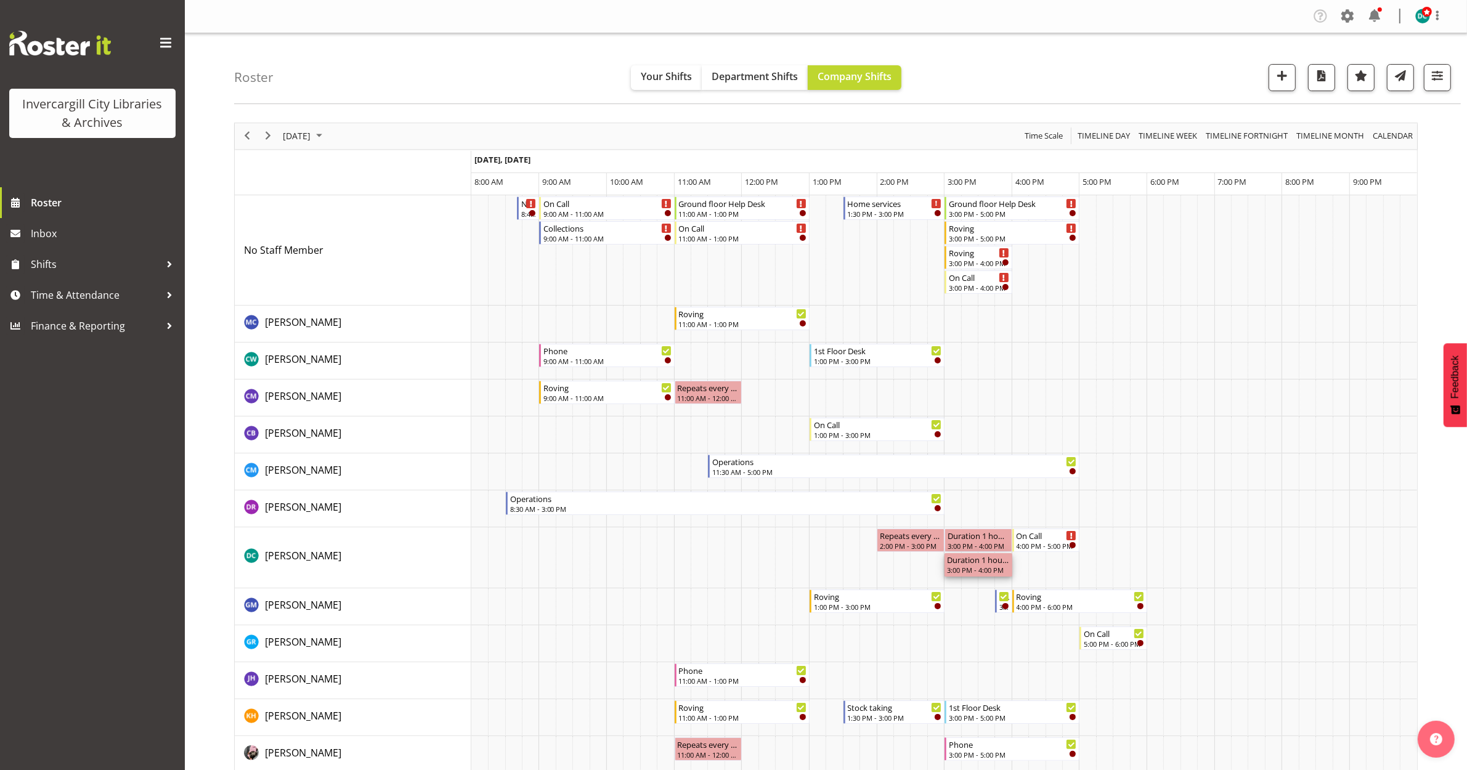
click at [986, 565] on div "3:00 PM - 4:00 PM" at bounding box center [978, 570] width 63 height 10
click at [88, 300] on span "Time & Attendance" at bounding box center [95, 295] width 129 height 18
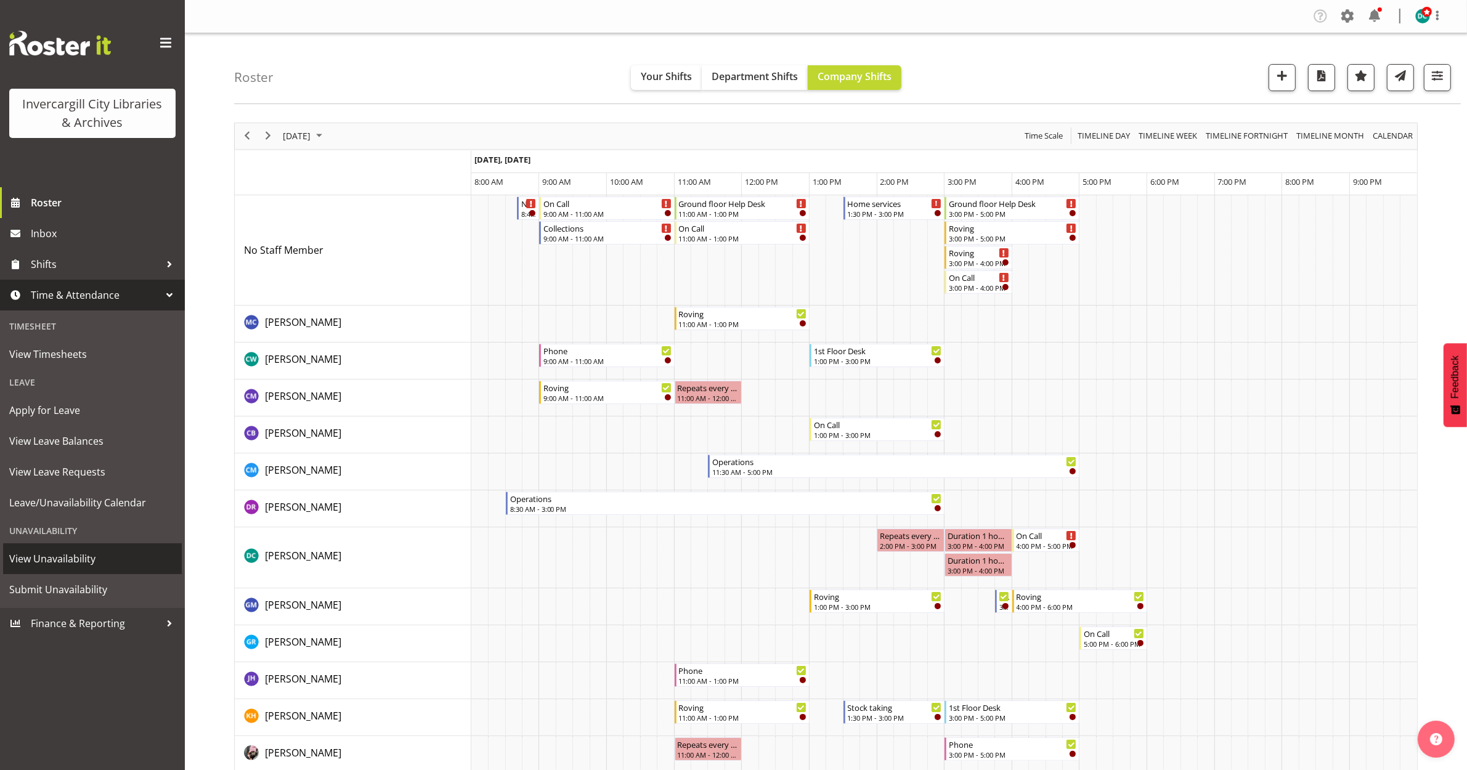
click at [57, 564] on span "View Unavailability" at bounding box center [92, 558] width 166 height 18
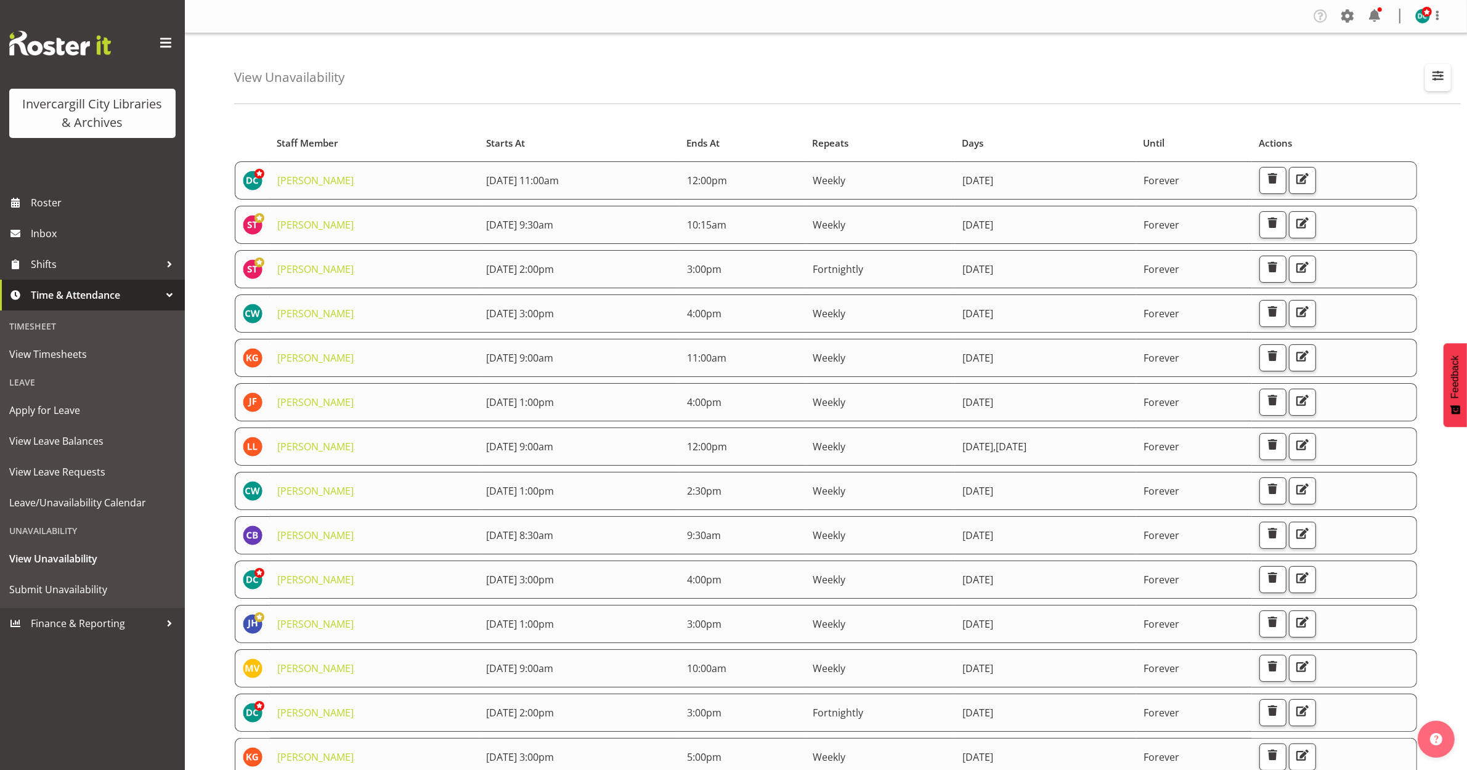
click at [1443, 76] on span "button" at bounding box center [1438, 76] width 16 height 16
click at [1282, 131] on input "text" at bounding box center [1358, 134] width 165 height 25
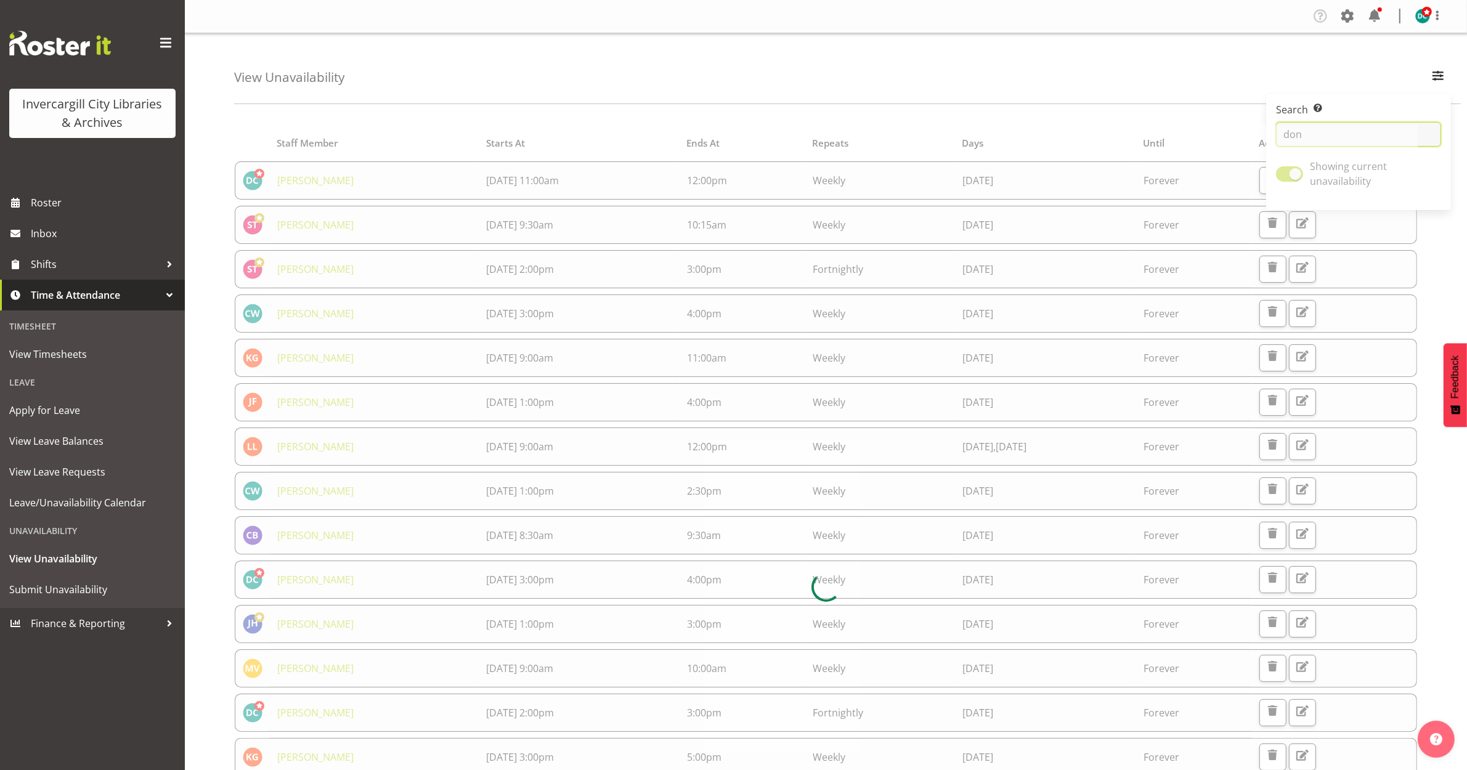
type input "don"
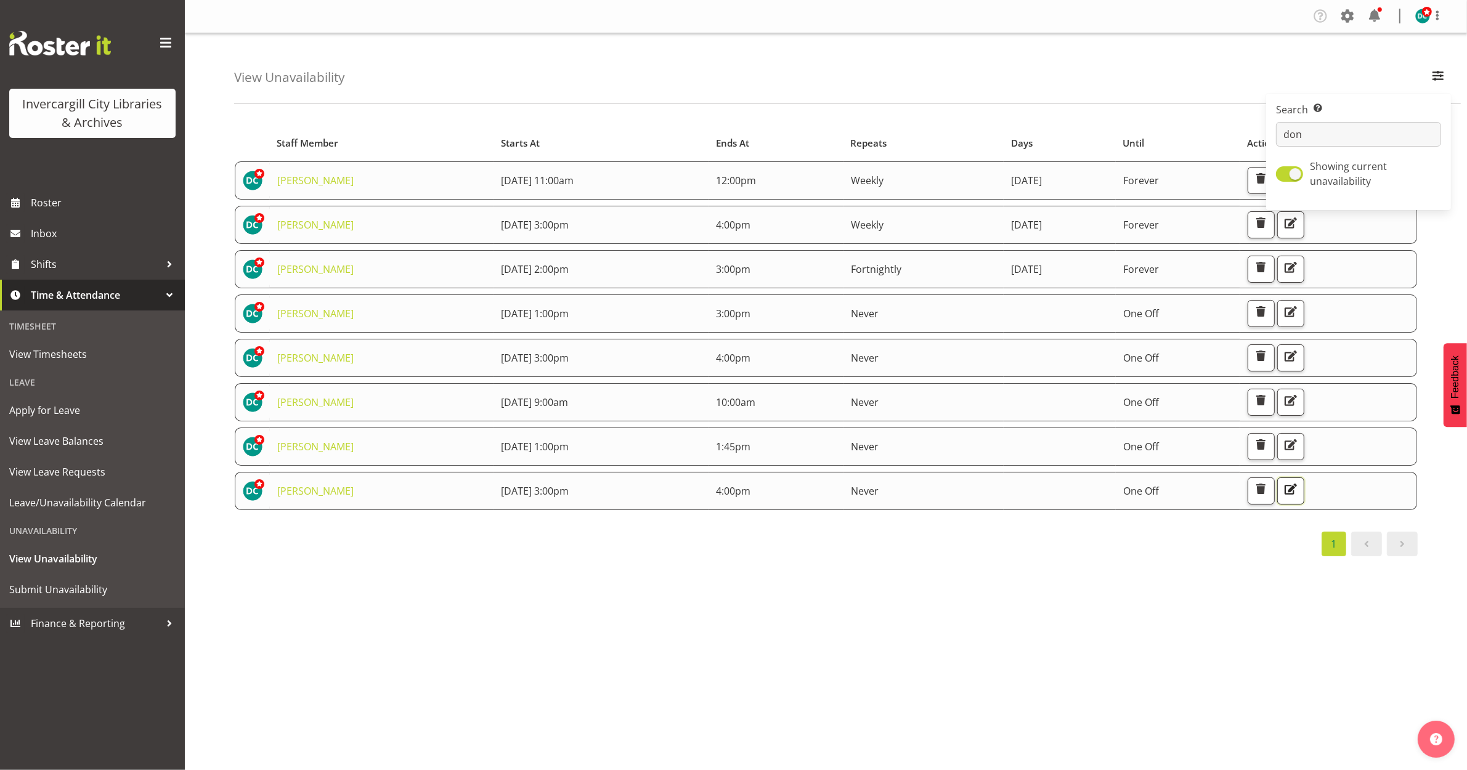
click at [1298, 487] on span "button" at bounding box center [1290, 489] width 16 height 16
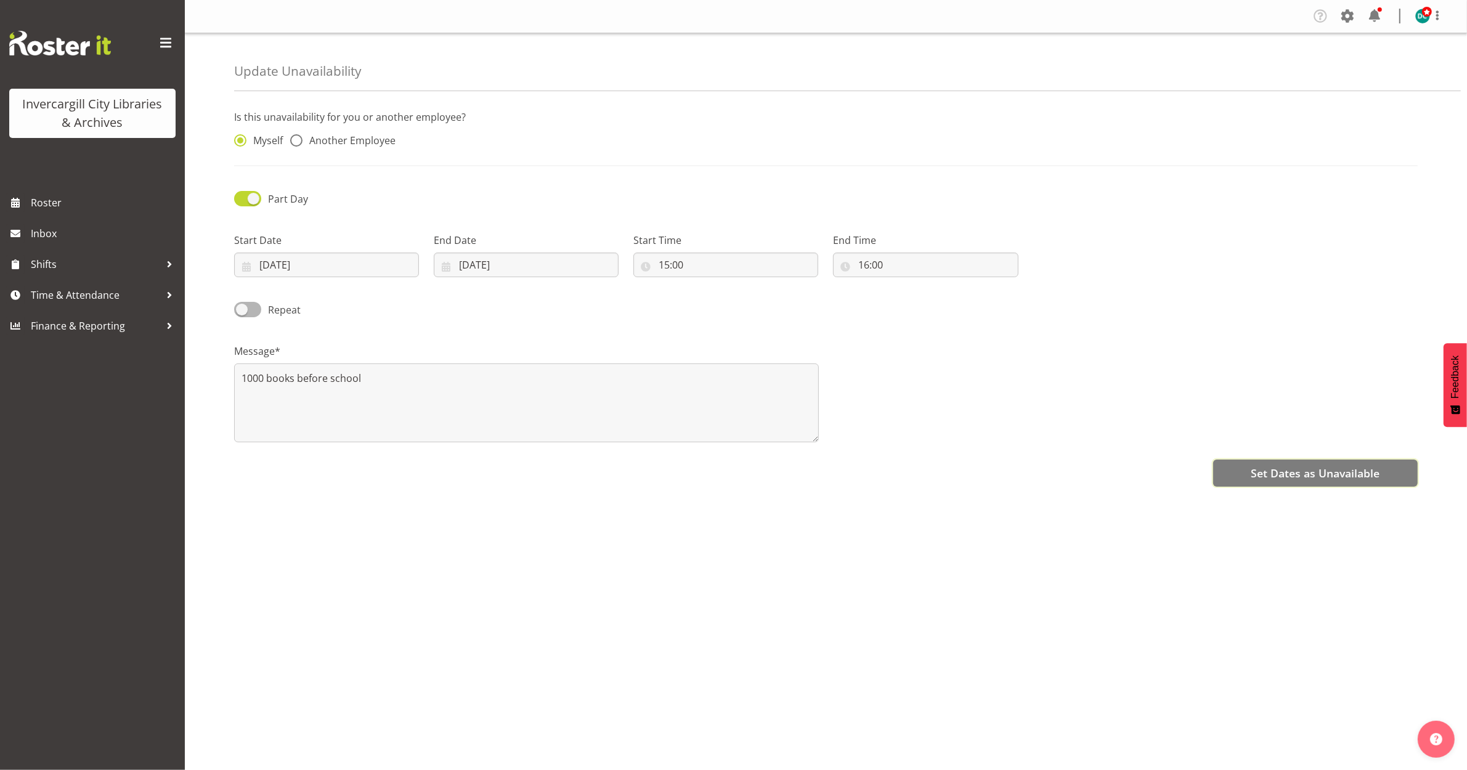
click at [1323, 481] on button "Set Dates as Unavailable" at bounding box center [1315, 473] width 205 height 27
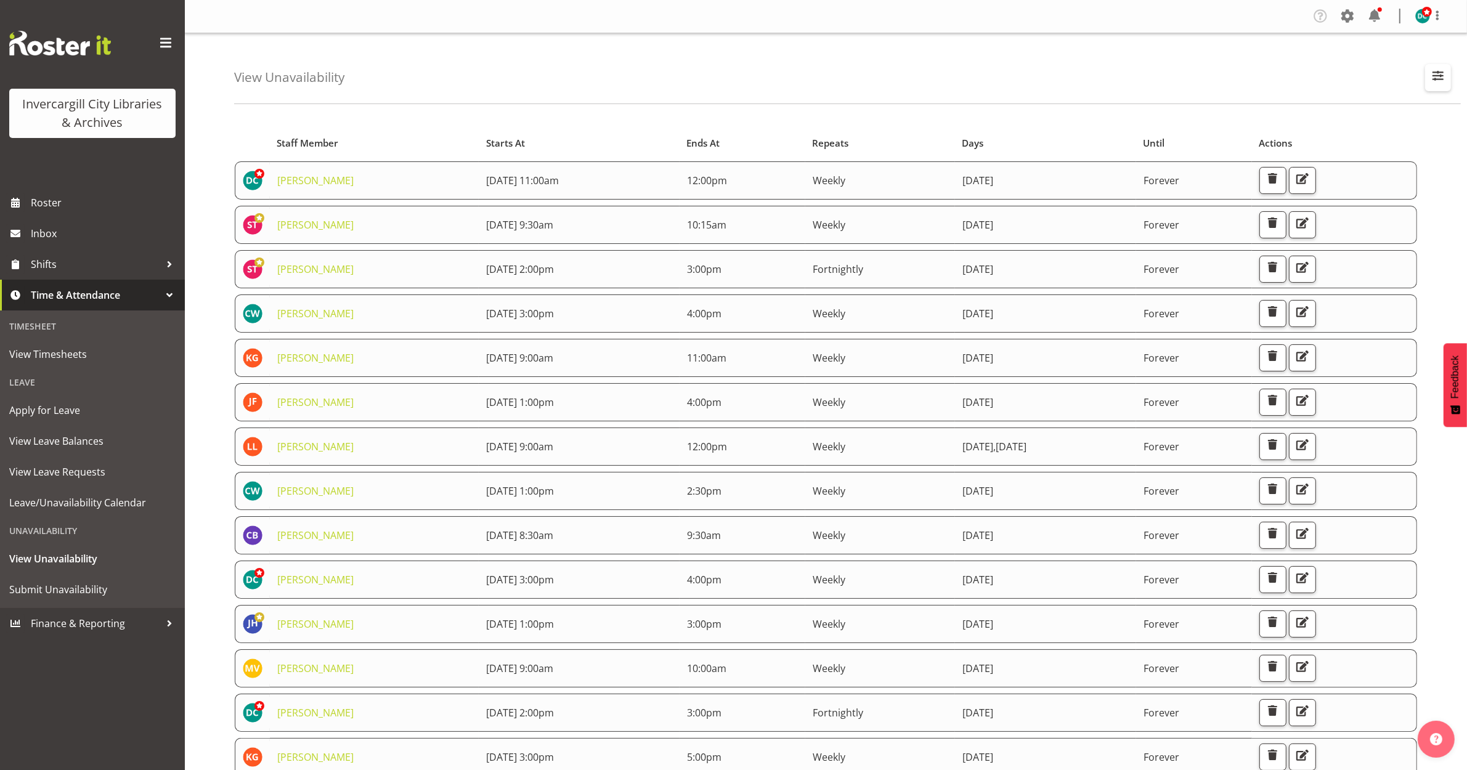
click at [1440, 68] on span "button" at bounding box center [1438, 76] width 16 height 16
click at [1347, 143] on input "text" at bounding box center [1358, 134] width 165 height 25
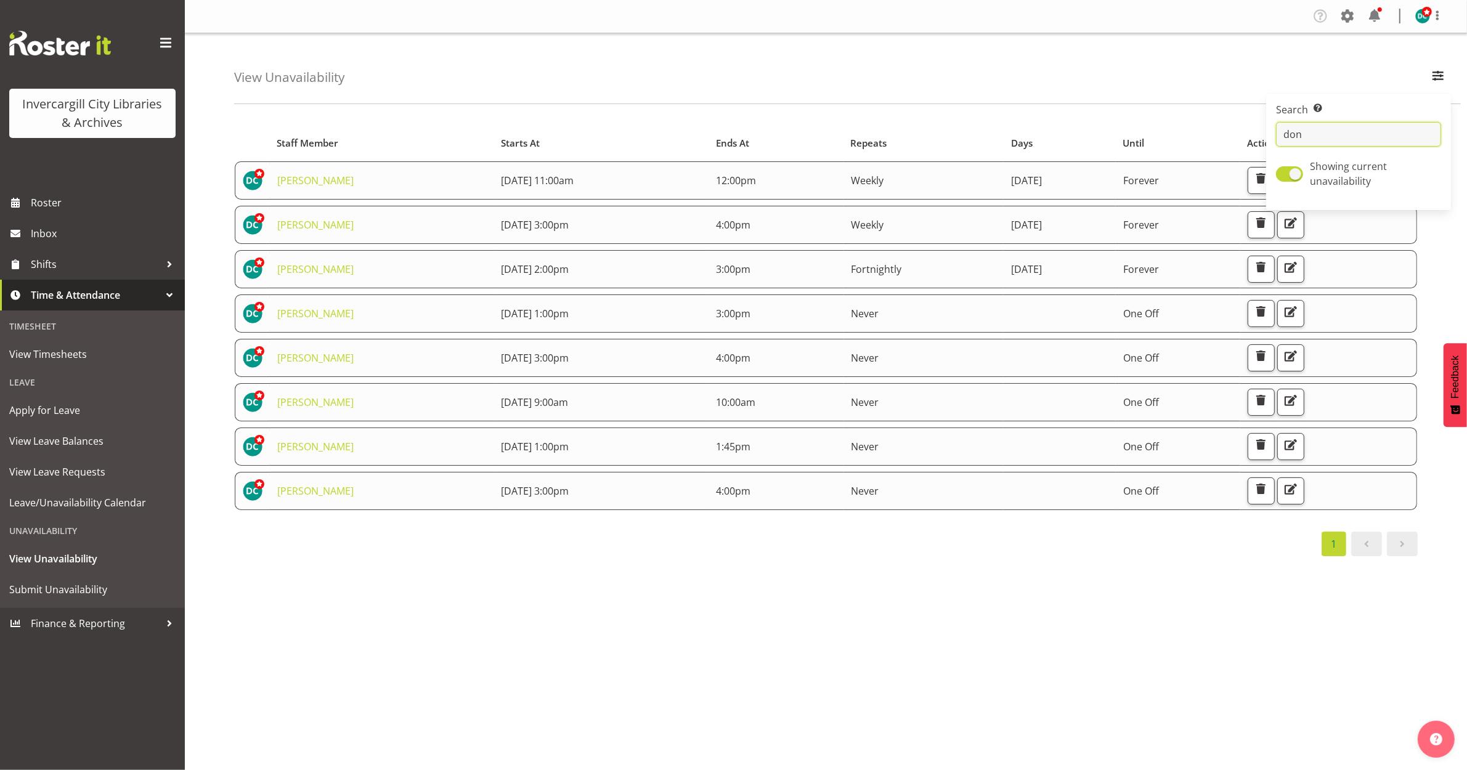
type input "donald"
click at [1268, 490] on span "button" at bounding box center [1260, 489] width 16 height 16
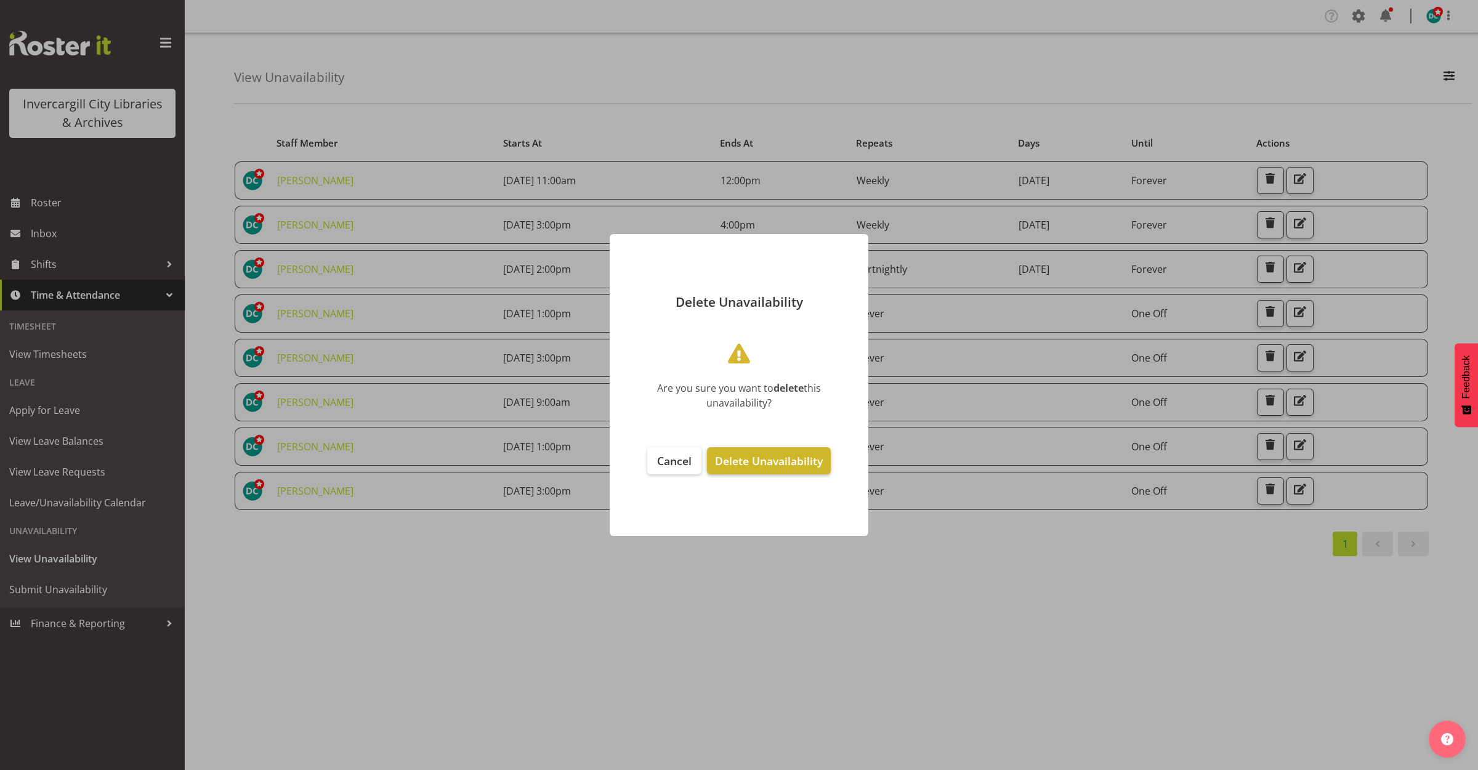
click at [804, 453] on span "Delete Unavailability" at bounding box center [769, 460] width 108 height 15
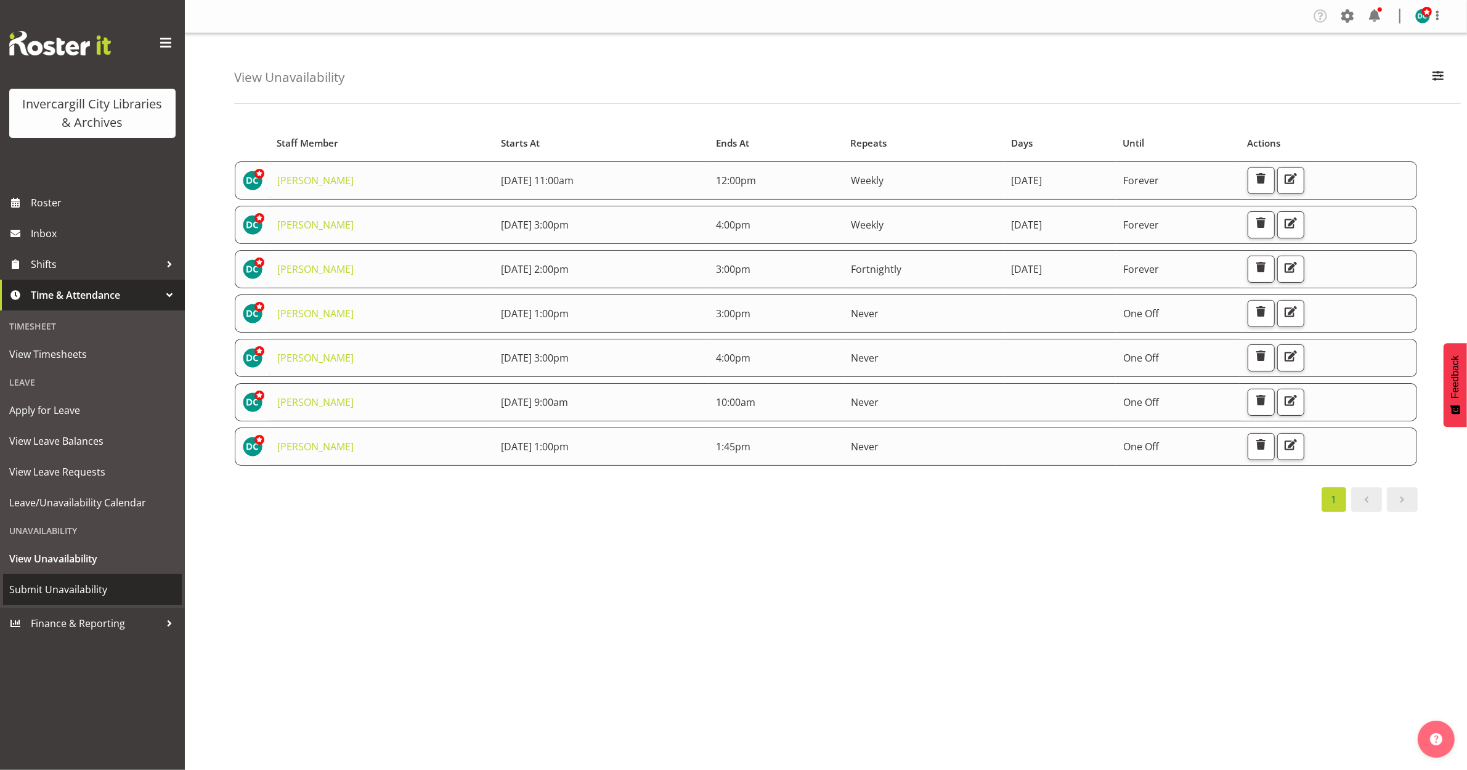
click at [56, 590] on span "Submit Unavailability" at bounding box center [92, 589] width 166 height 18
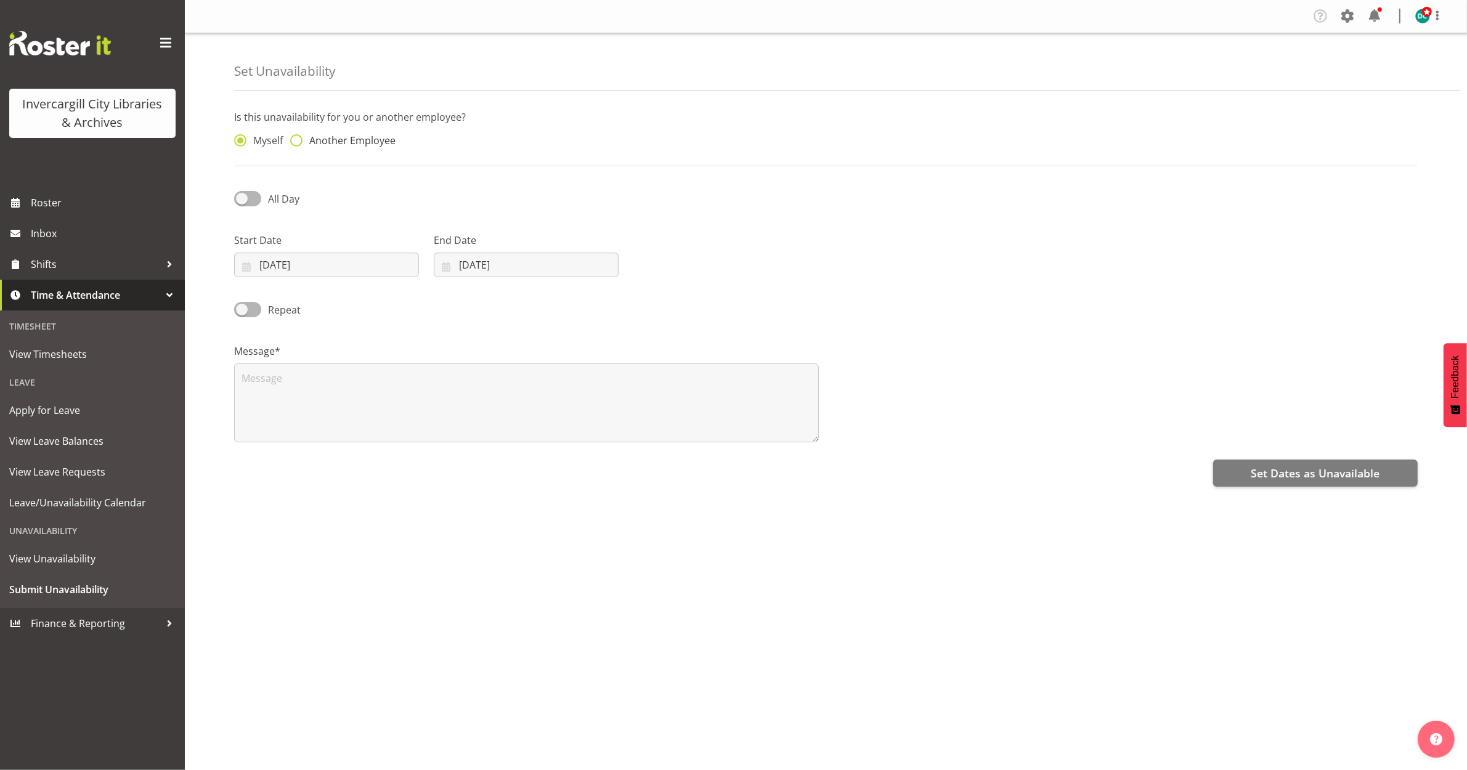
click at [294, 142] on span at bounding box center [296, 140] width 12 height 12
click at [294, 142] on input "Another Employee" at bounding box center [294, 141] width 8 height 8
radio input "true"
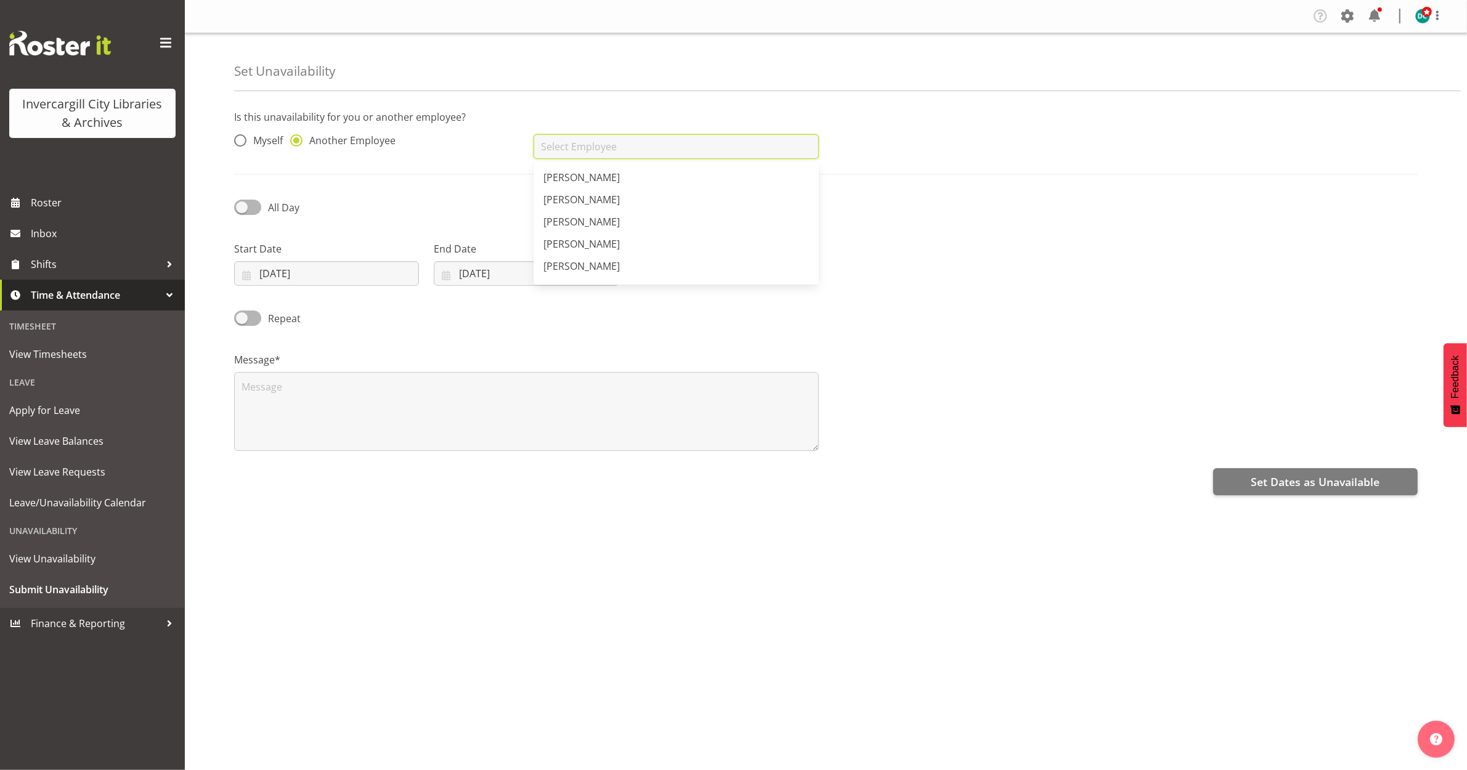
click at [542, 152] on input "text" at bounding box center [675, 146] width 285 height 25
click at [599, 203] on span "[PERSON_NAME]" at bounding box center [581, 204] width 76 height 14
type input "[PERSON_NAME]"
click at [235, 207] on span at bounding box center [247, 207] width 27 height 15
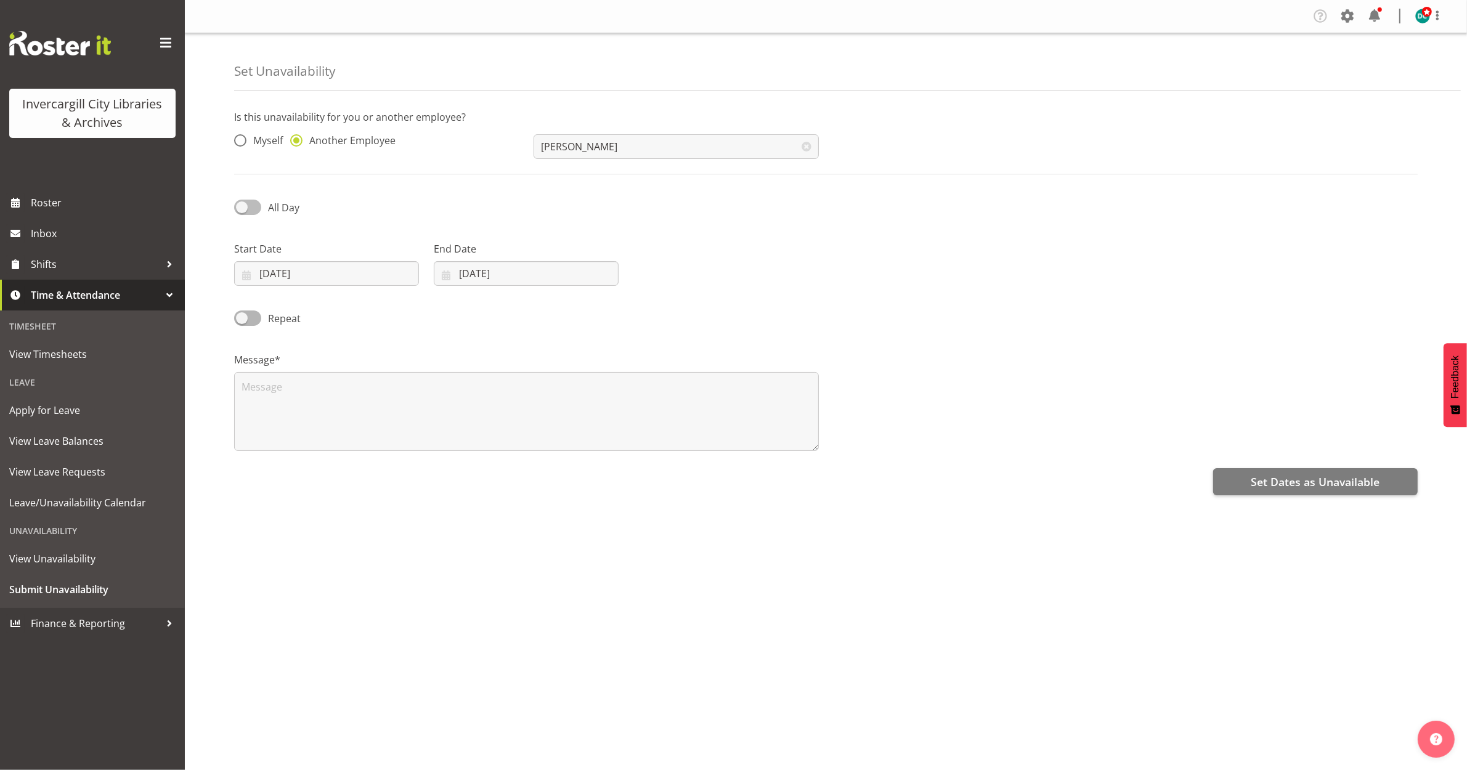
click at [235, 207] on input "All Day" at bounding box center [238, 207] width 8 height 8
checkbox input "true"
click at [278, 269] on input "29/09/2025" at bounding box center [326, 273] width 185 height 25
click at [403, 309] on span at bounding box center [407, 309] width 12 height 15
select select "9"
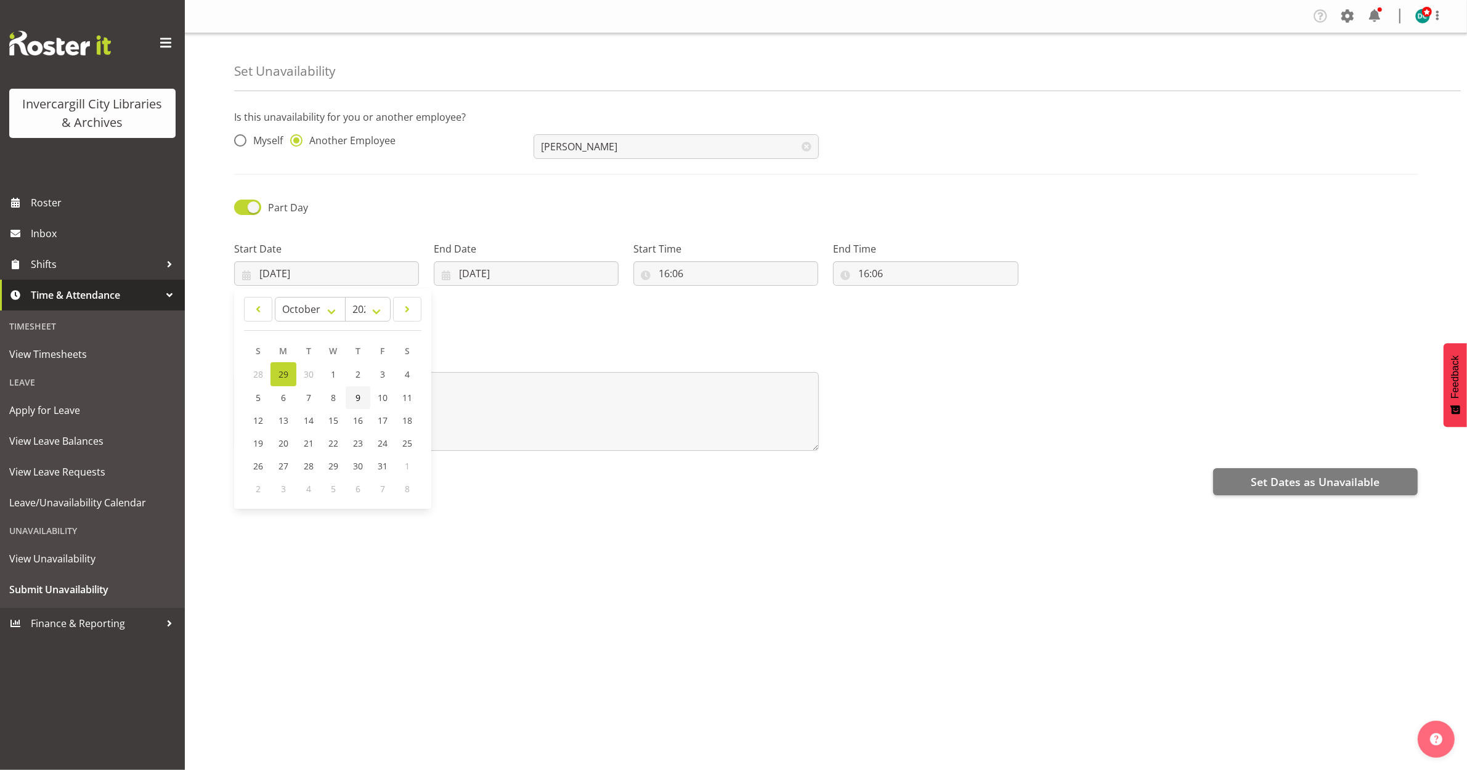
click at [363, 392] on link "9" at bounding box center [358, 397] width 25 height 23
type input "09/10/2025"
click at [519, 274] on input "29/09/2025" at bounding box center [526, 273] width 185 height 25
click at [598, 305] on span at bounding box center [605, 309] width 15 height 15
select select "9"
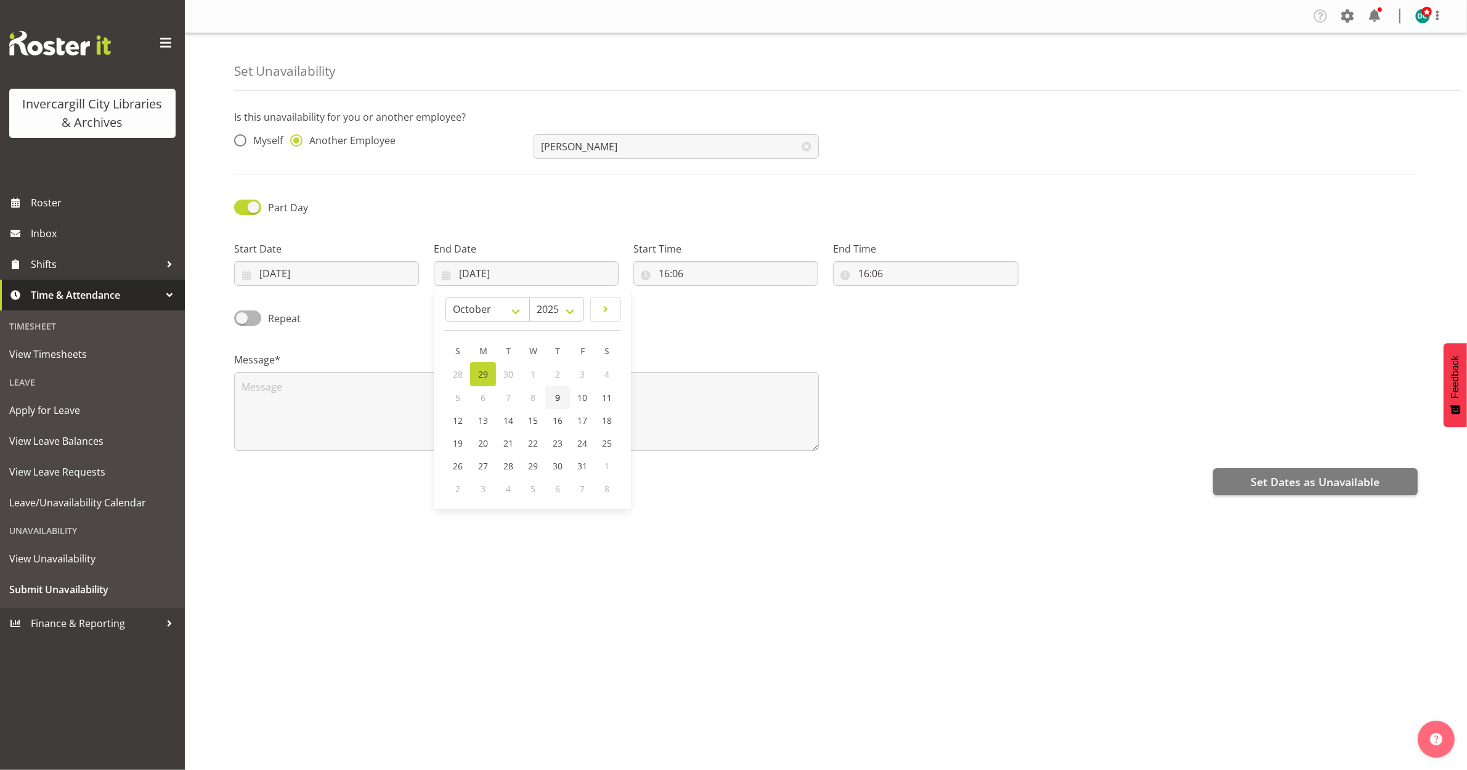
click at [559, 399] on span "9" at bounding box center [557, 398] width 5 height 12
type input "09/10/2025"
click at [681, 271] on input "16:06" at bounding box center [725, 273] width 185 height 25
click at [722, 306] on select "00 01 02 03 04 05 06 07 08 09 10 11 12 13 14 15 16 17 18 19 20 21 22 23" at bounding box center [717, 305] width 28 height 25
select select "15"
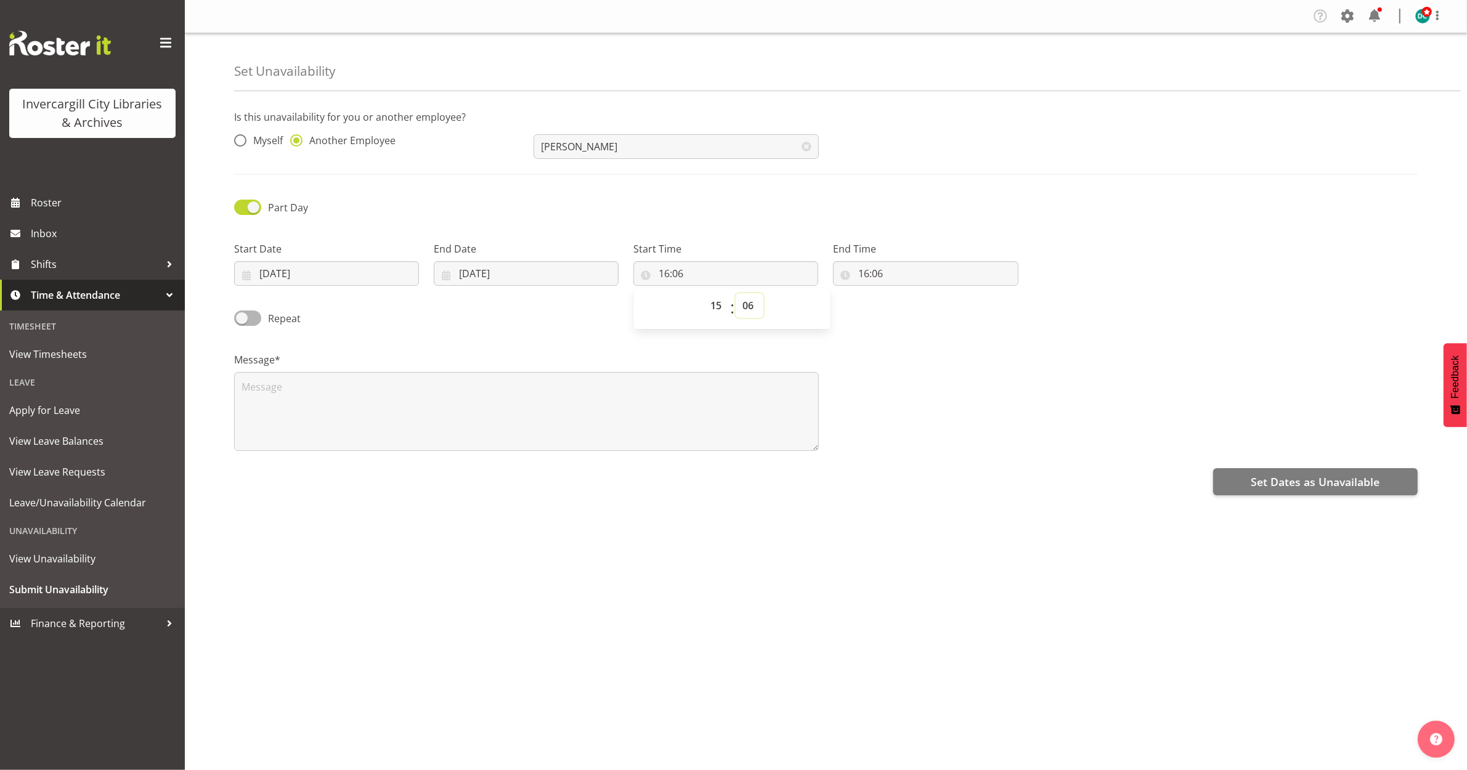
type input "15:06"
click at [750, 301] on select "00 01 02 03 04 05 06 07 08 09 10 11 12 13 14 15 16 17 18 19 20 21 22 23 24 25 2…" at bounding box center [749, 305] width 28 height 25
select select "0"
click at [735, 294] on select "00 01 02 03 04 05 06 07 08 09 10 11 12 13 14 15 16 17 18 19 20 21 22 23 24 25 2…" at bounding box center [749, 305] width 28 height 25
type input "15:00"
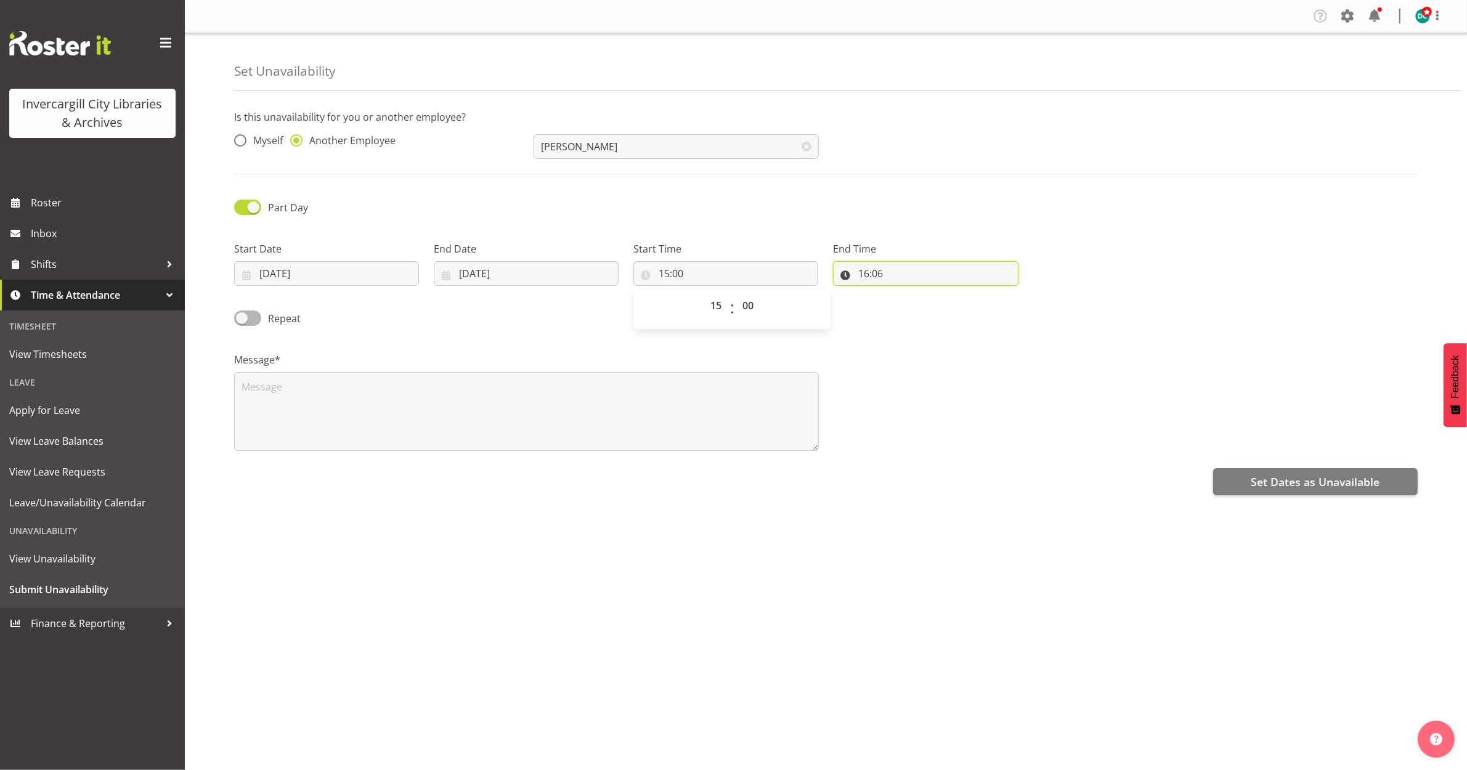
click at [882, 271] on input "16:06" at bounding box center [925, 273] width 185 height 25
click at [942, 302] on select "00 01 02 03 04 05 06 07 08 09 10 11 12 13 14 15 16 17 18 19 20 21 22 23 24 25 2…" at bounding box center [949, 305] width 28 height 25
select select "0"
click at [935, 294] on select "00 01 02 03 04 05 06 07 08 09 10 11 12 13 14 15 16 17 18 19 20 21 22 23 24 25 2…" at bounding box center [949, 305] width 28 height 25
type input "16:00"
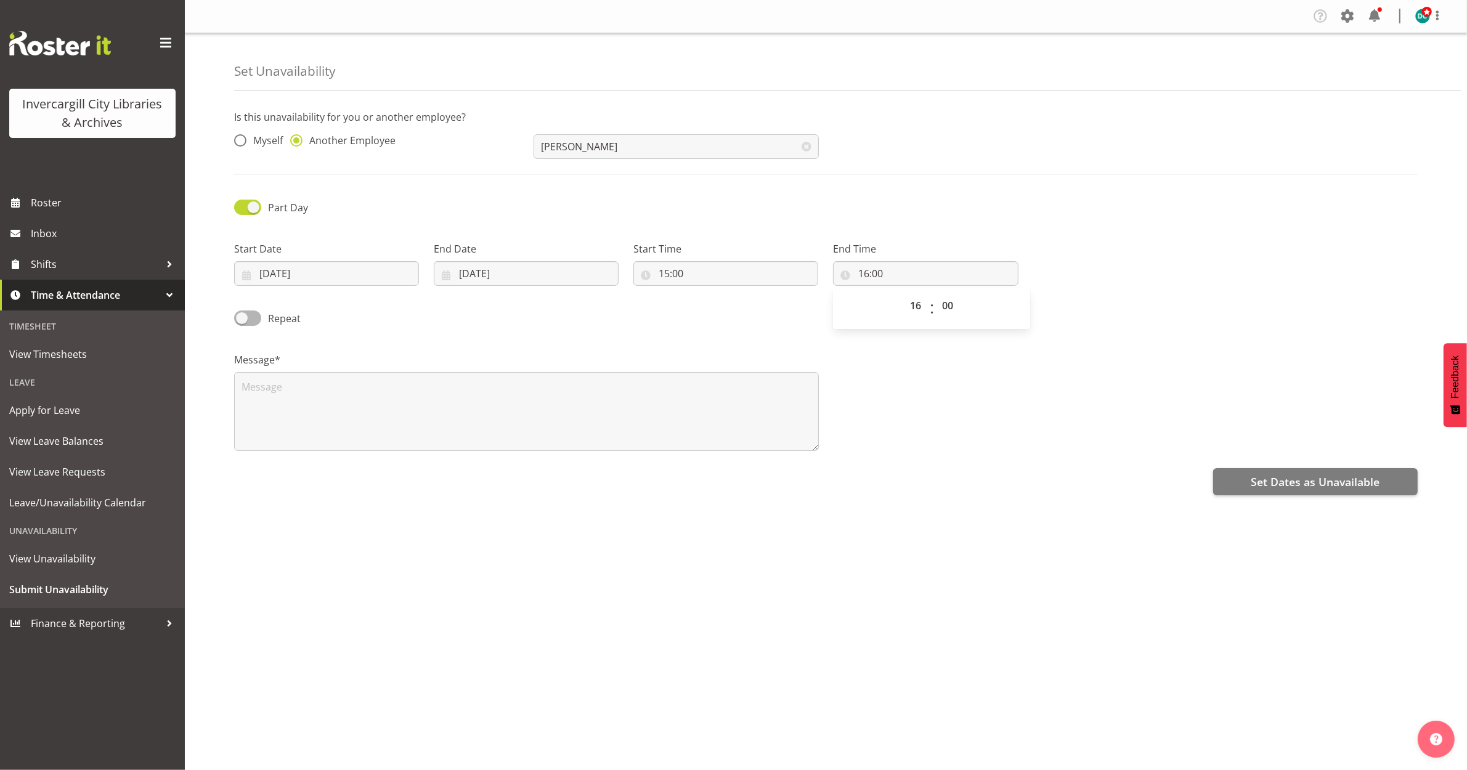
click at [792, 580] on div "Is this unavailability for you or another employee? Myself Another Employee Lyn…" at bounding box center [850, 346] width 1233 height 493
click at [417, 407] on textarea at bounding box center [526, 411] width 585 height 79
type textarea "1000 books before school"
click at [1238, 493] on button "Set Dates as Unavailable" at bounding box center [1315, 481] width 205 height 27
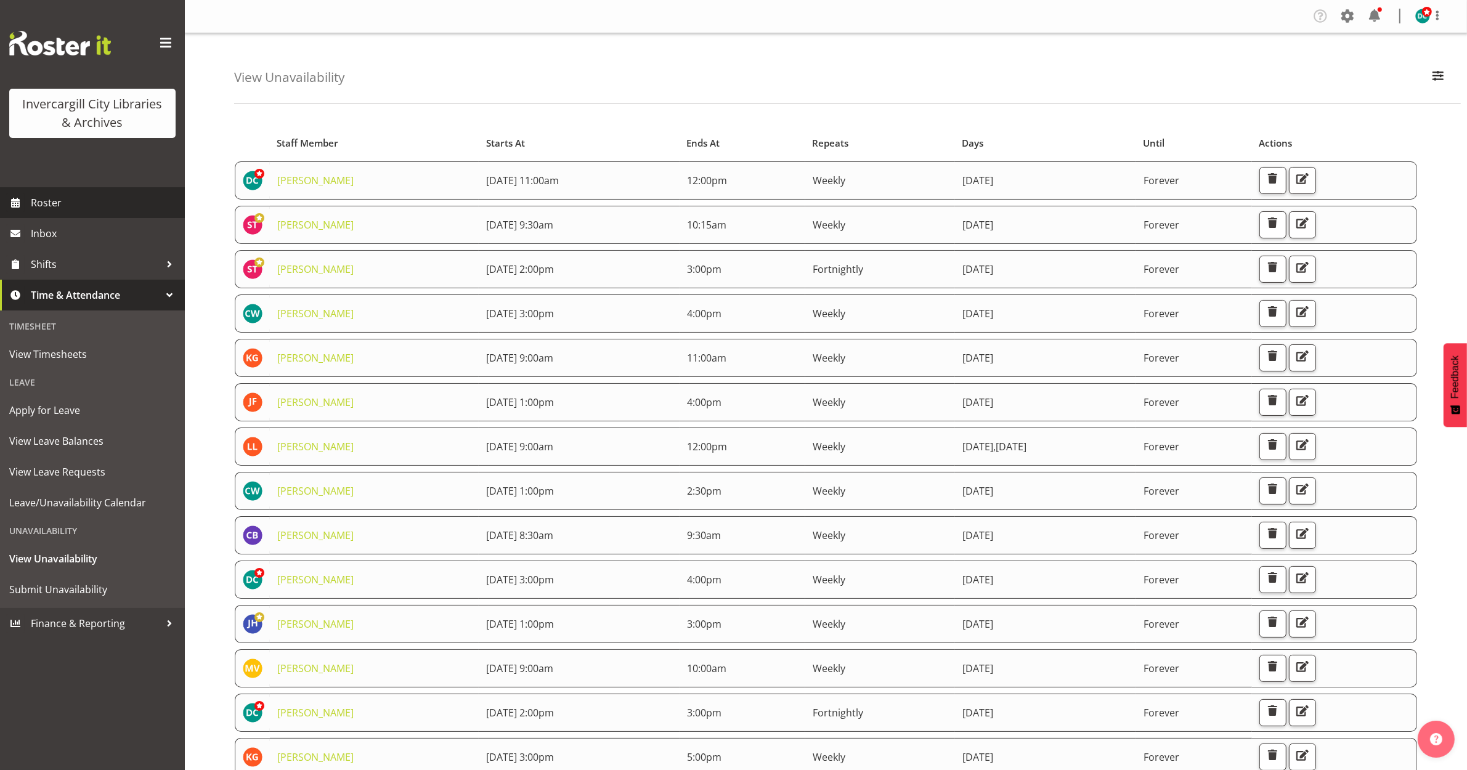
click at [62, 204] on span "Roster" at bounding box center [105, 202] width 148 height 18
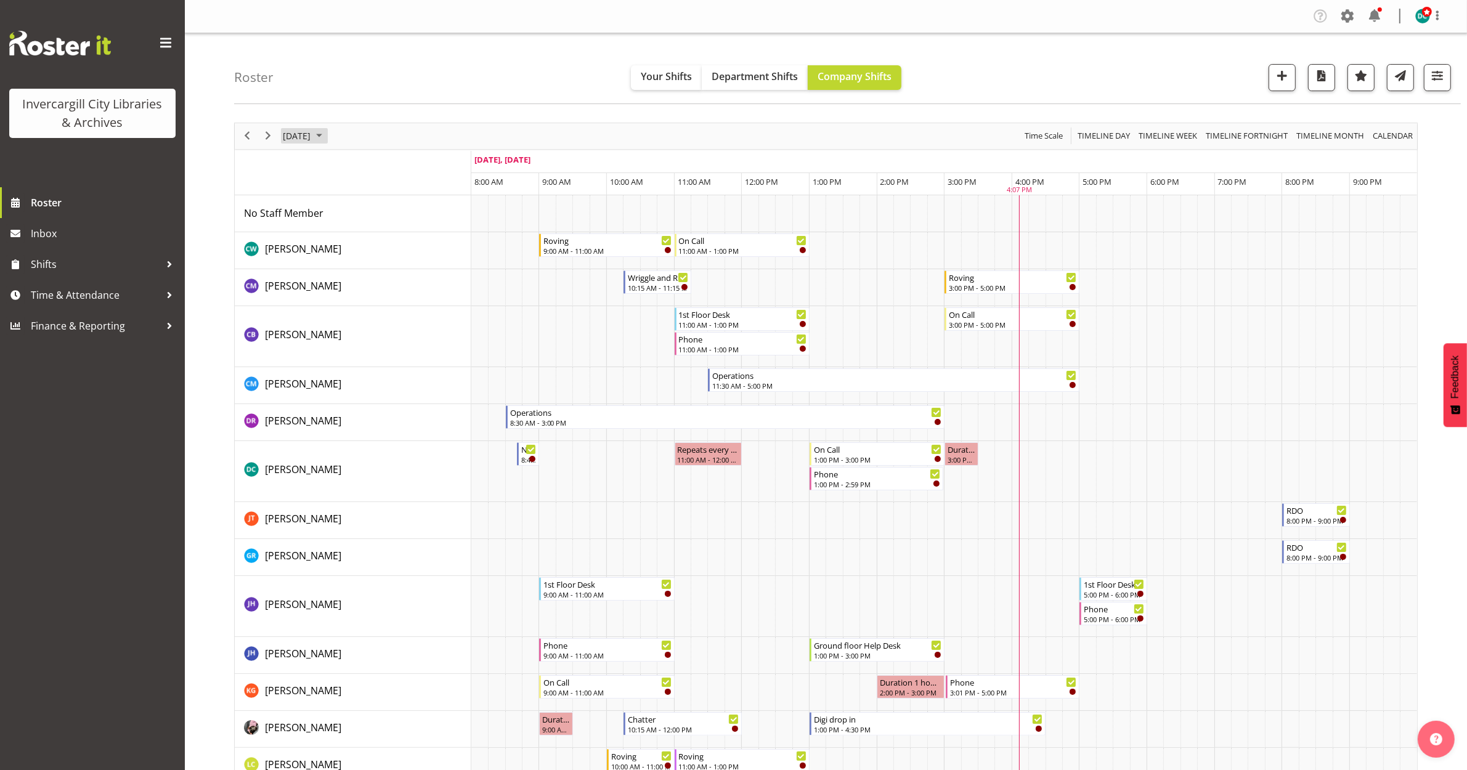
click at [311, 137] on span "[DATE]" at bounding box center [297, 135] width 30 height 15
click at [410, 166] on span "next month" at bounding box center [413, 167] width 22 height 22
click at [378, 225] on span "9" at bounding box center [374, 230] width 18 height 18
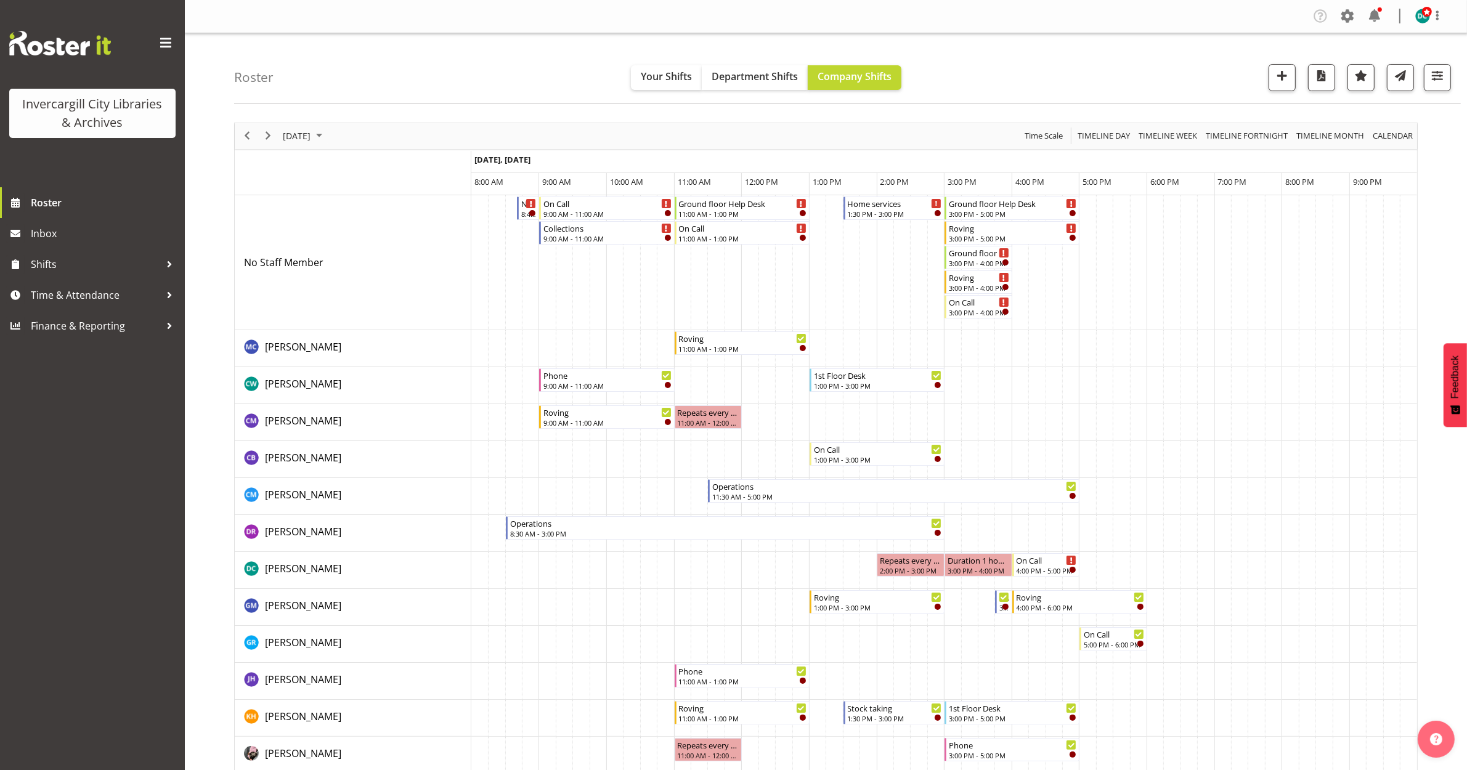
click at [1004, 208] on td "Timeline Day of October 9, 2025" at bounding box center [1002, 262] width 17 height 135
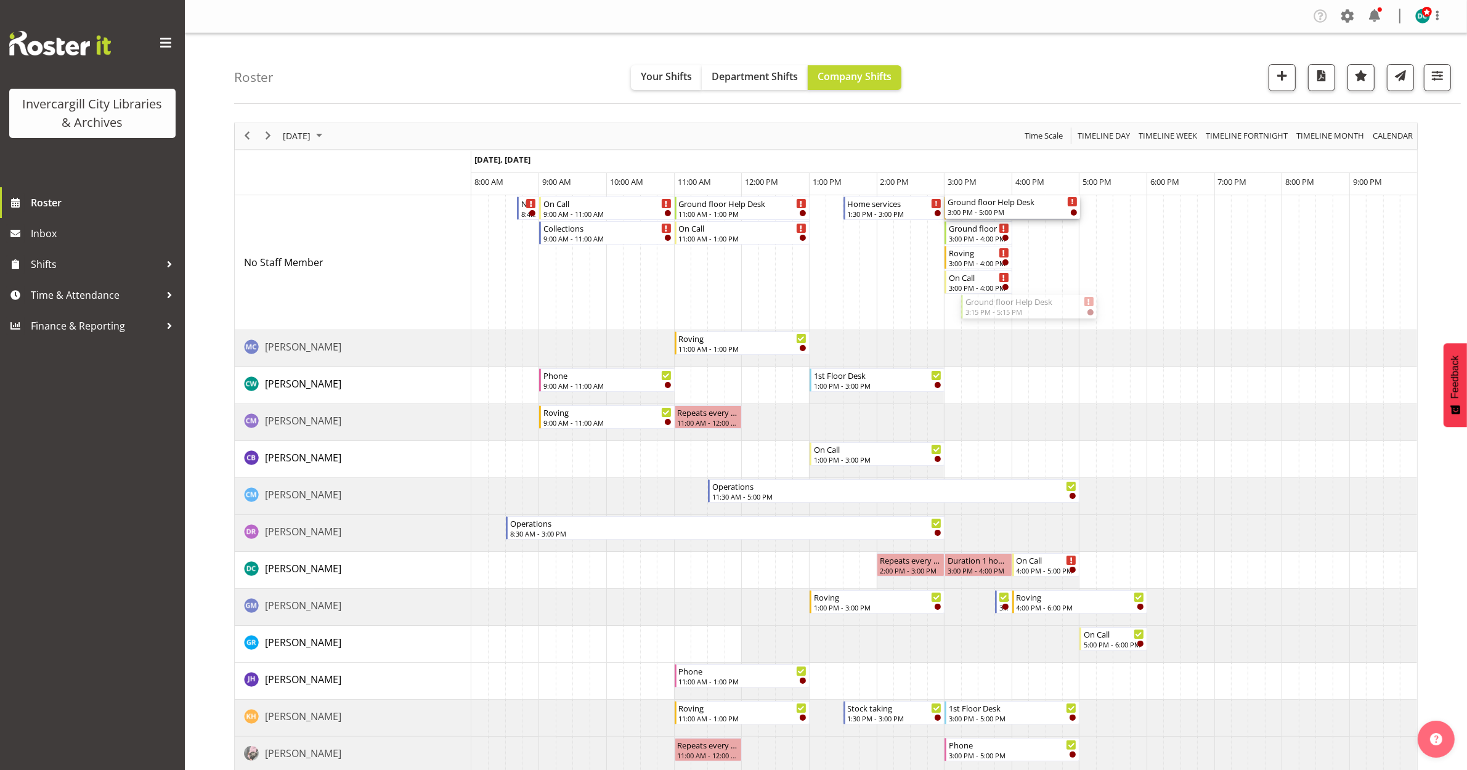
drag, startPoint x: 1024, startPoint y: 307, endPoint x: 949, endPoint y: 296, distance: 75.9
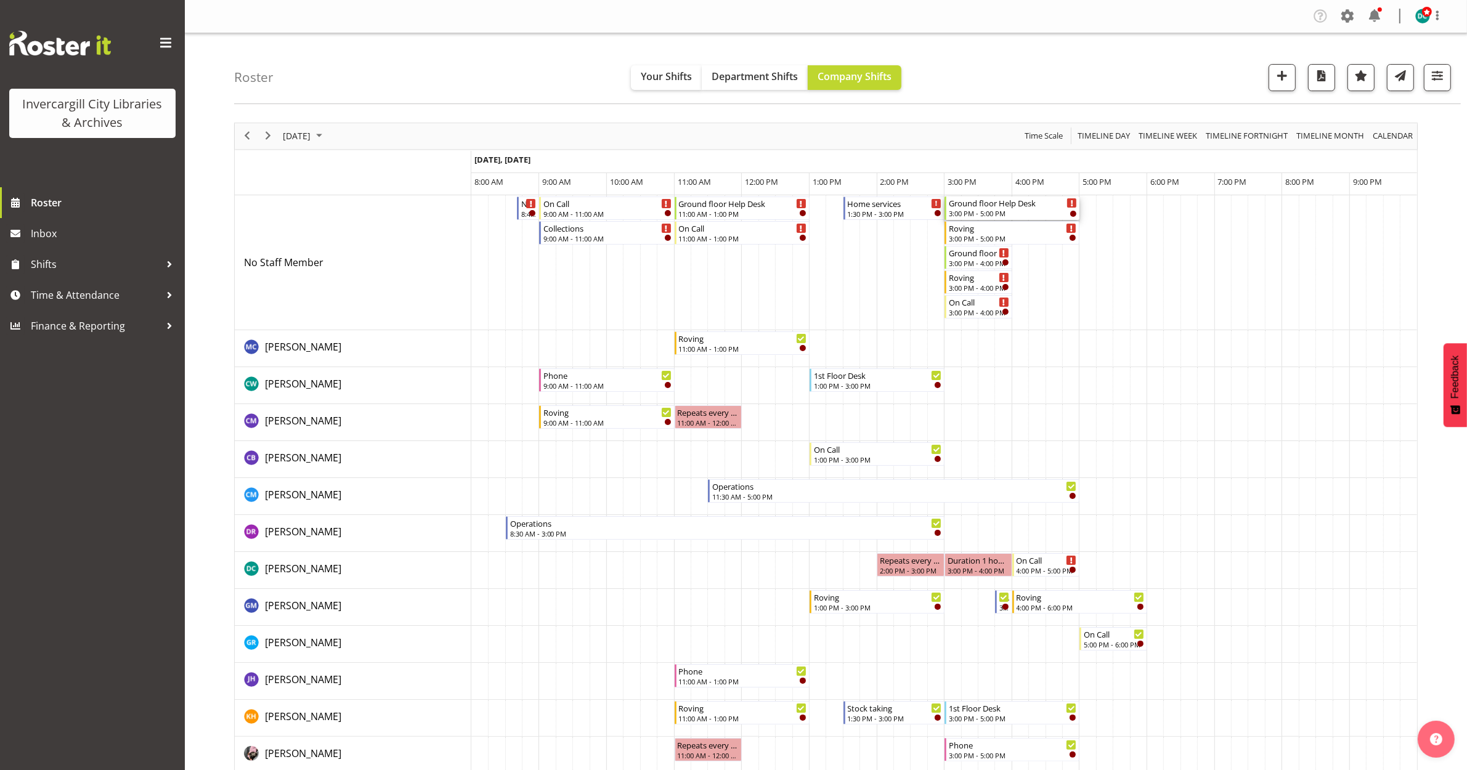
click at [979, 210] on div "3:00 PM - 5:00 PM" at bounding box center [1013, 213] width 128 height 10
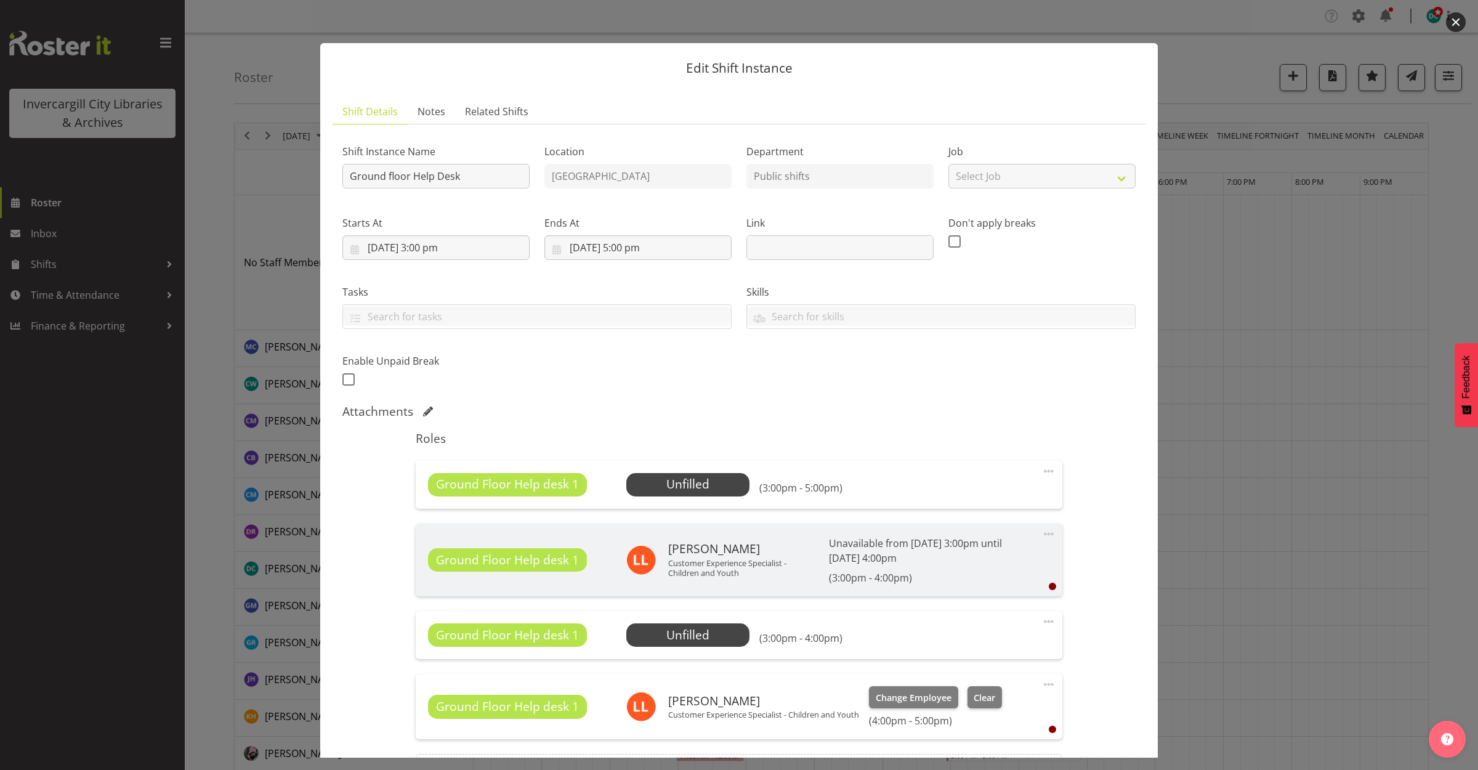
click at [1449, 20] on button "button" at bounding box center [1456, 22] width 20 height 20
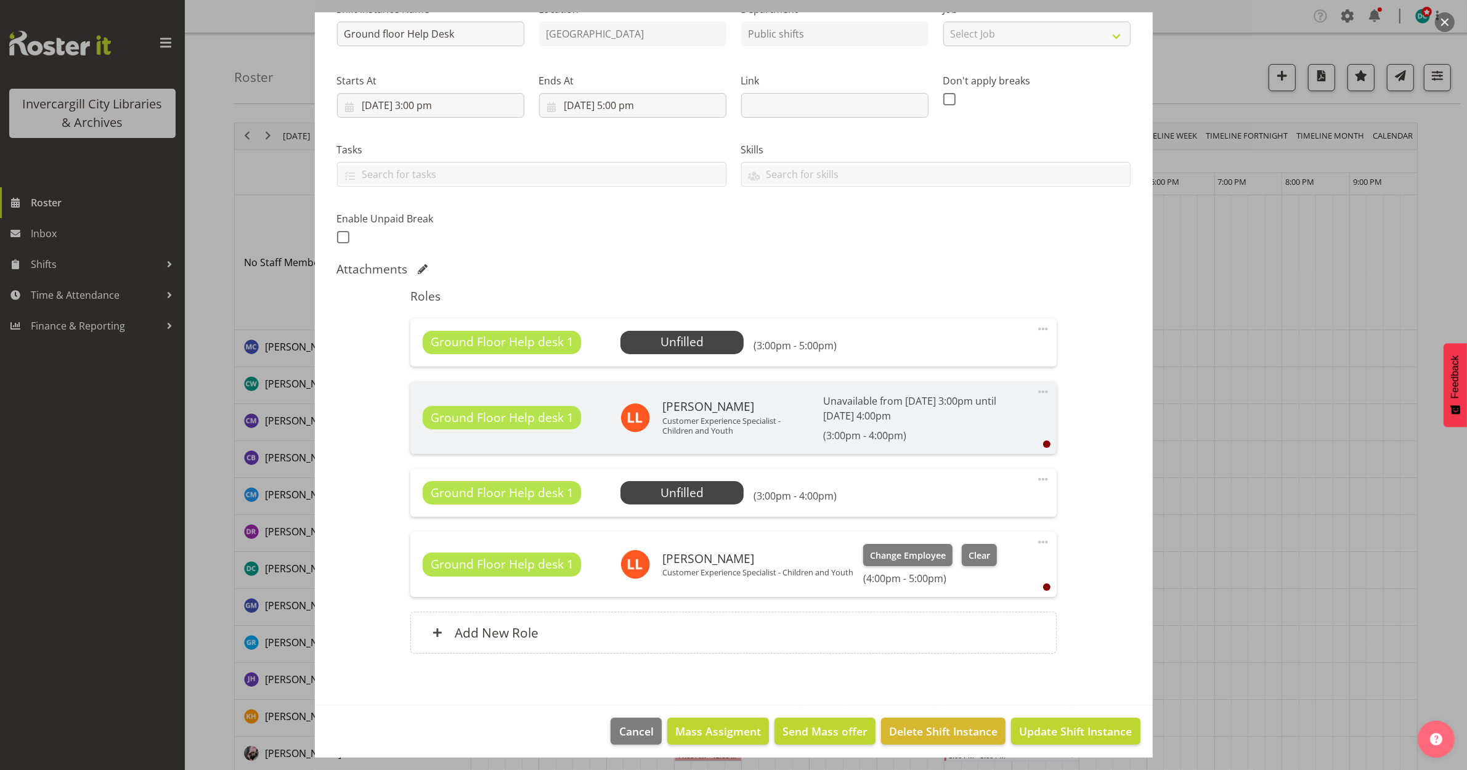
scroll to position [149, 0]
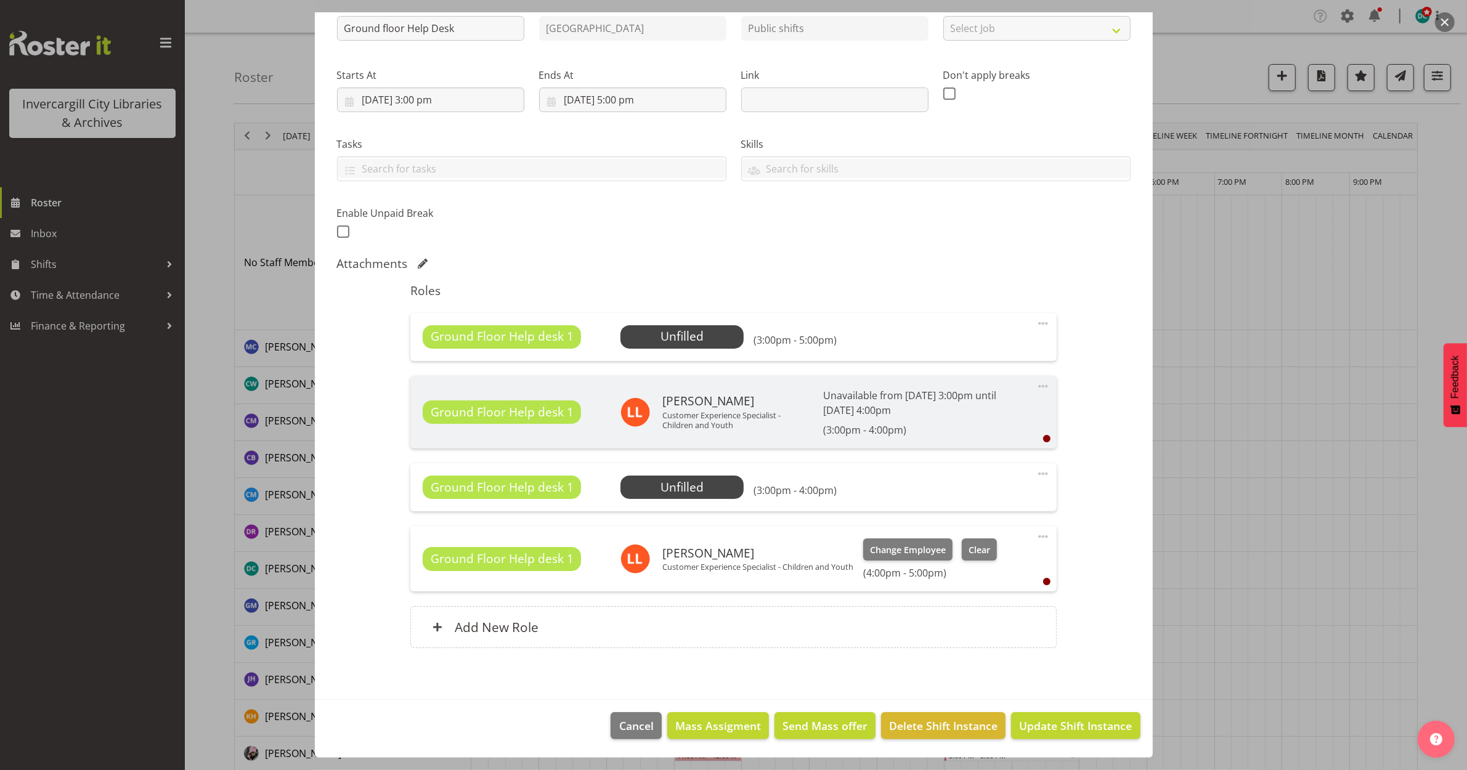
click at [1035, 471] on span at bounding box center [1042, 473] width 15 height 15
click at [944, 543] on link "Delete" at bounding box center [991, 545] width 118 height 22
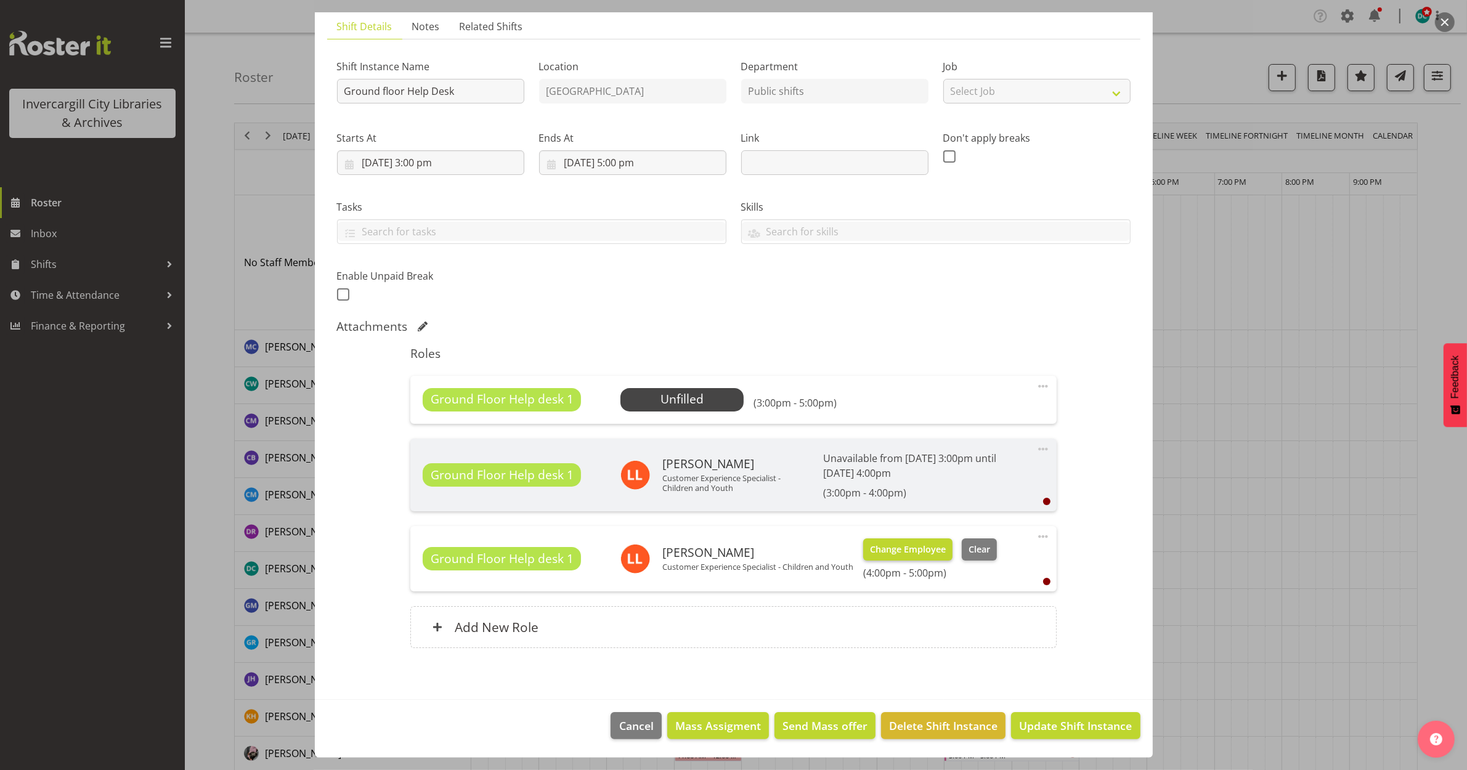
scroll to position [86, 0]
click at [1035, 533] on span at bounding box center [1042, 536] width 15 height 15
click at [939, 604] on link "Delete" at bounding box center [991, 608] width 118 height 22
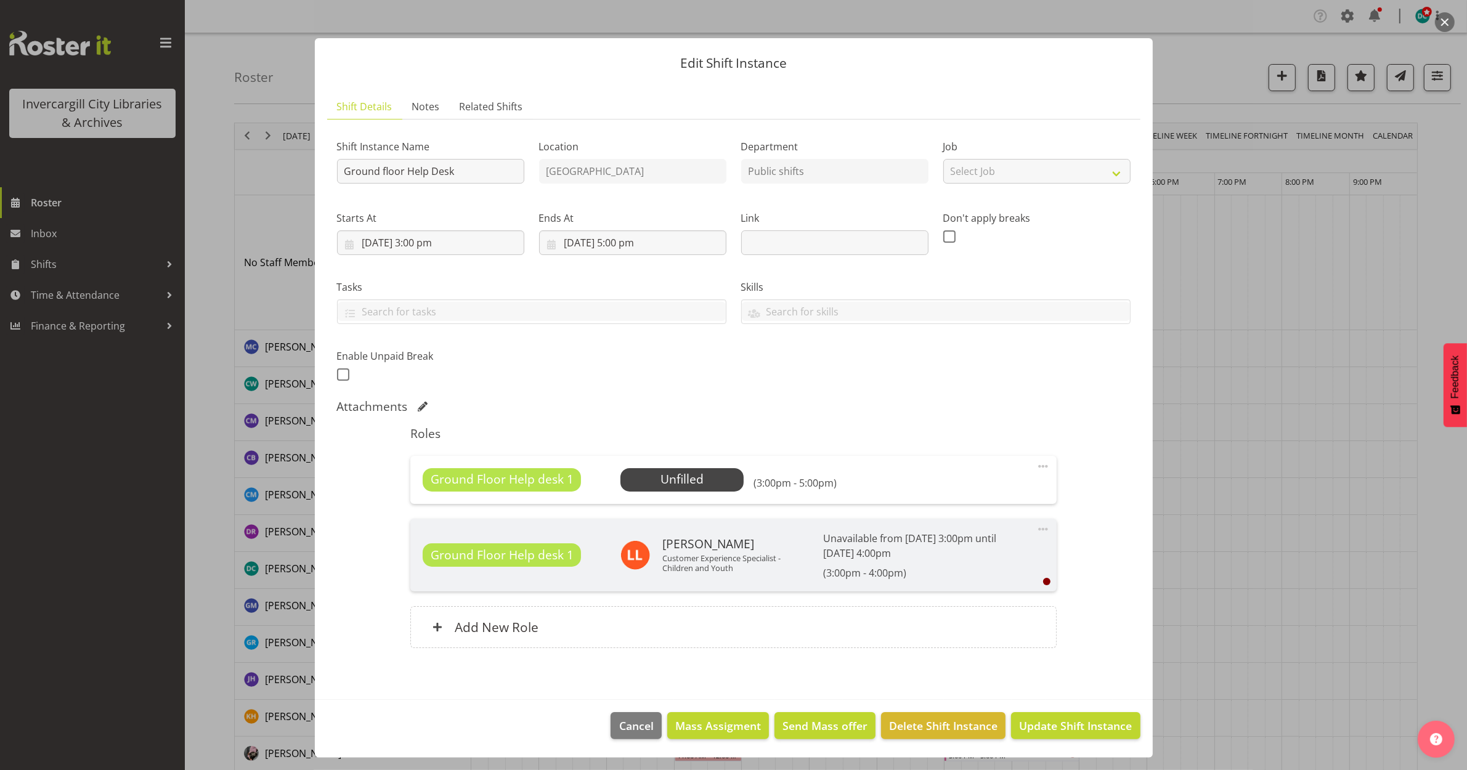
scroll to position [6, 0]
click at [1106, 399] on div "Attachments" at bounding box center [733, 406] width 793 height 15
click at [1038, 724] on span "Update Shift Instance" at bounding box center [1075, 726] width 113 height 16
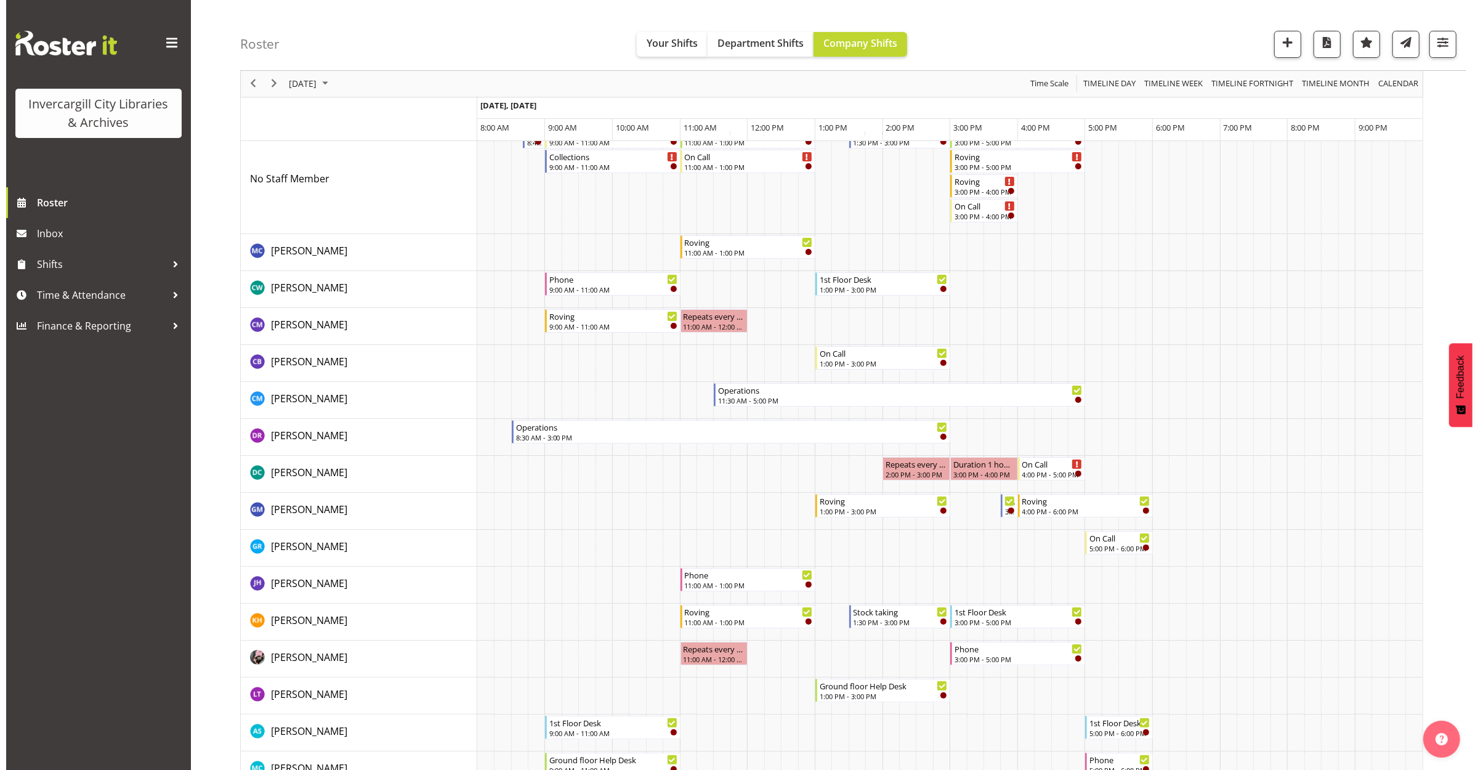
scroll to position [0, 0]
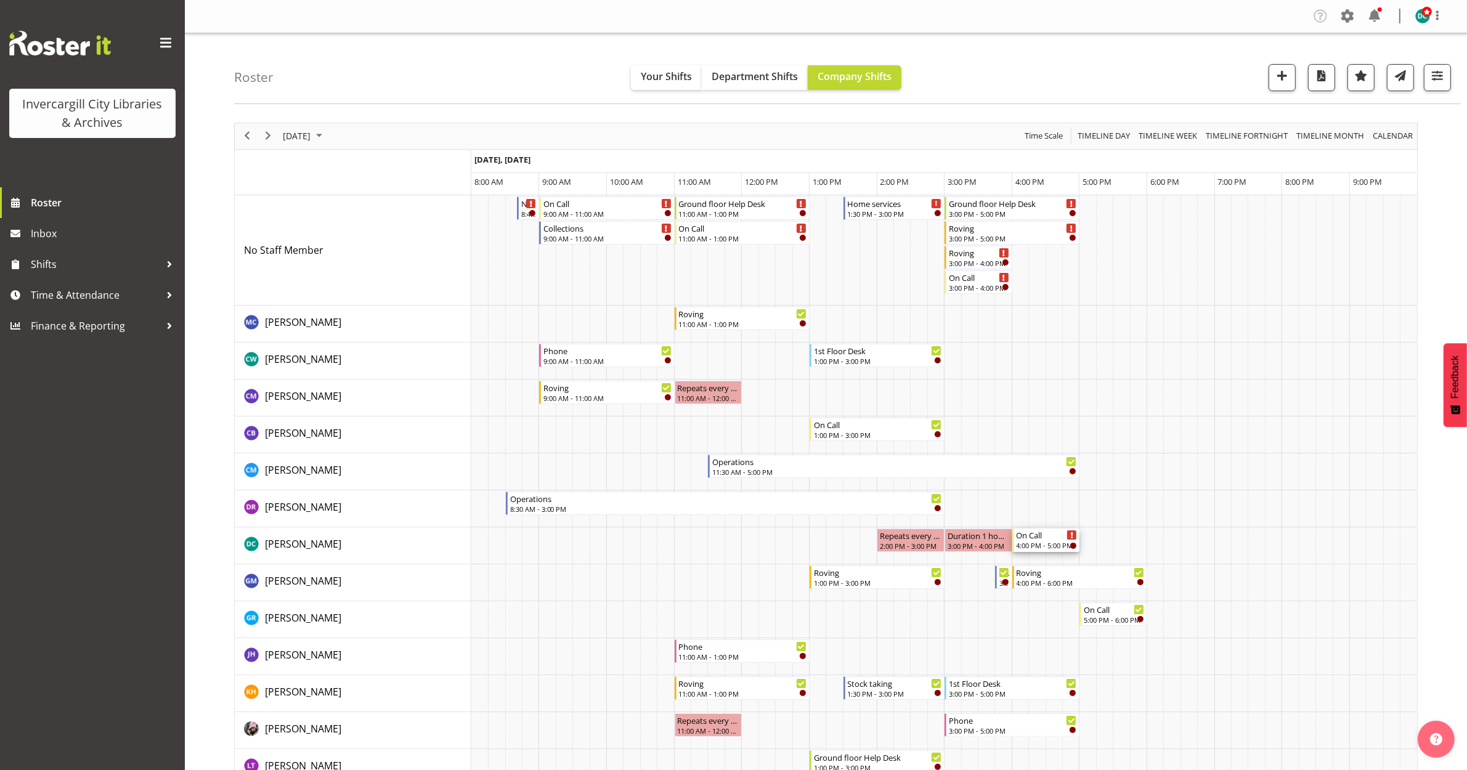
click at [1045, 541] on div "4:00 PM - 5:00 PM" at bounding box center [1046, 545] width 61 height 10
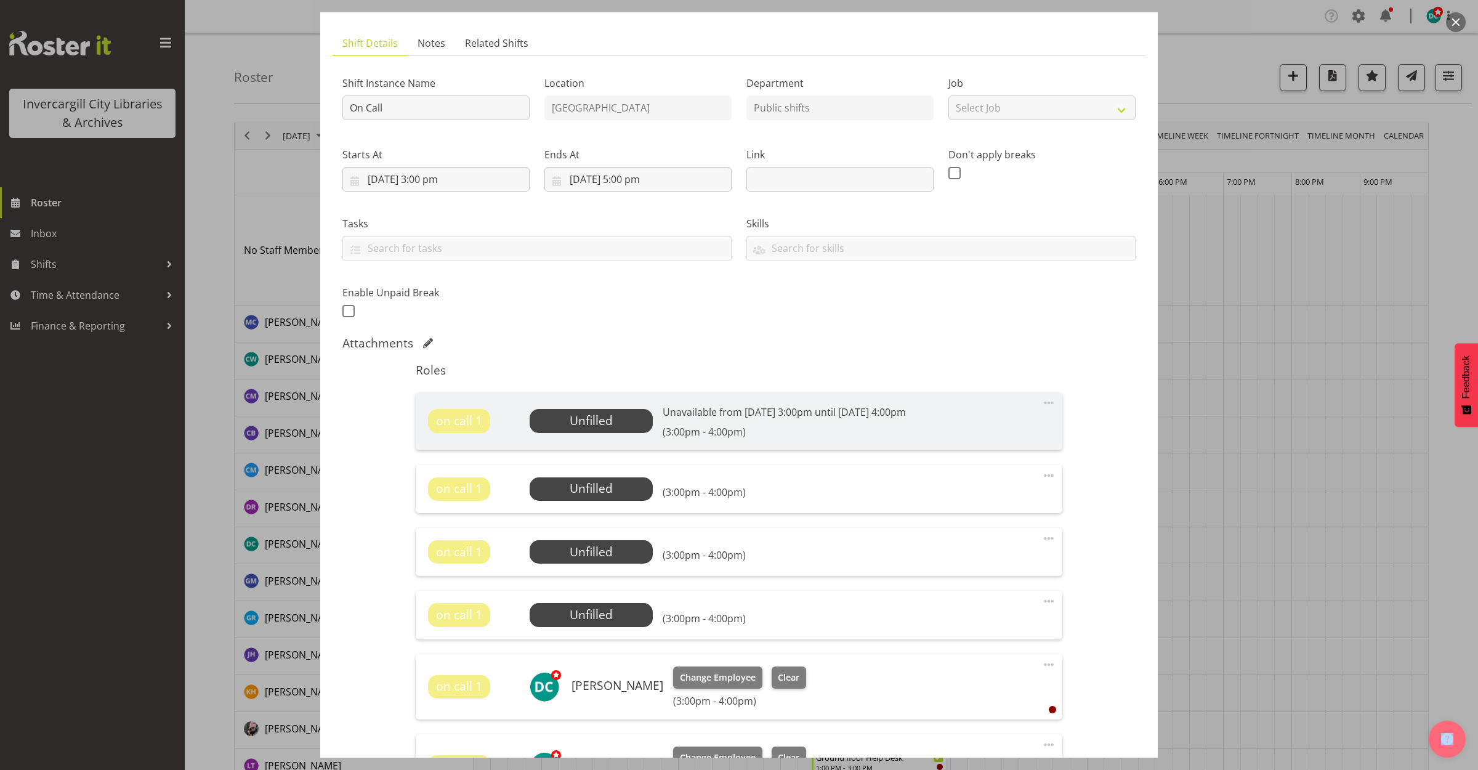
scroll to position [154, 0]
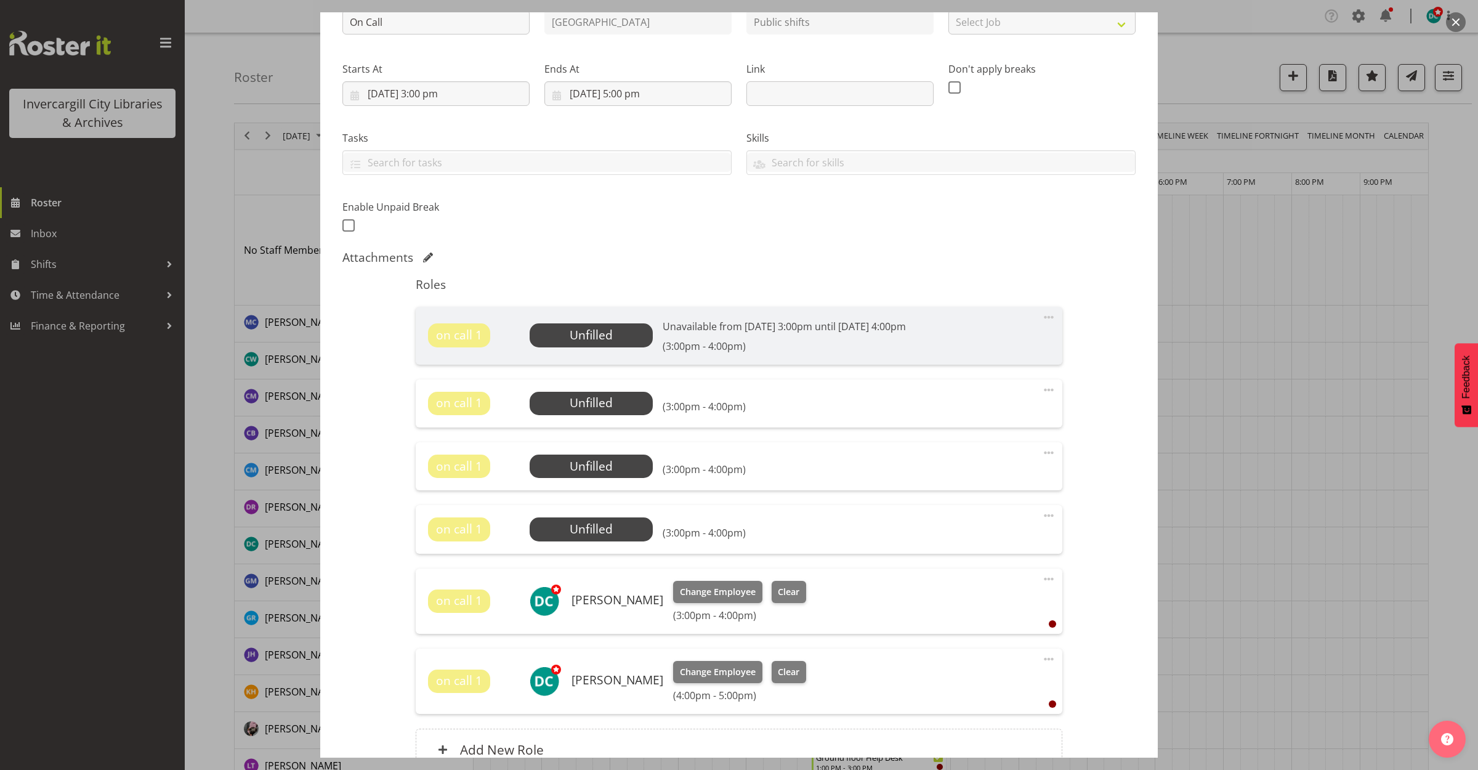
click at [612, 337] on span "Unfilled" at bounding box center [591, 334] width 123 height 23
click at [1045, 658] on span at bounding box center [1049, 659] width 15 height 15
click at [973, 724] on link "Delete" at bounding box center [997, 730] width 118 height 22
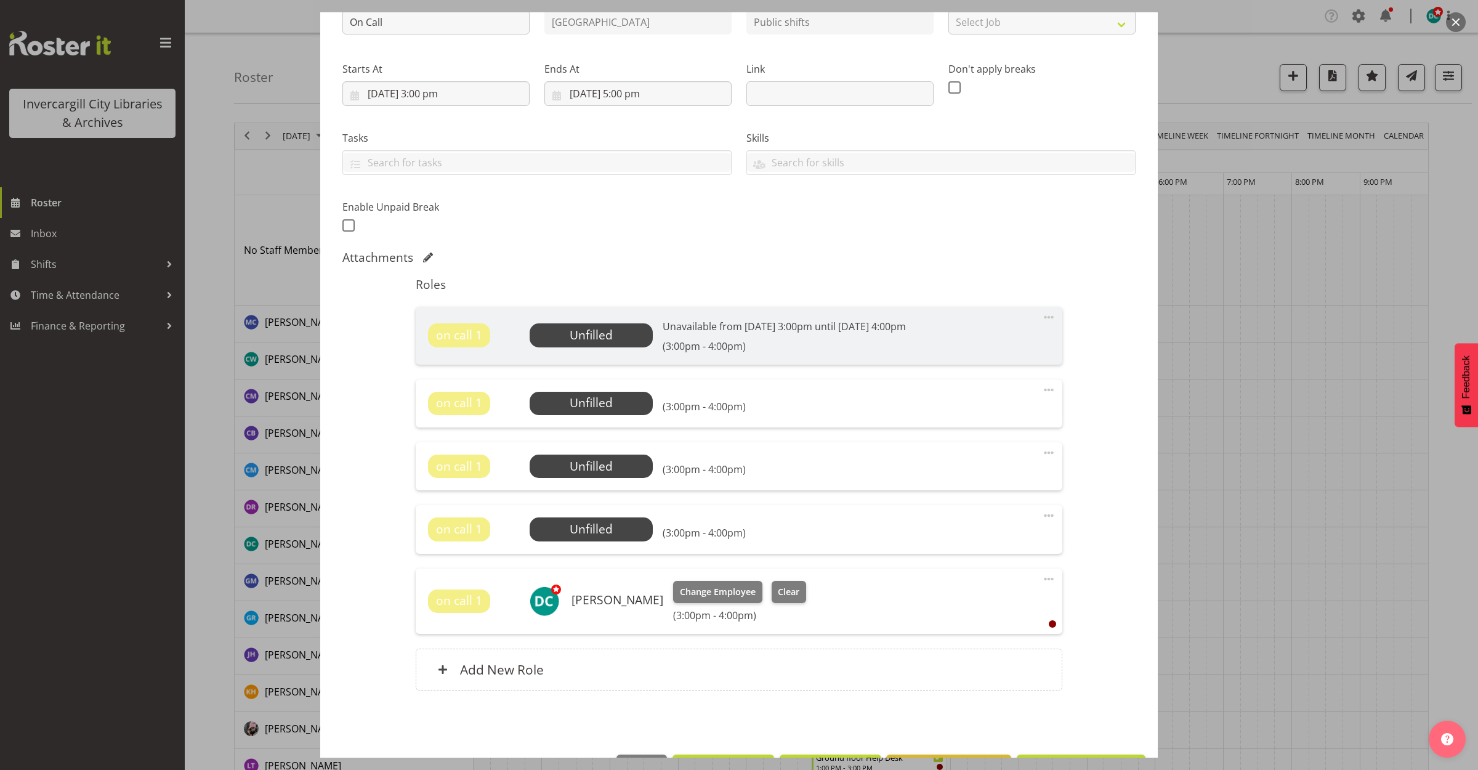
click at [1042, 573] on span at bounding box center [1049, 579] width 15 height 15
click at [955, 648] on link "Delete" at bounding box center [997, 650] width 118 height 22
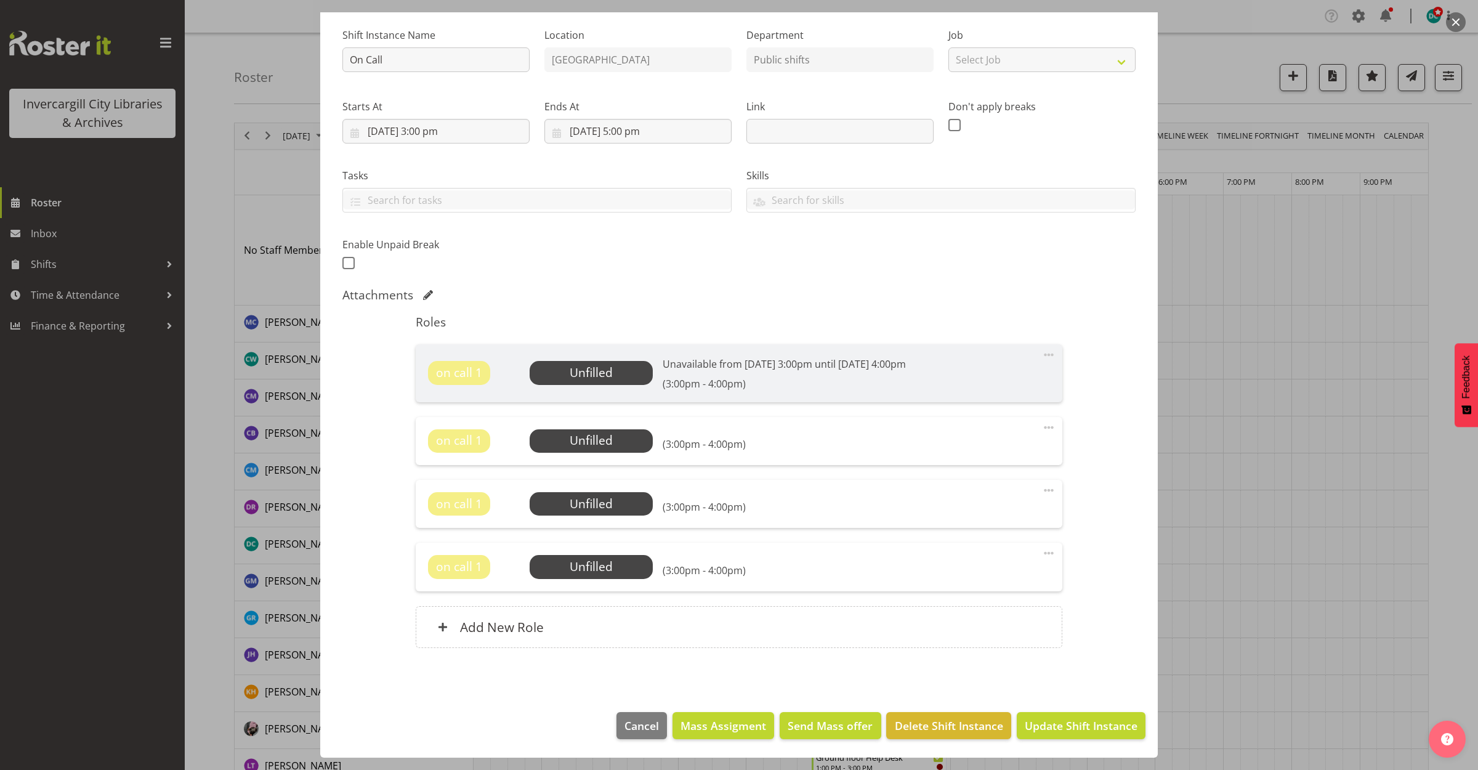
scroll to position [117, 0]
click at [1042, 547] on span at bounding box center [1049, 553] width 15 height 15
click at [949, 616] on link "Delete" at bounding box center [997, 625] width 118 height 22
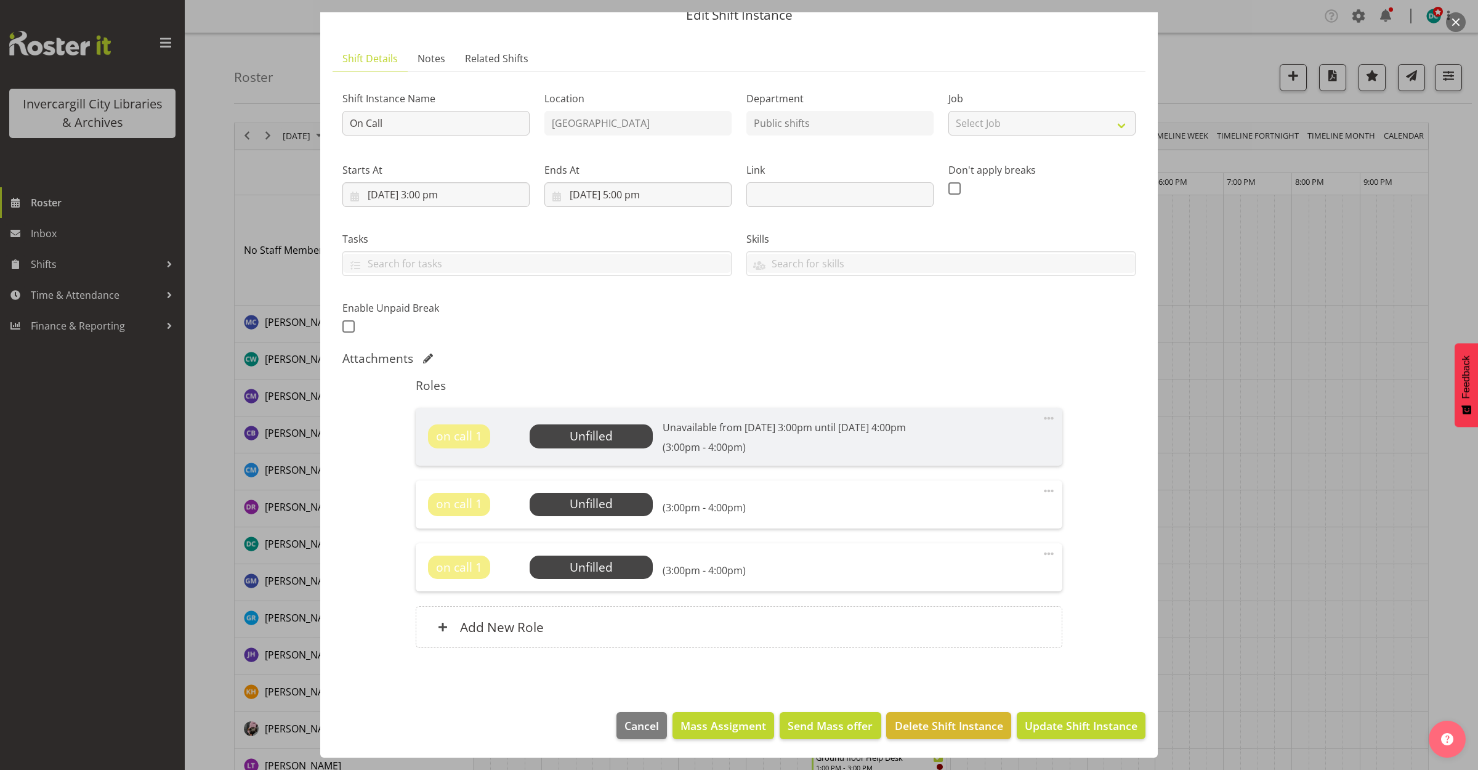
click at [1042, 488] on span at bounding box center [1049, 491] width 15 height 15
click at [946, 562] on link "Delete" at bounding box center [997, 562] width 118 height 22
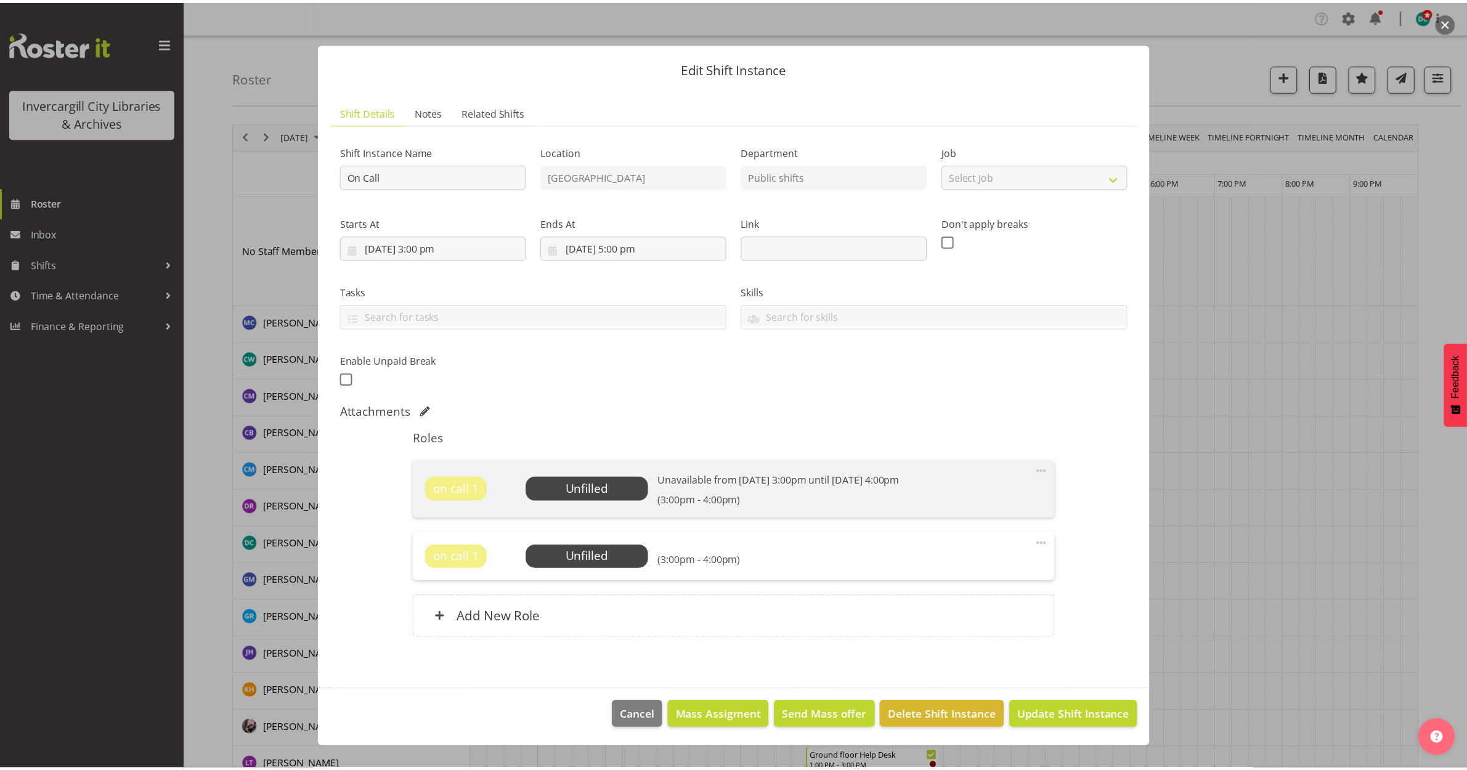
scroll to position [0, 0]
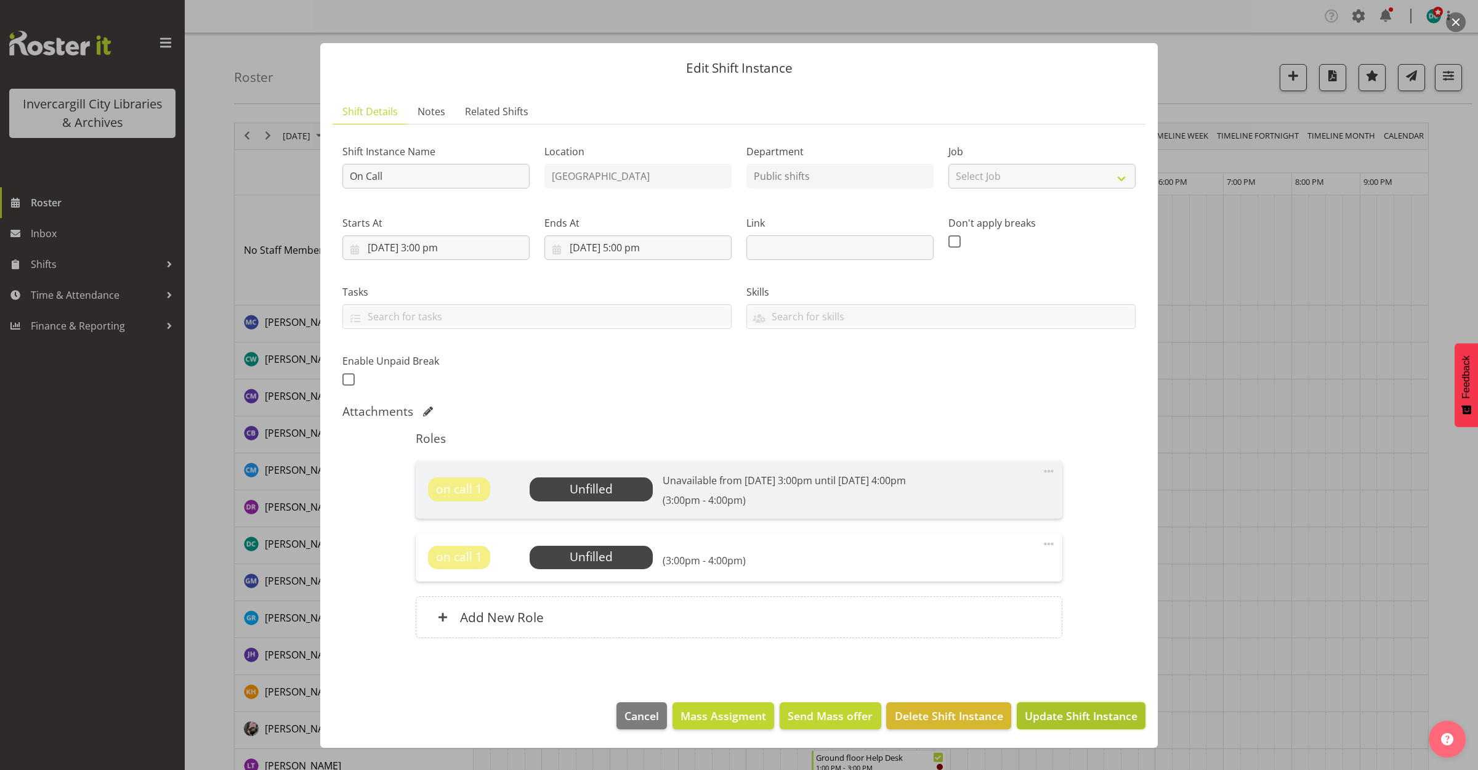
click at [1101, 721] on span "Update Shift Instance" at bounding box center [1081, 716] width 113 height 16
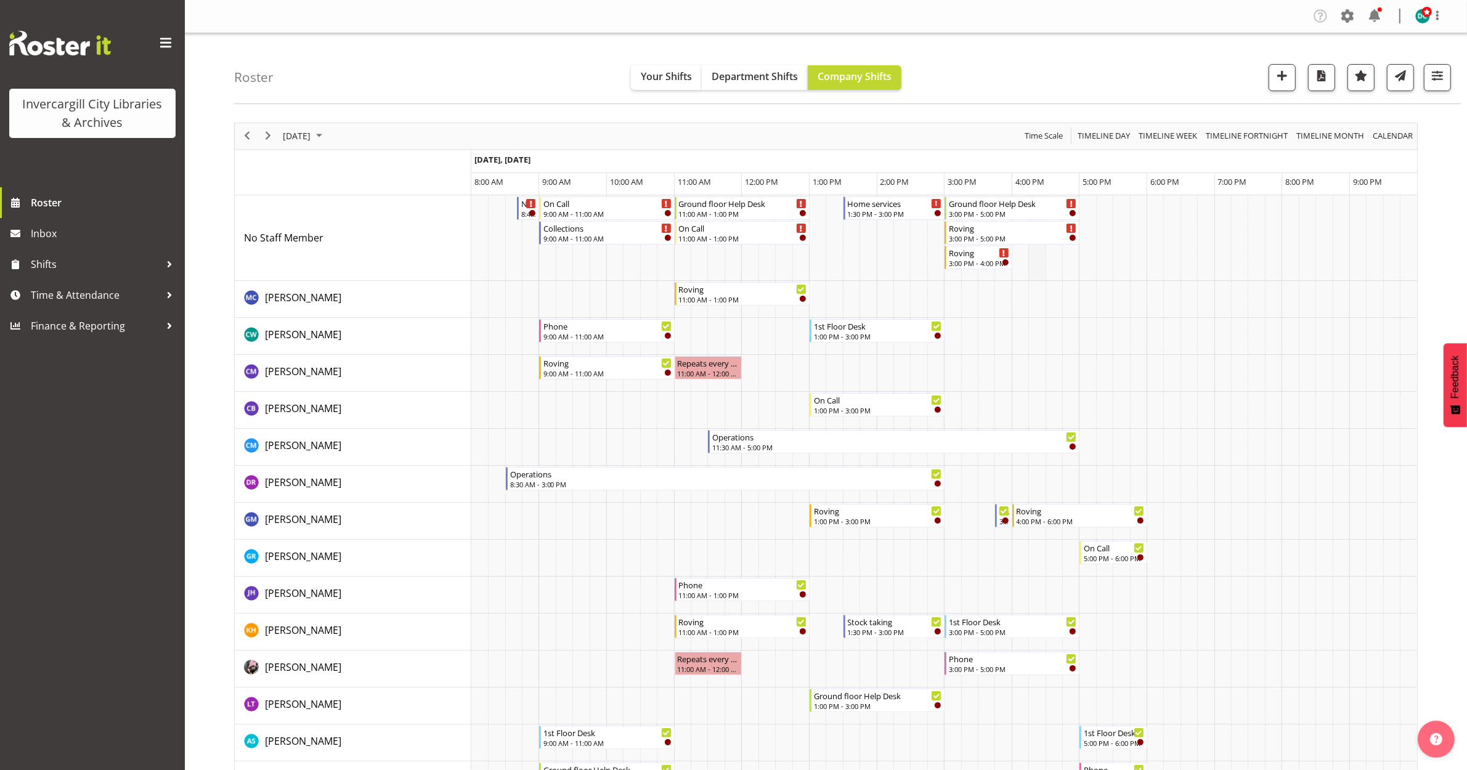
click at [1032, 270] on td "Timeline Day of October 9, 2025" at bounding box center [1036, 238] width 17 height 86
click at [1280, 72] on span "button" at bounding box center [1282, 76] width 16 height 16
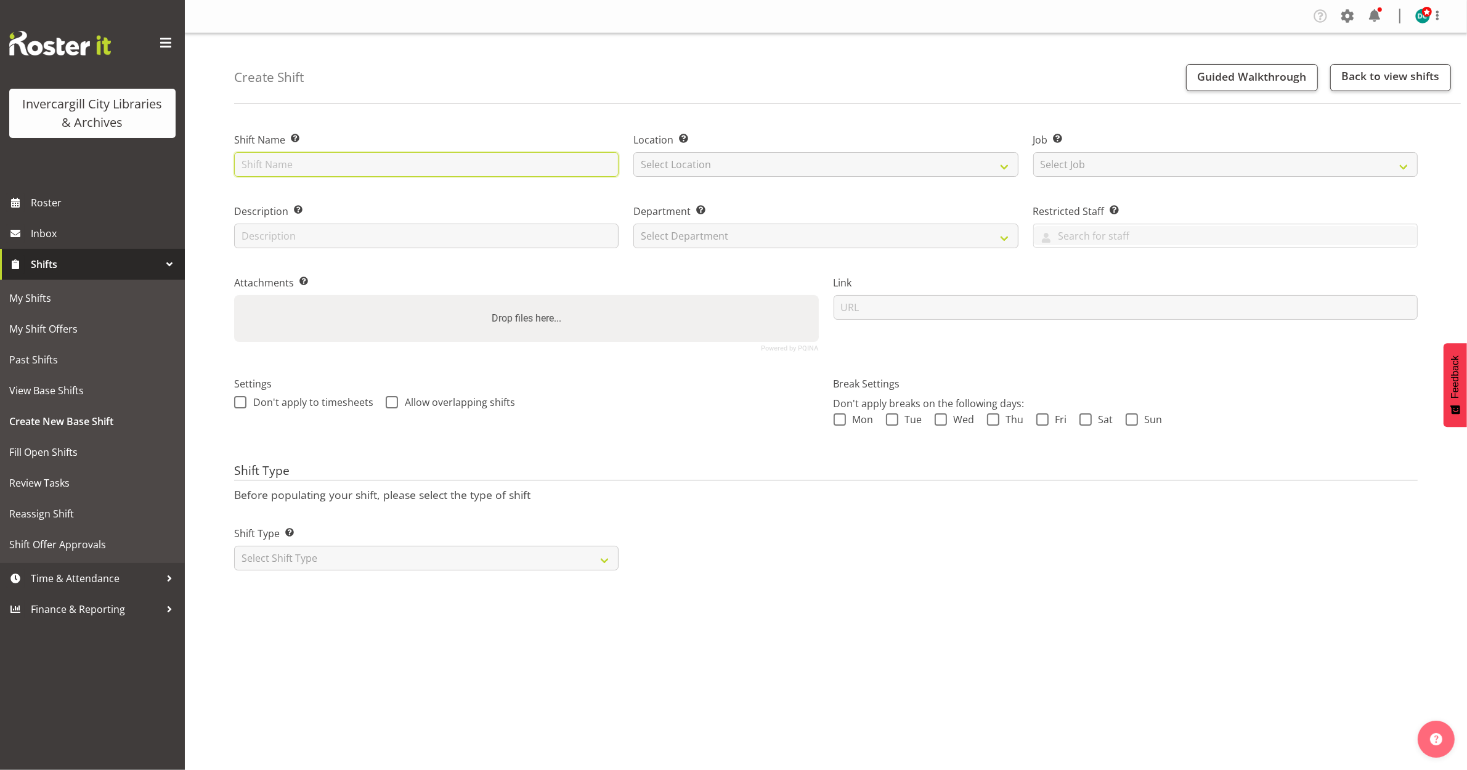
click at [274, 168] on input "text" at bounding box center [426, 164] width 384 height 25
type input "On Call"
click at [689, 157] on select "Select Location [GEOGRAPHIC_DATA] [GEOGRAPHIC_DATA]" at bounding box center [825, 164] width 384 height 25
select select "1276"
click at [633, 152] on select "Select Location [GEOGRAPHIC_DATA] [GEOGRAPHIC_DATA]" at bounding box center [825, 164] width 384 height 25
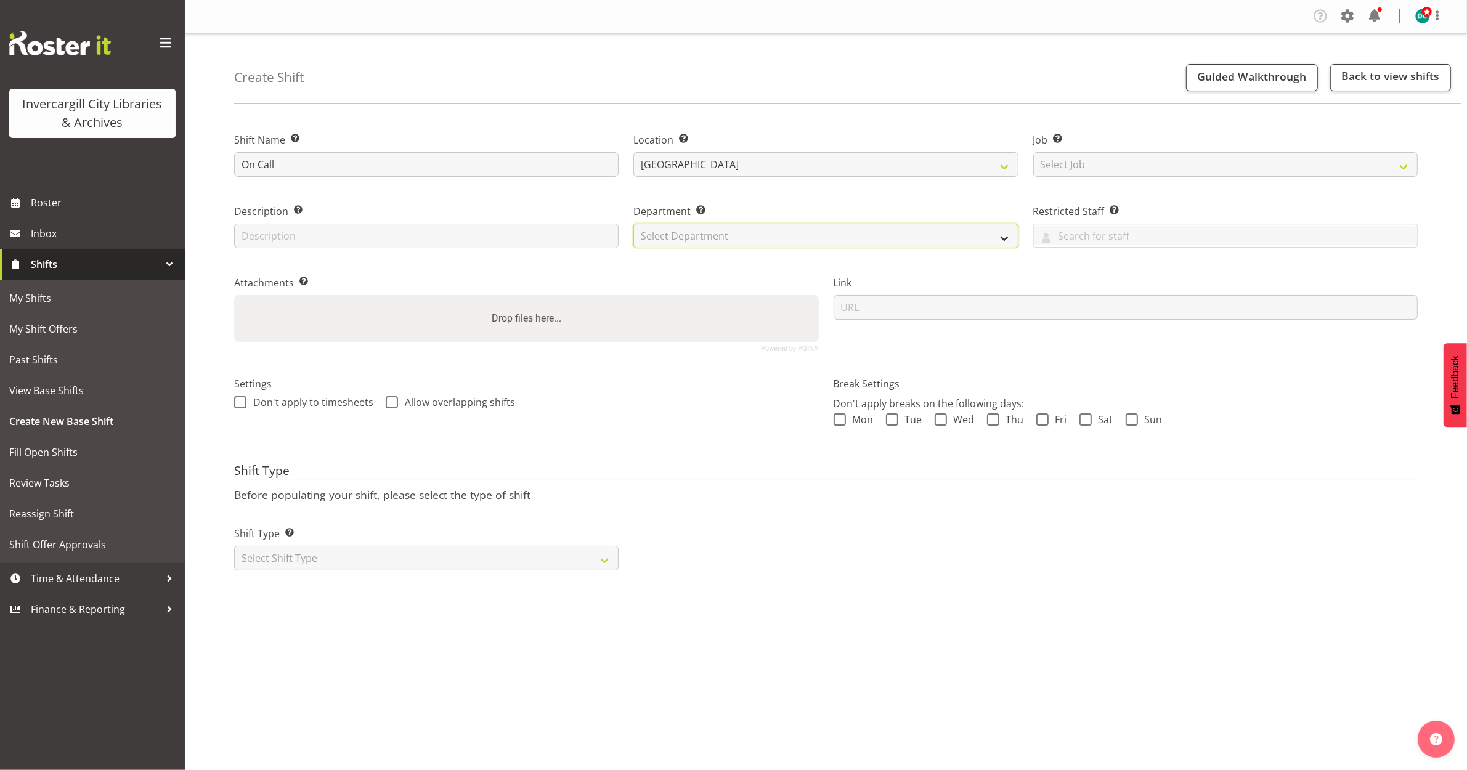
click at [685, 234] on select "Select Department Off Desk Public shifts" at bounding box center [825, 236] width 384 height 25
select select "921"
click at [633, 224] on select "Select Department Off Desk Public shifts" at bounding box center [825, 236] width 384 height 25
click at [248, 404] on span "Don't apply to timesheets" at bounding box center [309, 402] width 127 height 12
click at [242, 404] on input "Don't apply to timesheets" at bounding box center [238, 402] width 8 height 8
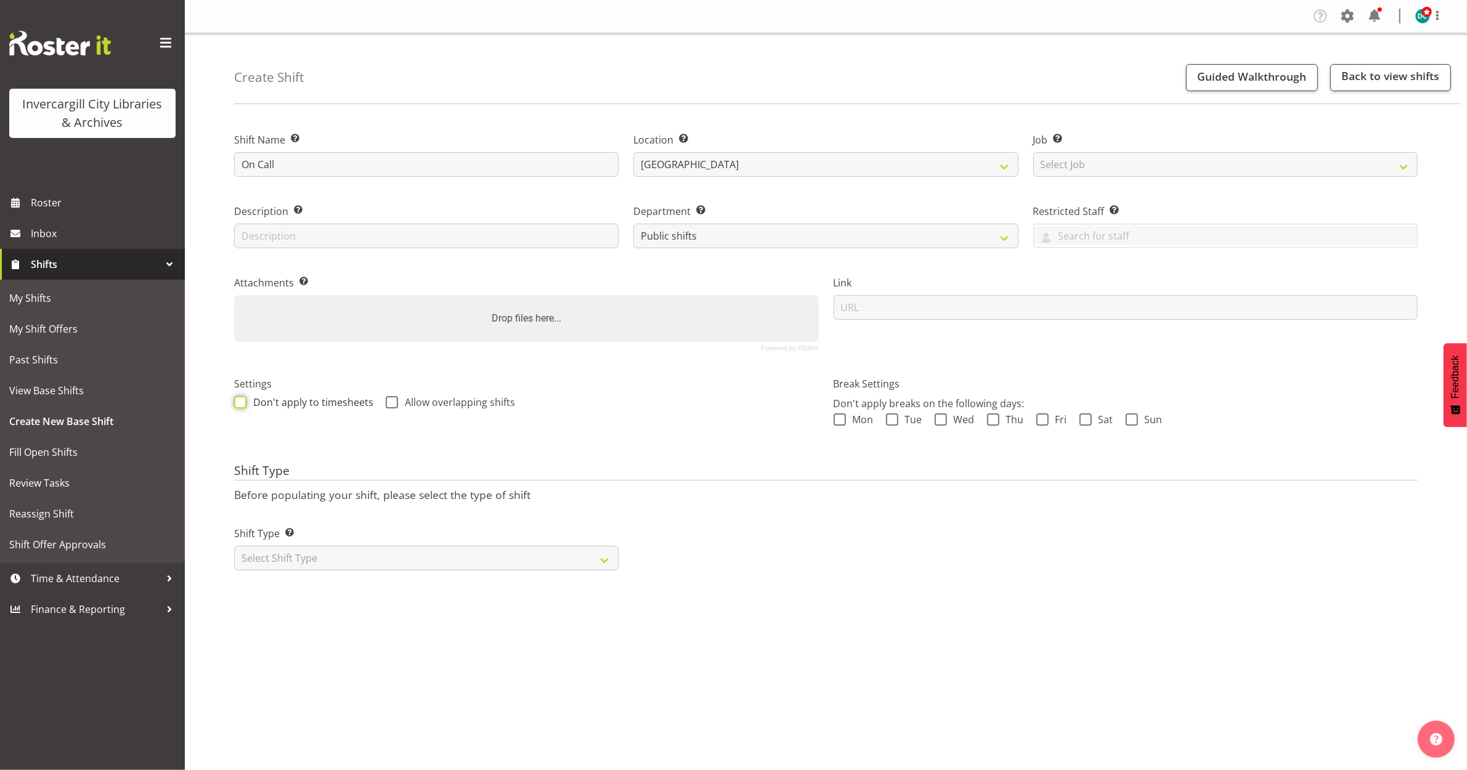
checkbox input "true"
click at [390, 401] on span at bounding box center [392, 402] width 12 height 12
click at [390, 401] on input "Allow overlapping shifts" at bounding box center [390, 402] width 8 height 8
checkbox input "true"
click at [243, 556] on select "Select Shift Type One Off Shift Recurring Shift Rotating Shift" at bounding box center [426, 558] width 384 height 25
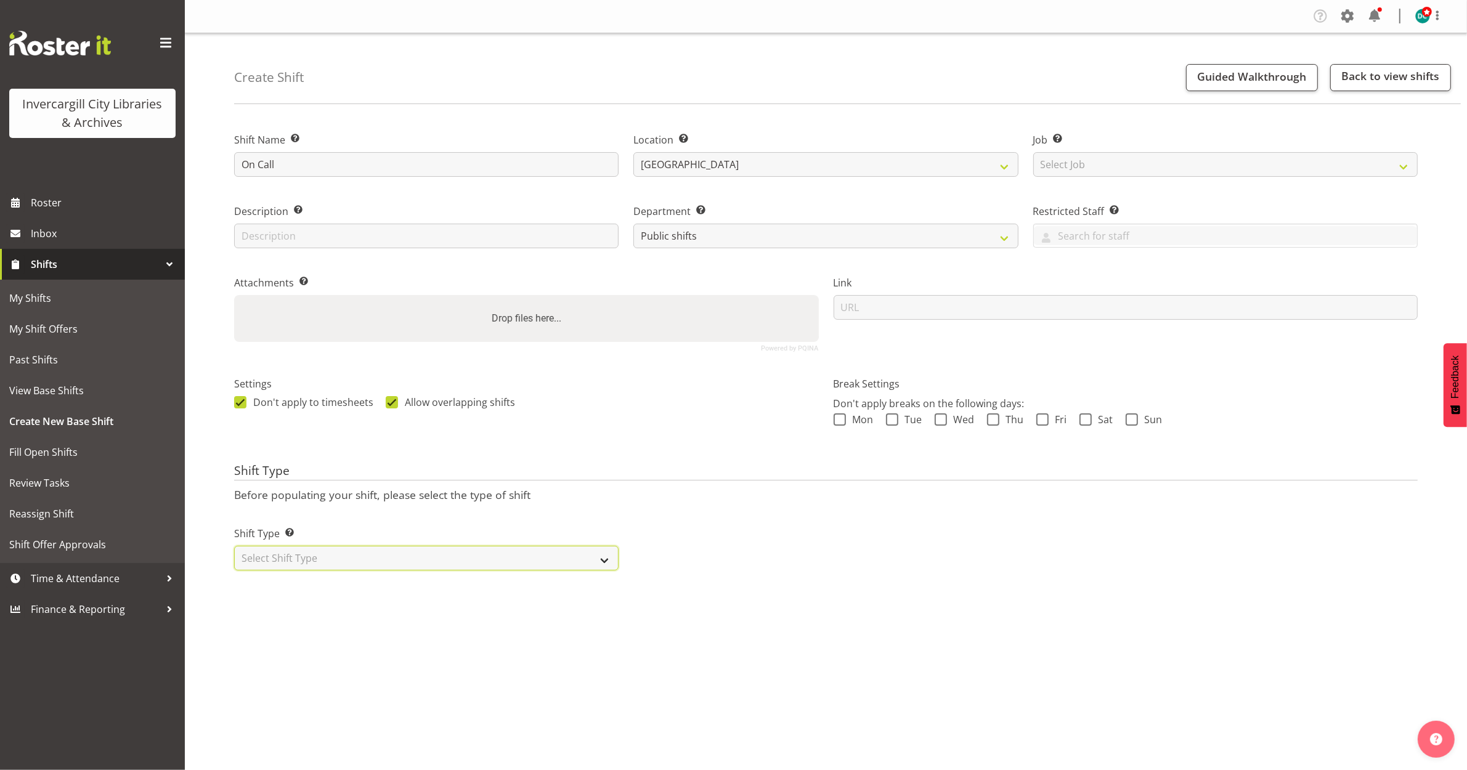
select select "one_off"
click at [234, 546] on select "Select Shift Type One Off Shift Recurring Shift Rotating Shift" at bounding box center [426, 558] width 384 height 25
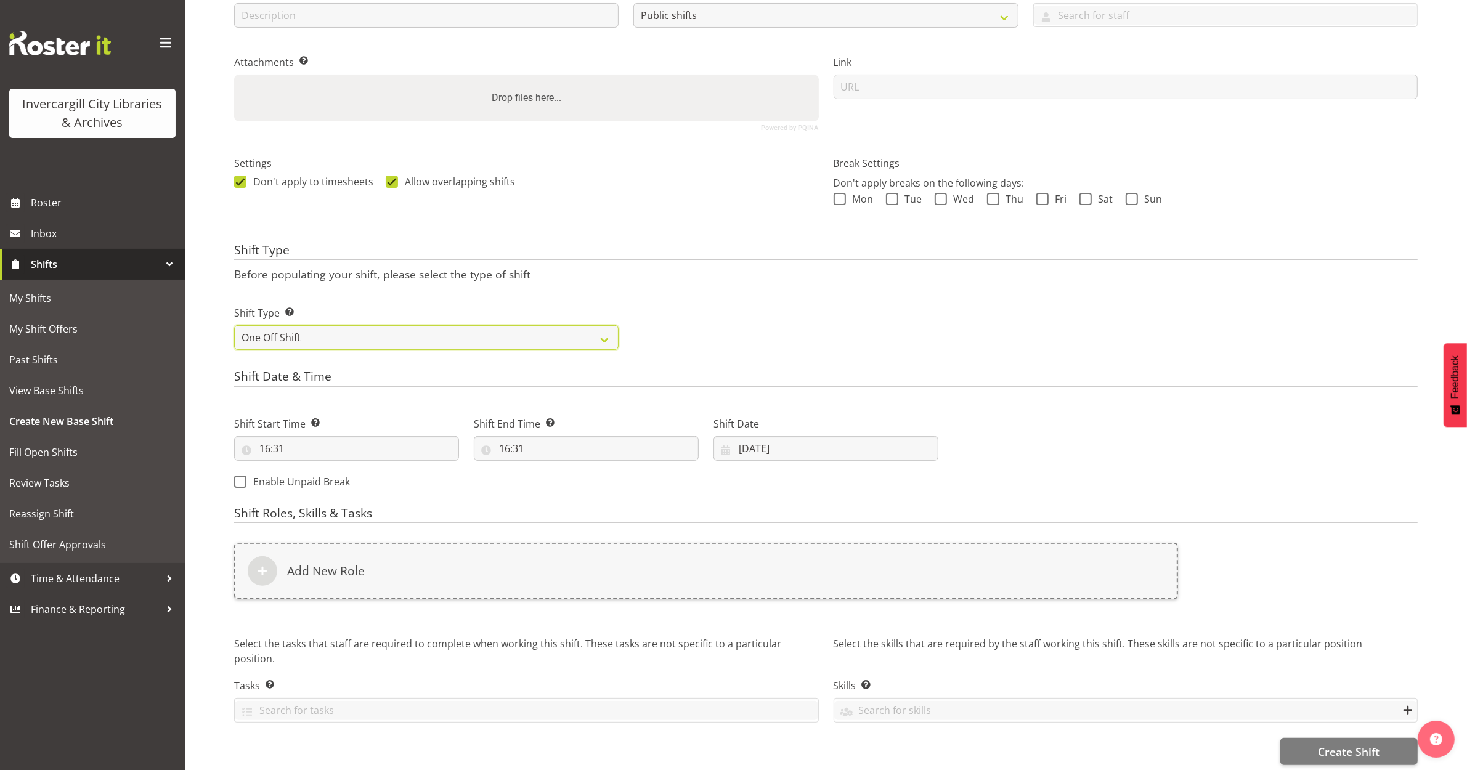
scroll to position [237, 0]
click at [278, 432] on input "16:31" at bounding box center [346, 444] width 225 height 25
click at [321, 466] on select "00 01 02 03 04 05 06 07 08 09 10 11 12 13 14 15 16 17 18 19 20 21 22 23" at bounding box center [318, 476] width 28 height 25
select select "15"
click at [304, 464] on select "00 01 02 03 04 05 06 07 08 09 10 11 12 13 14 15 16 17 18 19 20 21 22 23" at bounding box center [318, 476] width 28 height 25
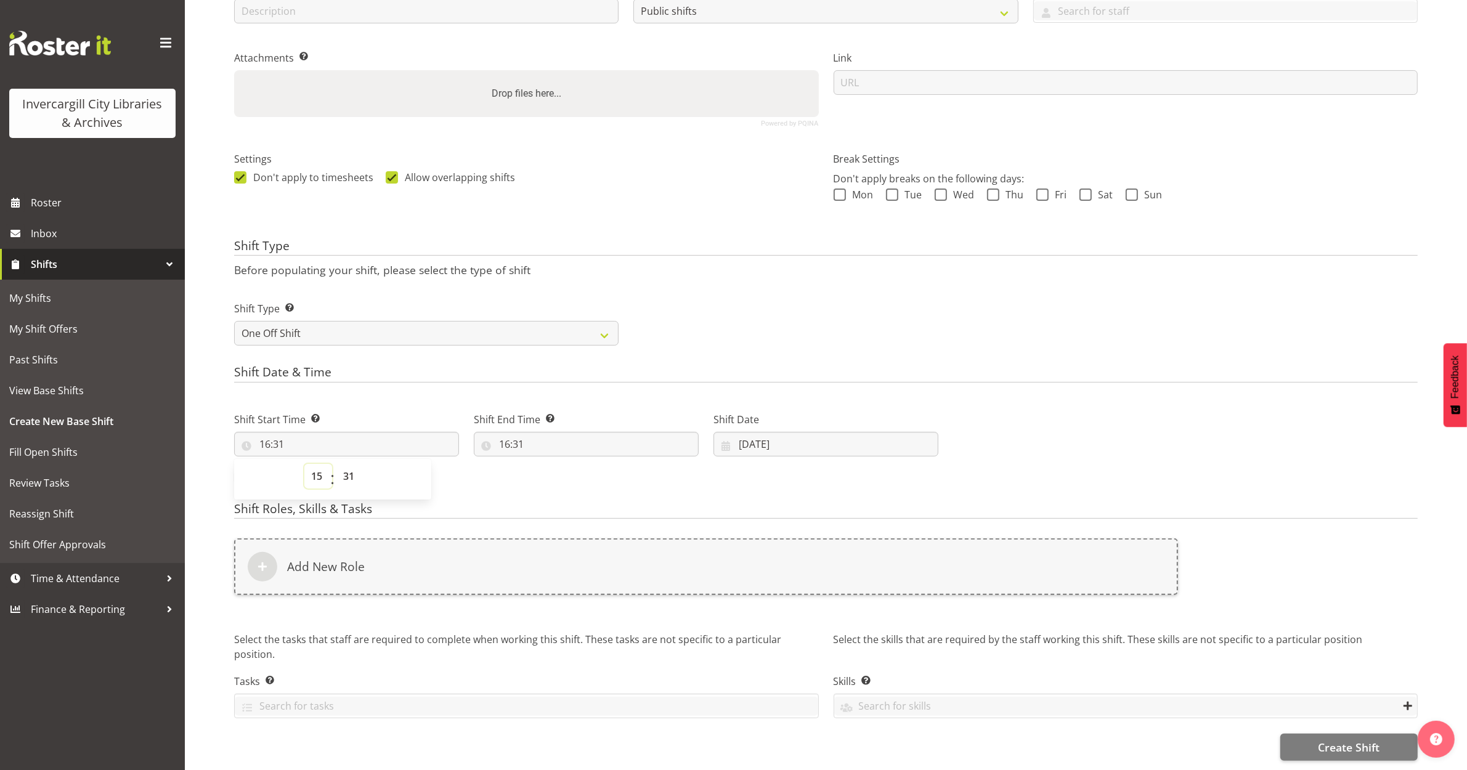
type input "15:31"
click at [347, 464] on select "00 01 02 03 04 05 06 07 08 09 10 11 12 13 14 15 16 17 18 19 20 21 22 23 24 25 2…" at bounding box center [350, 476] width 28 height 25
select select "0"
type input "15:00"
click at [502, 432] on input "16:31" at bounding box center [586, 444] width 225 height 25
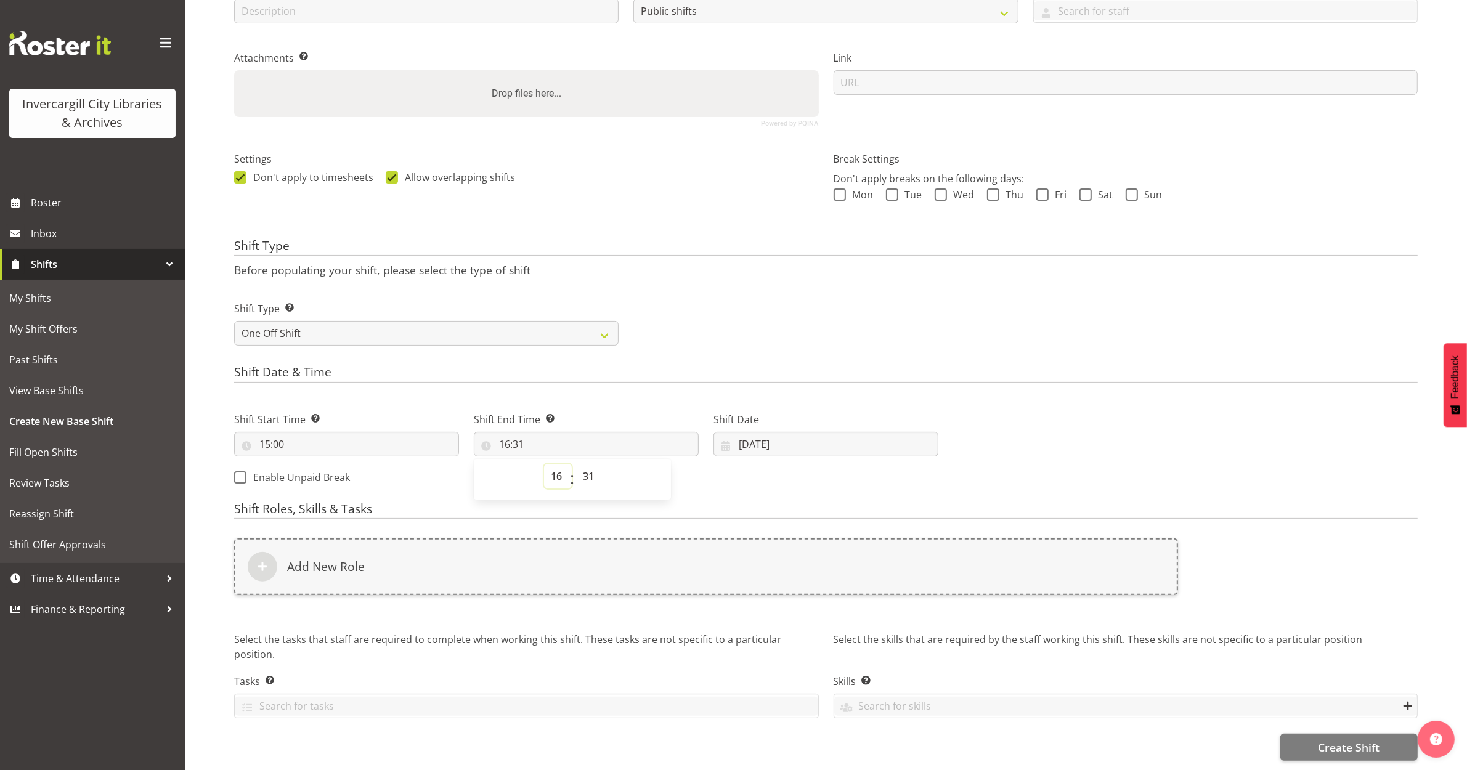
drag, startPoint x: 502, startPoint y: 432, endPoint x: 557, endPoint y: 460, distance: 62.0
click at [557, 464] on select "00 01 02 03 04 05 06 07 08 09 10 11 12 13 14 15 16 17 18 19 20 21 22 23" at bounding box center [558, 476] width 28 height 25
select select "17"
type input "17:31"
click at [590, 468] on select "00 01 02 03 04 05 06 07 08 09 10 11 12 13 14 15 16 17 18 19 20 21 22 23 24 25 2…" at bounding box center [590, 476] width 28 height 25
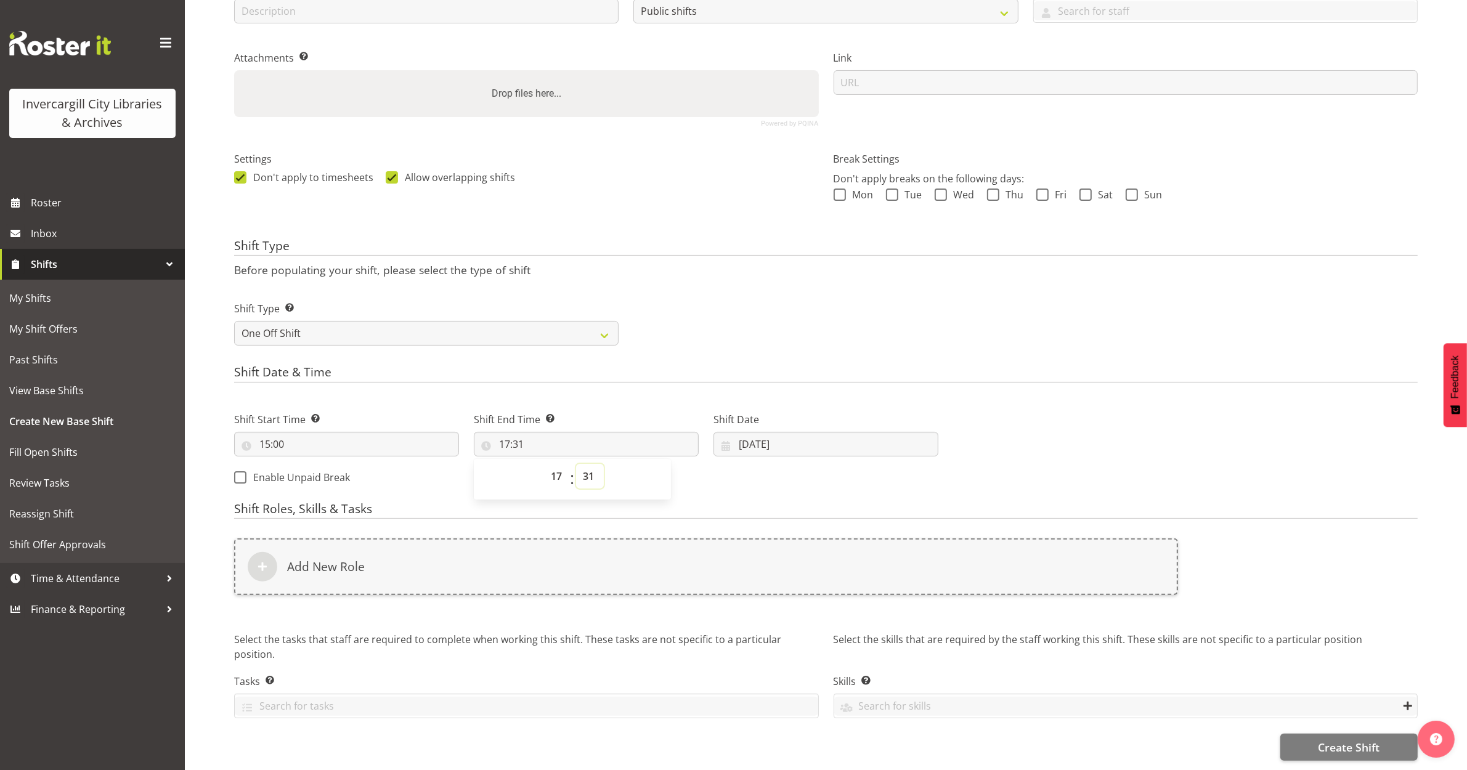
select select "0"
click at [576, 464] on select "00 01 02 03 04 05 06 07 08 09 10 11 12 13 14 15 16 17 18 19 20 21 22 23 24 25 2…" at bounding box center [590, 476] width 28 height 25
type input "17:00"
click at [672, 134] on div "Settings Don't apply to timesheets Allow overlapping shifts" at bounding box center [526, 182] width 599 height 97
click at [792, 439] on input "29/09/2025" at bounding box center [825, 444] width 225 height 25
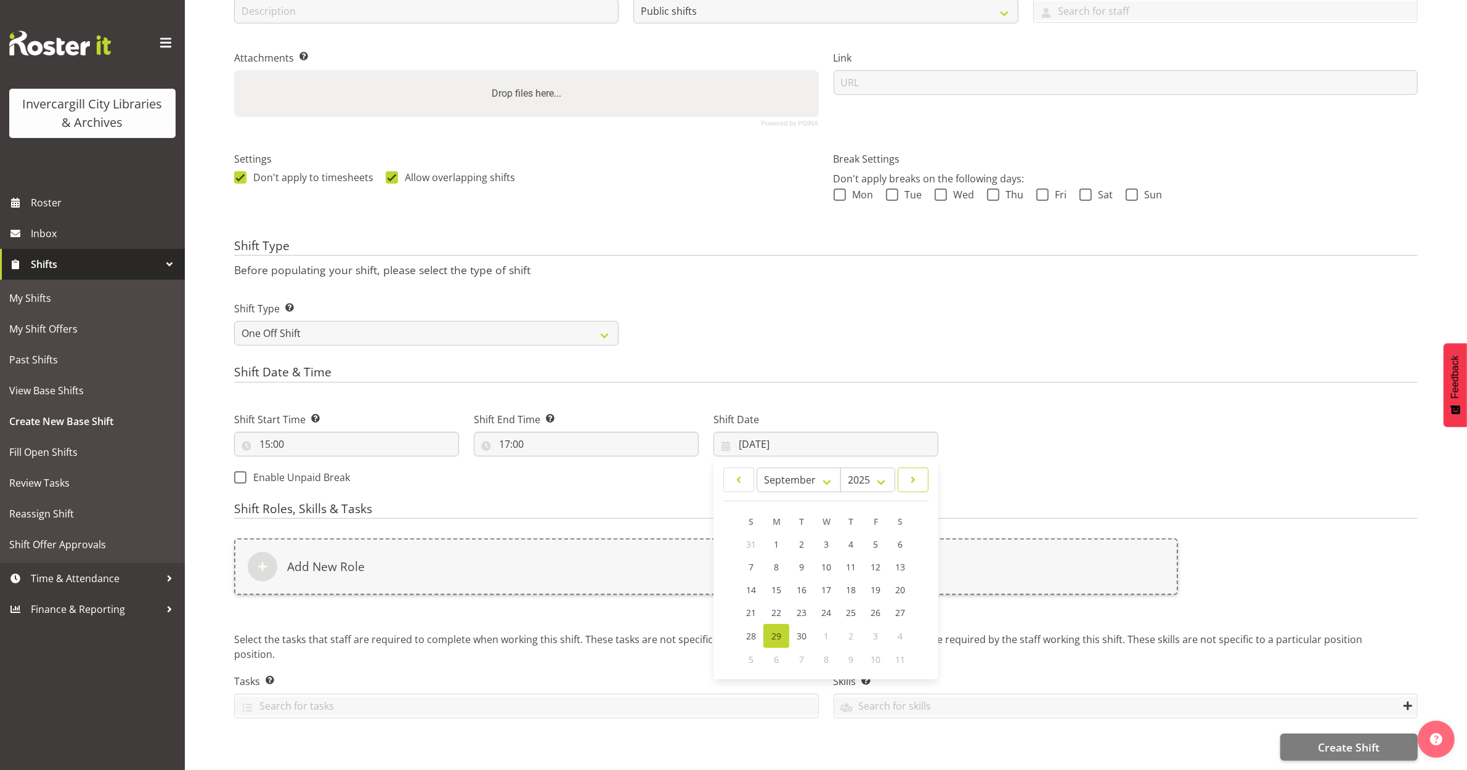
click at [907, 472] on span at bounding box center [913, 479] width 15 height 15
select select "9"
click at [851, 562] on span "9" at bounding box center [850, 568] width 5 height 12
type input "09/10/2025"
click at [838, 318] on div "Shift Type Shift Types: One Off – Select this if you would like a single shift …" at bounding box center [826, 318] width 1198 height 69
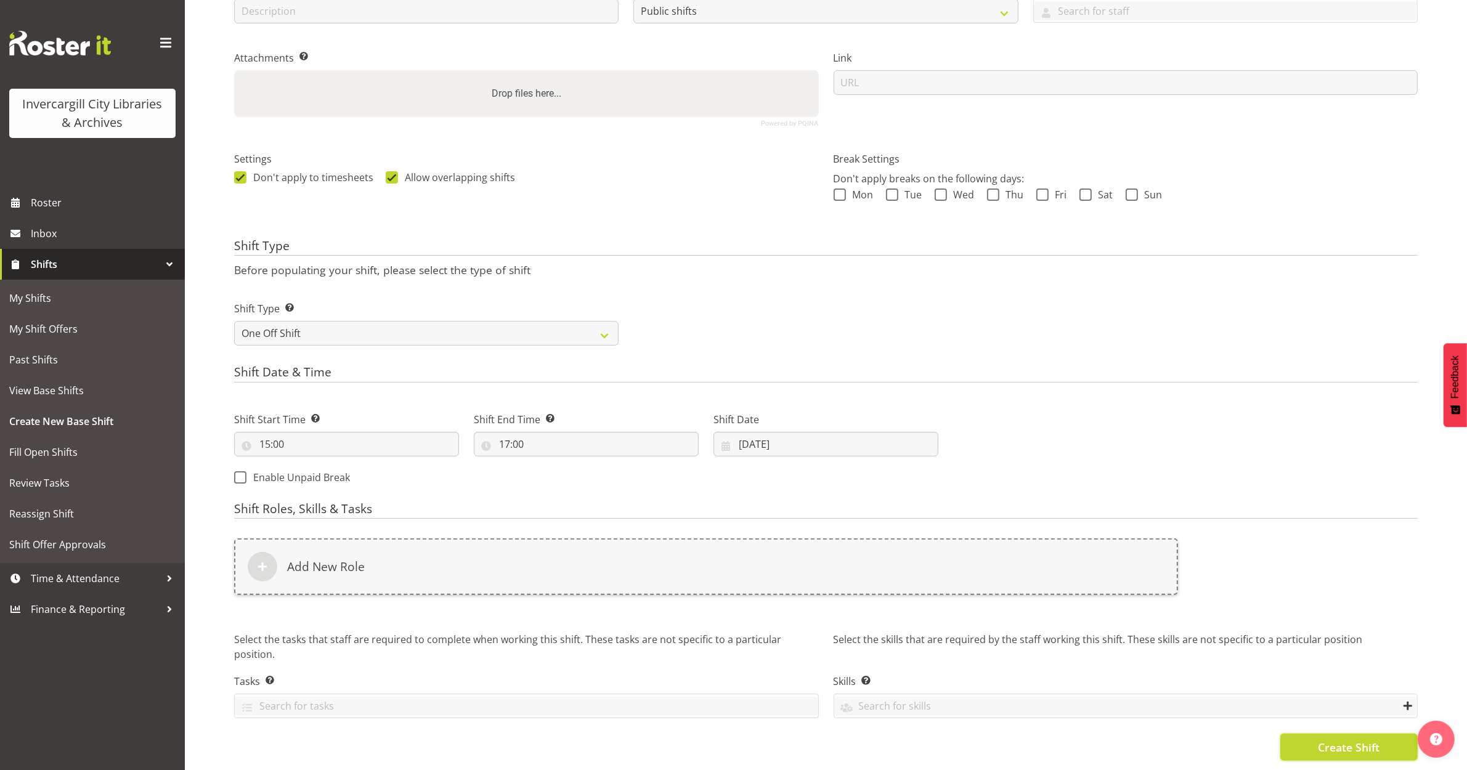
click at [1313, 739] on button "Create Shift" at bounding box center [1348, 747] width 137 height 27
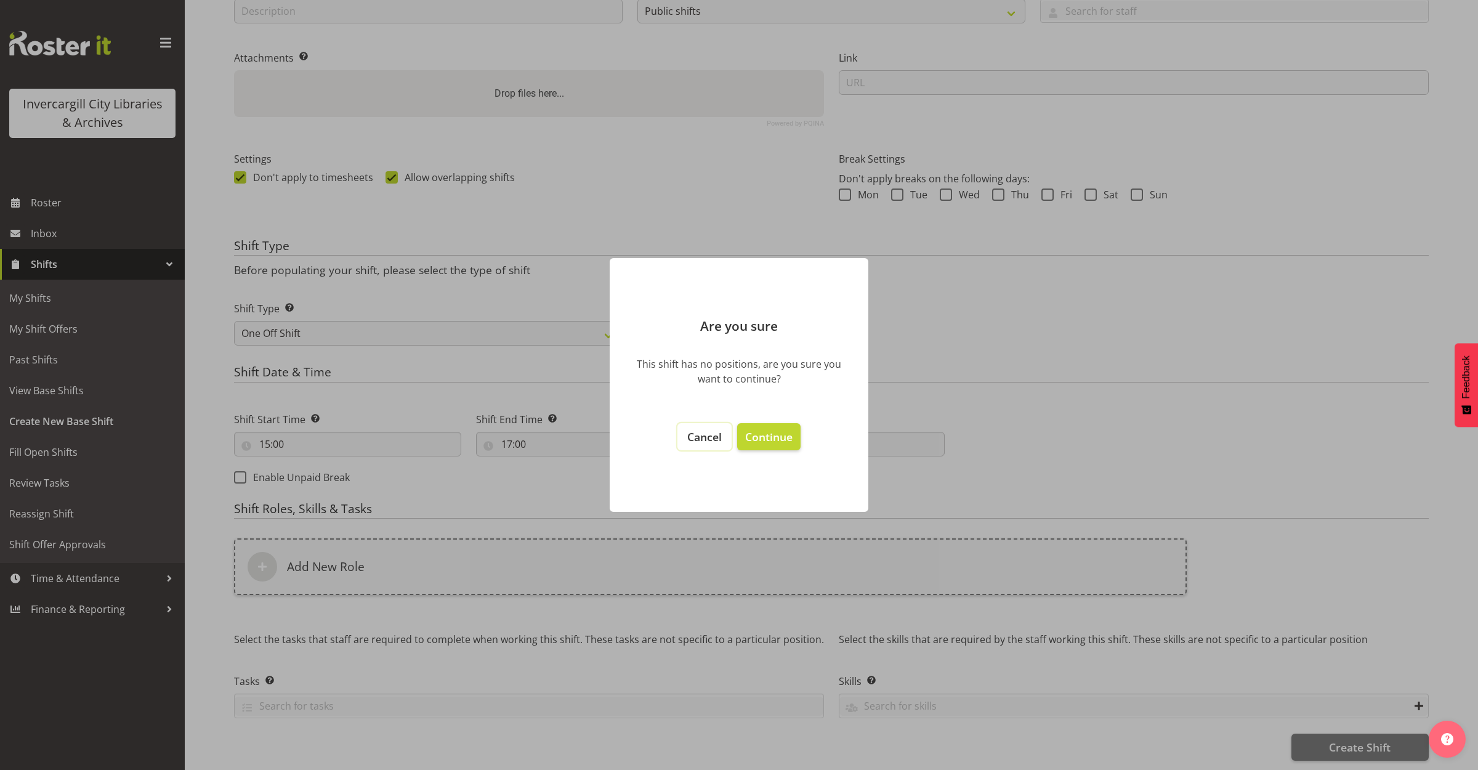
click at [710, 426] on button "Cancel" at bounding box center [705, 436] width 54 height 27
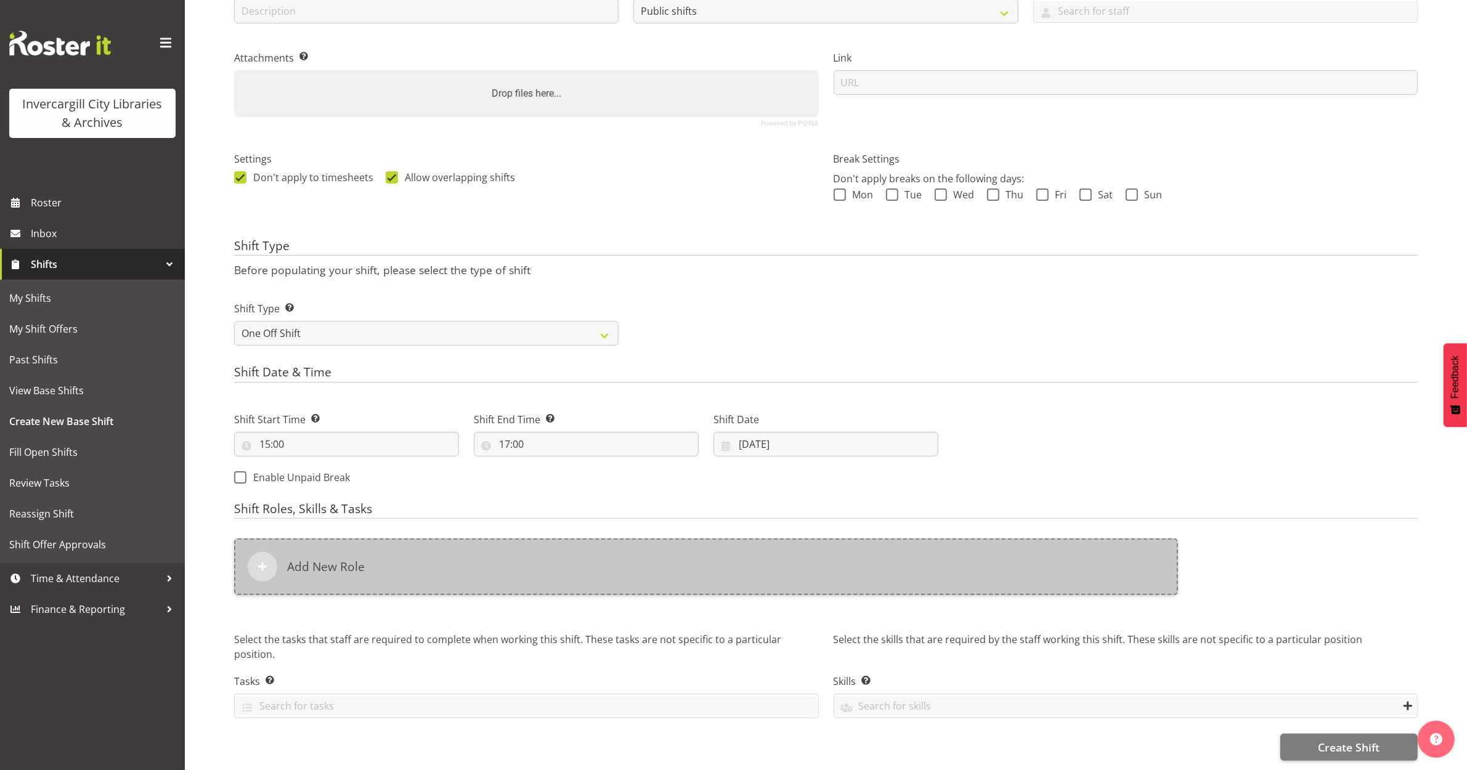
click at [556, 570] on div "Add New Role" at bounding box center [706, 566] width 944 height 57
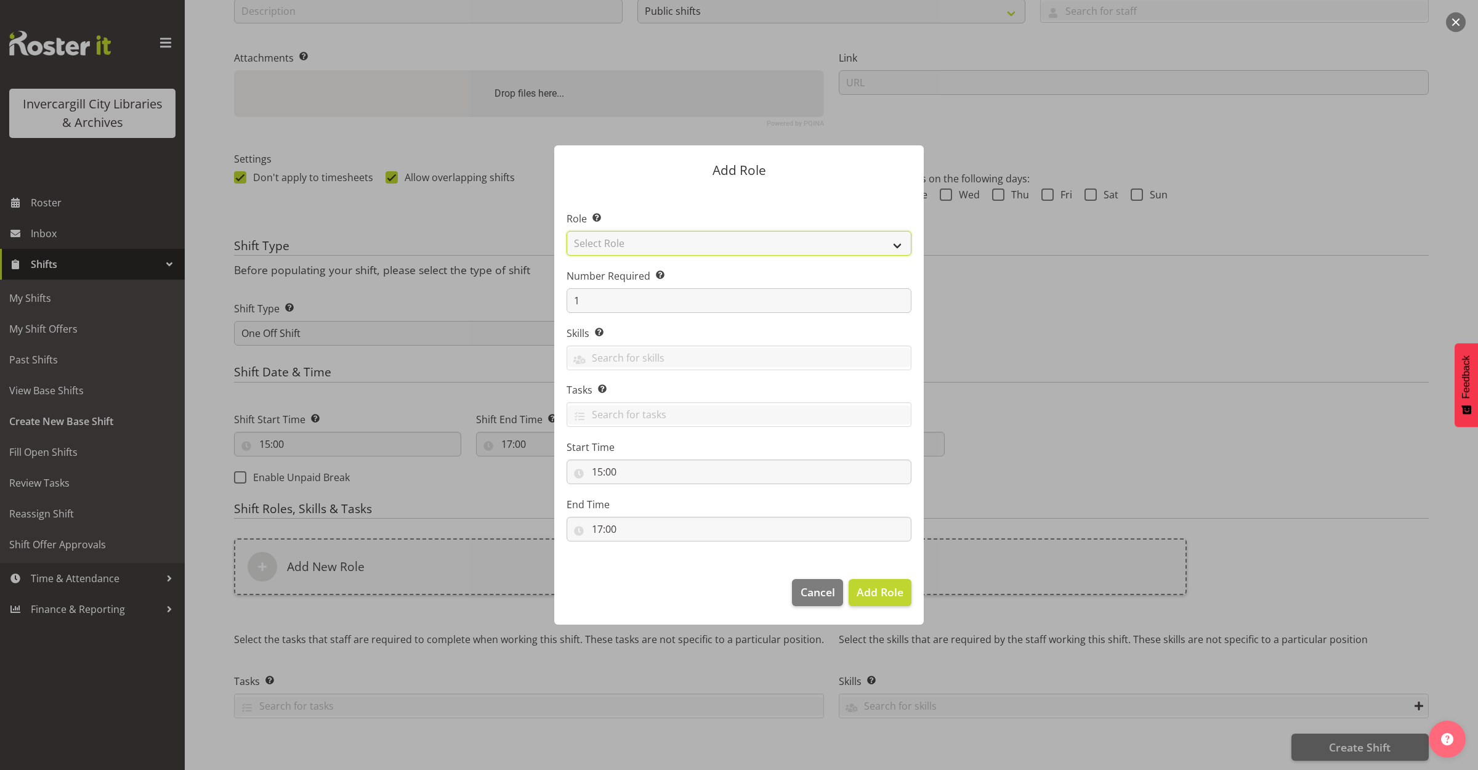
click at [647, 240] on select "Select Role 1st floor desk AQ operator Business Support Team member Casual Cust…" at bounding box center [739, 243] width 345 height 25
select select "1549"
click at [567, 231] on select "Select Role 1st floor desk AQ operator Business Support Team member Casual Cust…" at bounding box center [739, 243] width 345 height 25
click at [885, 596] on span "Add Role" at bounding box center [880, 592] width 47 height 15
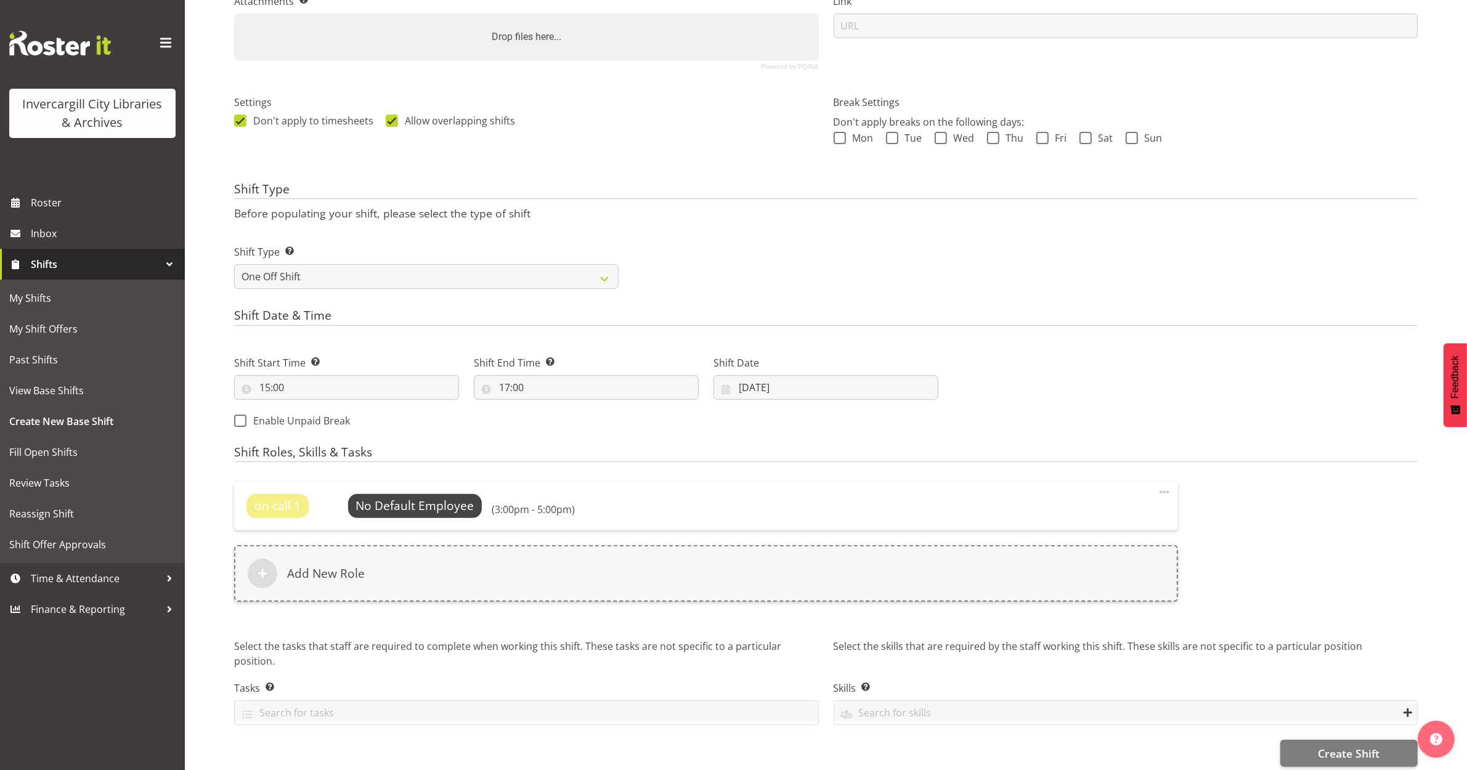
scroll to position [300, 0]
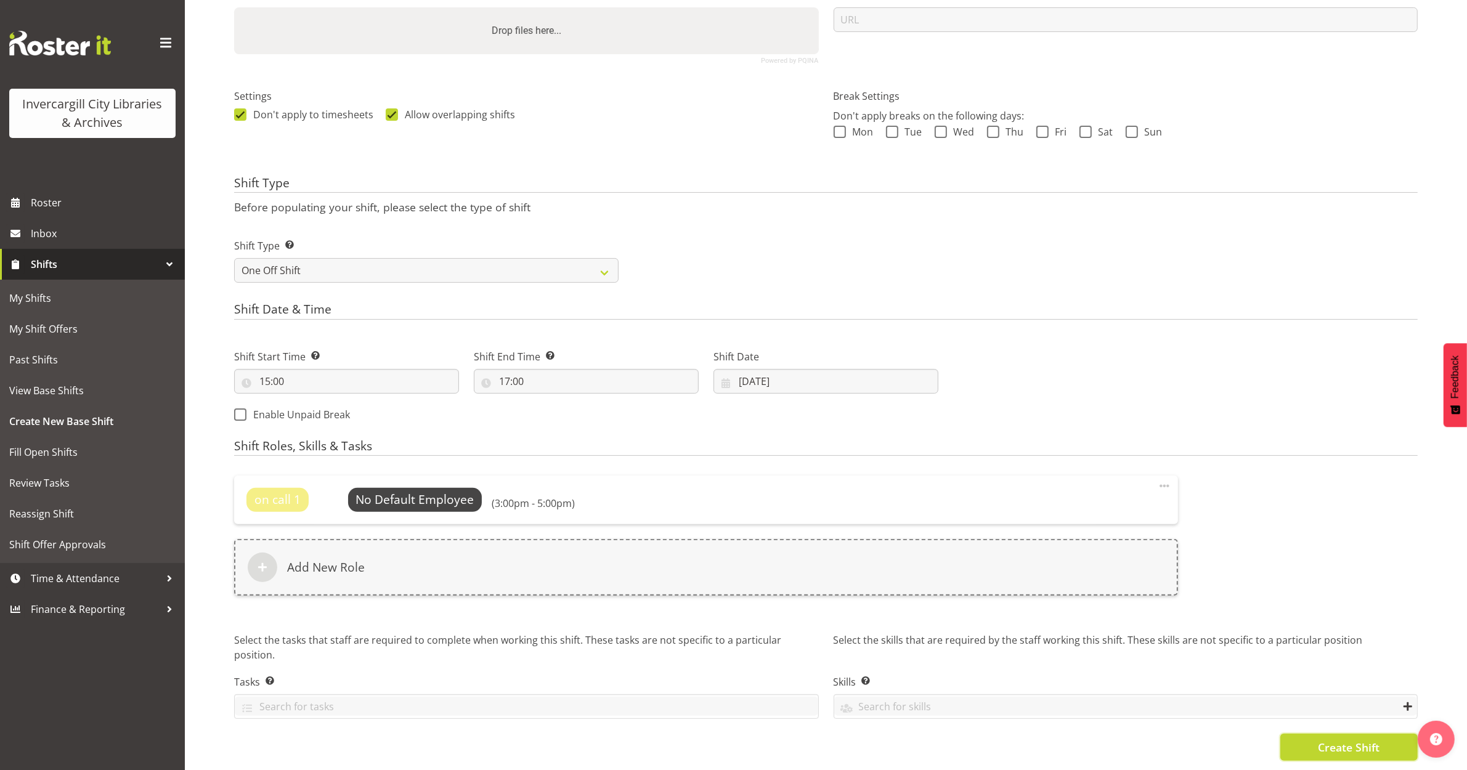
click at [1332, 742] on button "Create Shift" at bounding box center [1348, 747] width 137 height 27
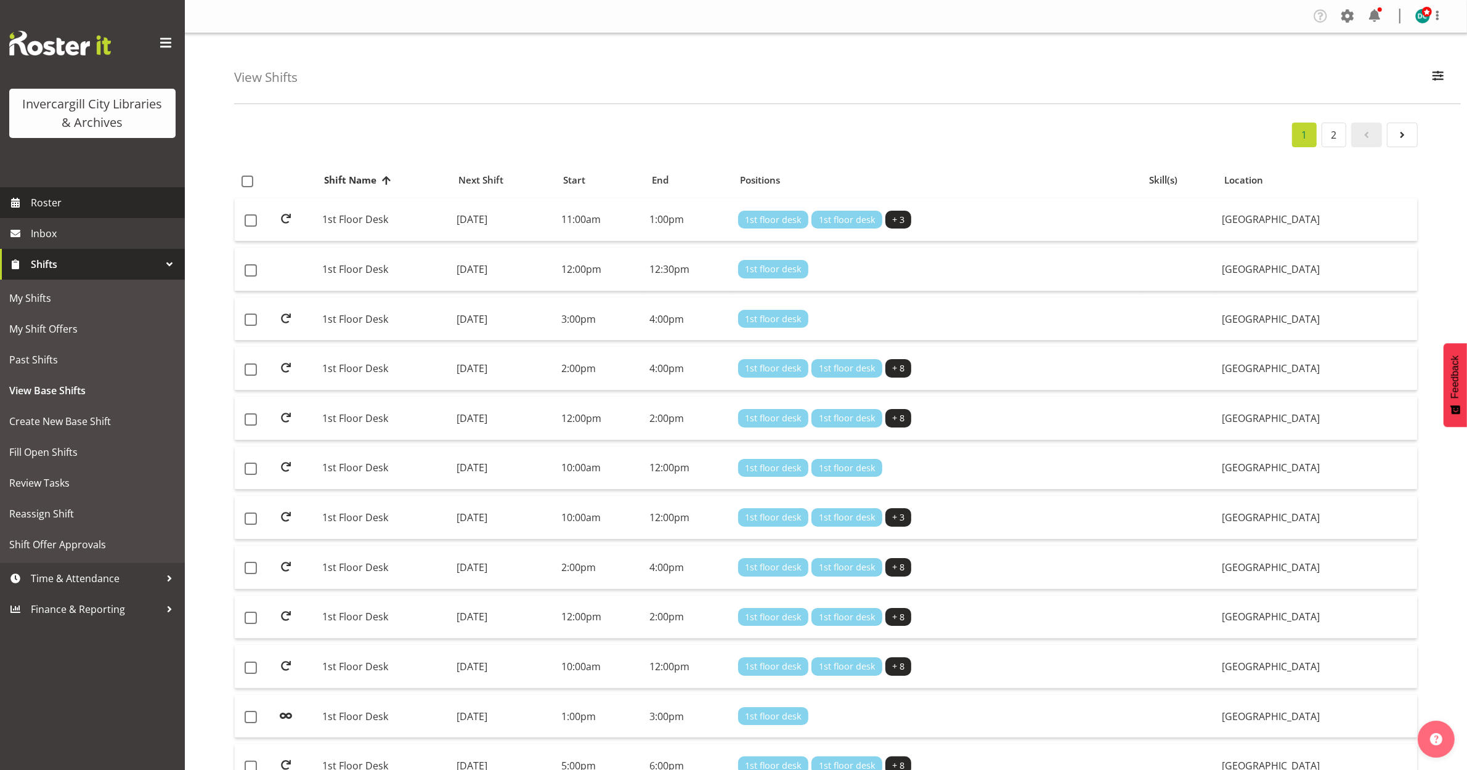
click at [68, 202] on span "Roster" at bounding box center [105, 202] width 148 height 18
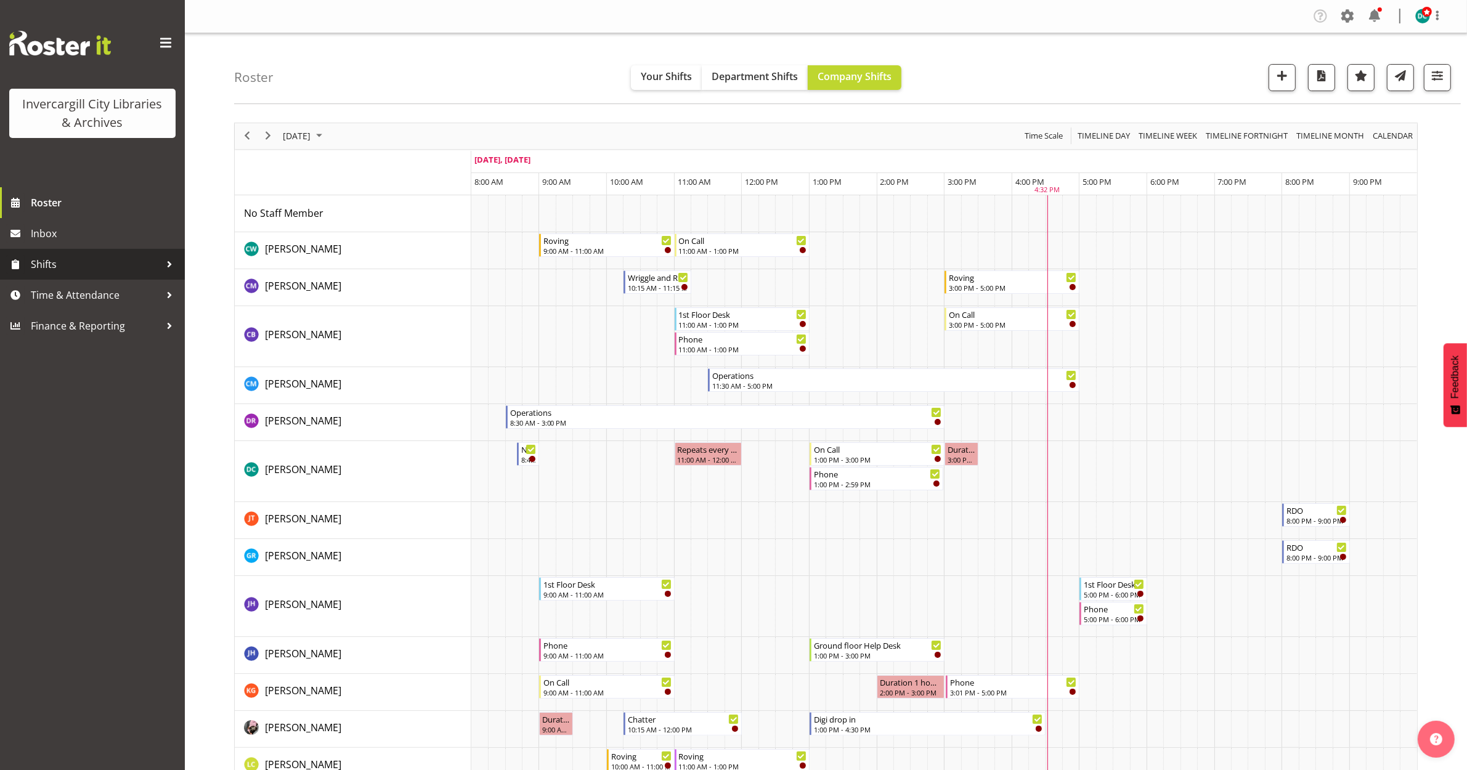
click at [60, 264] on span "Shifts" at bounding box center [95, 264] width 129 height 18
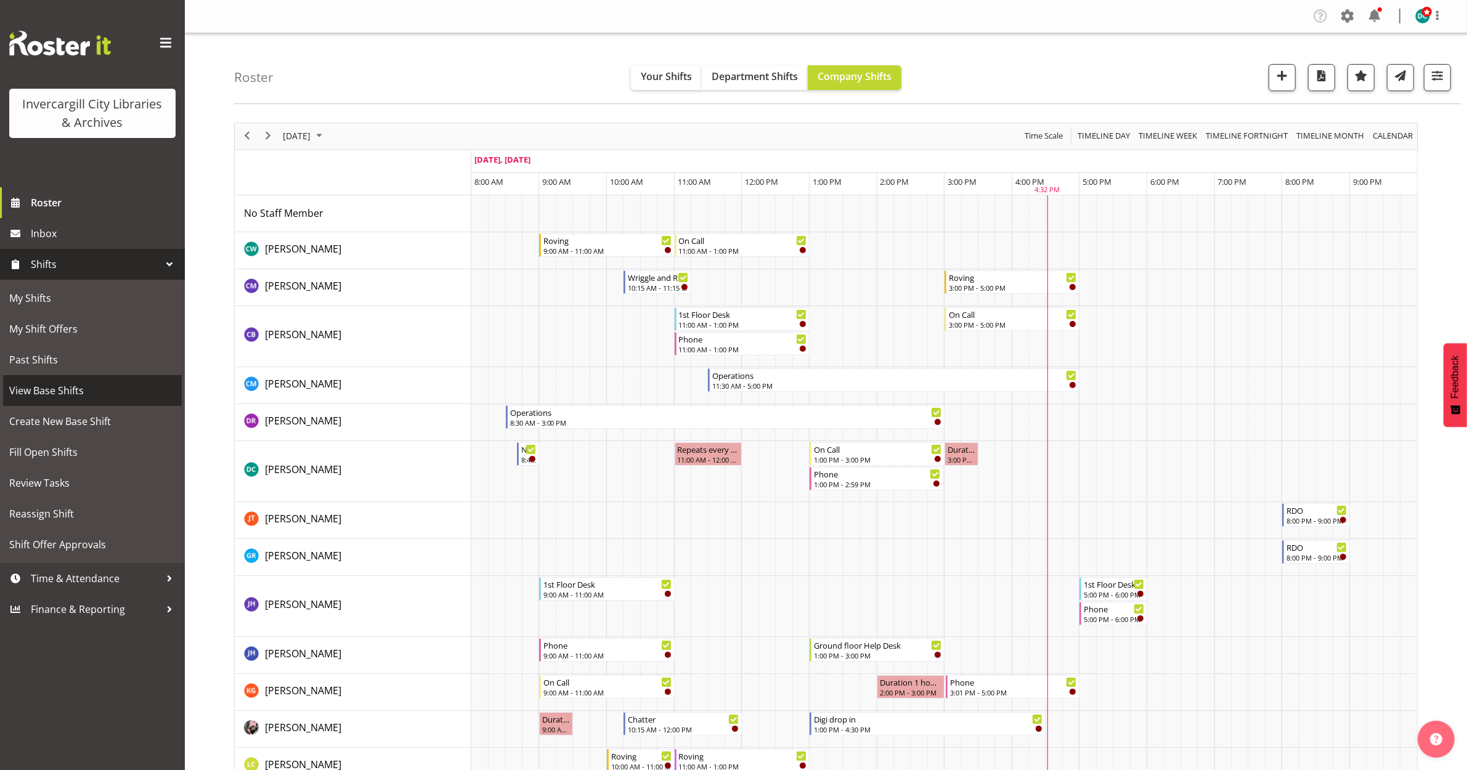
click at [38, 388] on span "View Base Shifts" at bounding box center [92, 390] width 166 height 18
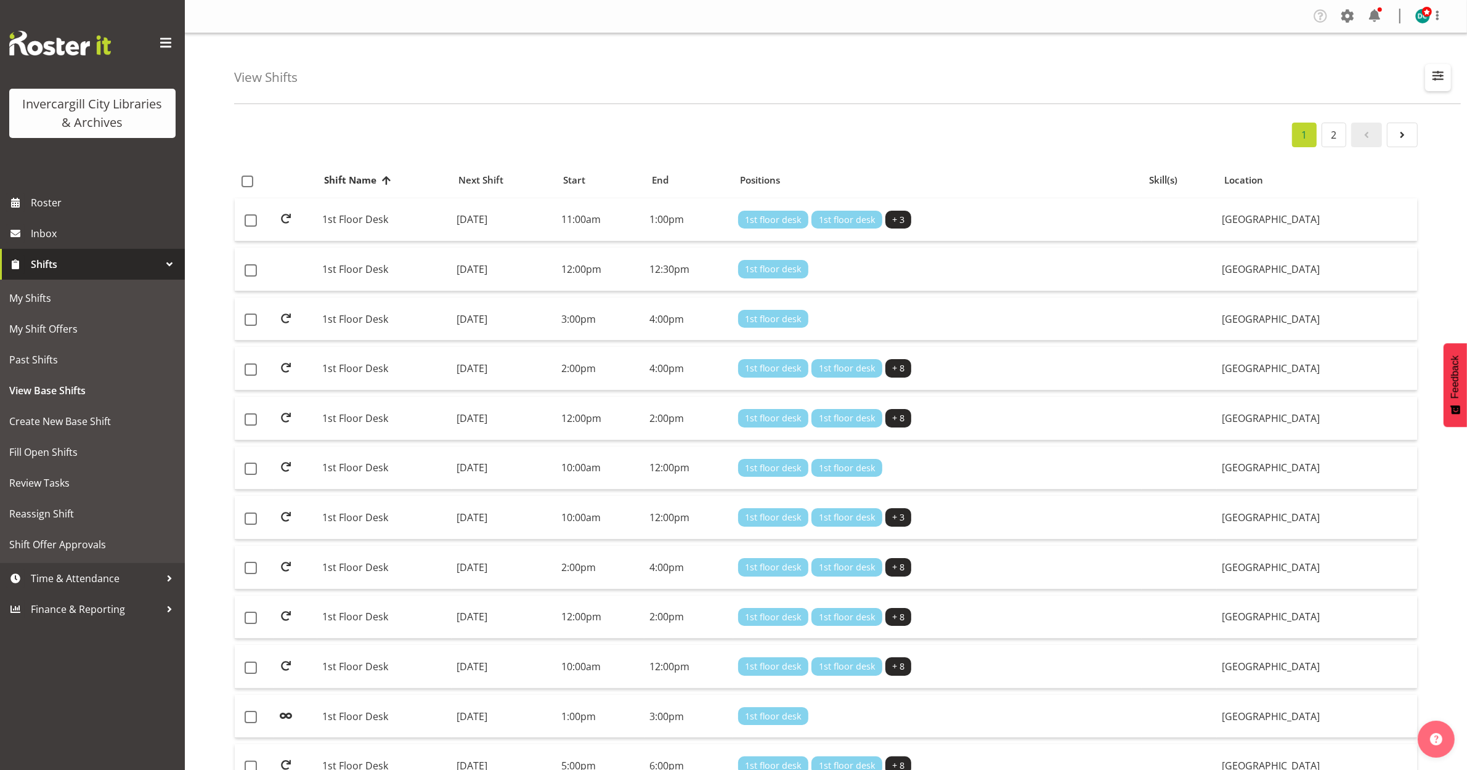
click at [1439, 71] on span "button" at bounding box center [1438, 76] width 16 height 16
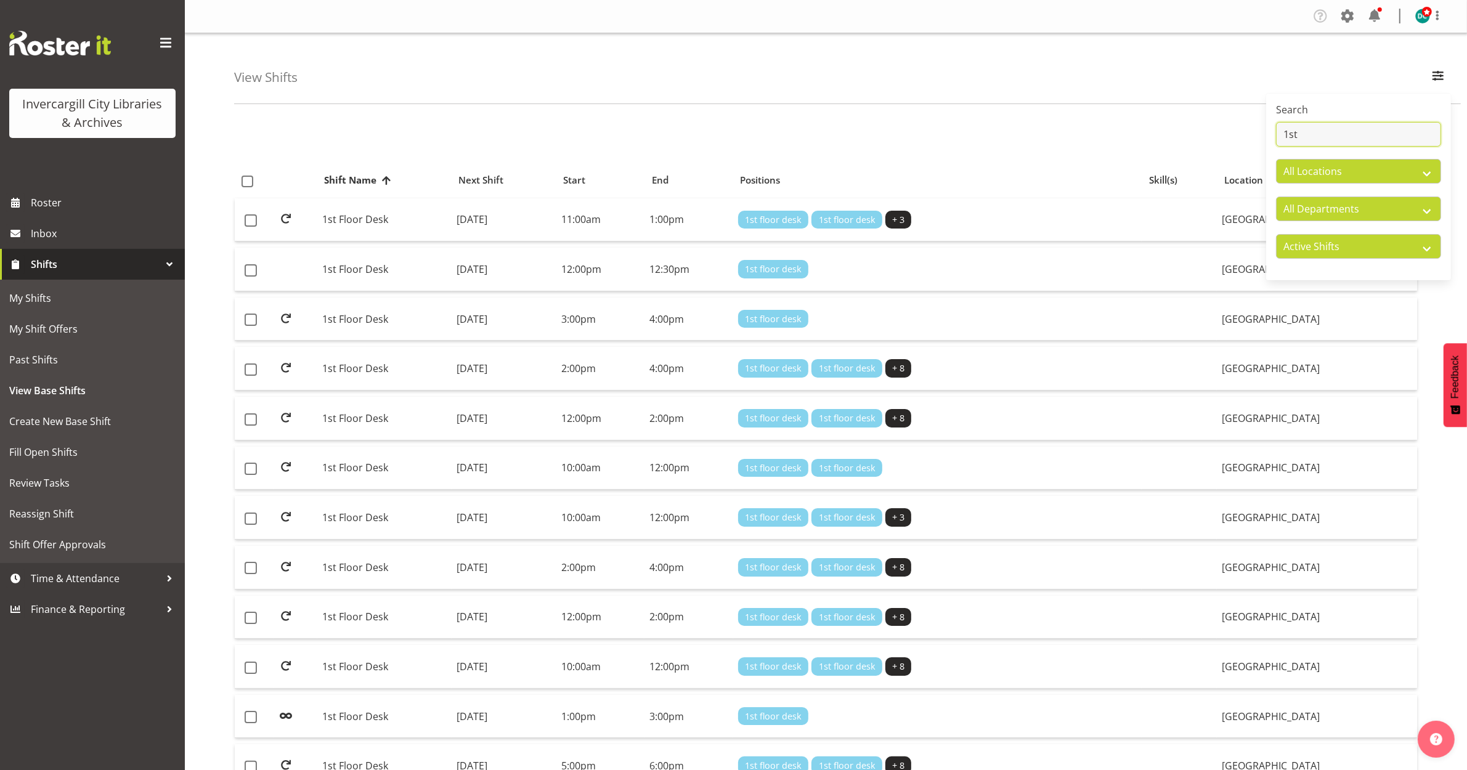
click at [1354, 136] on input "1st" at bounding box center [1358, 134] width 165 height 25
type input "1"
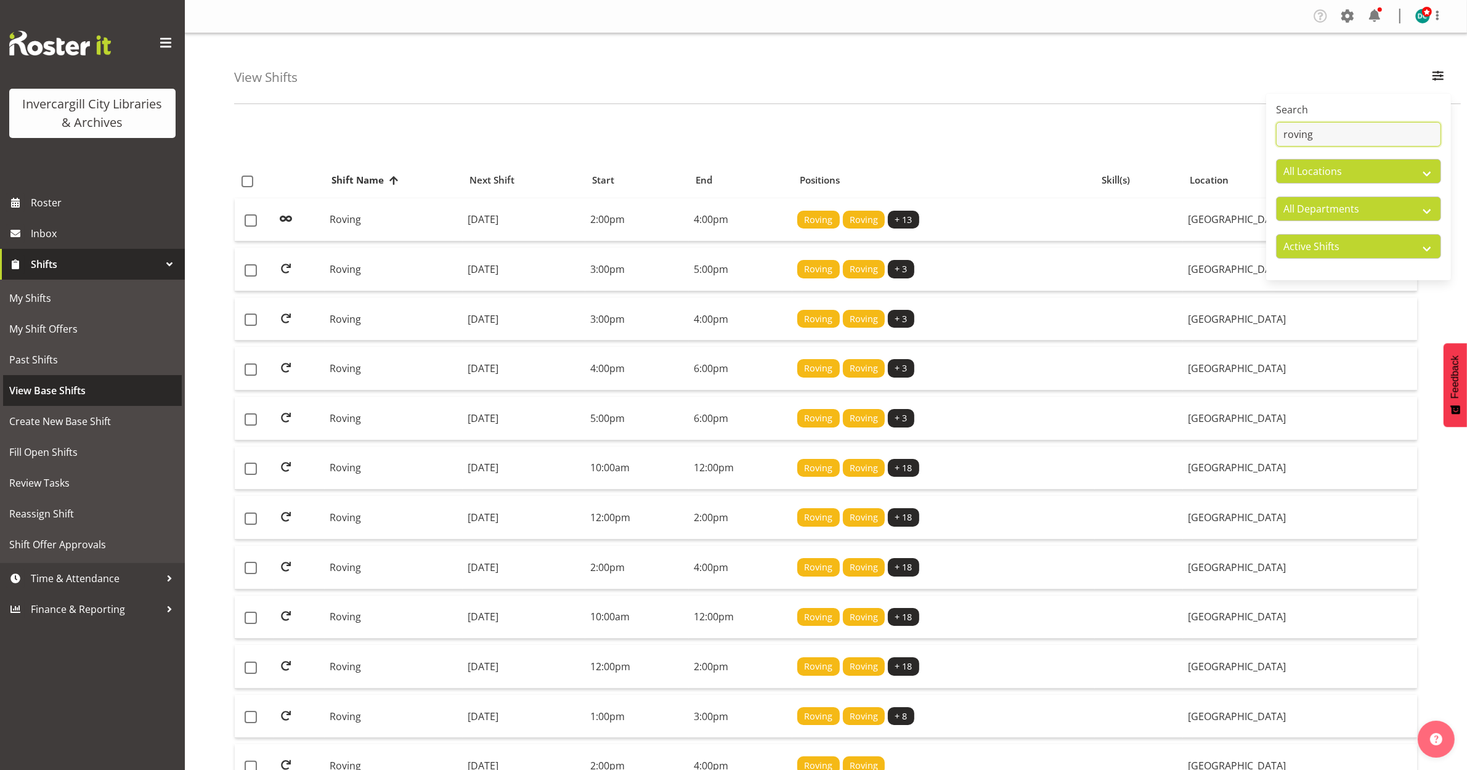
type input "roving"
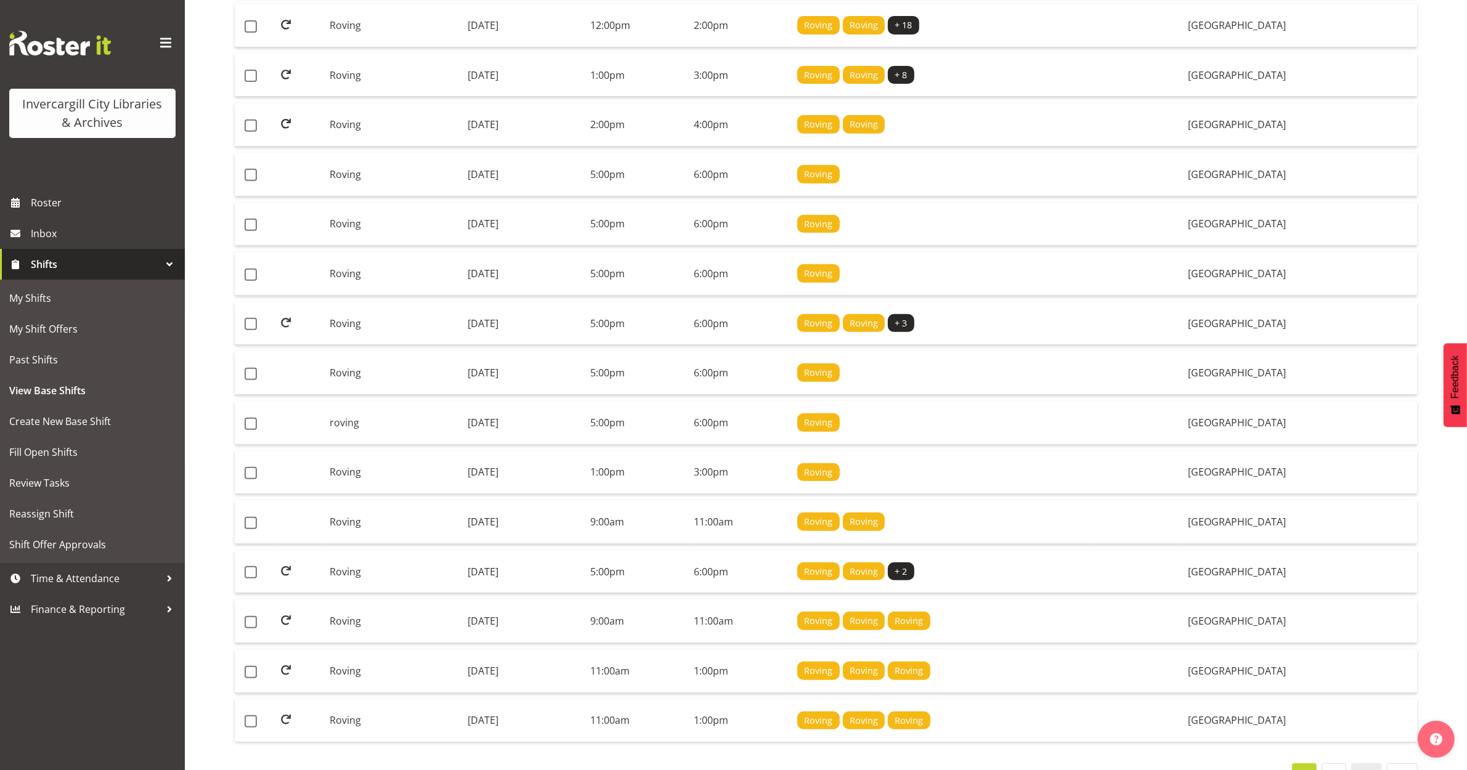
scroll to position [686, 0]
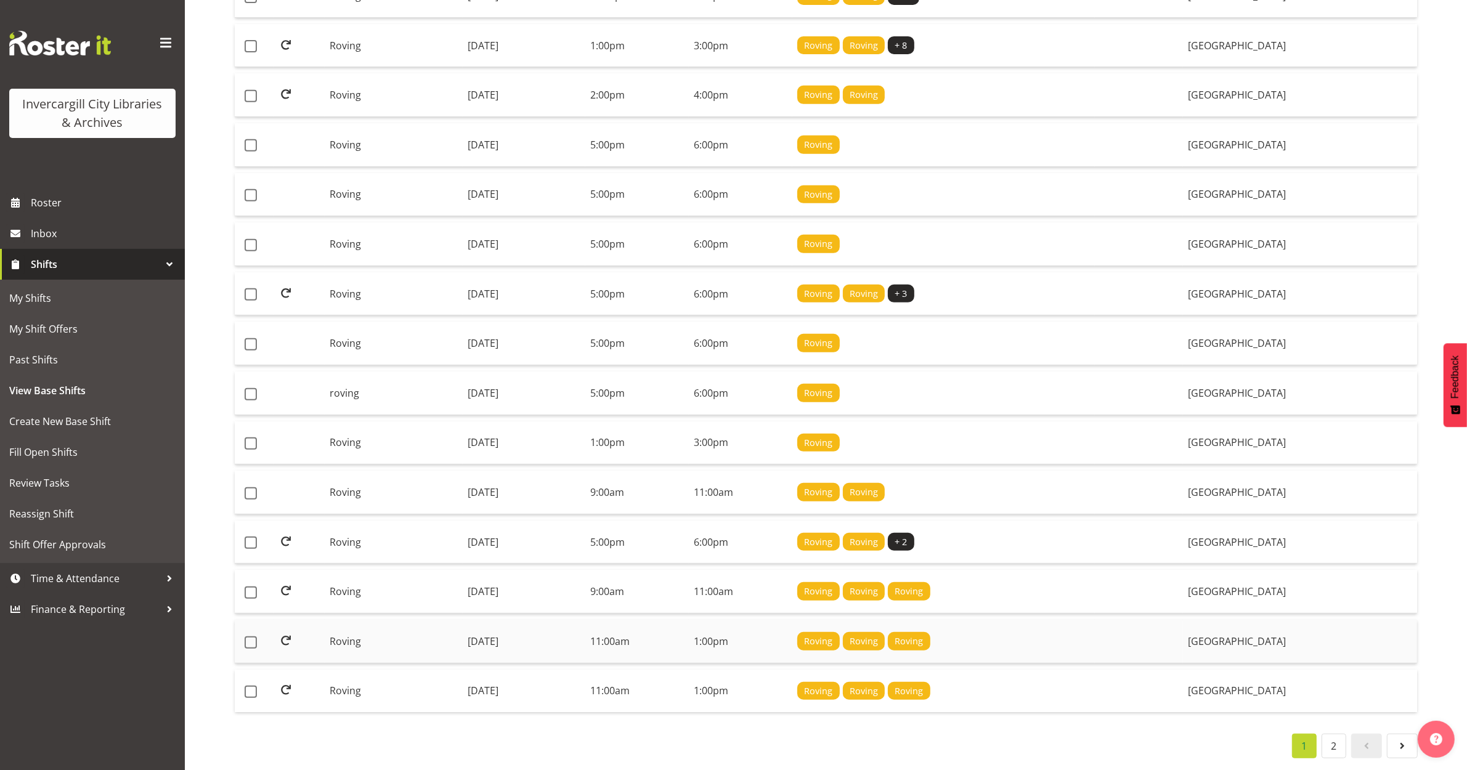
click at [479, 628] on td "Tuesday, 22nd Jul 2025" at bounding box center [524, 642] width 123 height 44
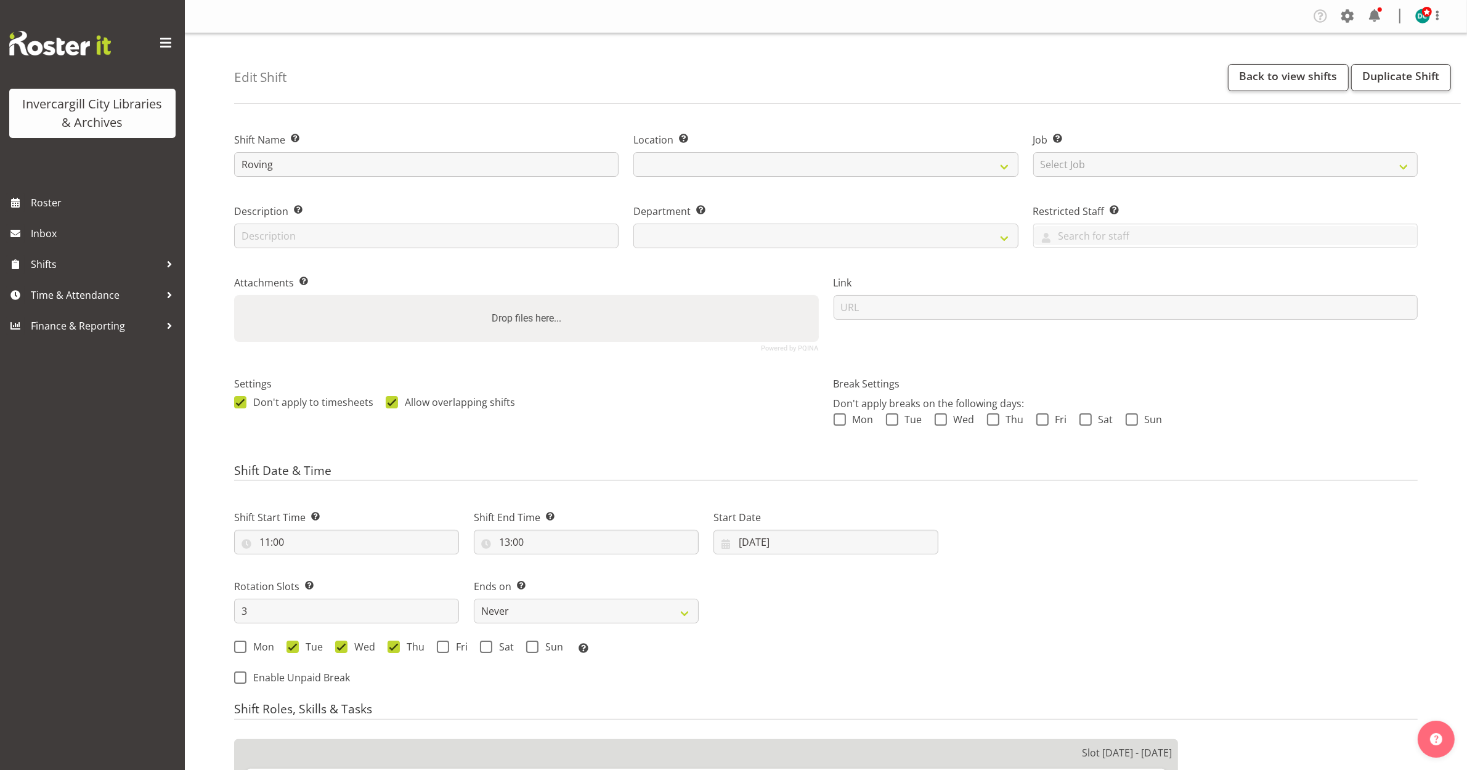
select select
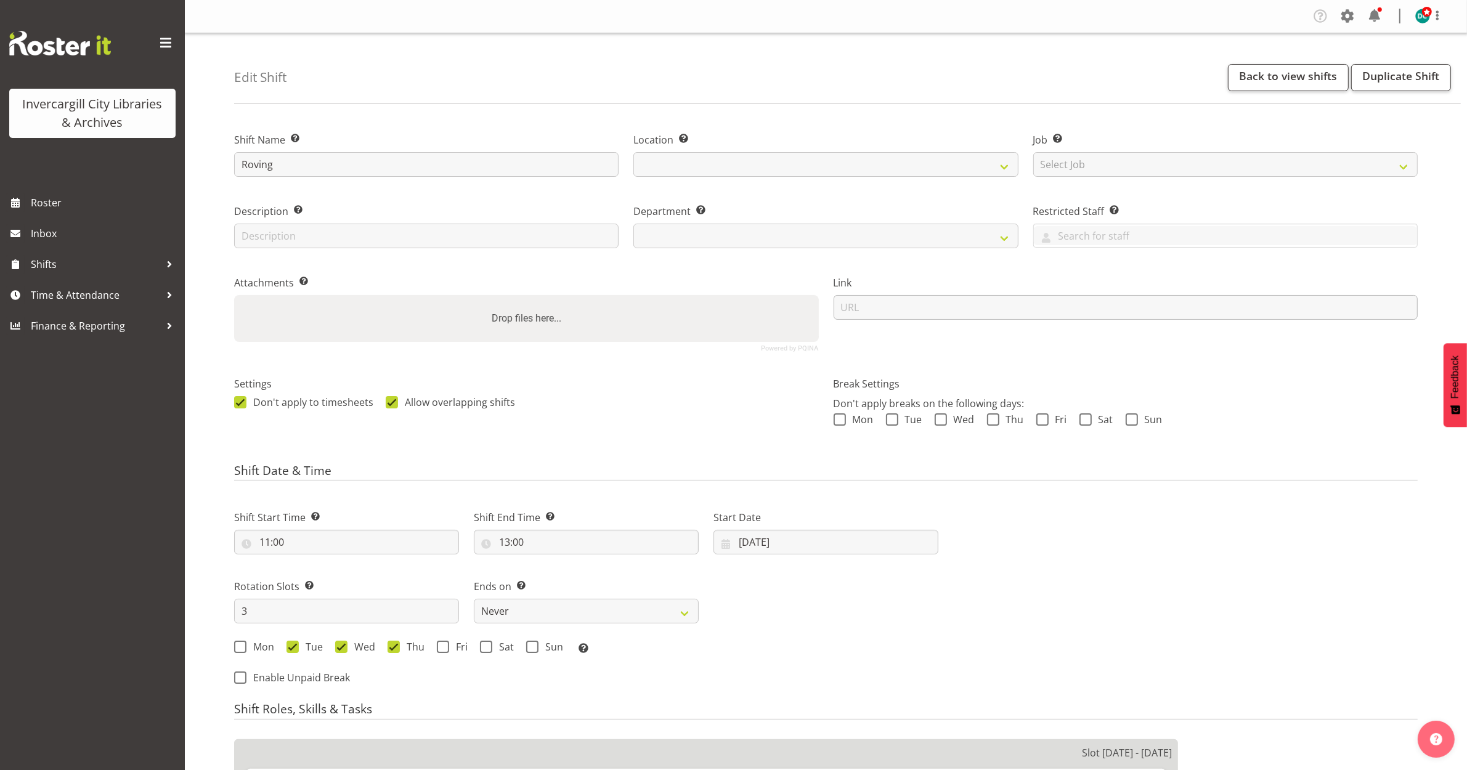
select select
select select "1276"
select select "921"
click at [755, 544] on input "[DATE]" at bounding box center [825, 542] width 225 height 25
click at [917, 570] on link at bounding box center [913, 577] width 31 height 25
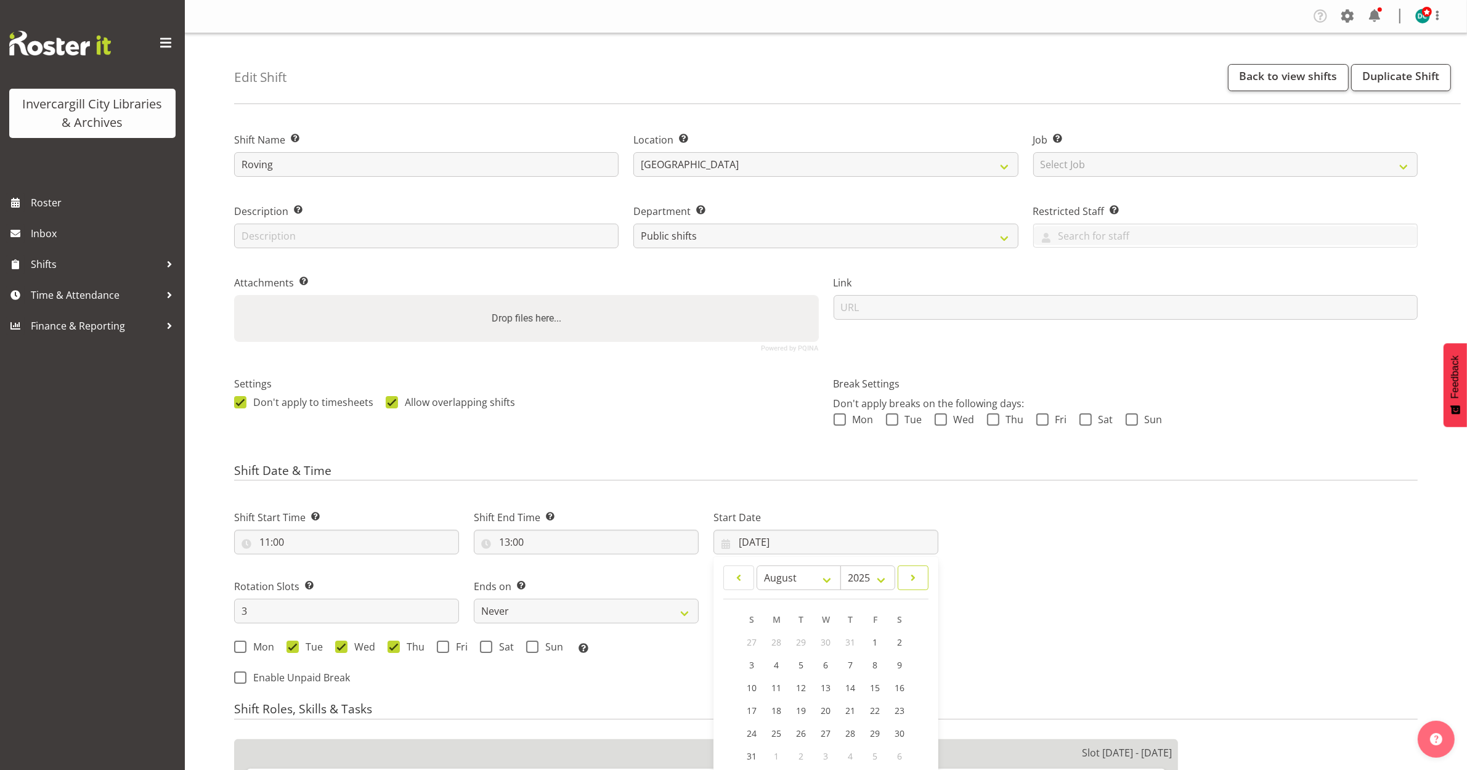
click at [912, 579] on span at bounding box center [913, 577] width 15 height 15
click at [913, 578] on span at bounding box center [913, 577] width 15 height 15
select select "9"
click at [748, 673] on link "5" at bounding box center [751, 666] width 25 height 23
type input "[DATE]"
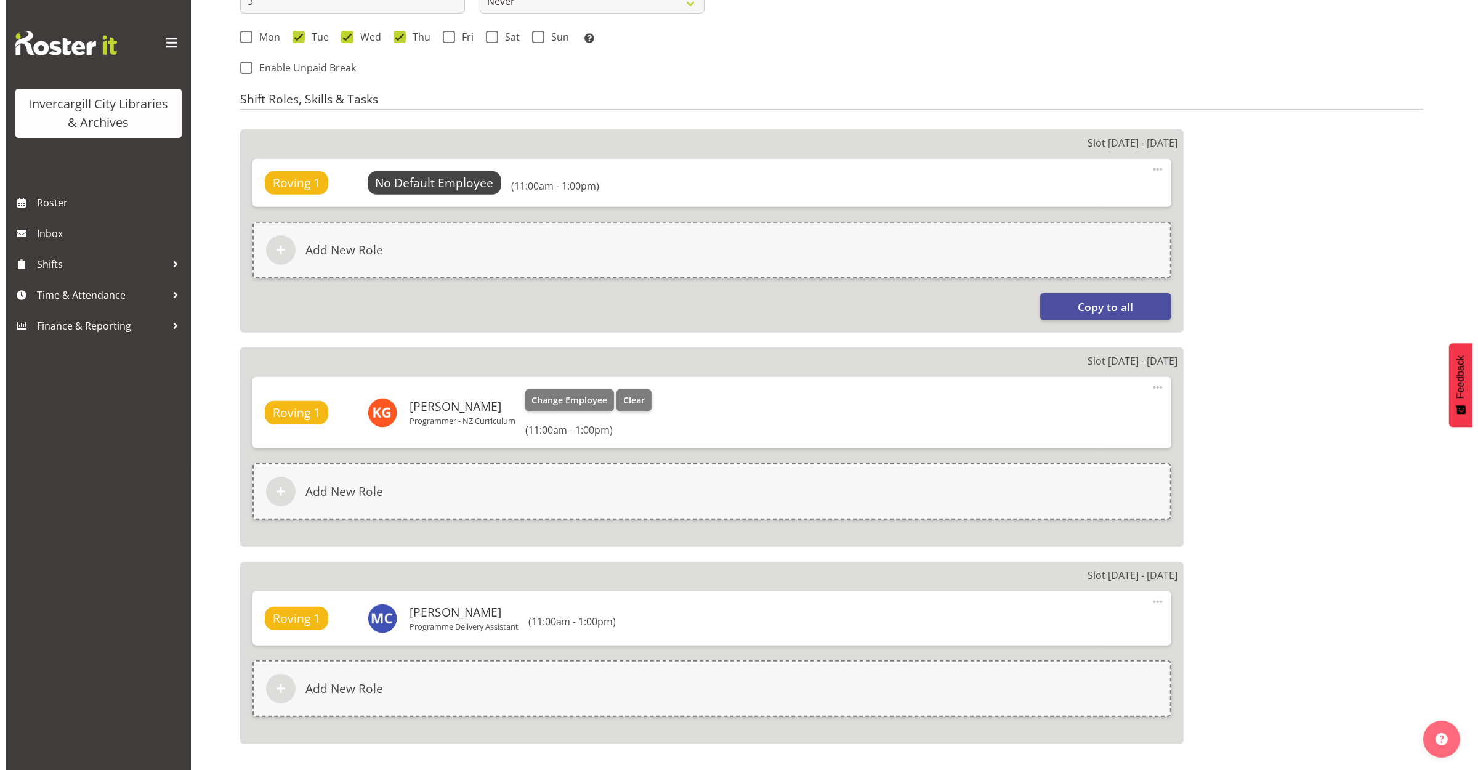
scroll to position [616, 0]
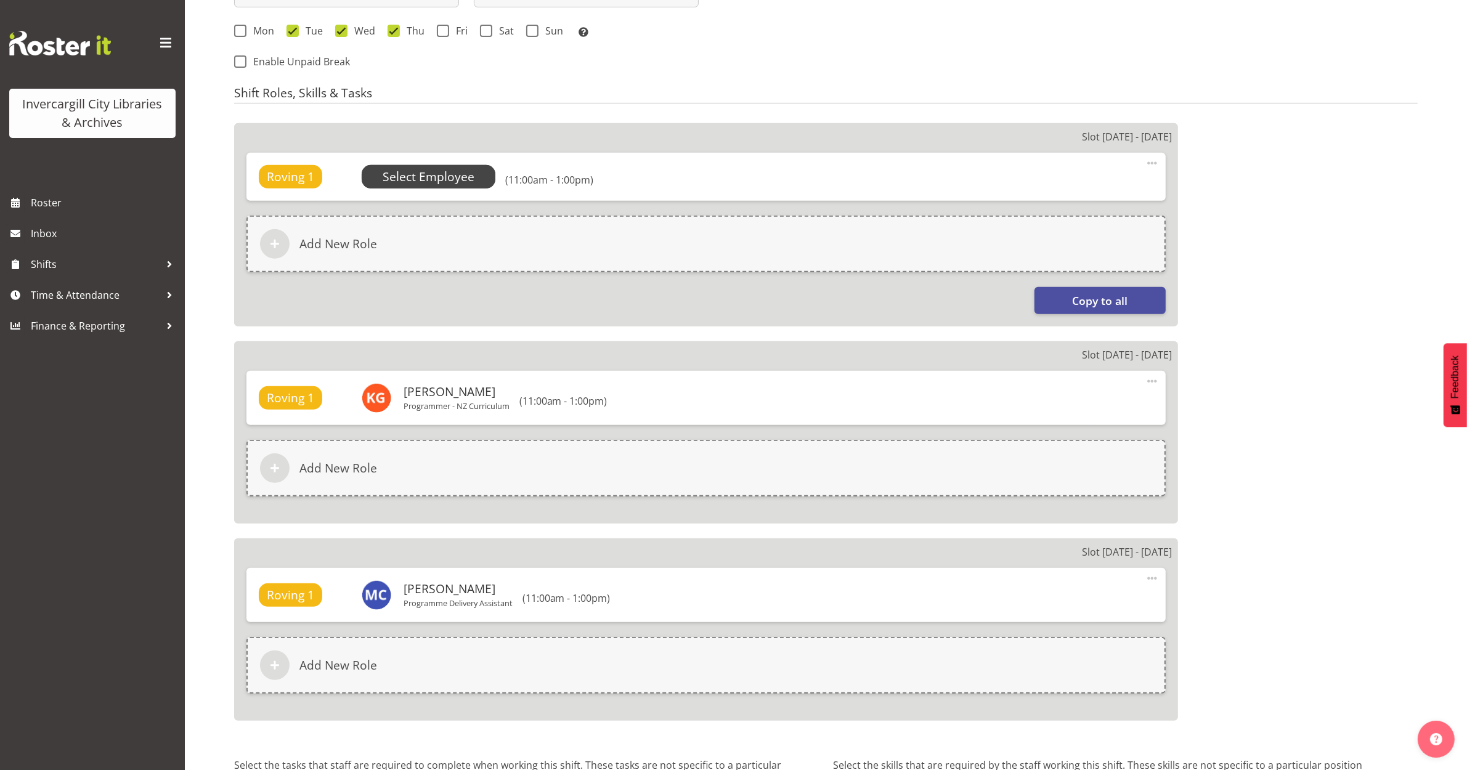
click at [453, 177] on span "Select Employee" at bounding box center [429, 177] width 92 height 18
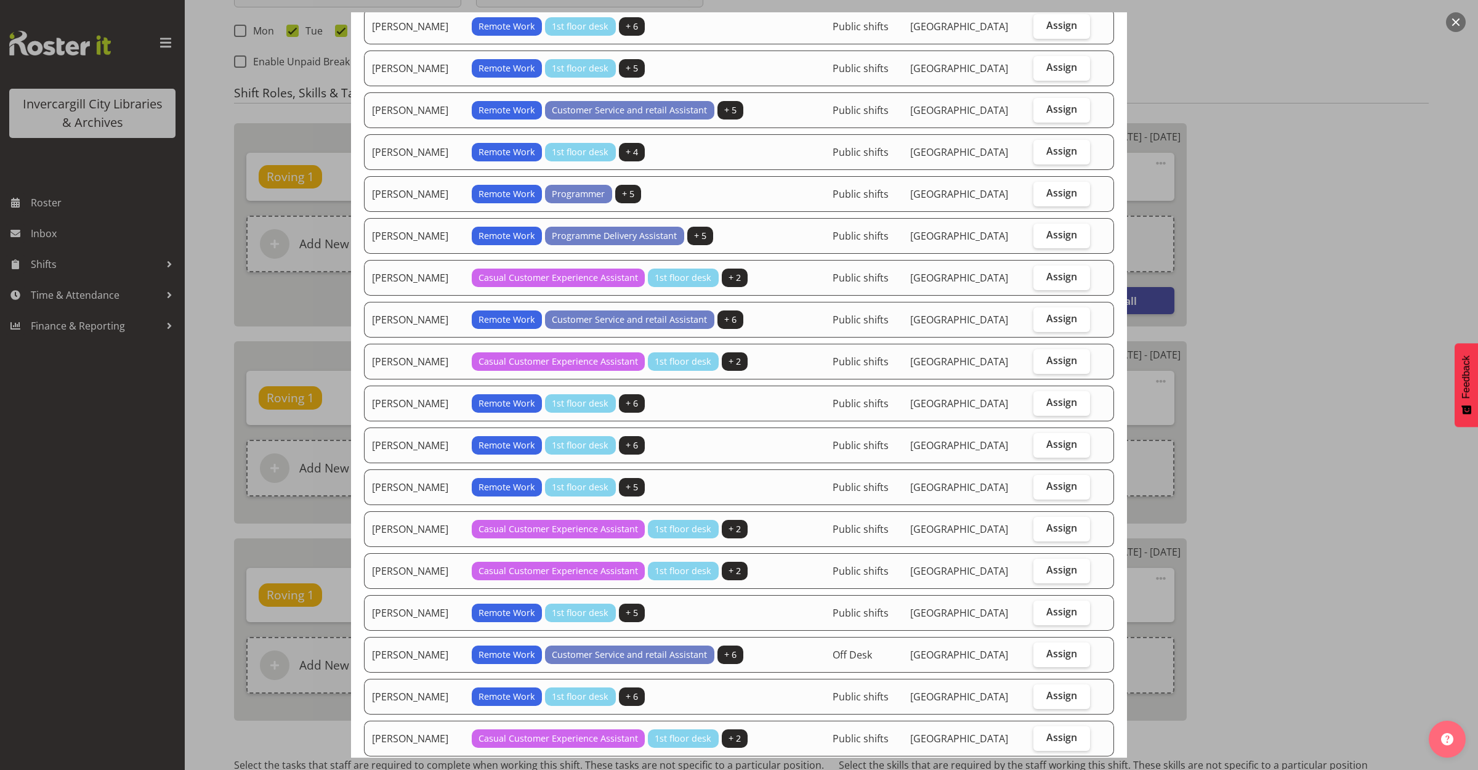
scroll to position [693, 0]
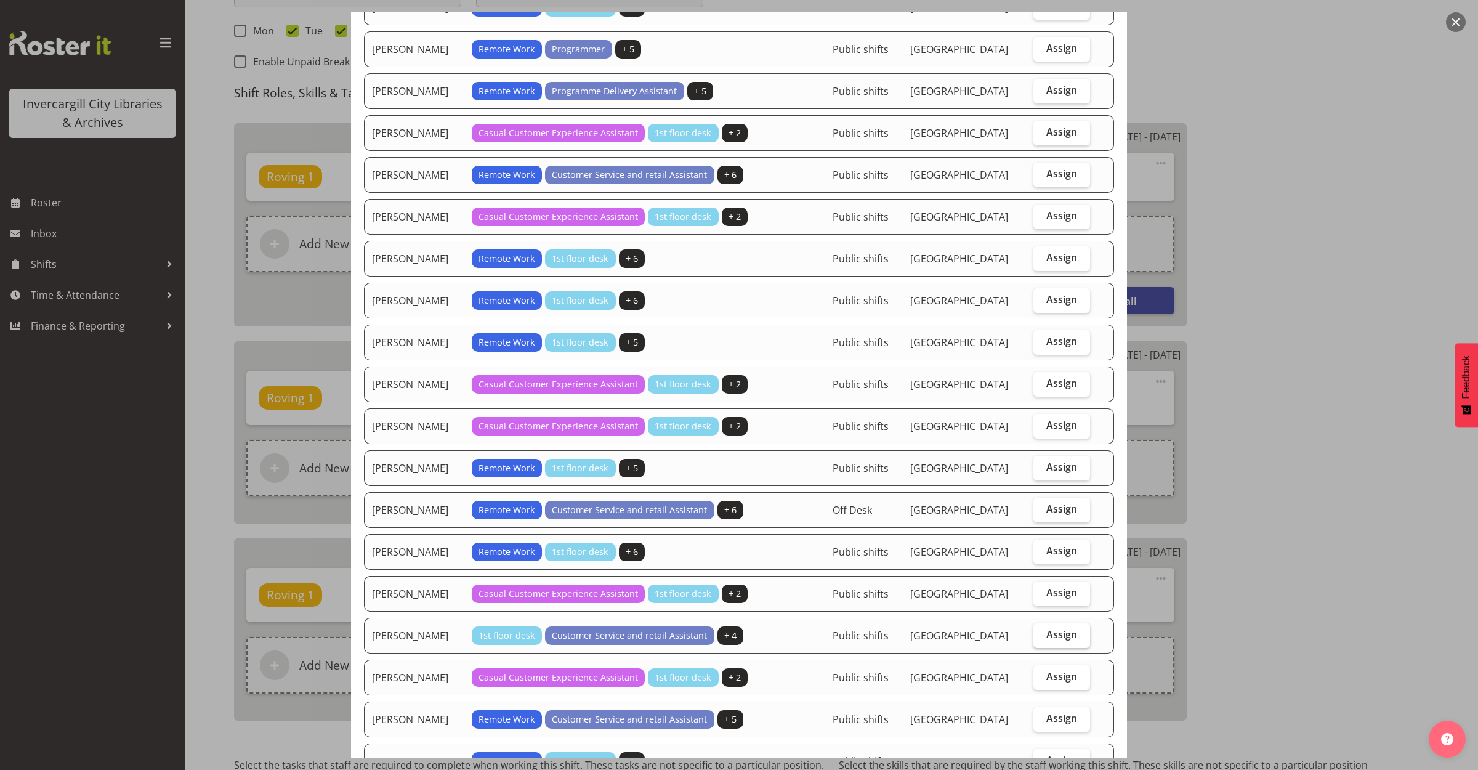
click at [1048, 641] on span "Assign" at bounding box center [1062, 634] width 31 height 12
click at [1042, 639] on input "Assign" at bounding box center [1038, 635] width 8 height 8
checkbox input "true"
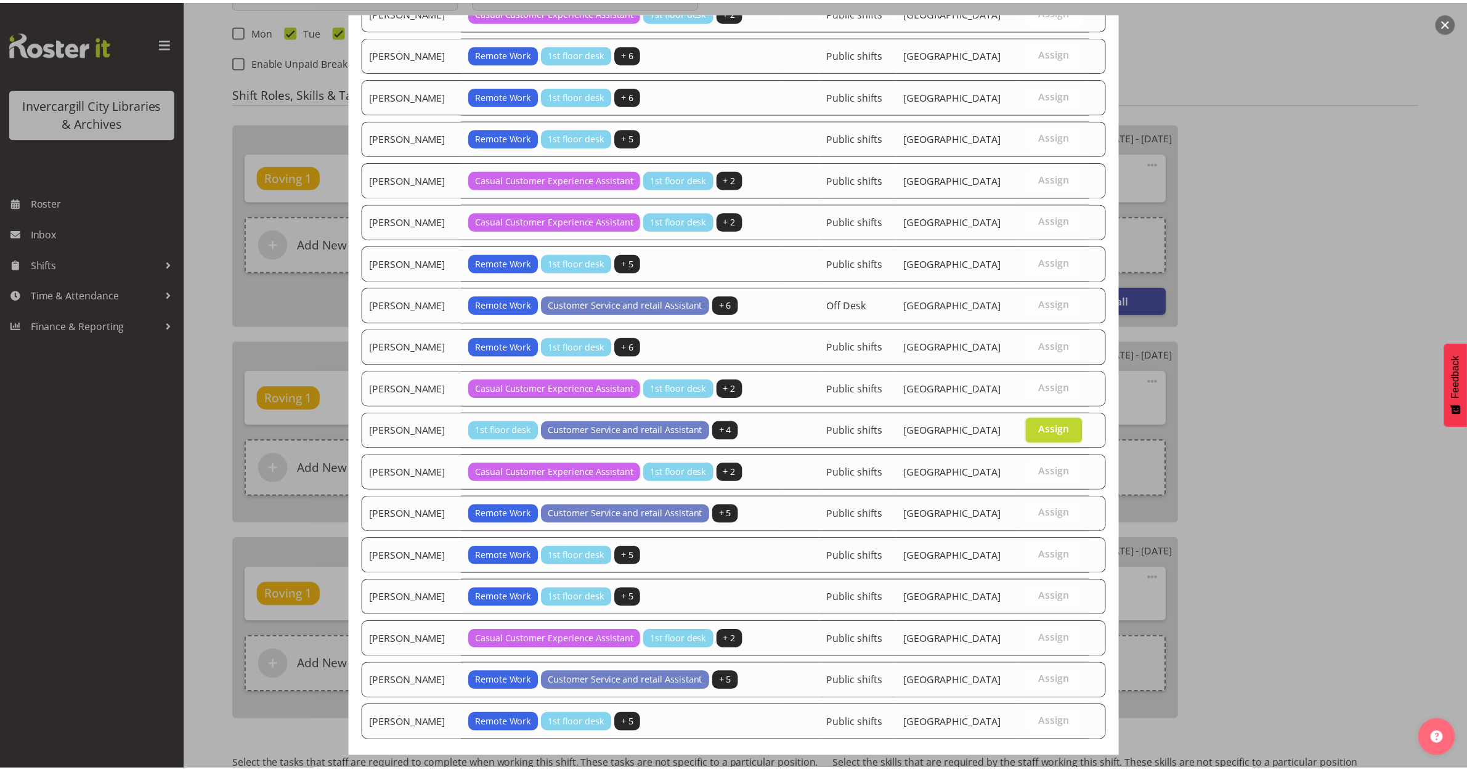
scroll to position [970, 0]
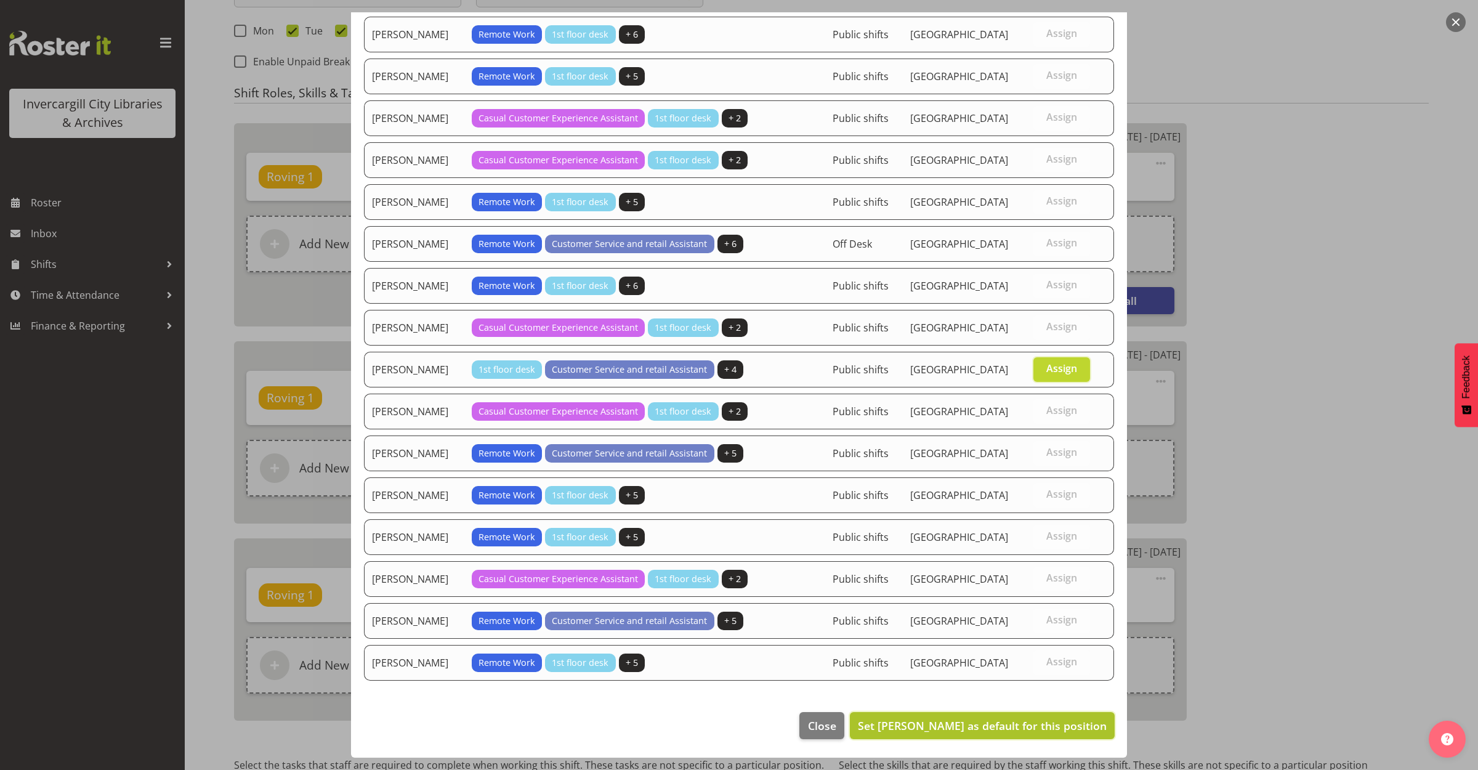
click at [1018, 721] on span "Set [PERSON_NAME] as default for this position" at bounding box center [982, 725] width 249 height 15
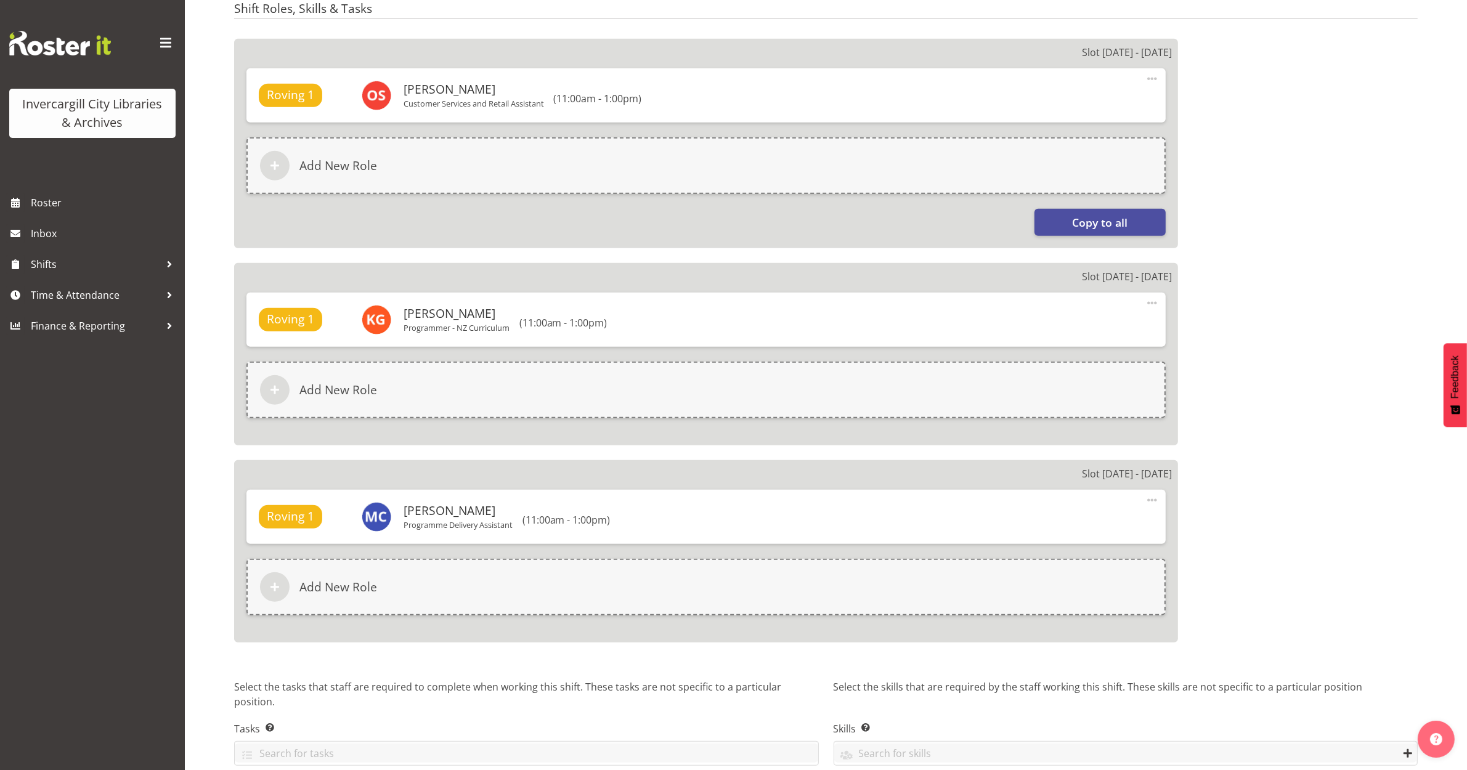
scroll to position [758, 0]
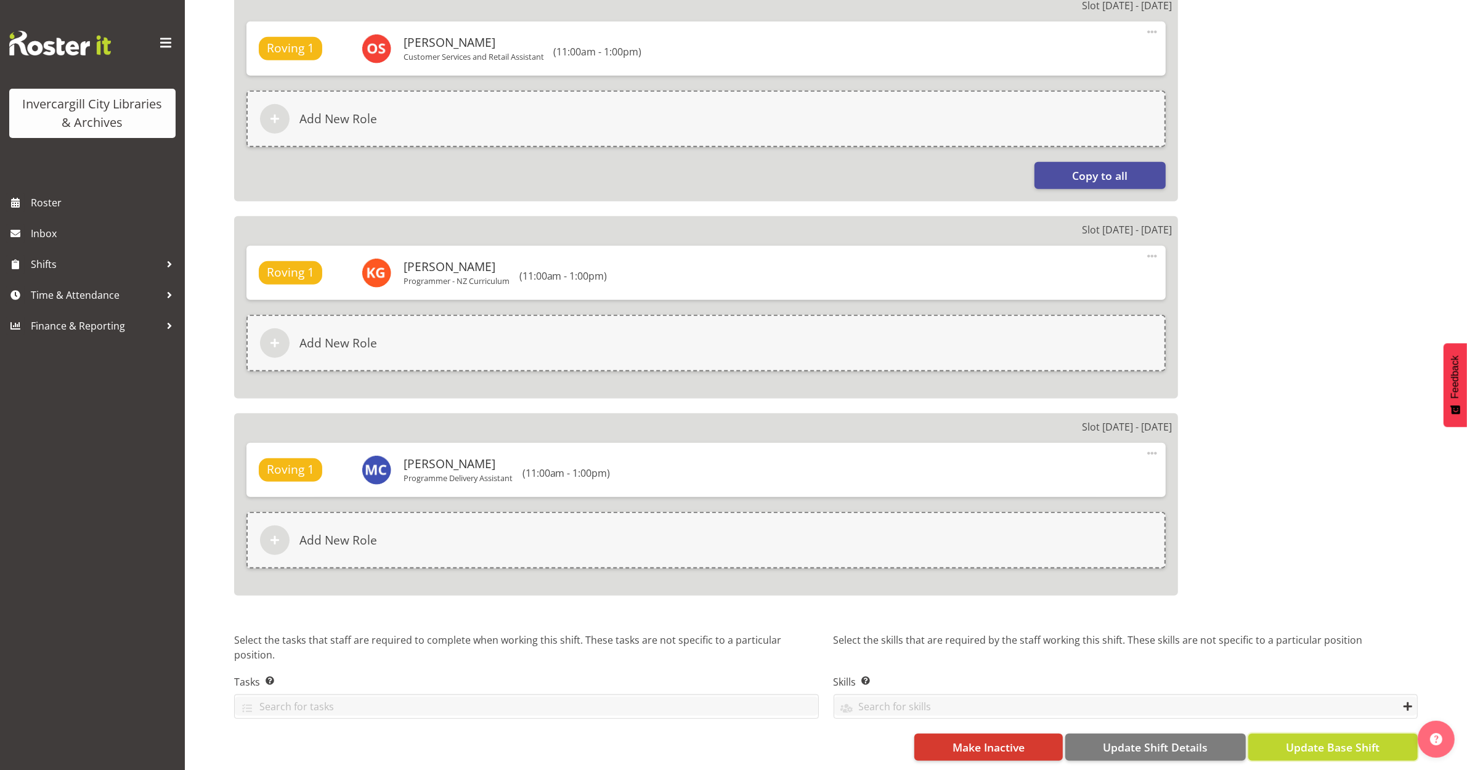
click at [1313, 739] on span "Update Base Shift" at bounding box center [1333, 747] width 94 height 16
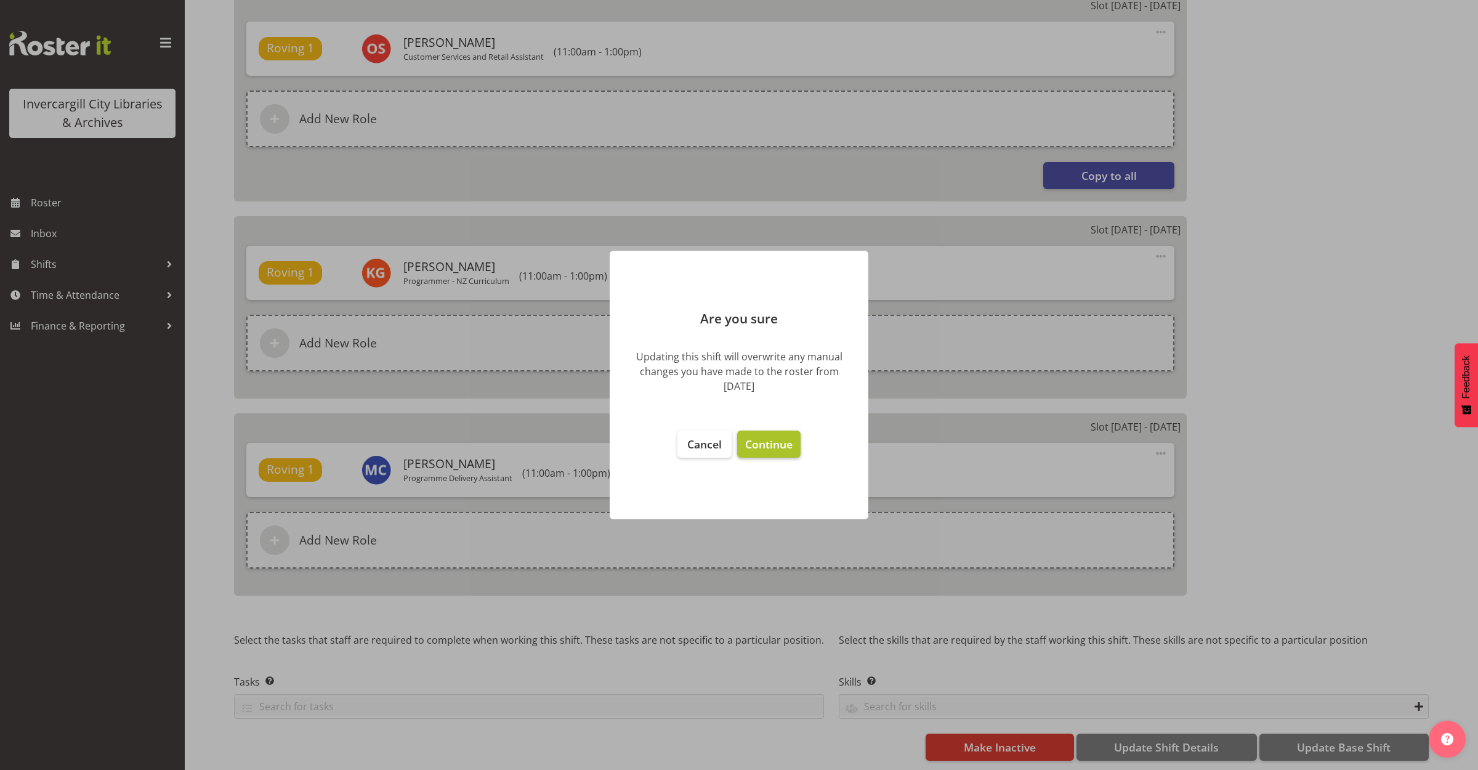
click at [762, 436] on button "Continue" at bounding box center [768, 444] width 63 height 27
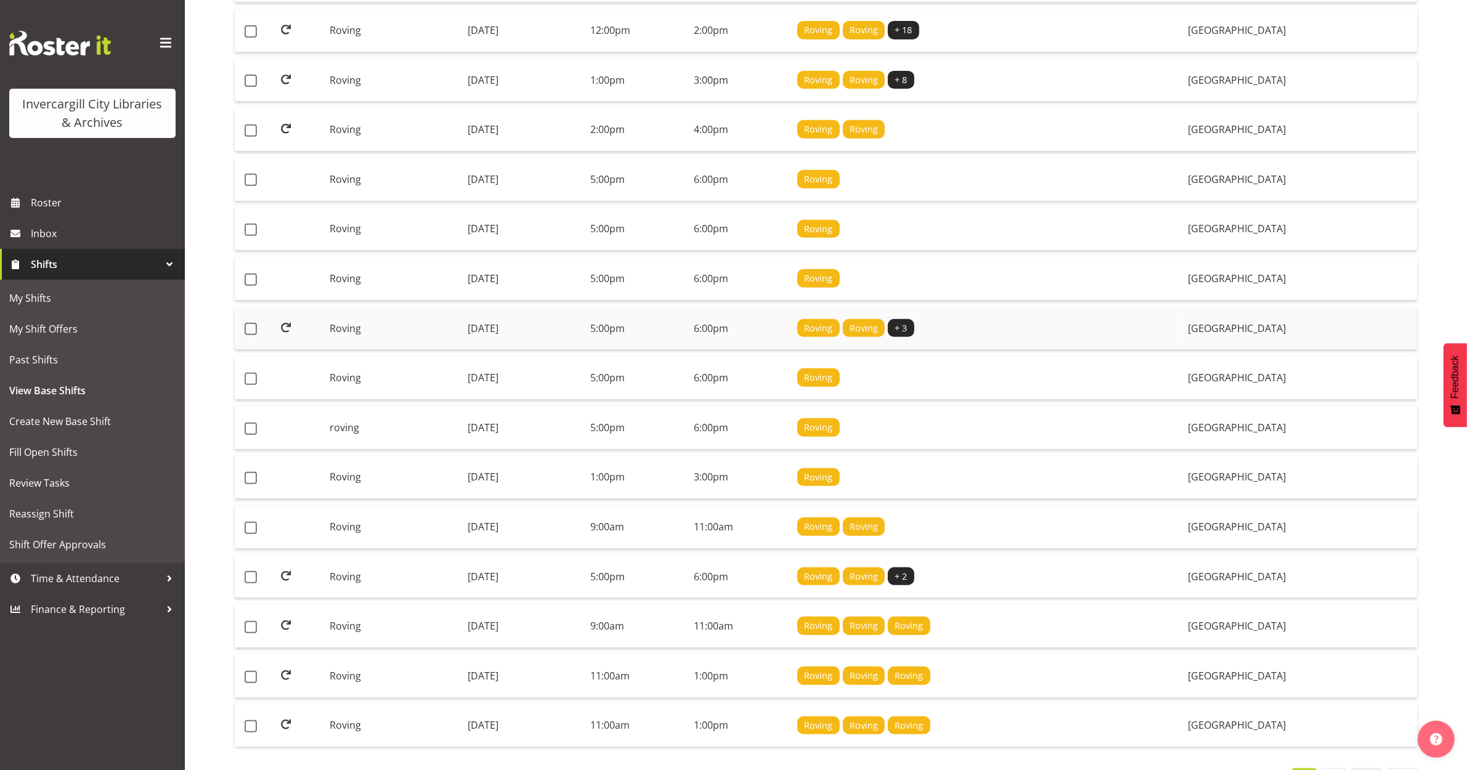
scroll to position [686, 0]
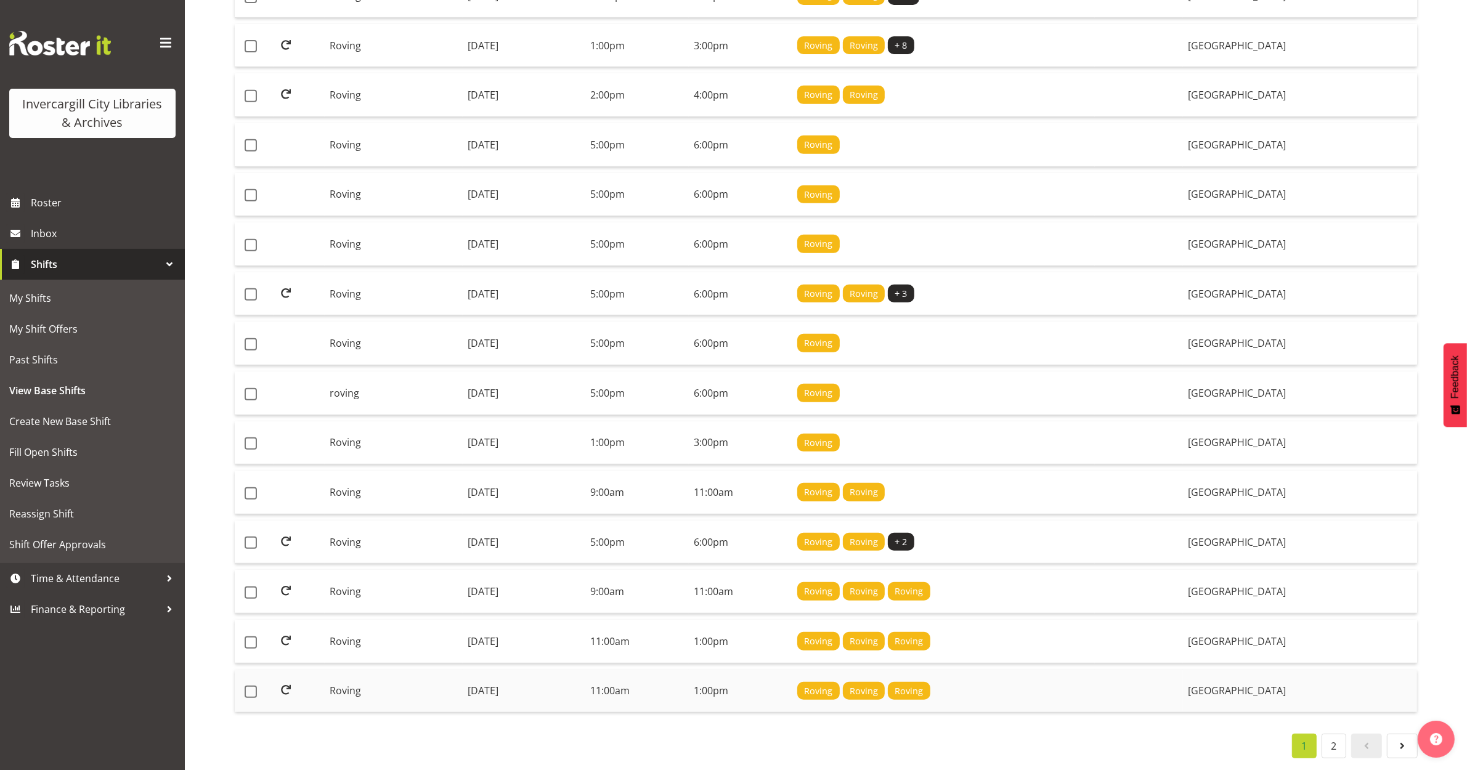
click at [494, 676] on td "Tuesday, 22nd Jul 2025" at bounding box center [524, 691] width 123 height 43
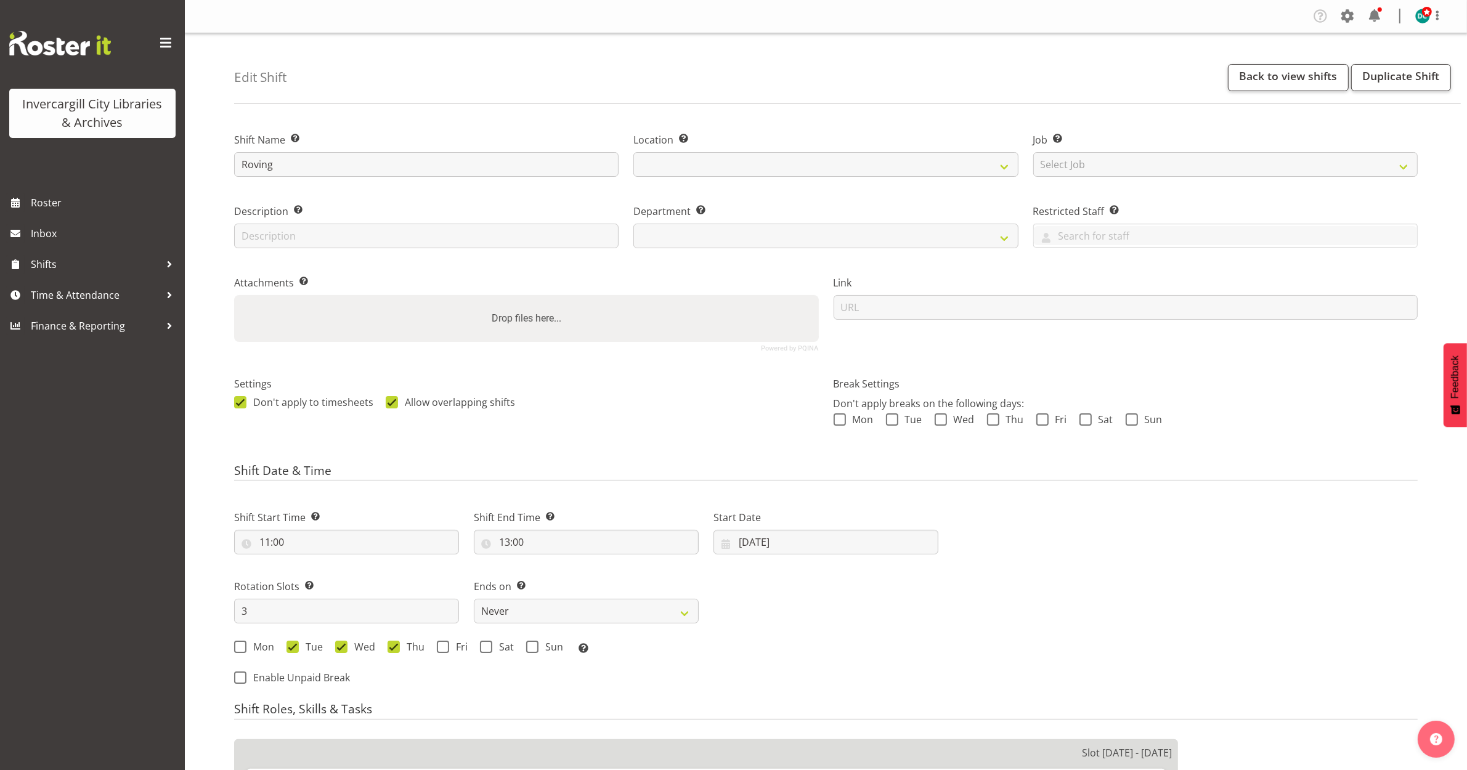
select select
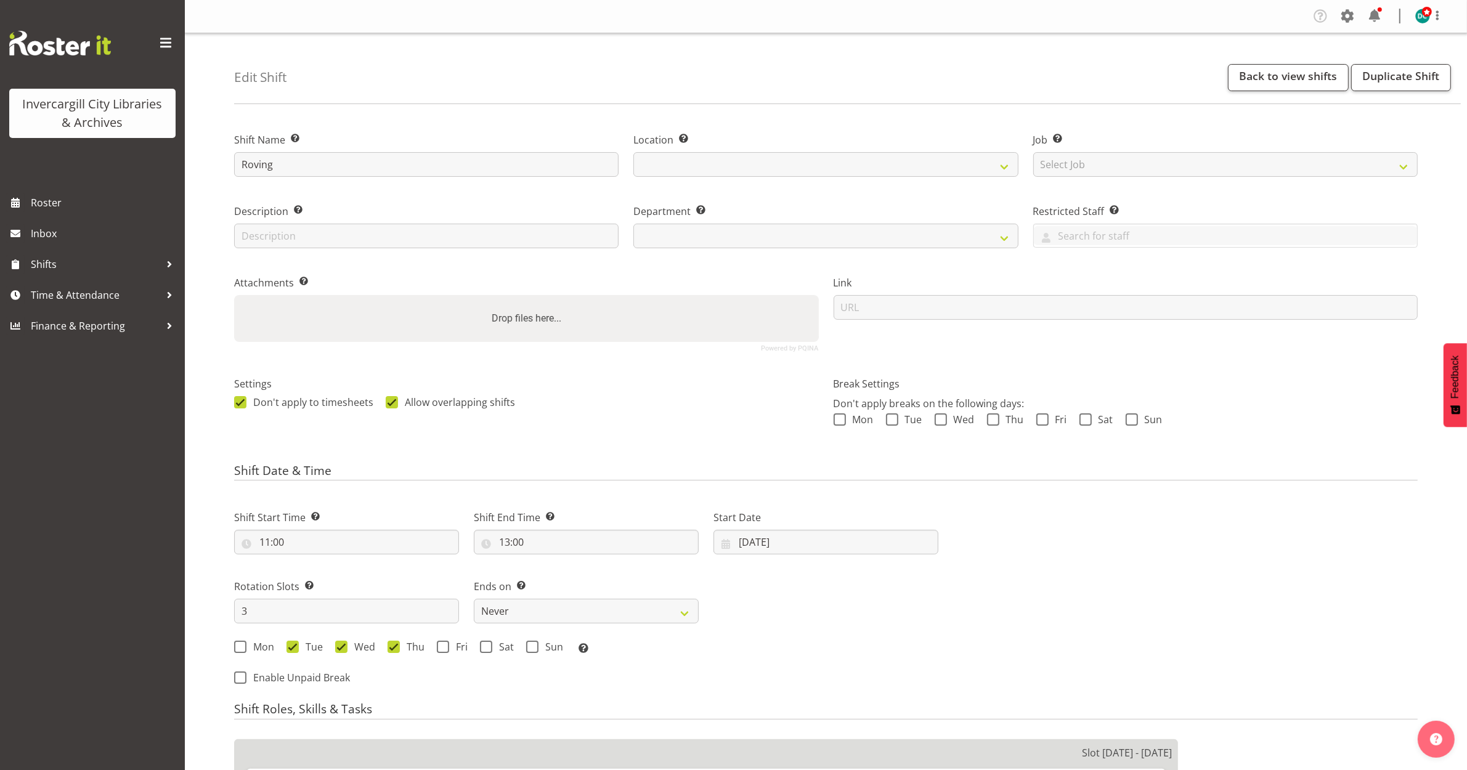
select select
select select "921"
select select "1276"
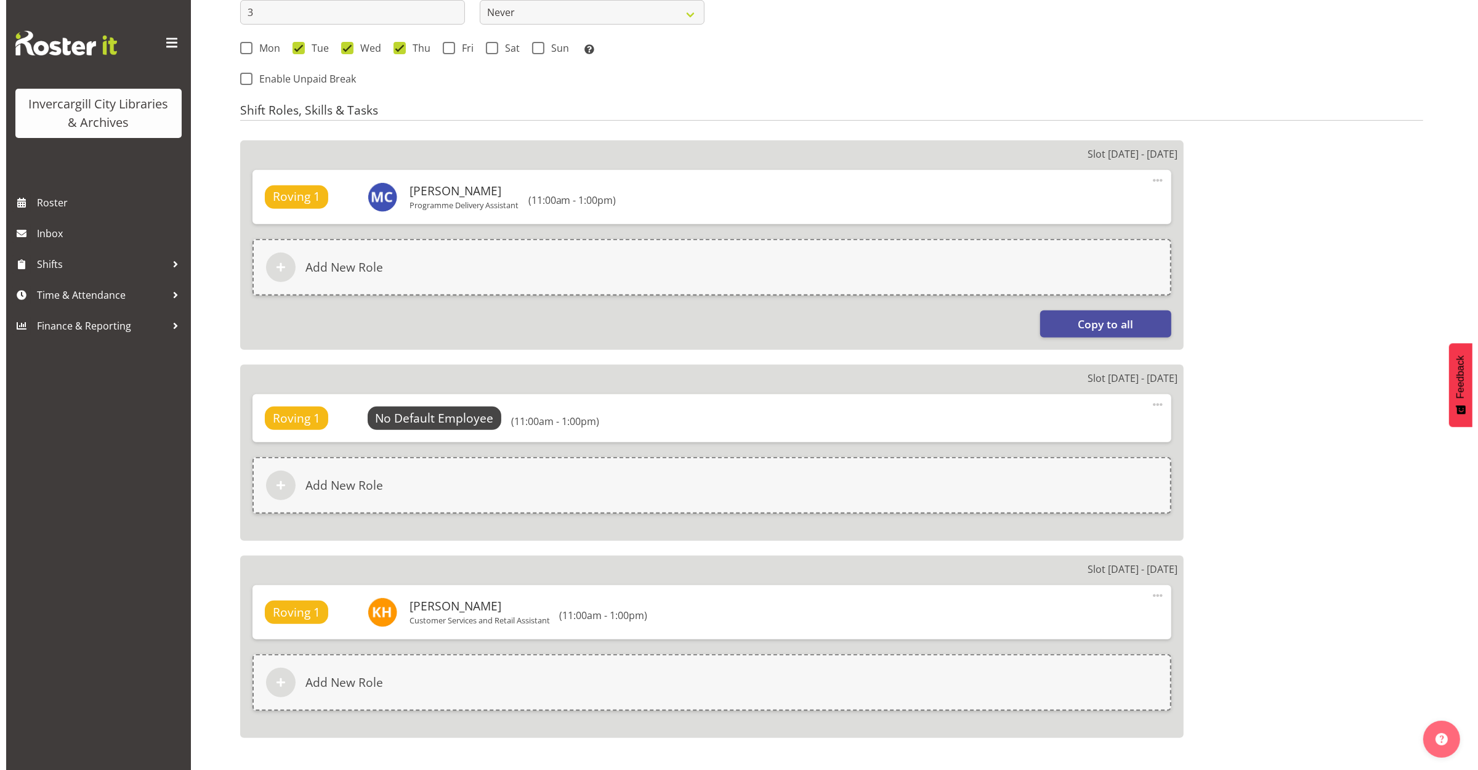
scroll to position [616, 0]
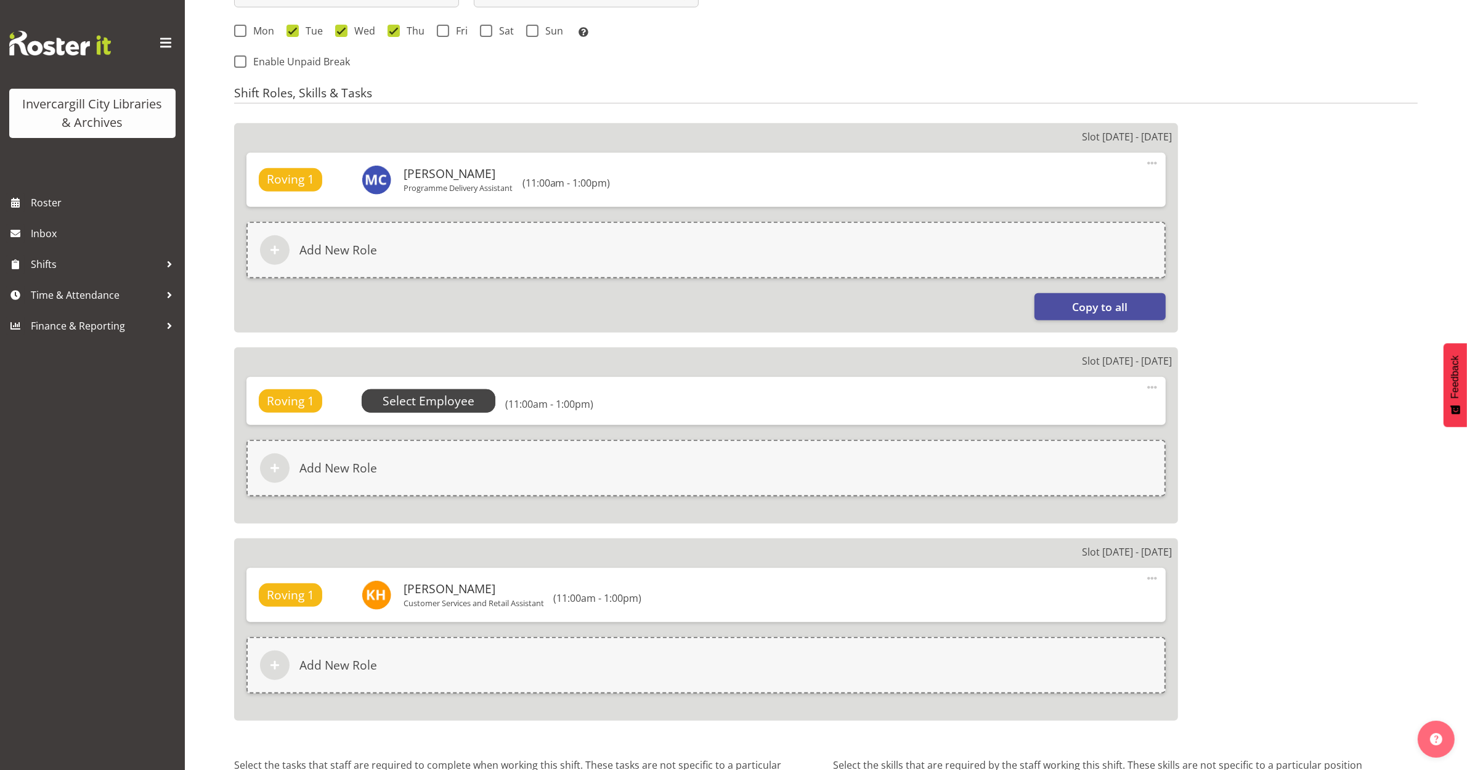
click at [430, 405] on span "Select Employee" at bounding box center [429, 401] width 92 height 18
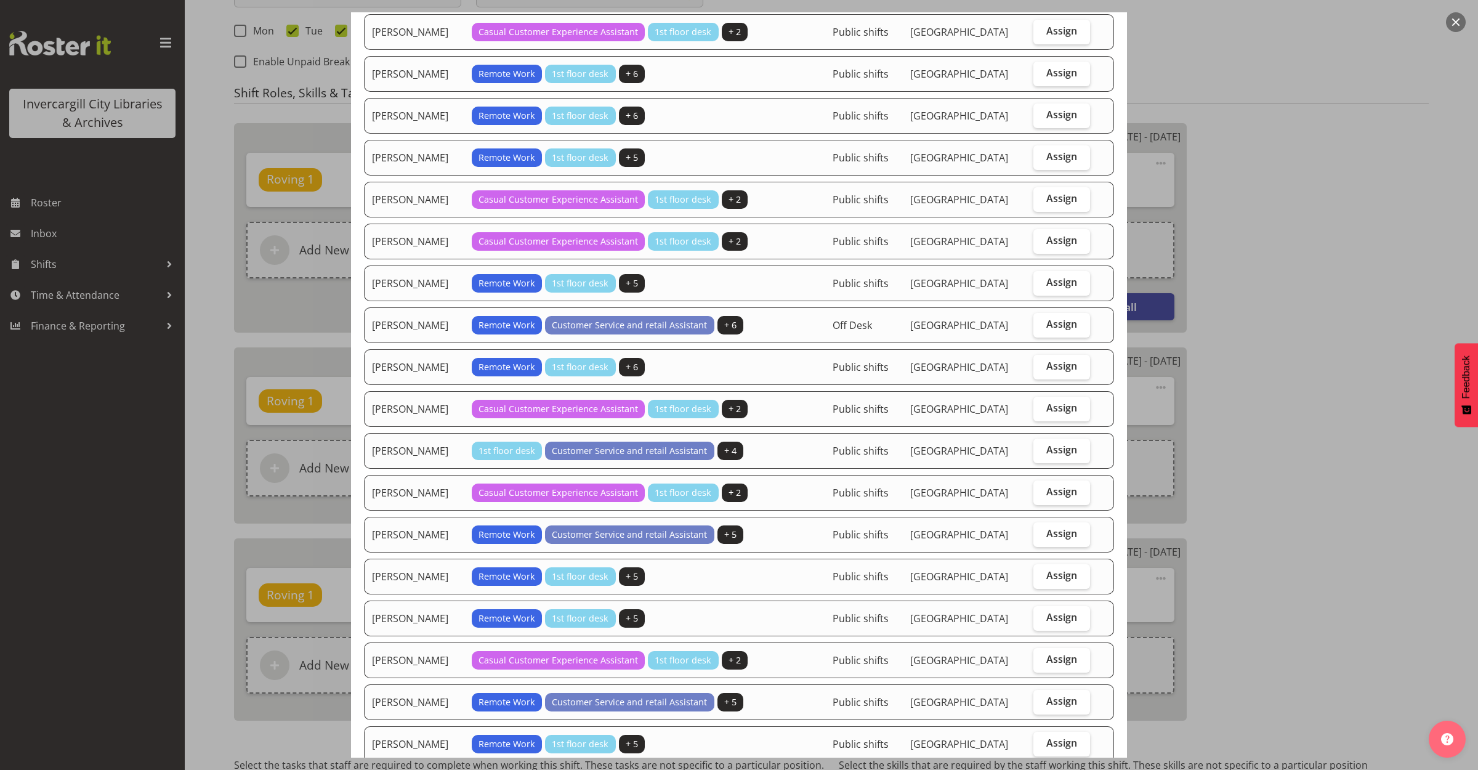
scroll to position [893, 0]
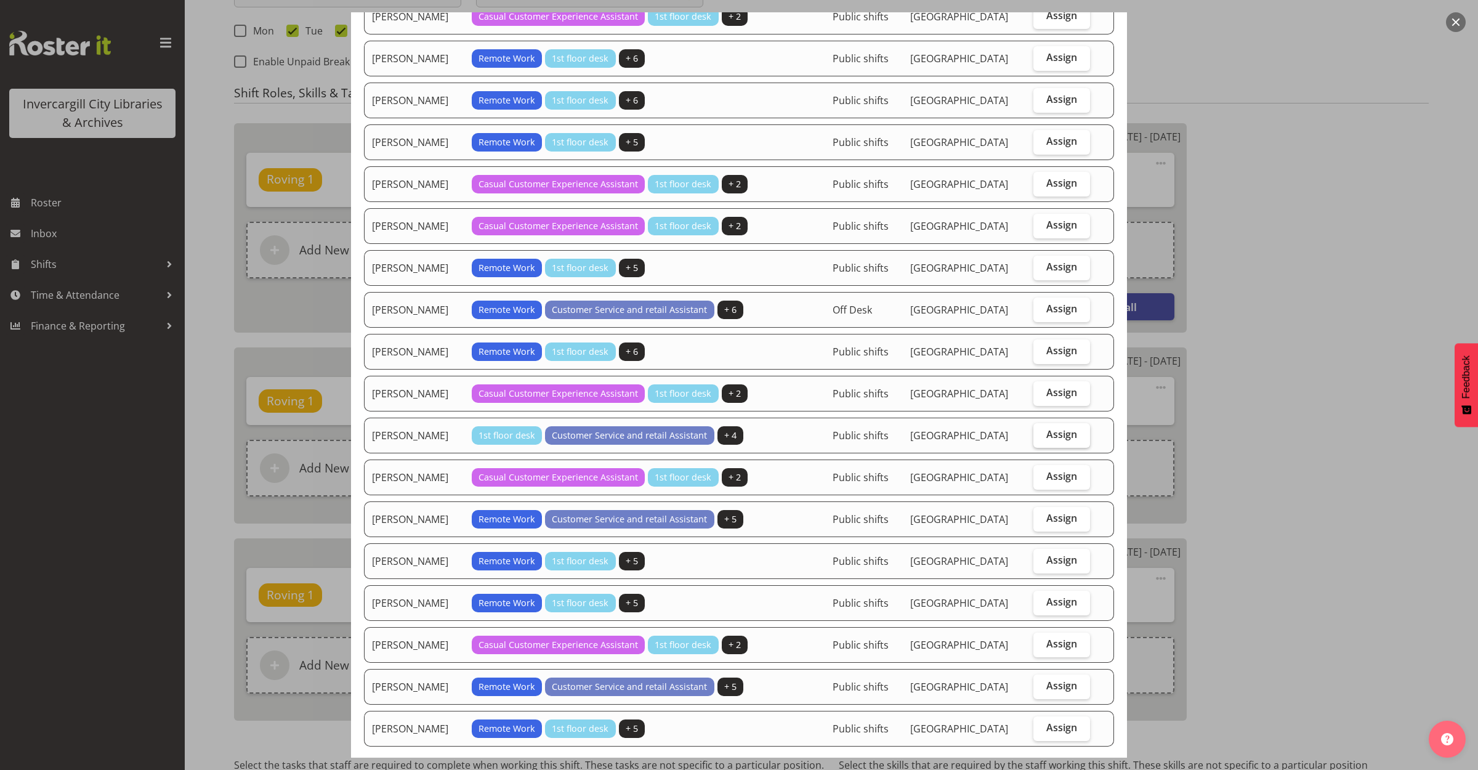
click at [1064, 433] on label "Assign" at bounding box center [1062, 435] width 57 height 25
click at [1042, 433] on input "Assign" at bounding box center [1038, 435] width 8 height 8
checkbox input "true"
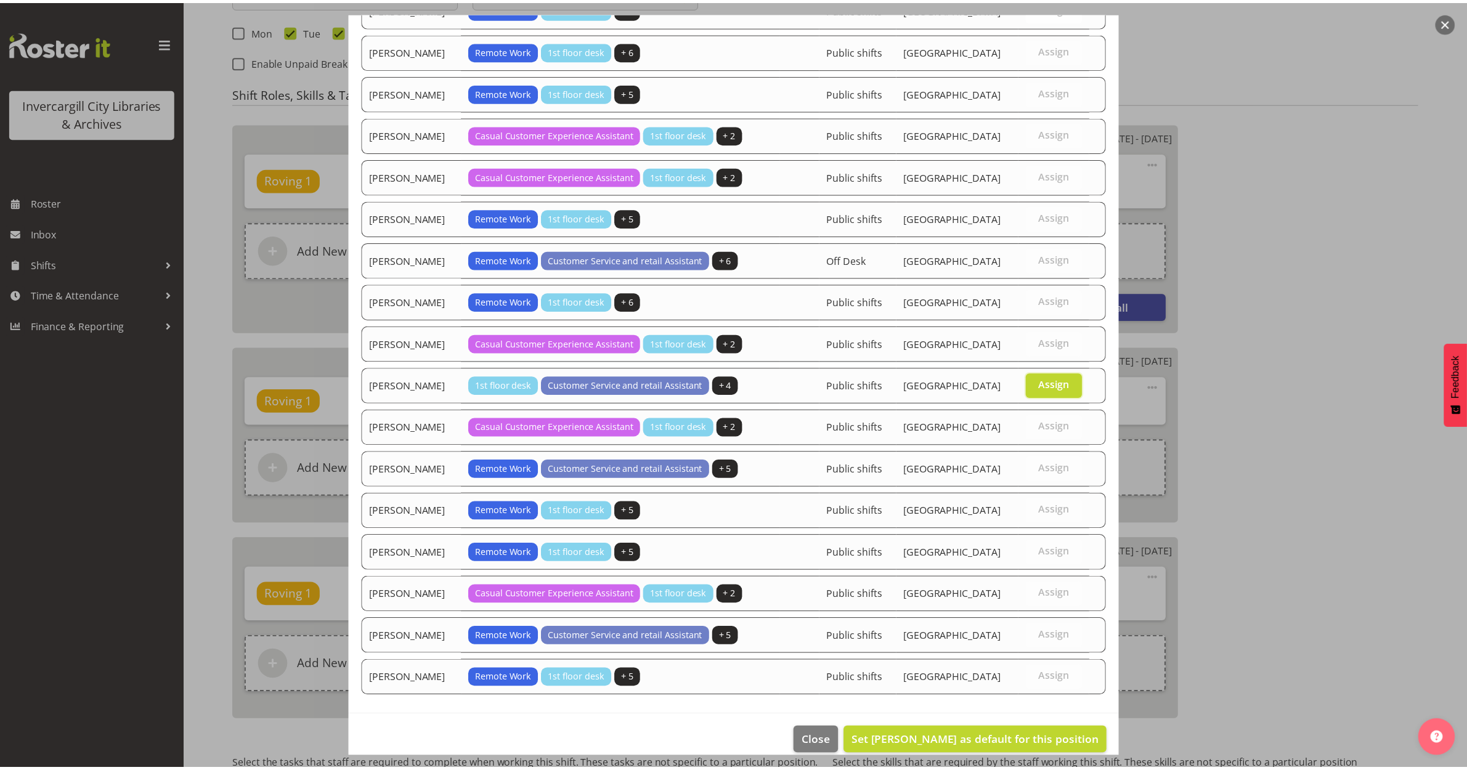
scroll to position [970, 0]
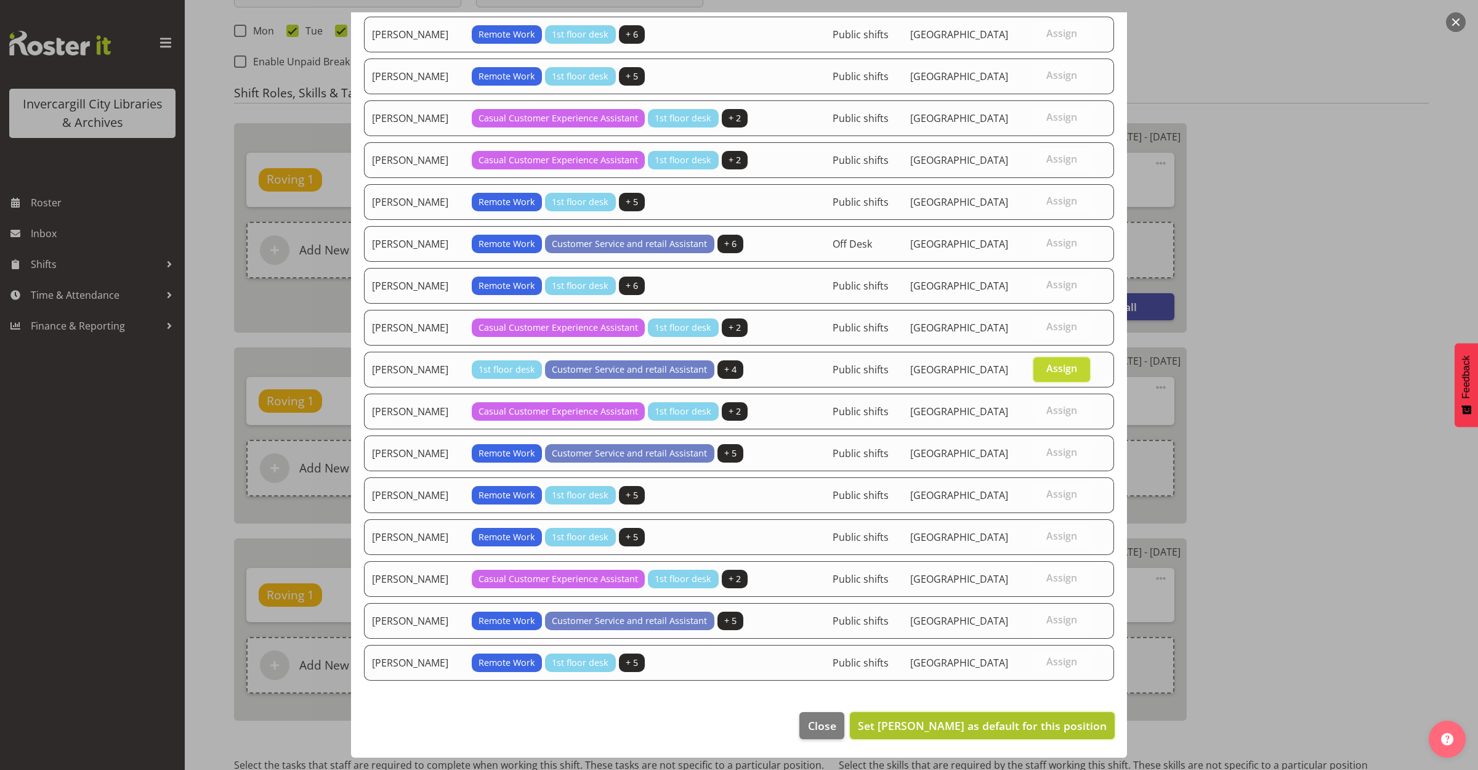
click at [957, 725] on span "Set [PERSON_NAME] as default for this position" at bounding box center [982, 725] width 249 height 15
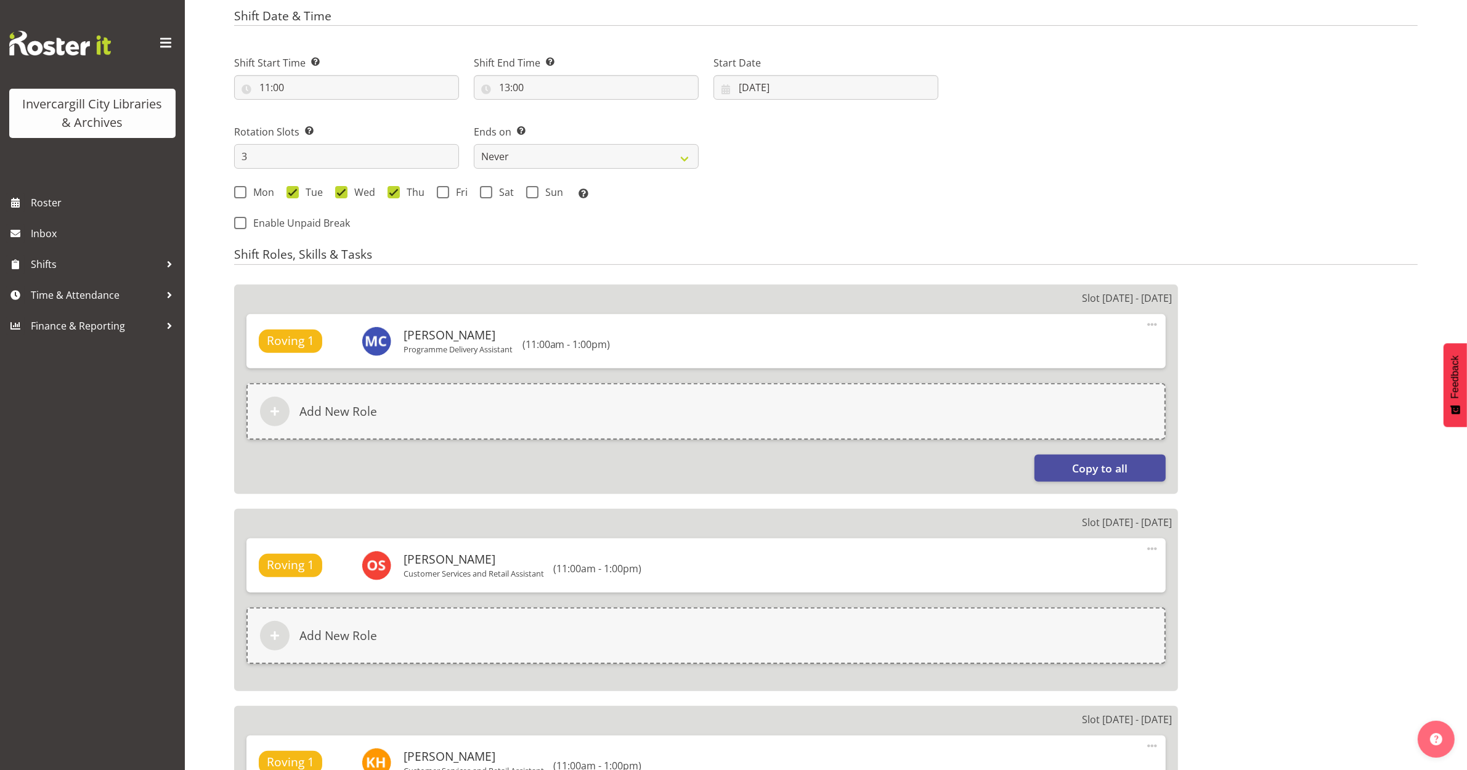
scroll to position [232, 0]
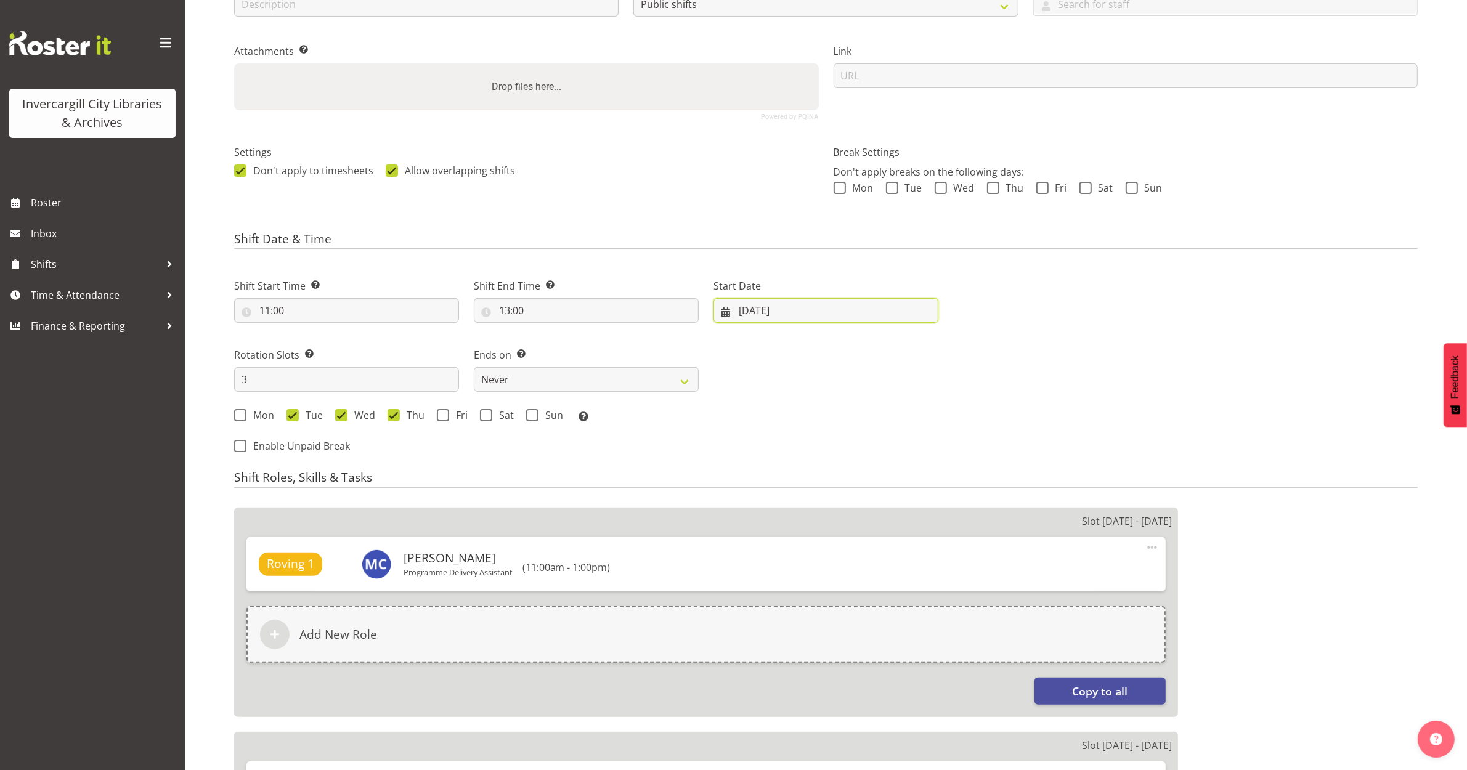
click at [765, 303] on input "[DATE]" at bounding box center [825, 310] width 225 height 25
click at [913, 341] on span at bounding box center [913, 346] width 15 height 15
click at [912, 342] on span at bounding box center [913, 346] width 15 height 15
select select "9"
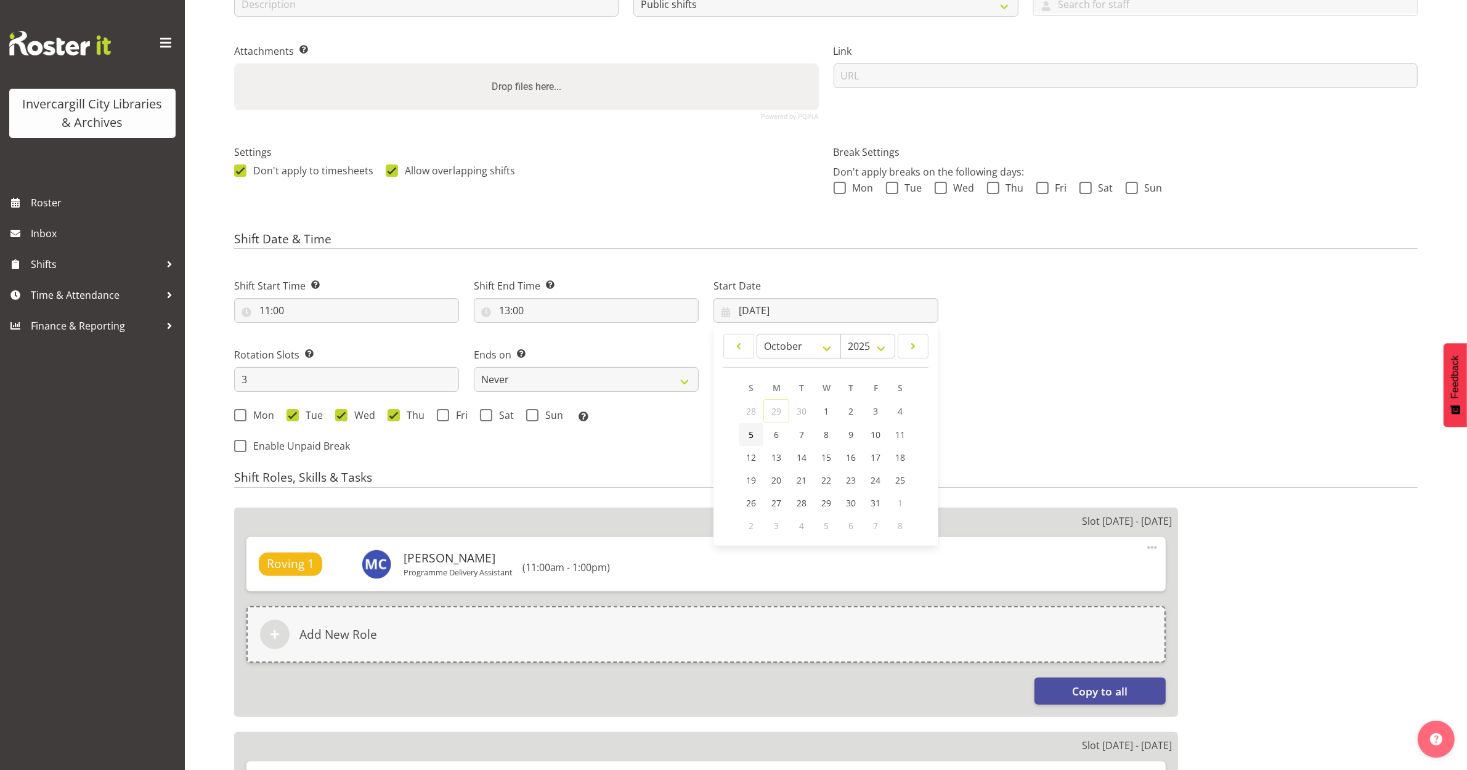
click at [755, 441] on link "5" at bounding box center [751, 434] width 25 height 23
type input "[DATE]"
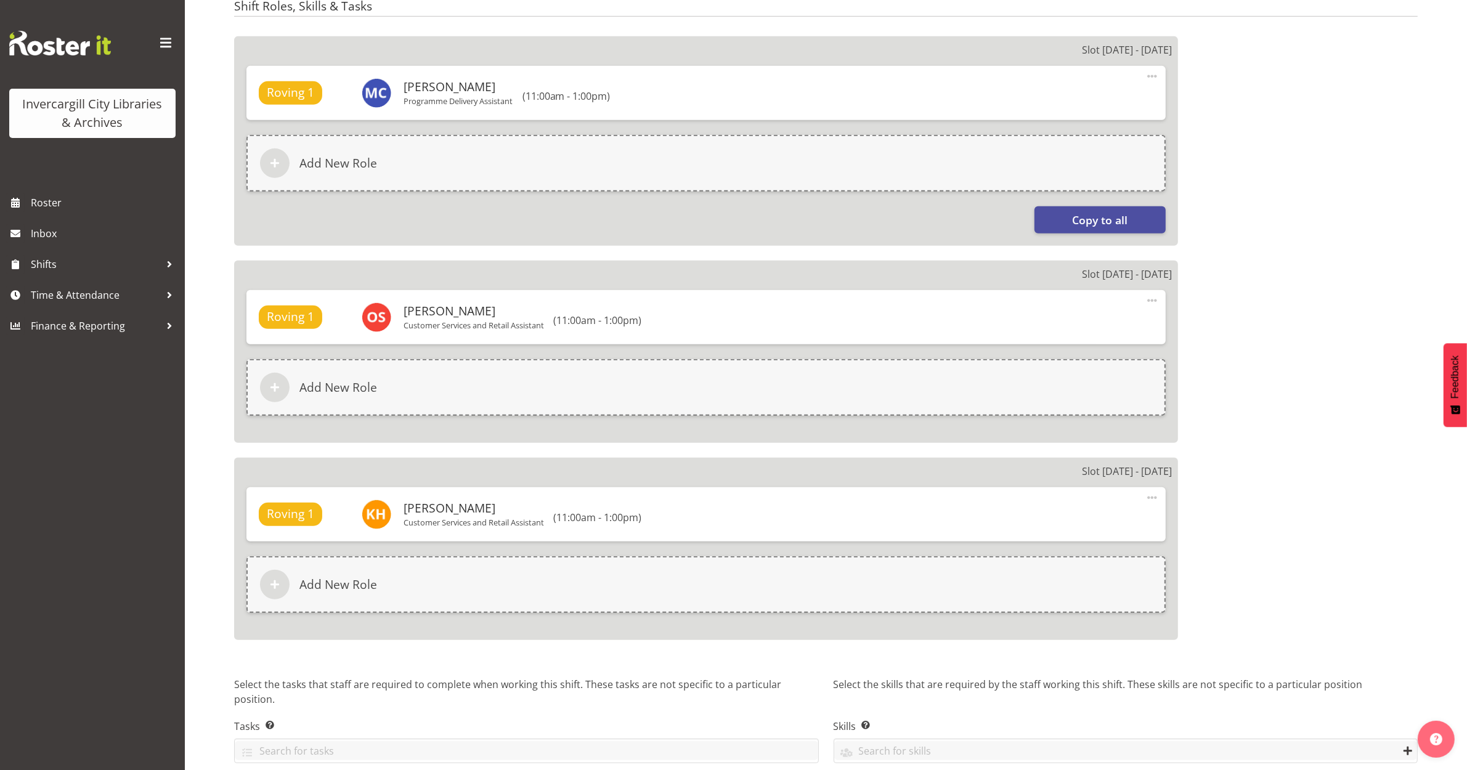
scroll to position [758, 0]
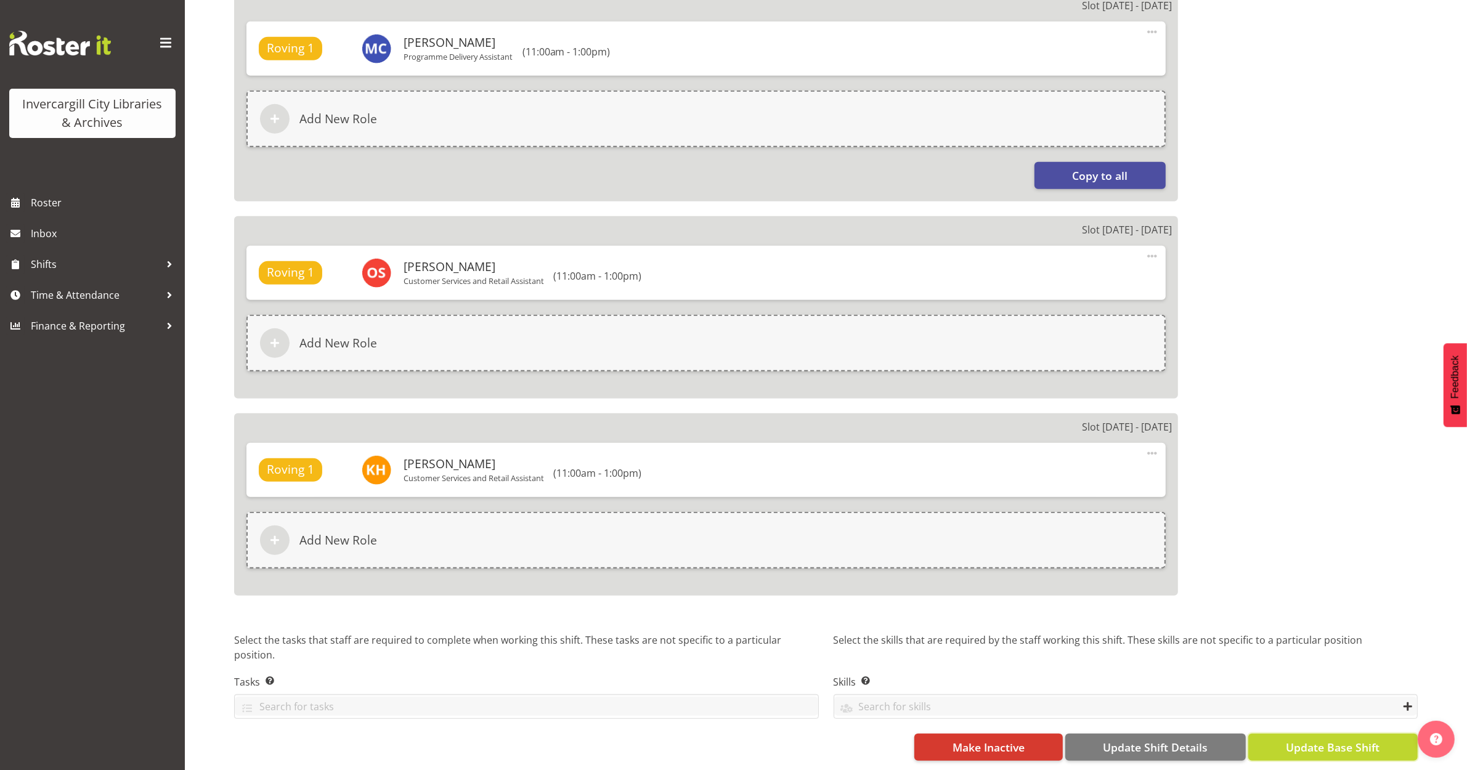
click at [1292, 739] on span "Update Base Shift" at bounding box center [1333, 747] width 94 height 16
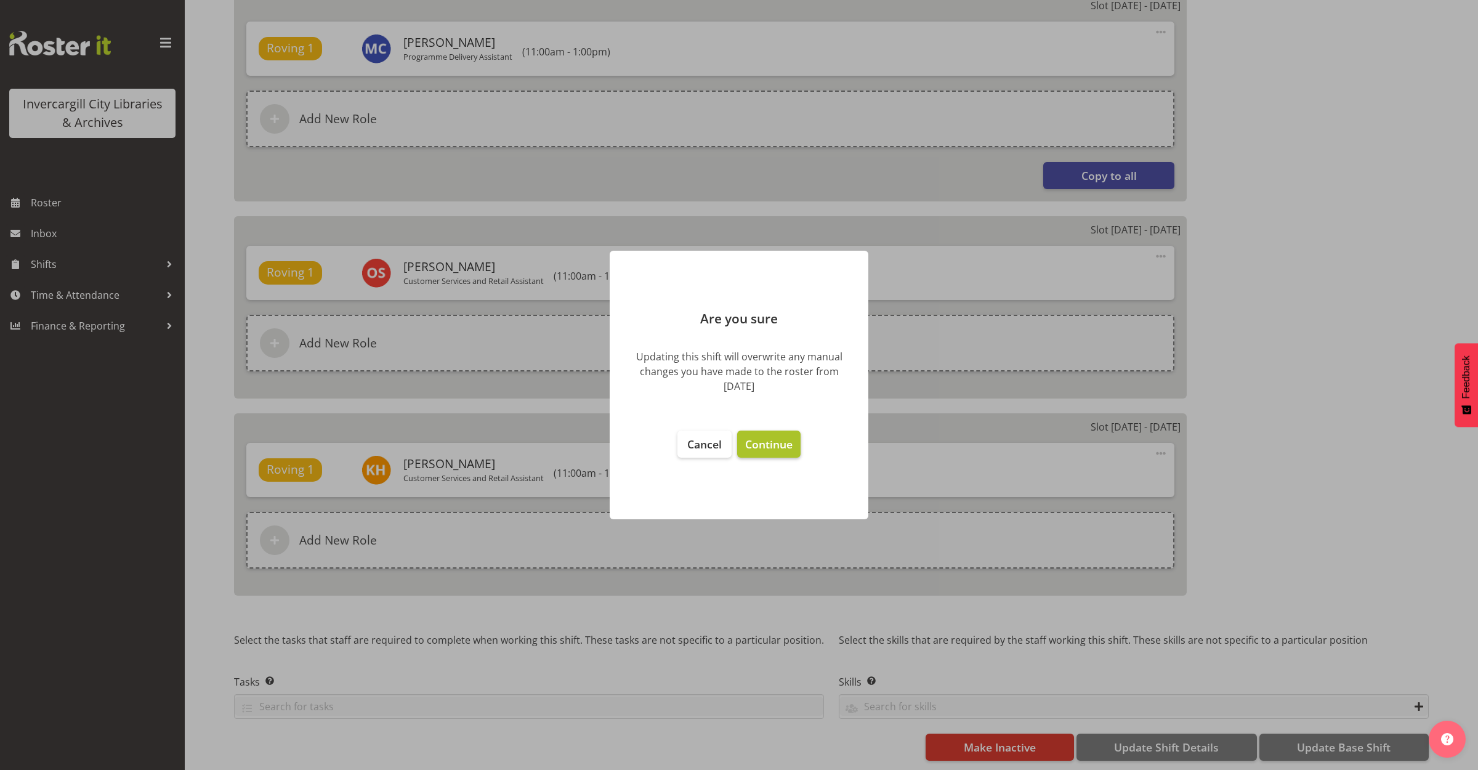
click at [775, 437] on span "Continue" at bounding box center [768, 444] width 47 height 15
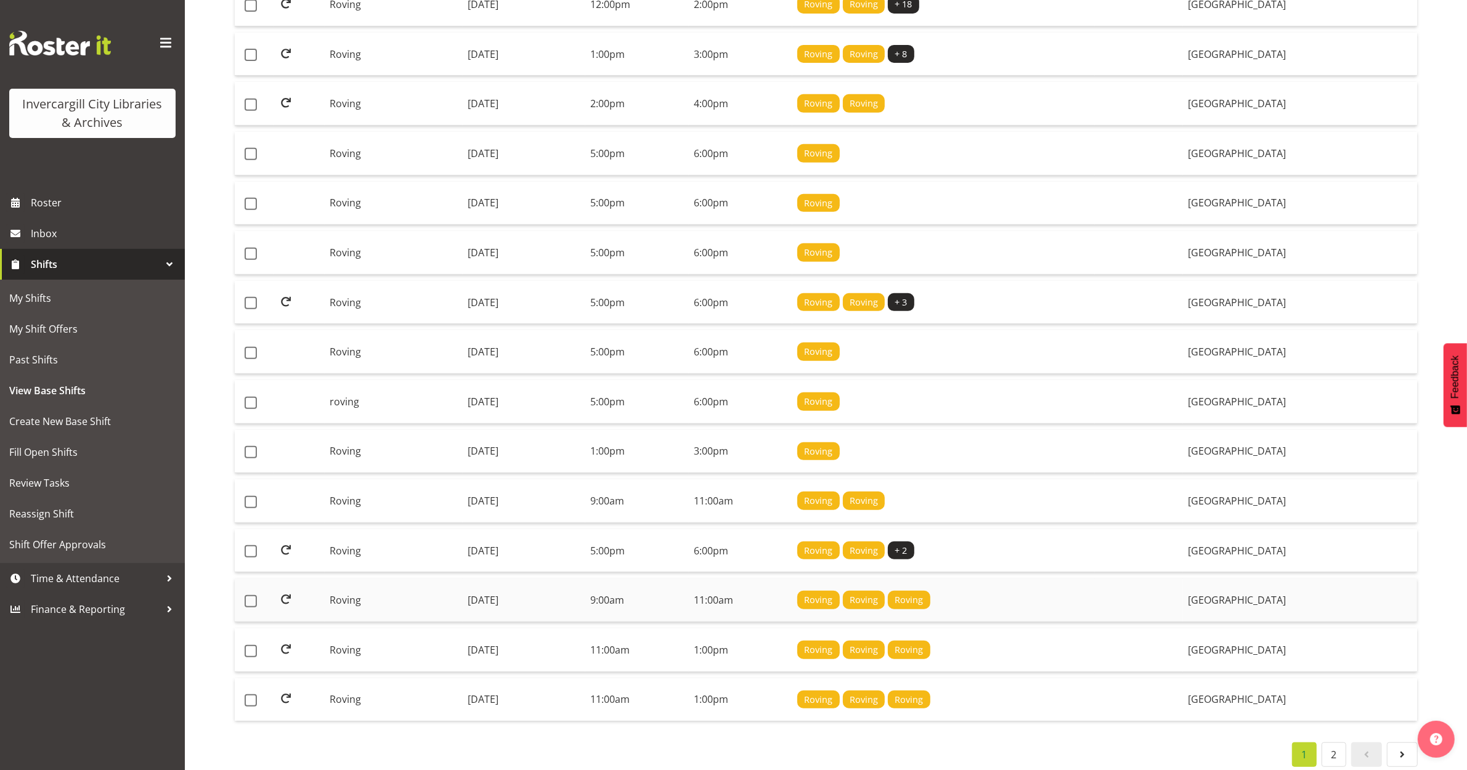
scroll to position [686, 0]
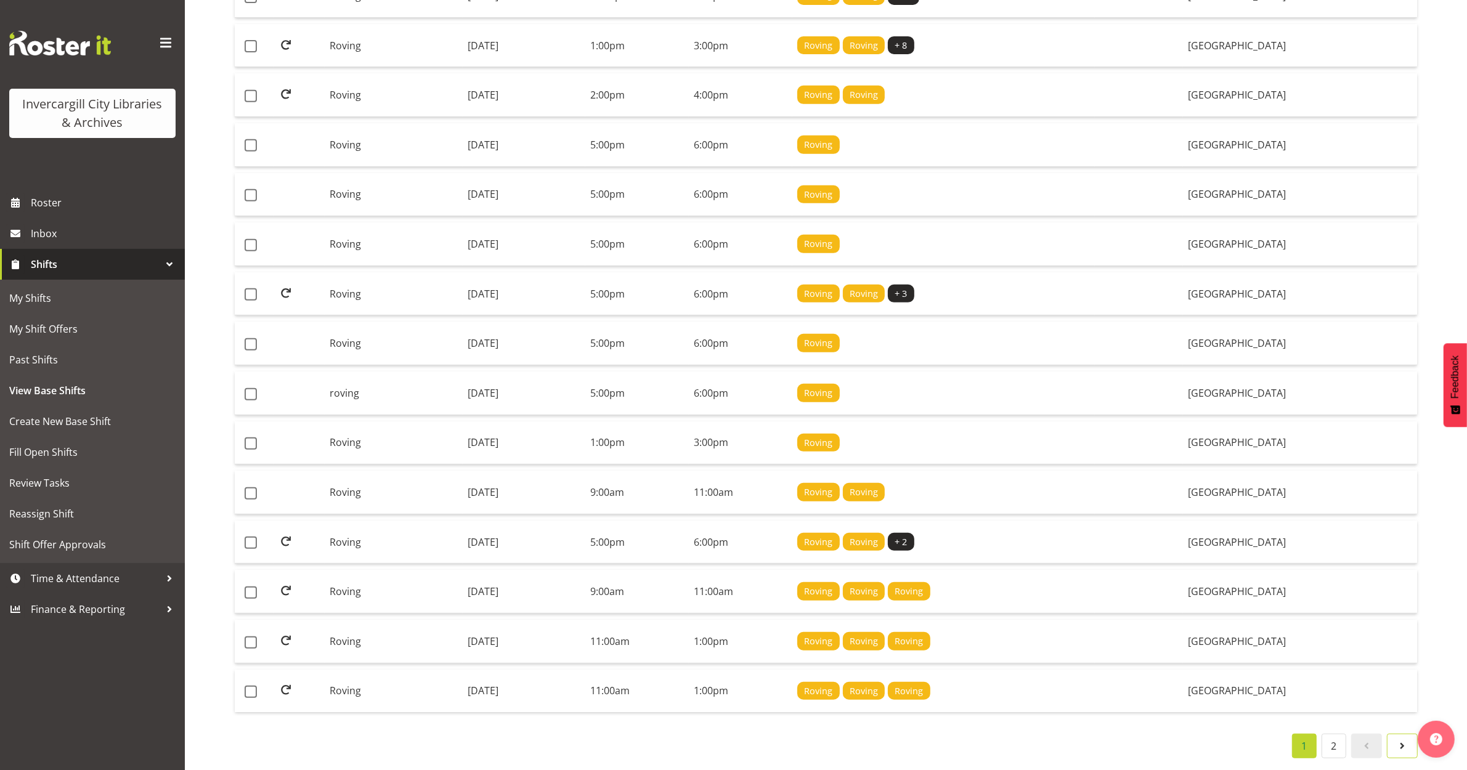
click at [1397, 739] on span at bounding box center [1402, 746] width 15 height 15
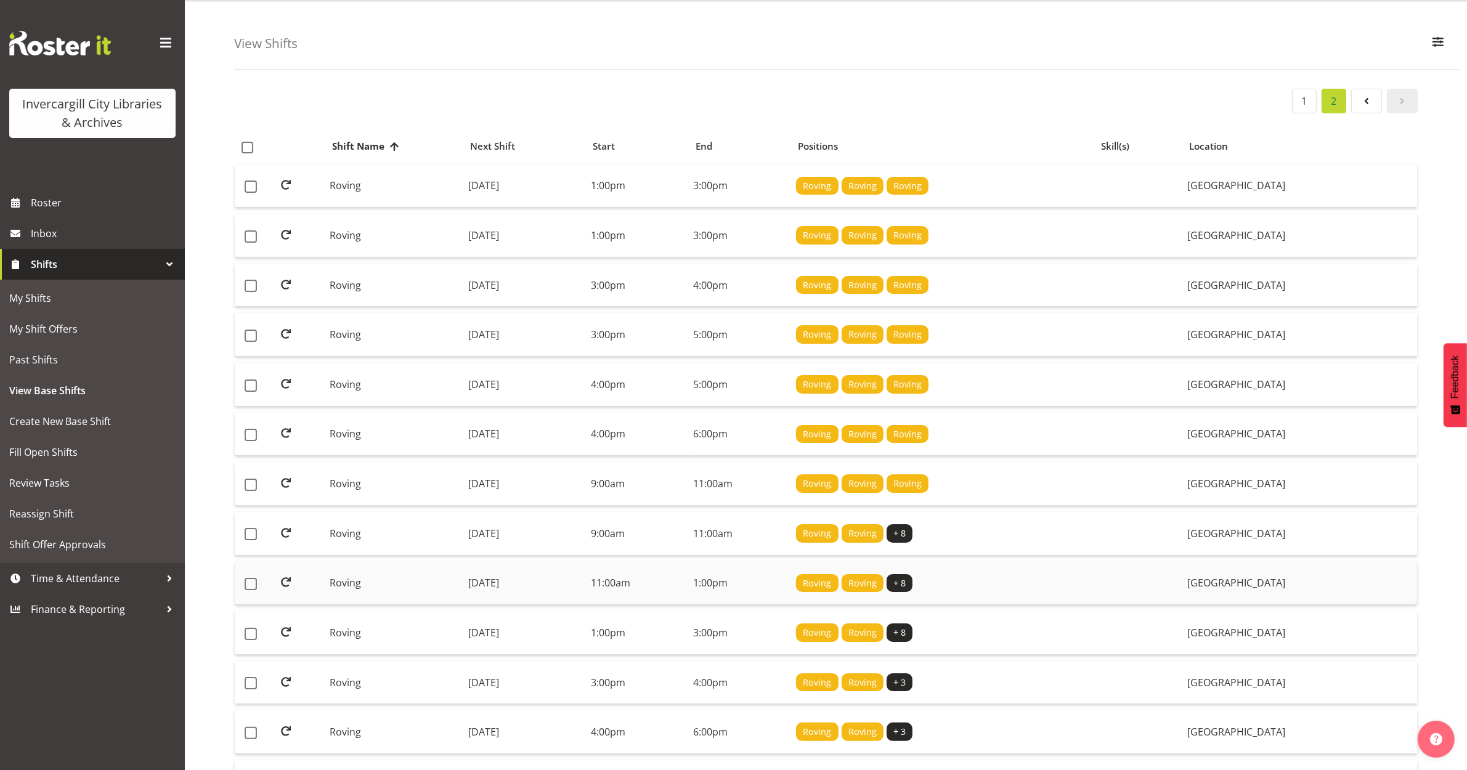
scroll to position [7, 0]
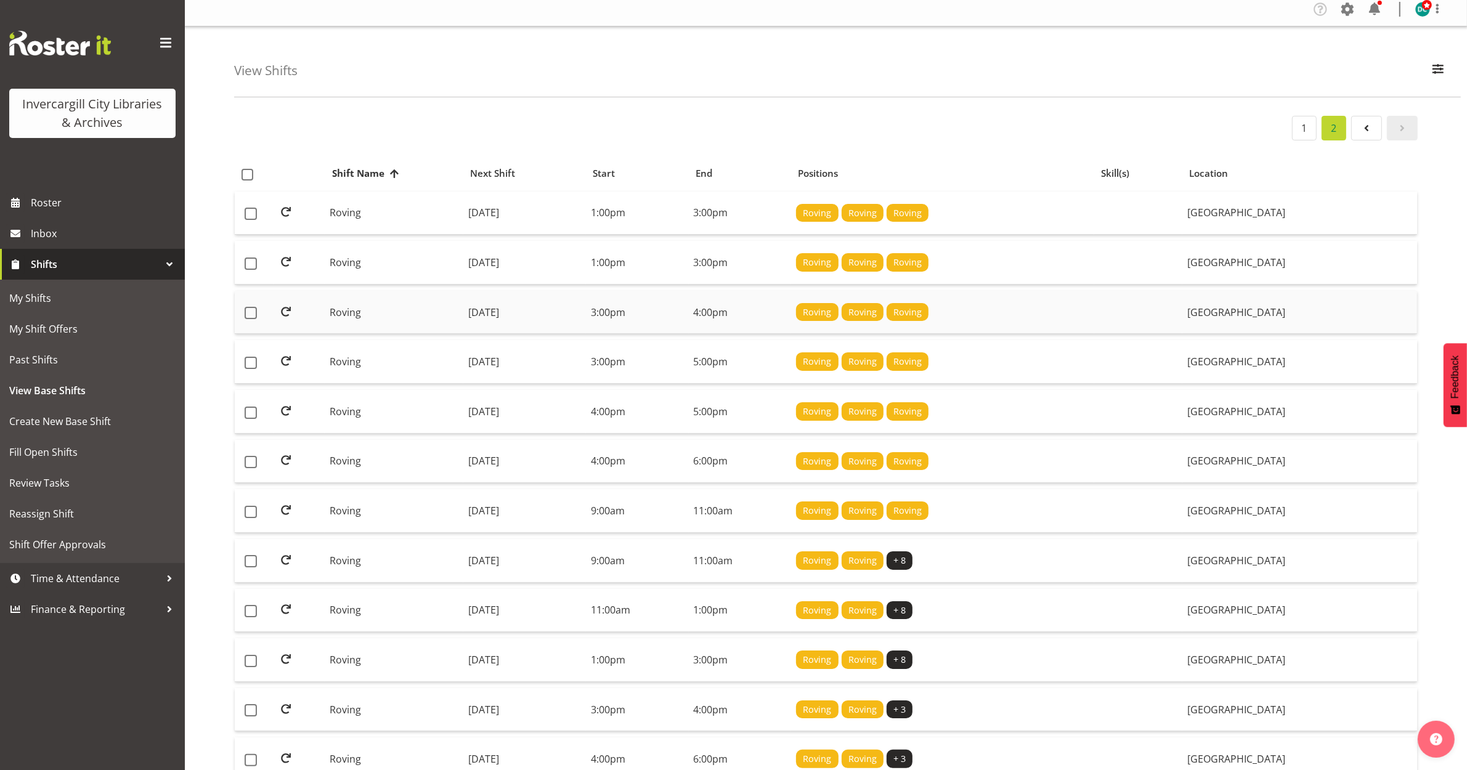
click at [343, 309] on td "Roving" at bounding box center [394, 313] width 138 height 44
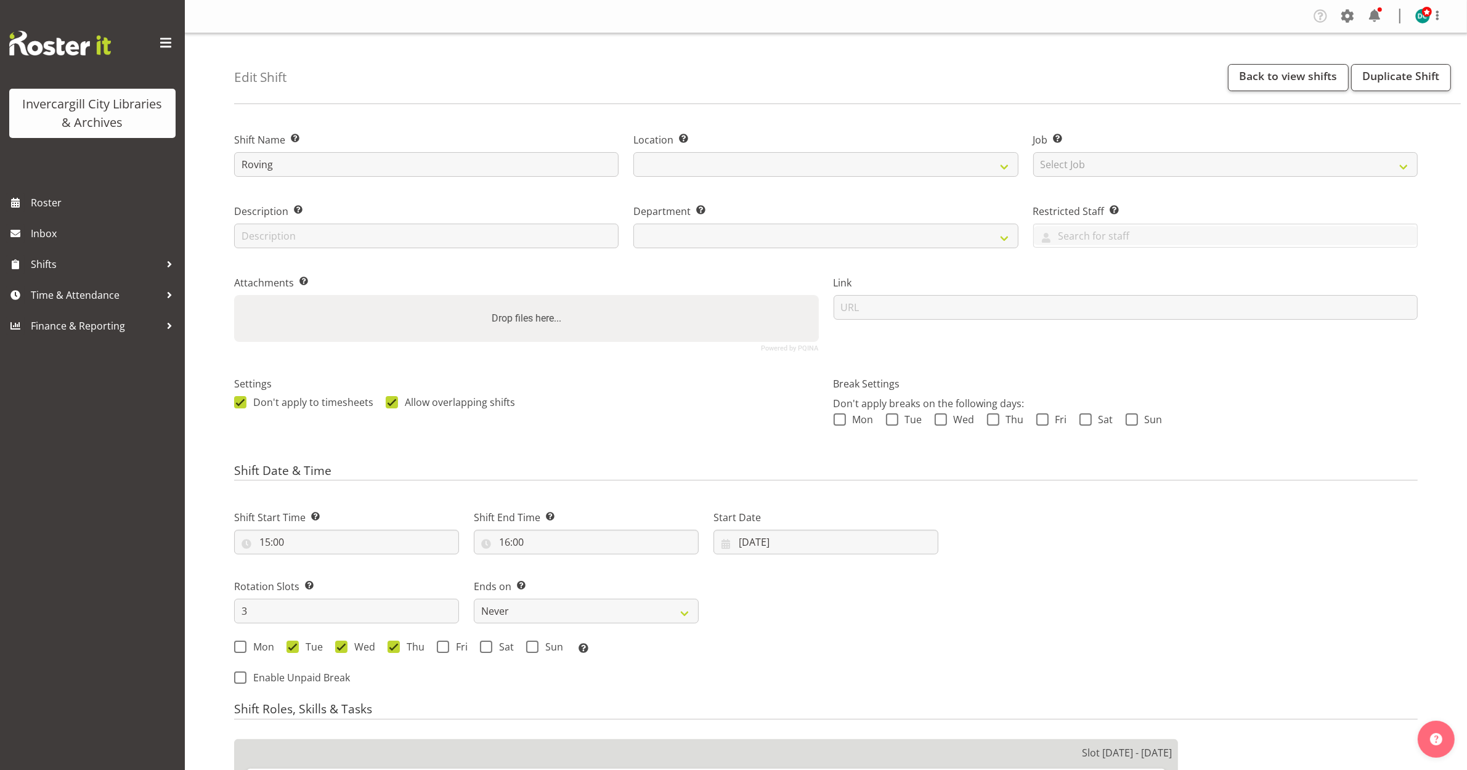
select select
select select "1276"
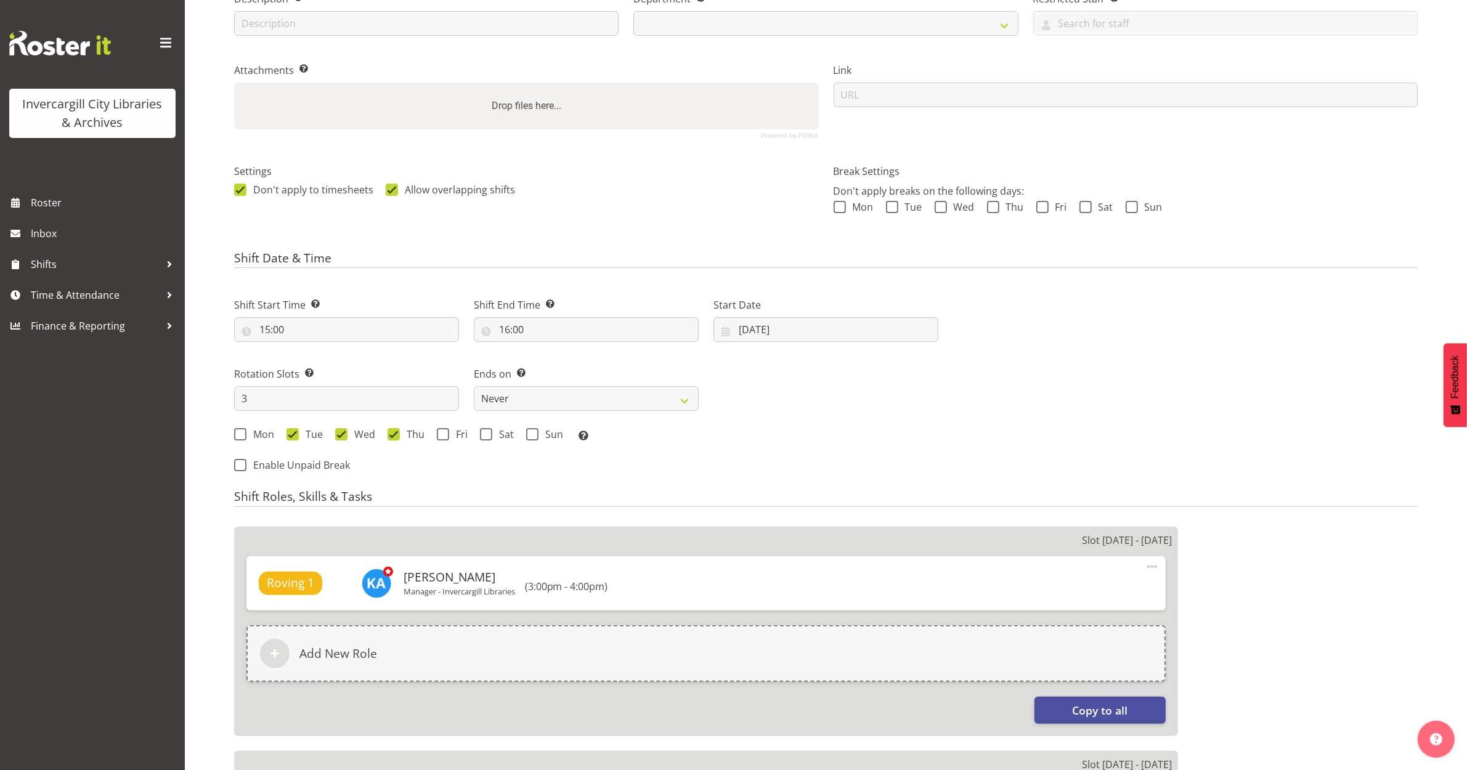
select select "921"
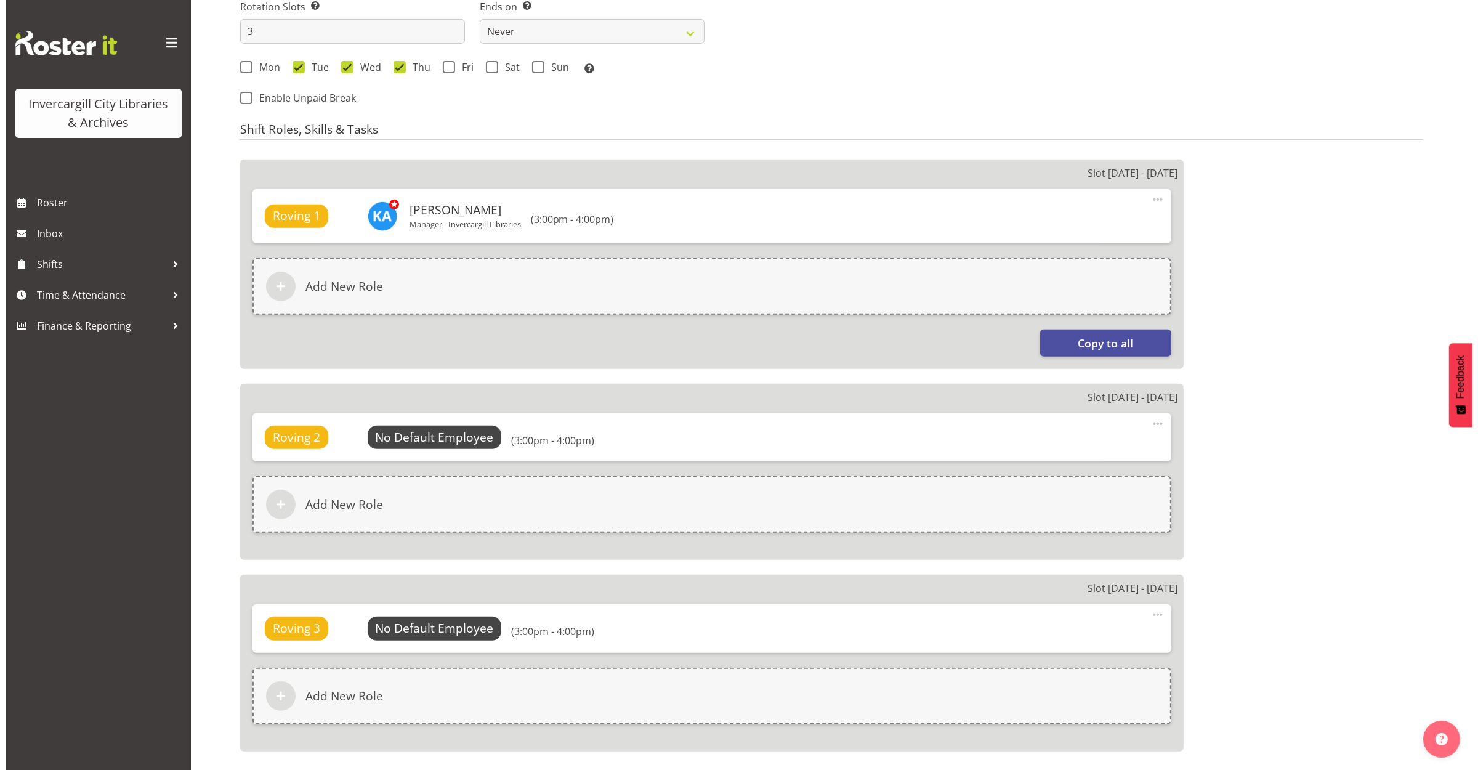
scroll to position [693, 0]
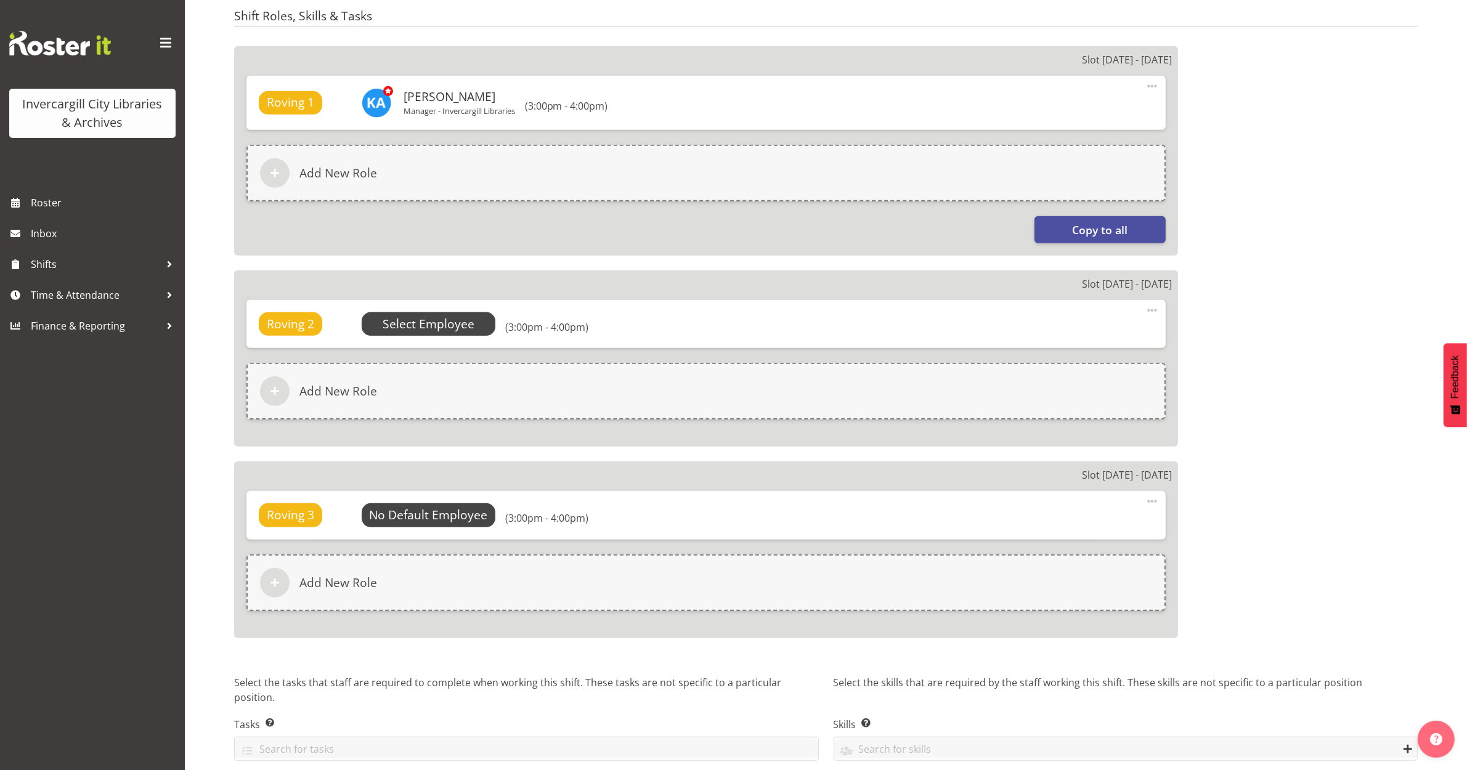
click at [400, 313] on span "Select Employee" at bounding box center [429, 323] width 134 height 23
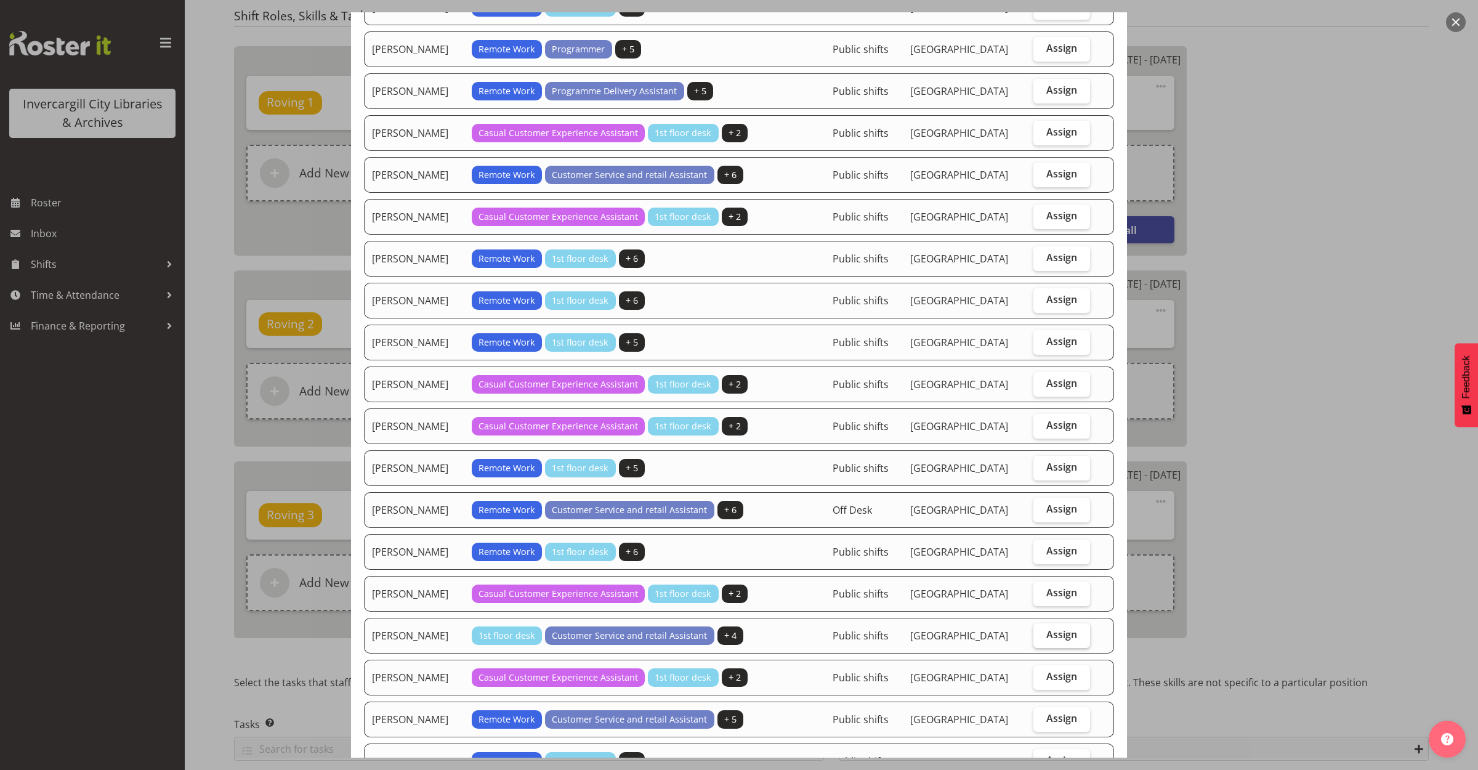
click at [1064, 641] on span "Assign" at bounding box center [1062, 634] width 31 height 12
click at [1042, 639] on input "Assign" at bounding box center [1038, 635] width 8 height 8
checkbox input "true"
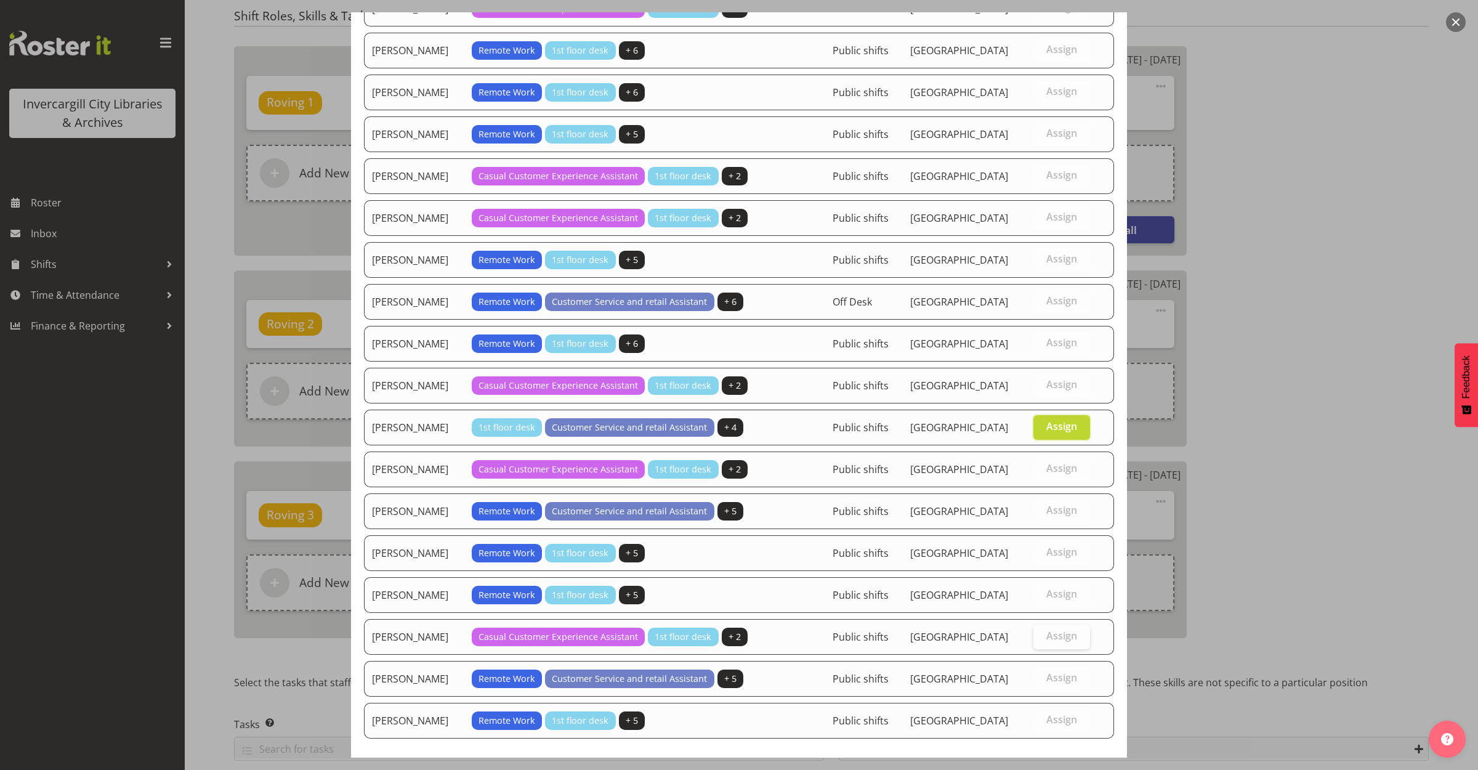
scroll to position [970, 0]
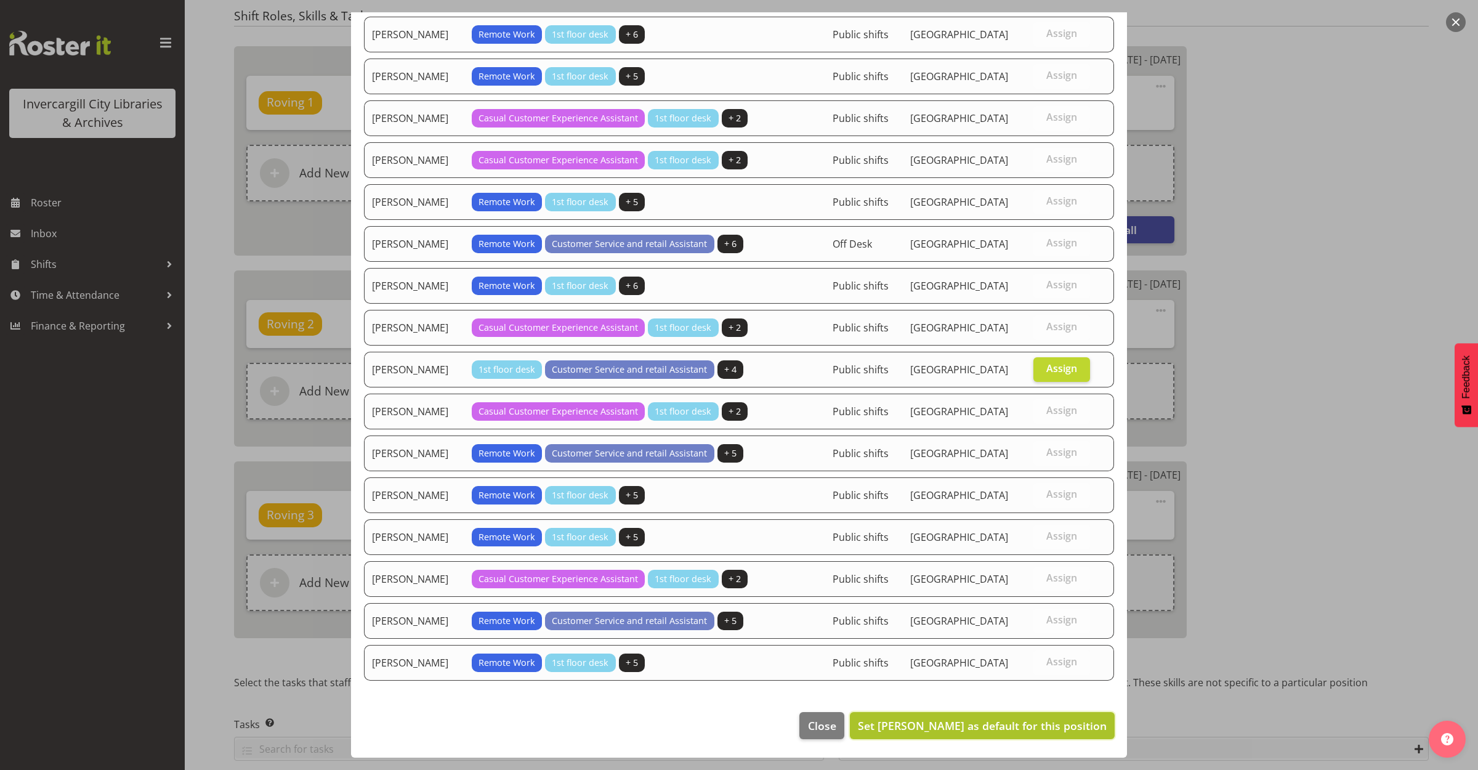
click at [990, 721] on span "Set [PERSON_NAME] as default for this position" at bounding box center [982, 725] width 249 height 15
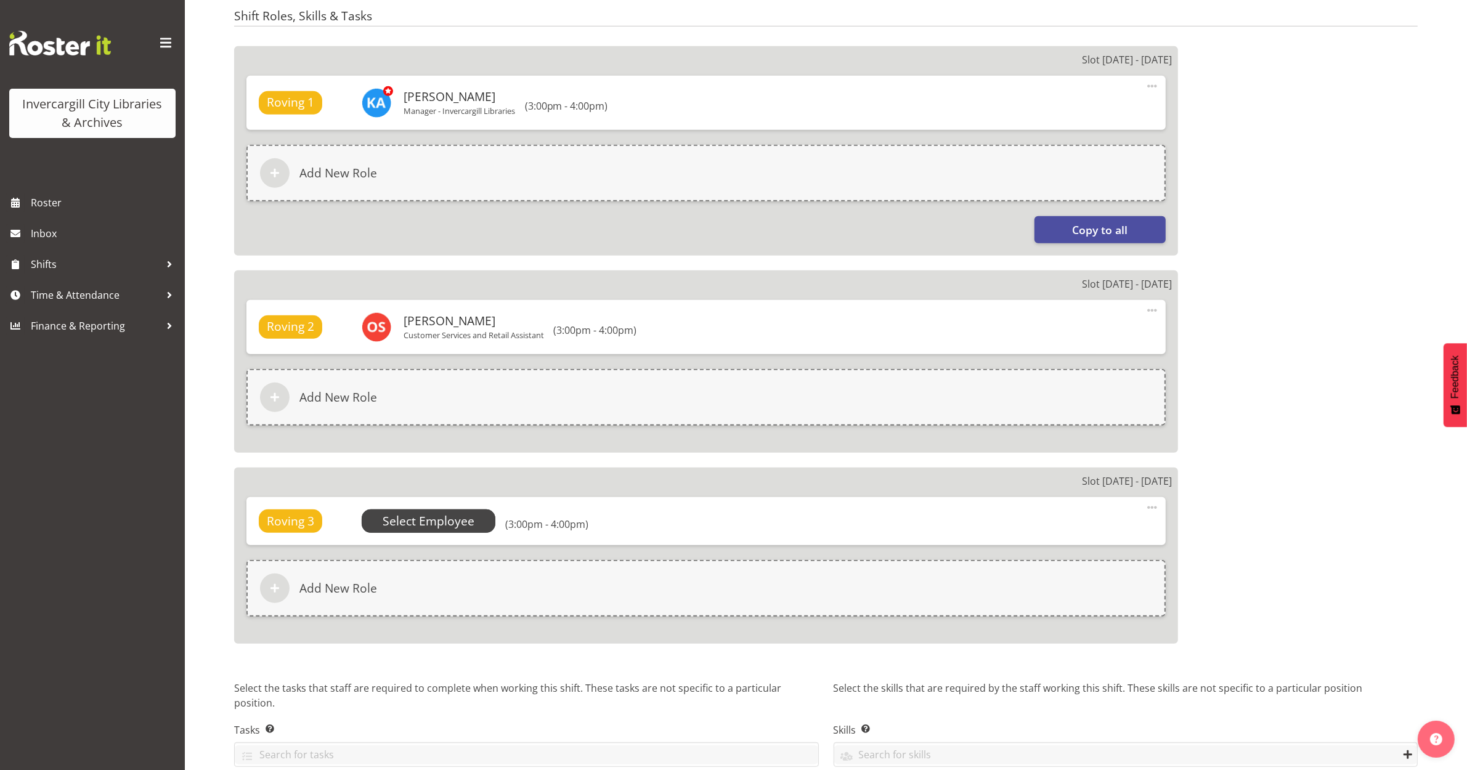
click at [425, 517] on span "Select Employee" at bounding box center [429, 522] width 92 height 18
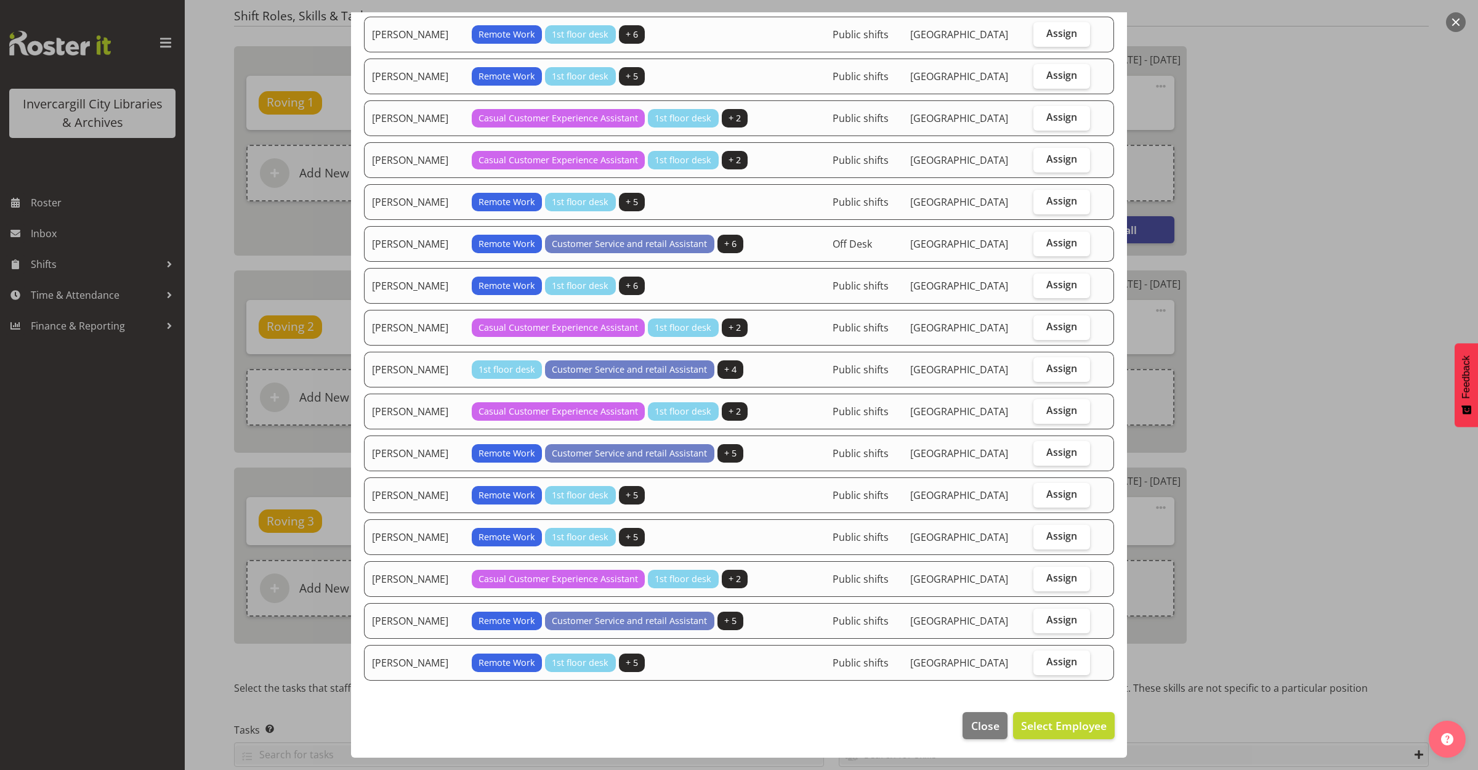
drag, startPoint x: 1042, startPoint y: 360, endPoint x: 1023, endPoint y: 463, distance: 104.6
click at [1047, 362] on span "Assign" at bounding box center [1062, 368] width 31 height 12
click at [1042, 365] on input "Assign" at bounding box center [1038, 369] width 8 height 8
checkbox input "true"
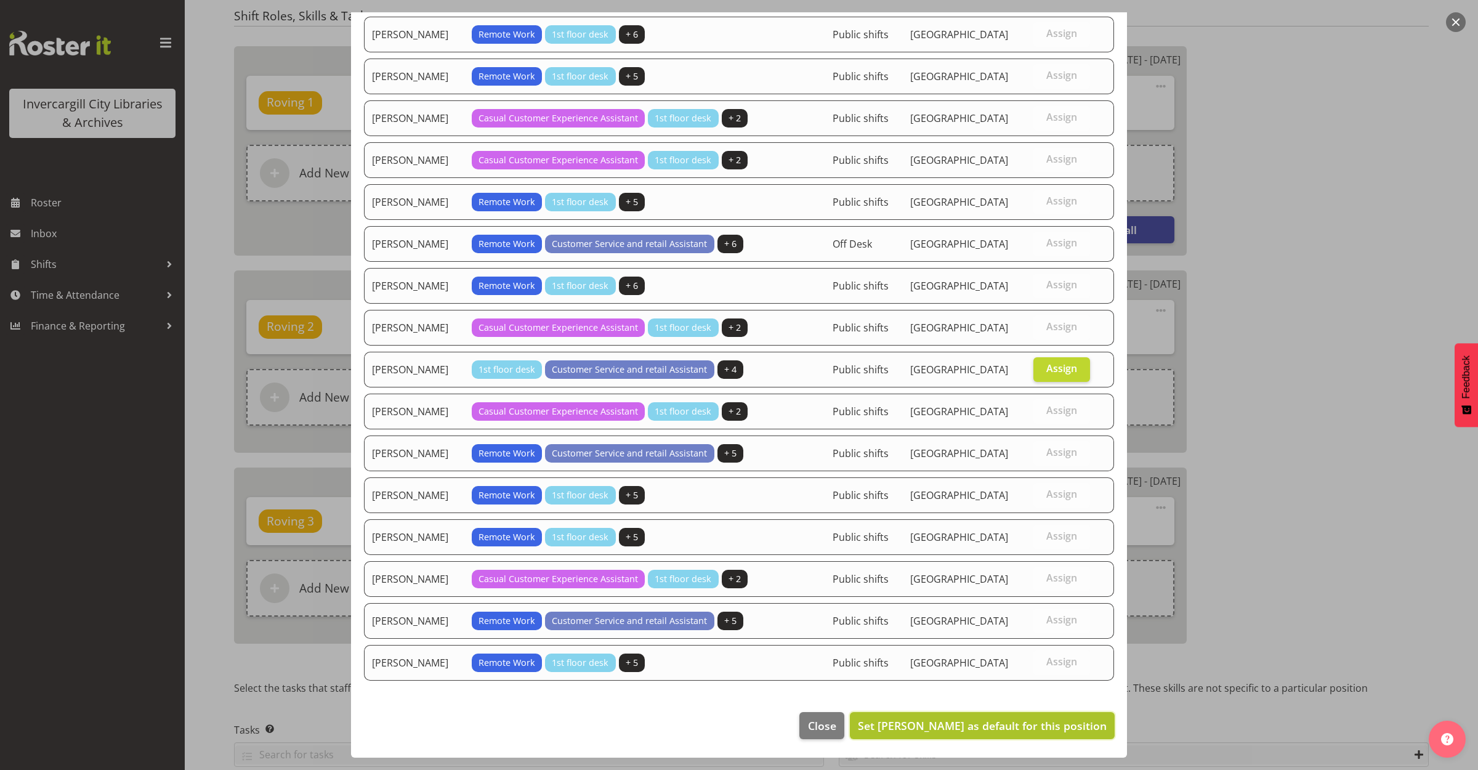
click at [978, 712] on button "Set Olivia Stanley as default for this position" at bounding box center [982, 725] width 265 height 27
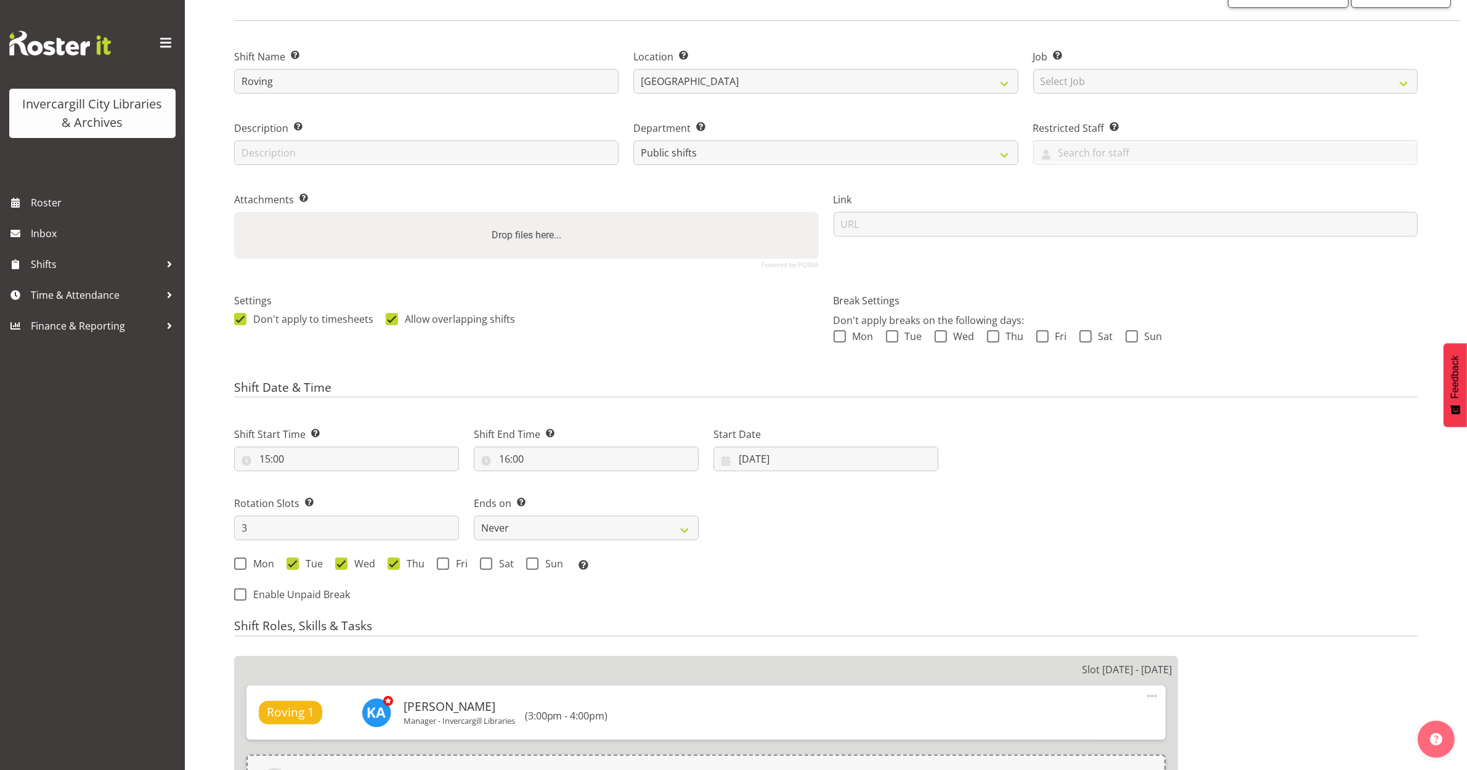
scroll to position [0, 0]
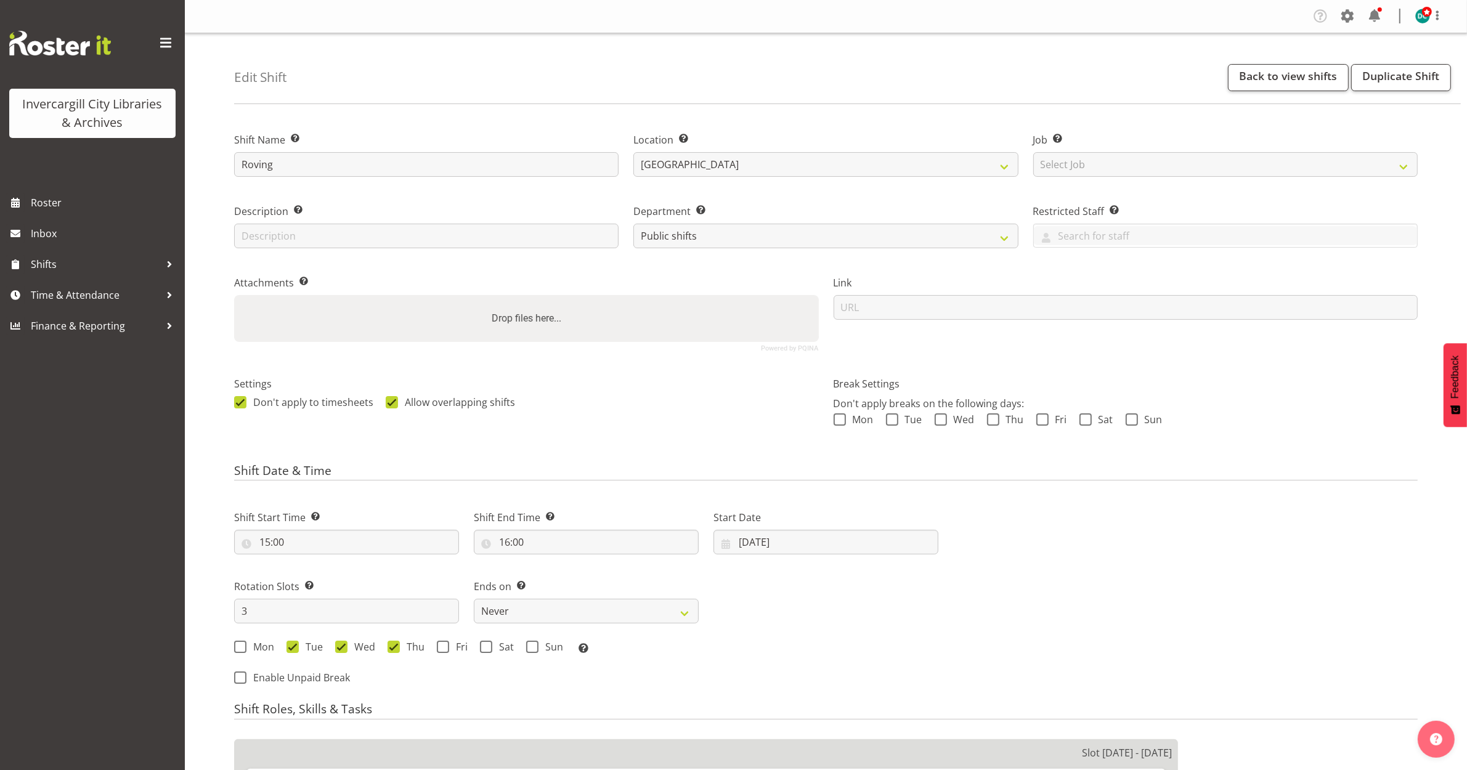
click at [756, 524] on label "Start Date" at bounding box center [825, 517] width 225 height 15
click at [756, 533] on input "22/07/2025" at bounding box center [825, 542] width 225 height 25
click at [913, 576] on span at bounding box center [913, 577] width 15 height 15
click at [906, 582] on span at bounding box center [913, 577] width 15 height 15
click at [906, 573] on span at bounding box center [913, 577] width 15 height 15
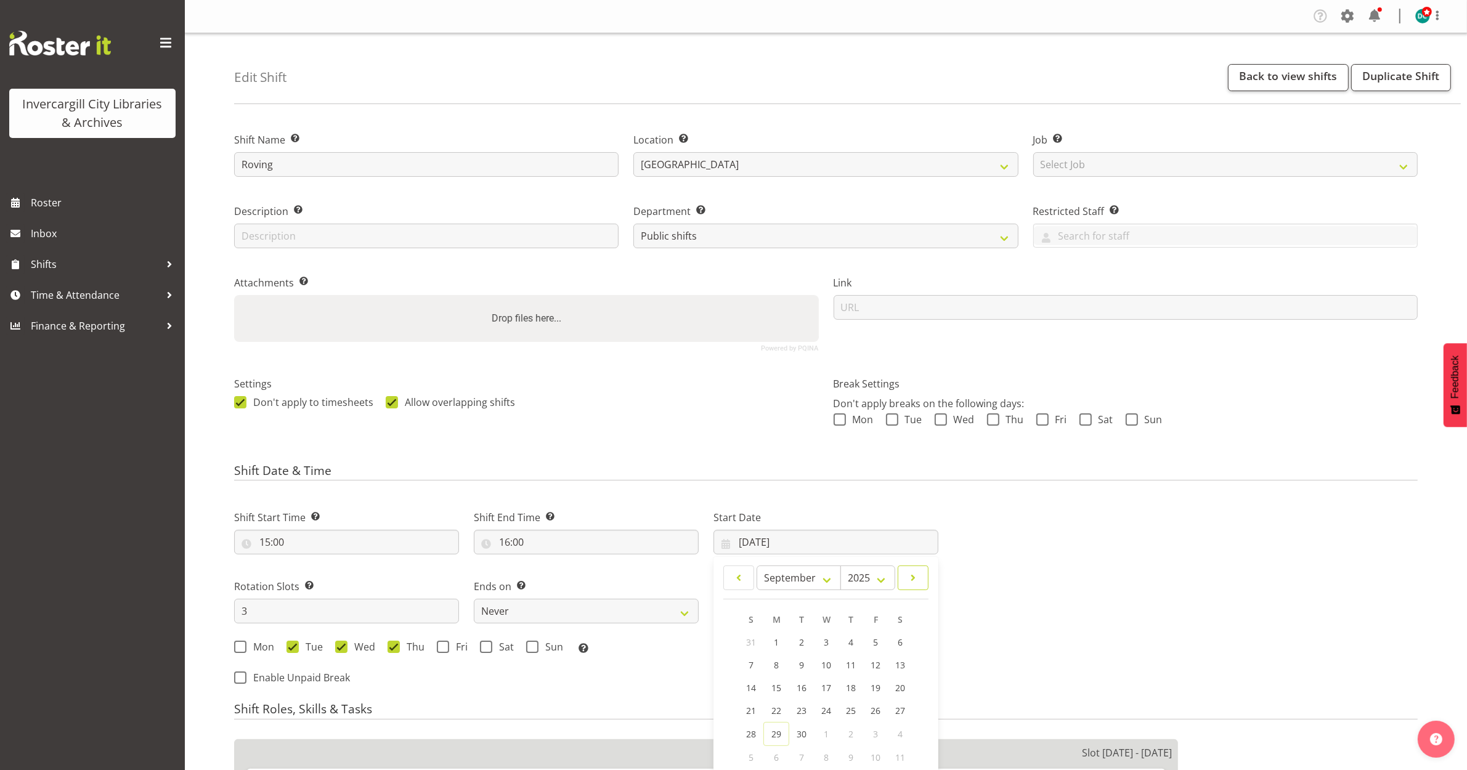
select select "9"
click at [752, 662] on span "5" at bounding box center [750, 666] width 5 height 12
type input "05/10/2025"
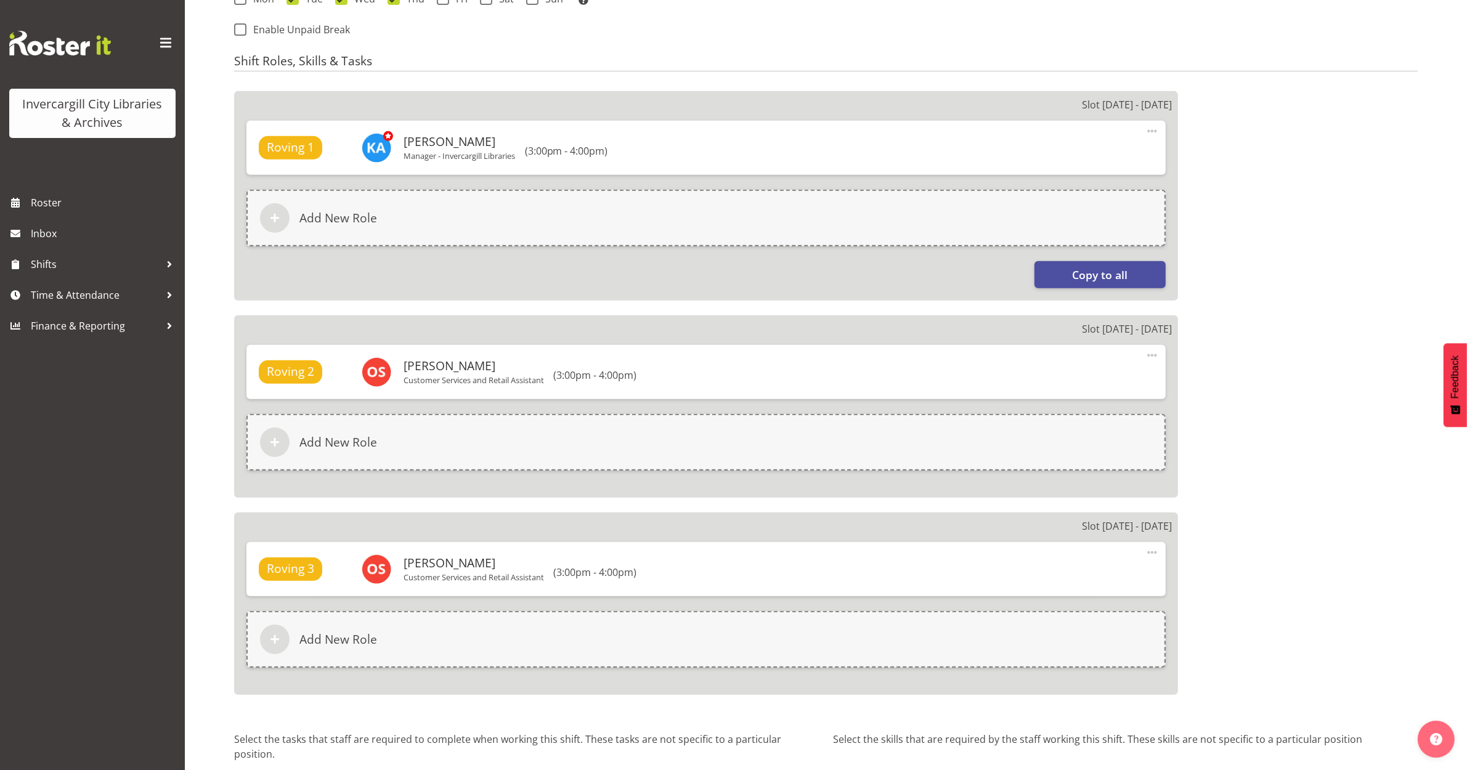
scroll to position [758, 0]
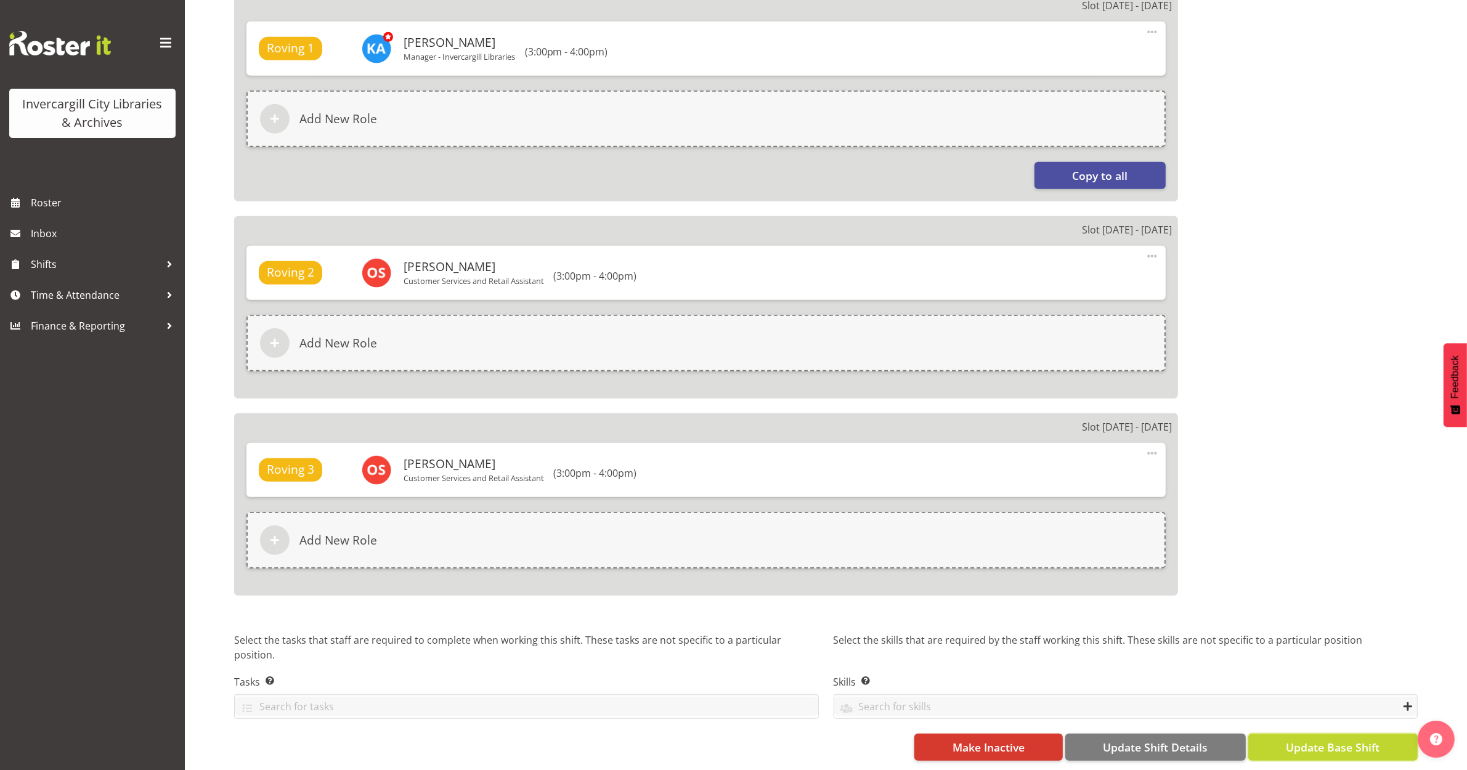
click at [1303, 739] on span "Update Base Shift" at bounding box center [1333, 747] width 94 height 16
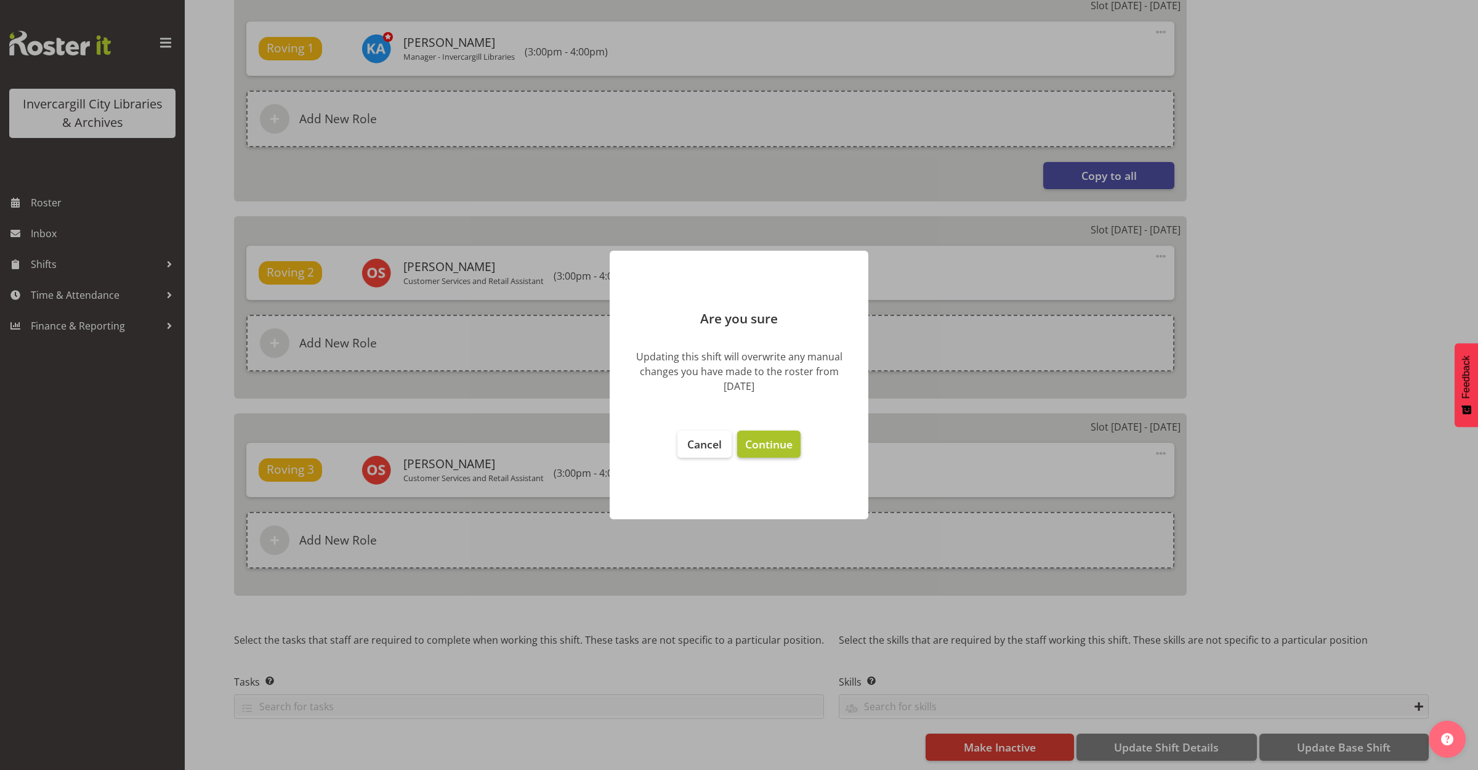
click at [768, 441] on span "Continue" at bounding box center [768, 444] width 47 height 15
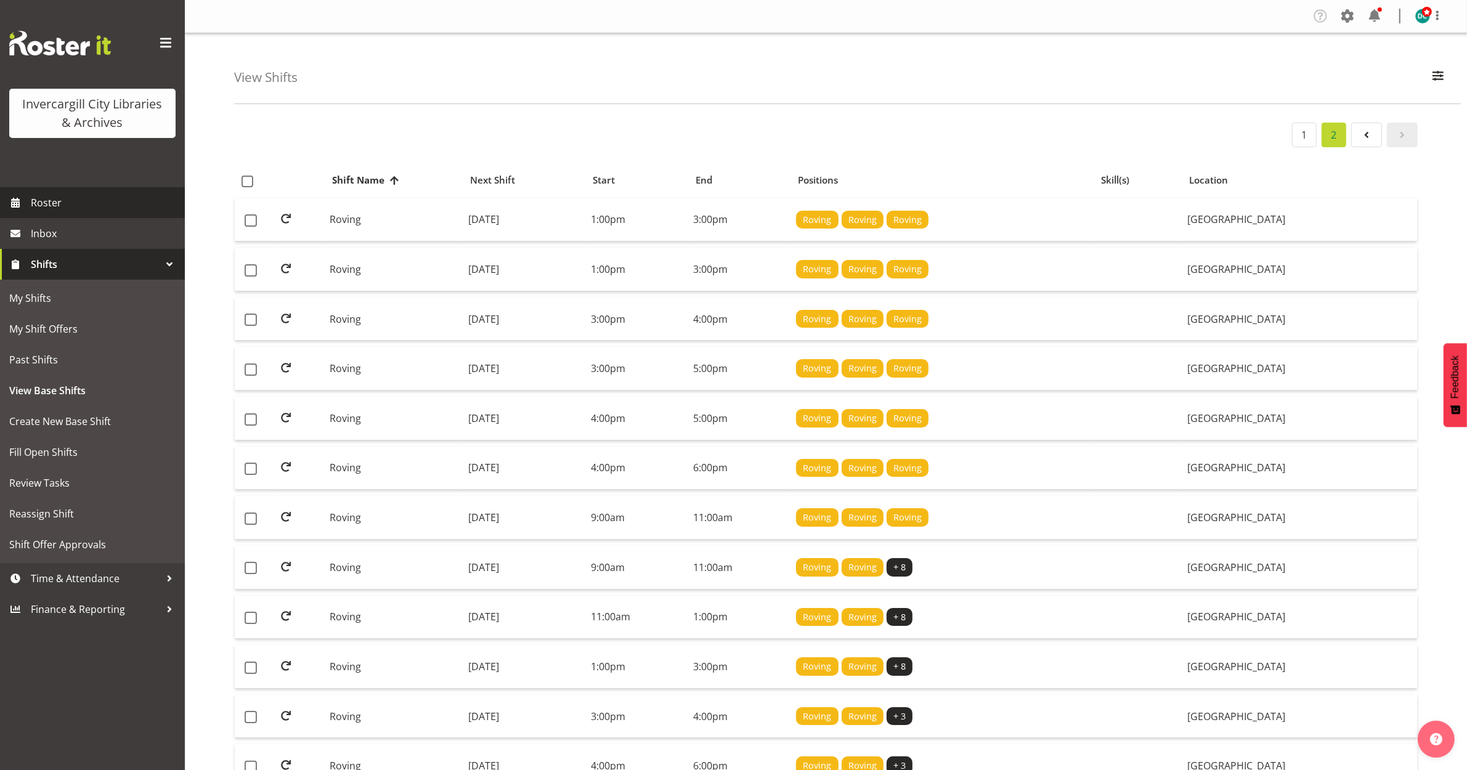
click at [63, 198] on span "Roster" at bounding box center [105, 202] width 148 height 18
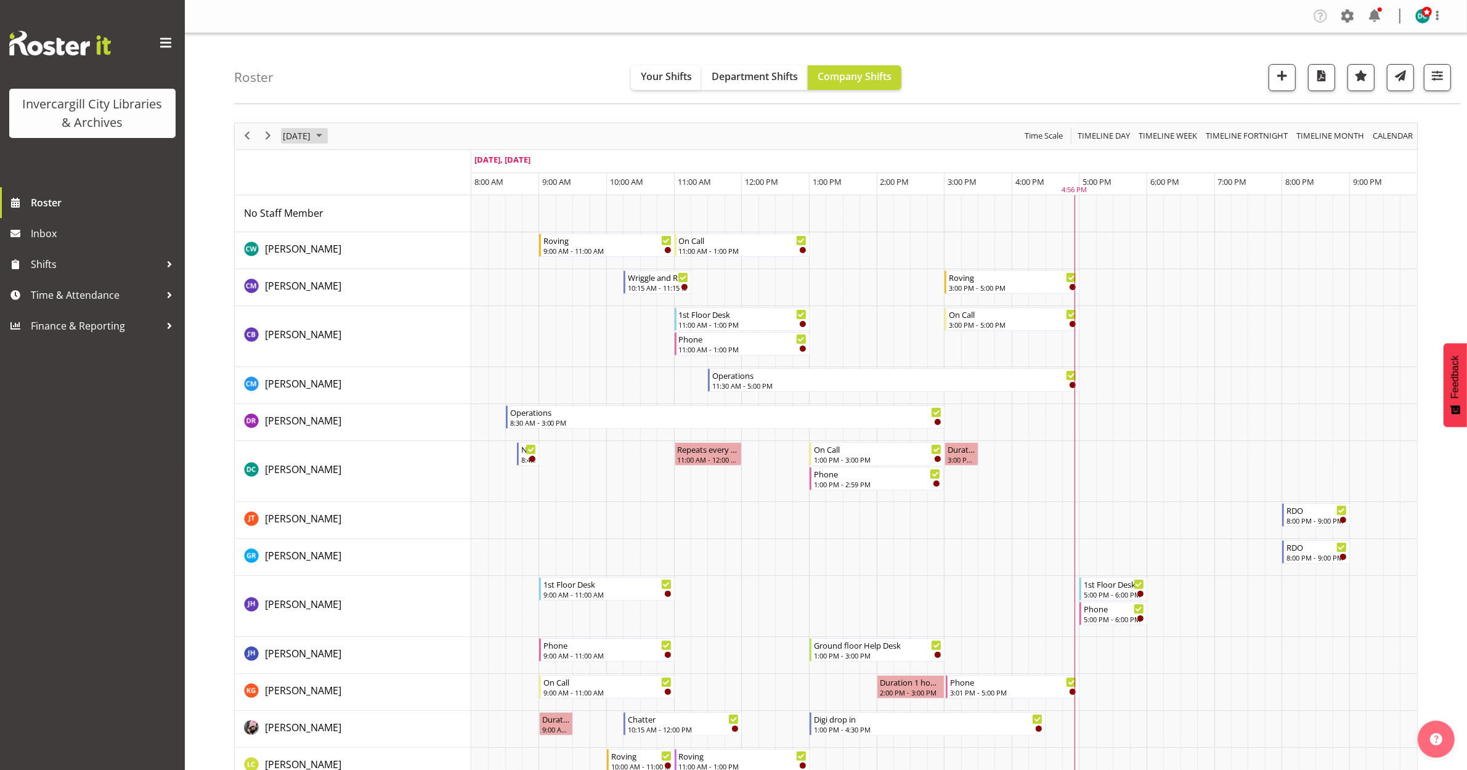
click at [309, 137] on span "[DATE]" at bounding box center [297, 135] width 30 height 15
click at [410, 167] on span "next month" at bounding box center [413, 167] width 22 height 22
click at [291, 254] on span "12" at bounding box center [295, 251] width 18 height 18
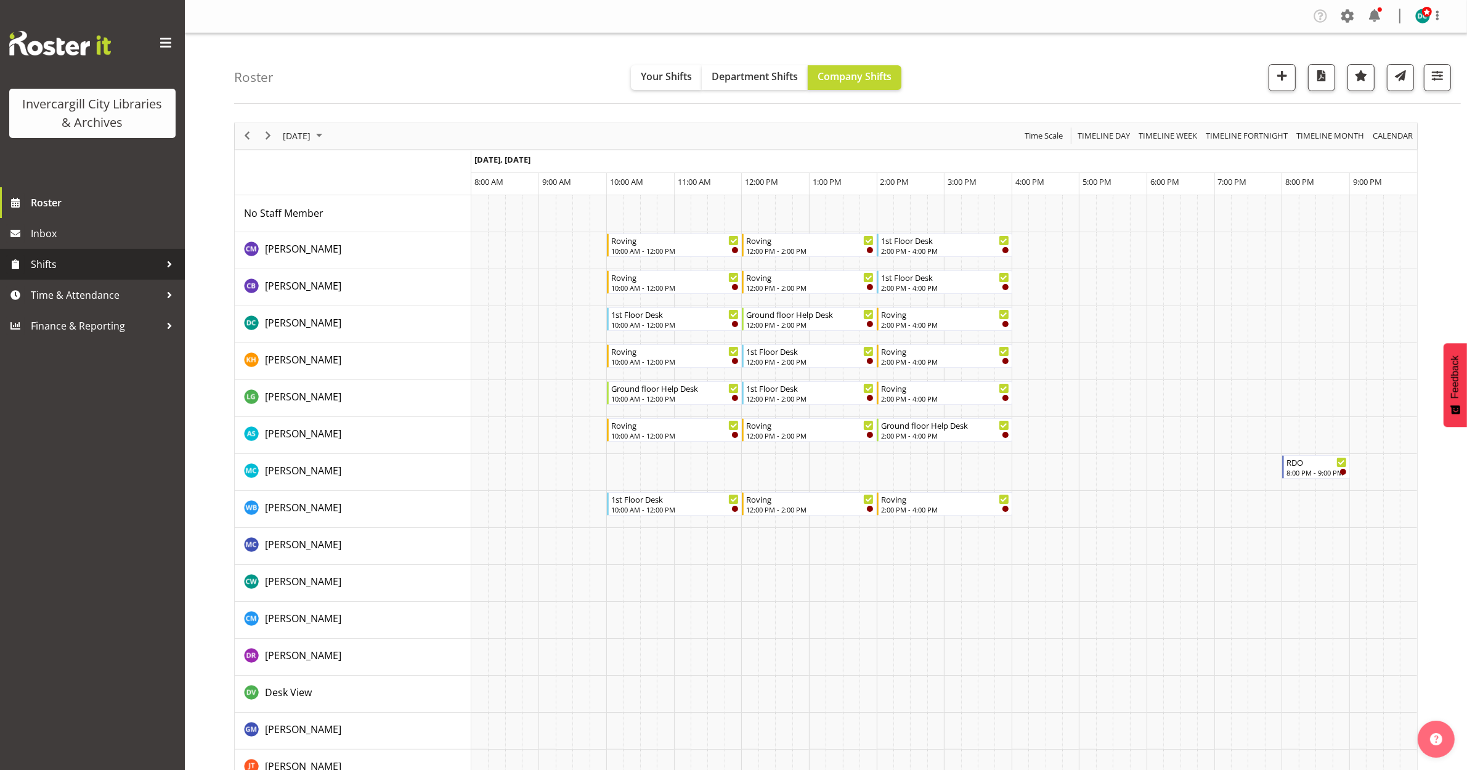
click at [56, 265] on span "Shifts" at bounding box center [95, 264] width 129 height 18
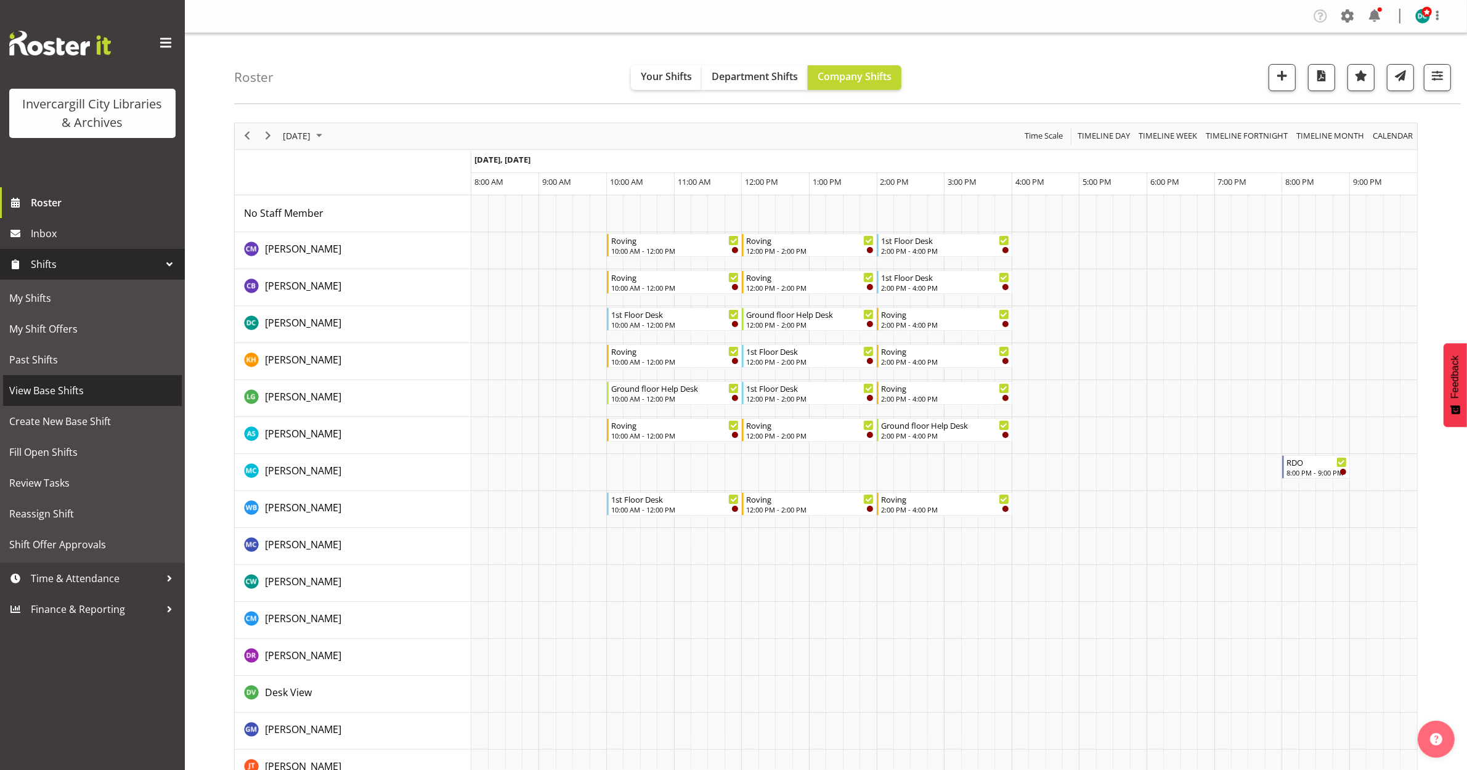
click at [60, 385] on span "View Base Shifts" at bounding box center [92, 390] width 166 height 18
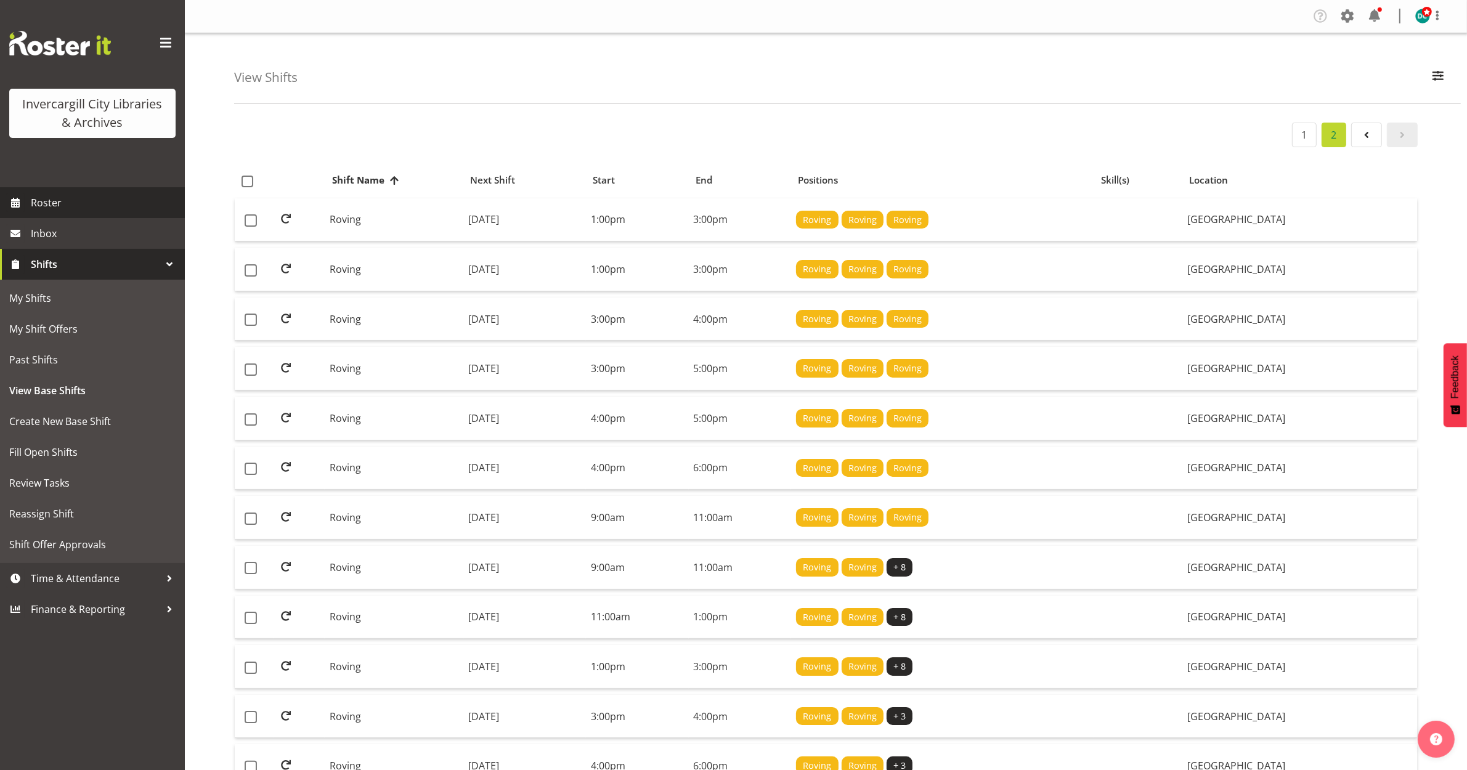
click at [51, 208] on span "Roster" at bounding box center [105, 202] width 148 height 18
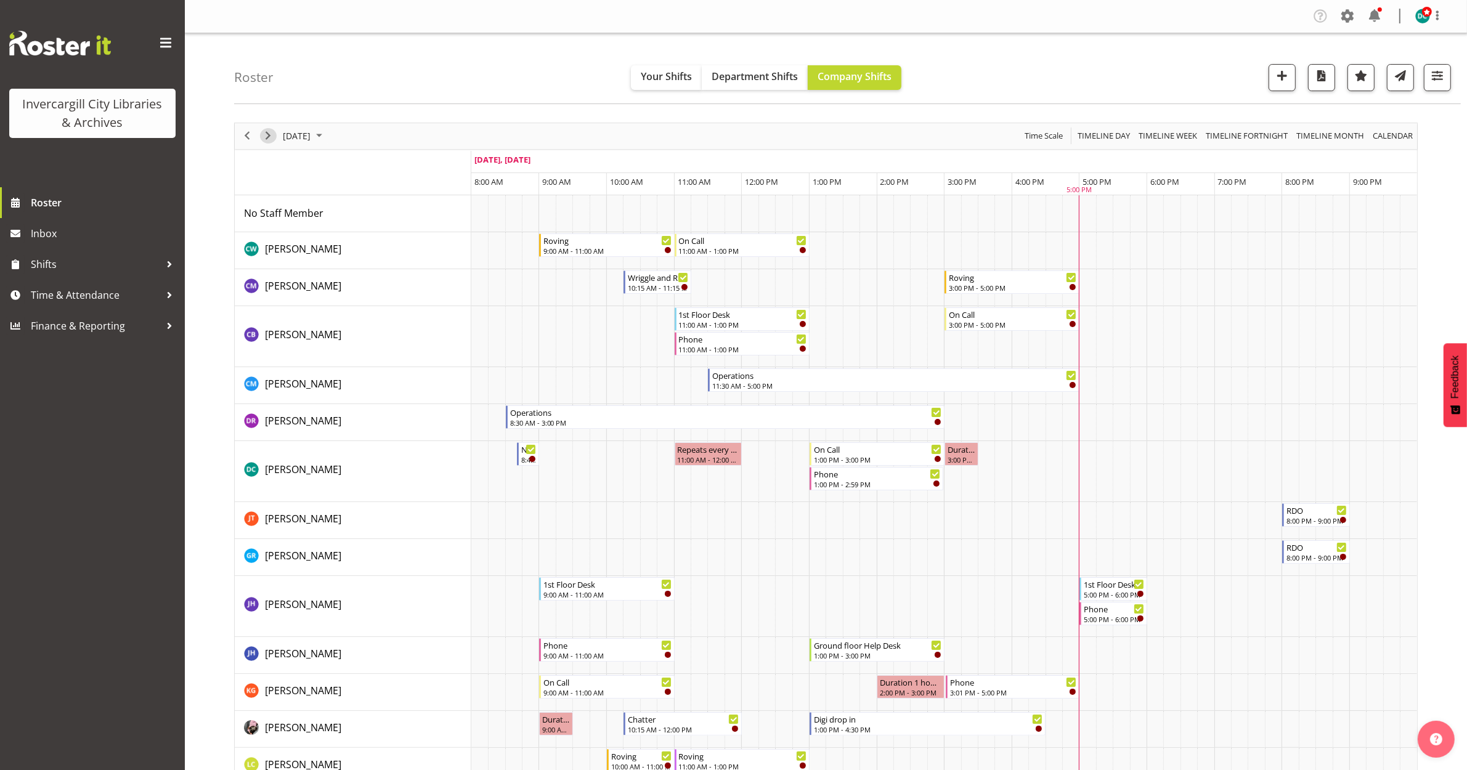
click at [272, 134] on span "Next" at bounding box center [268, 135] width 15 height 15
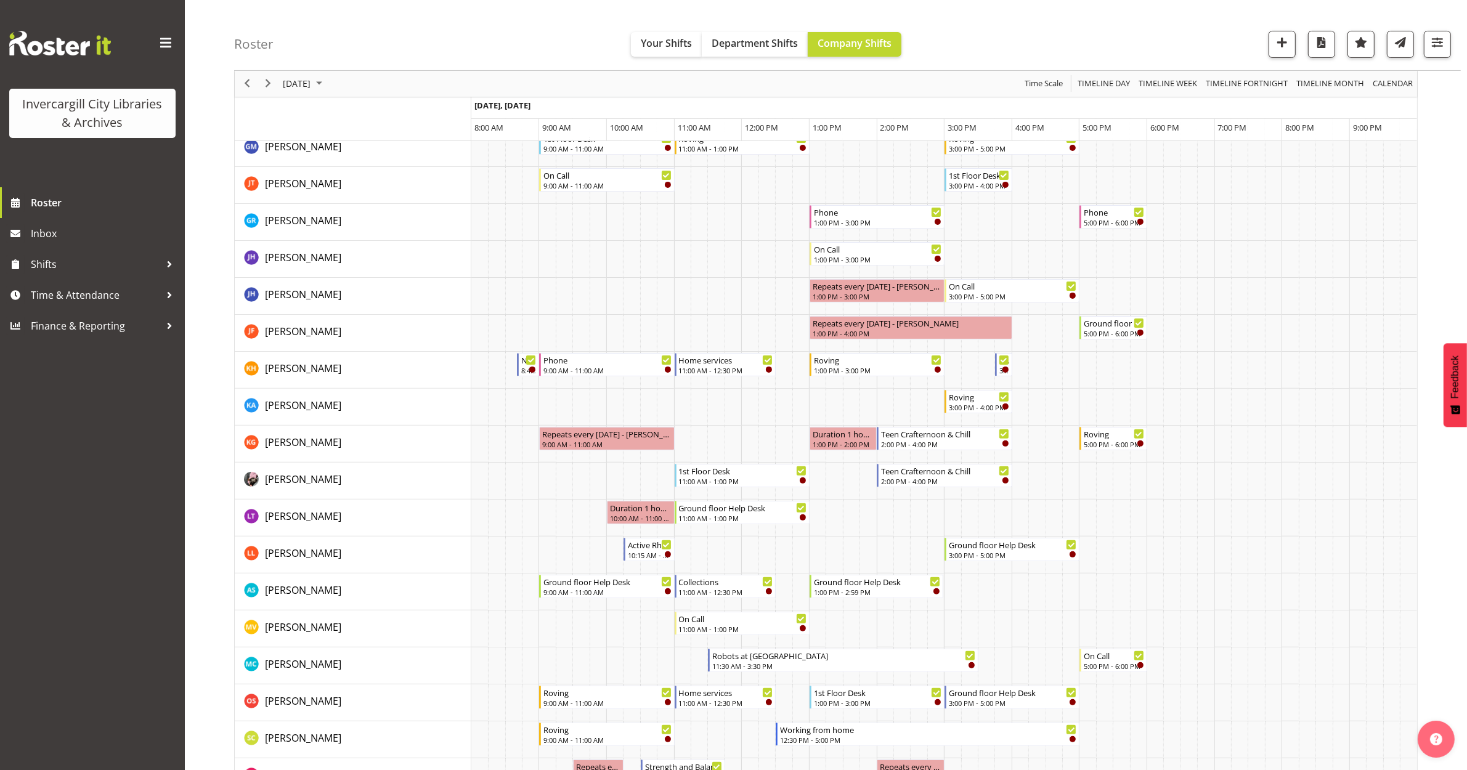
scroll to position [385, 0]
